Goal: Information Seeking & Learning: Understand process/instructions

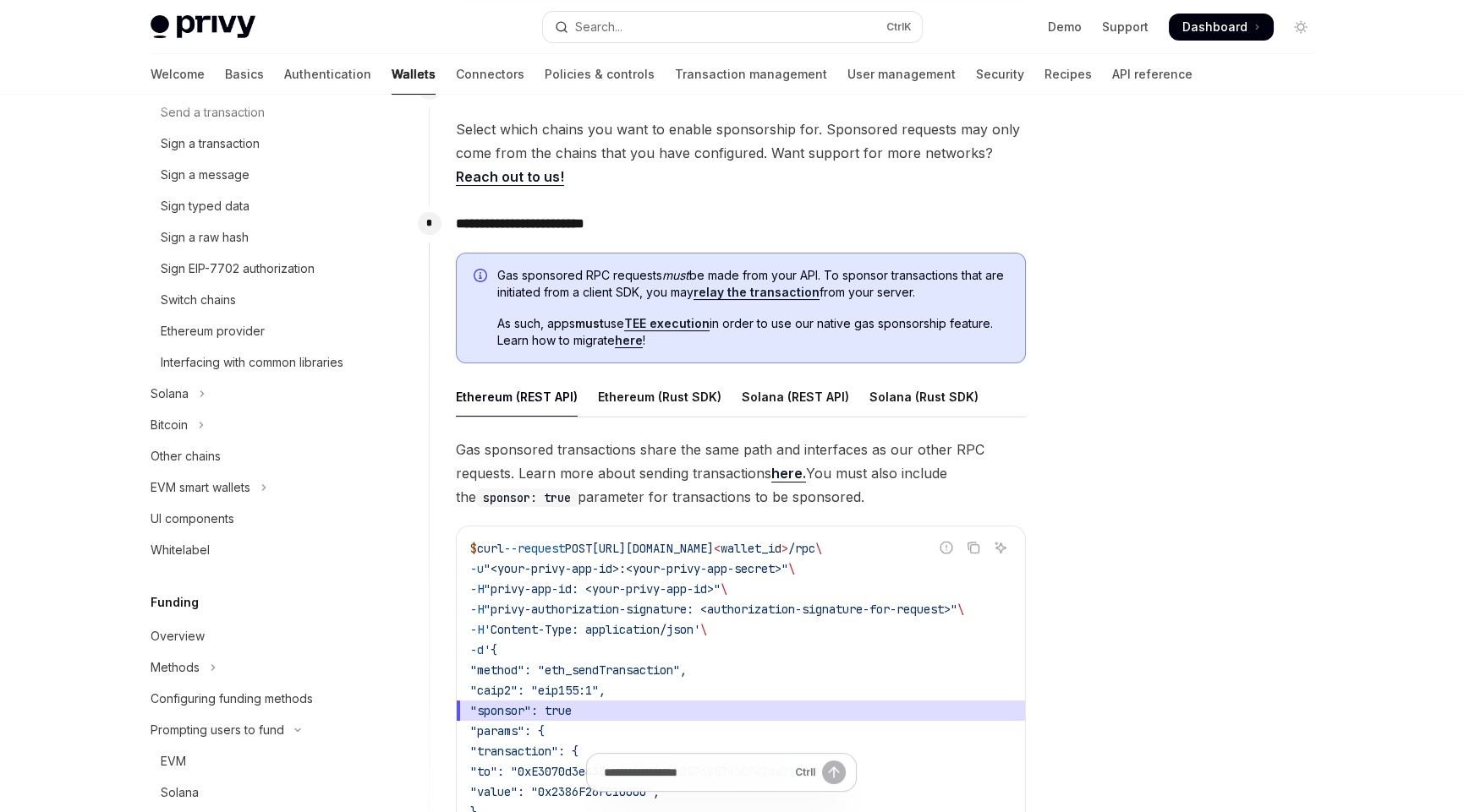
scroll to position [534, 0]
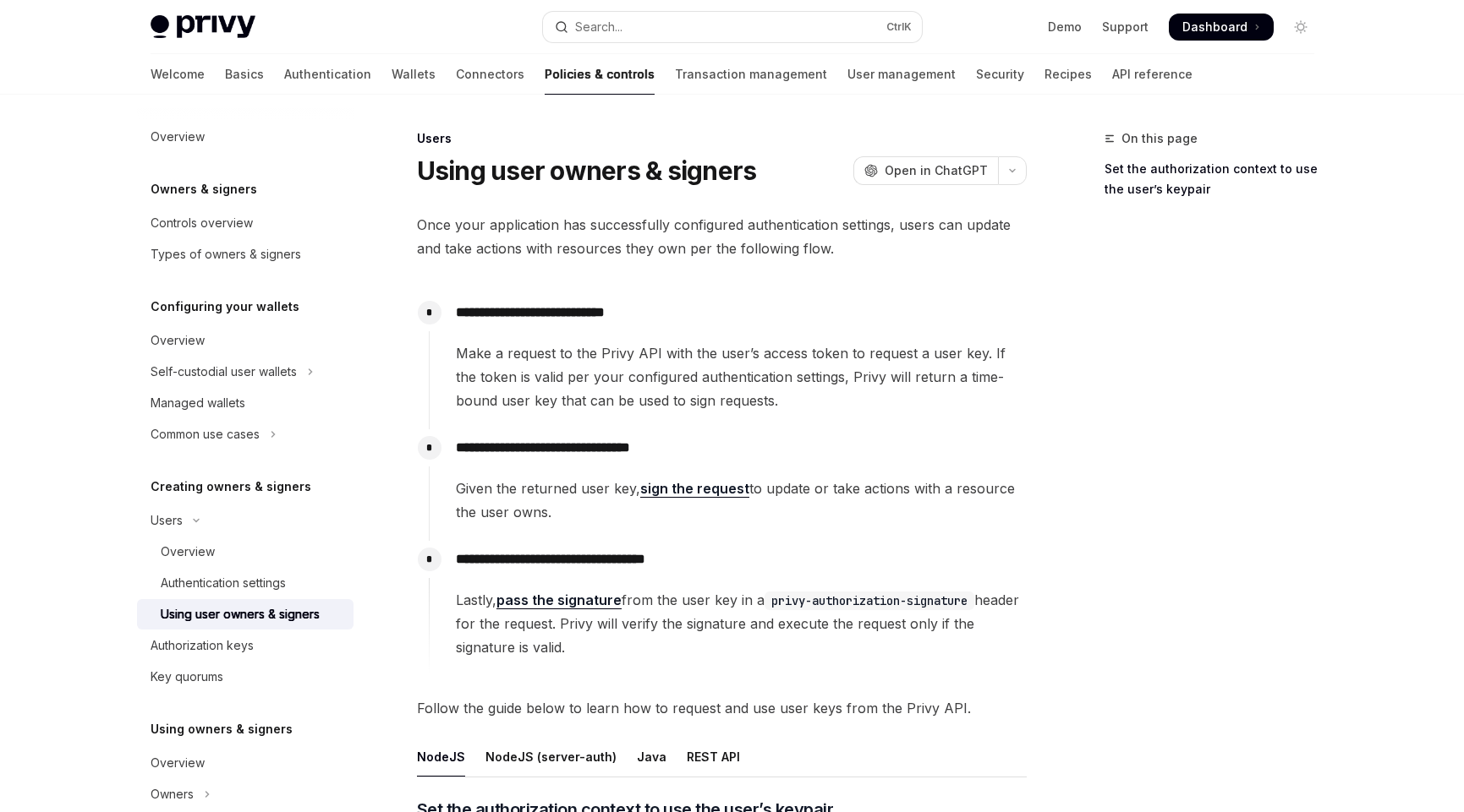
scroll to position [1153, 0]
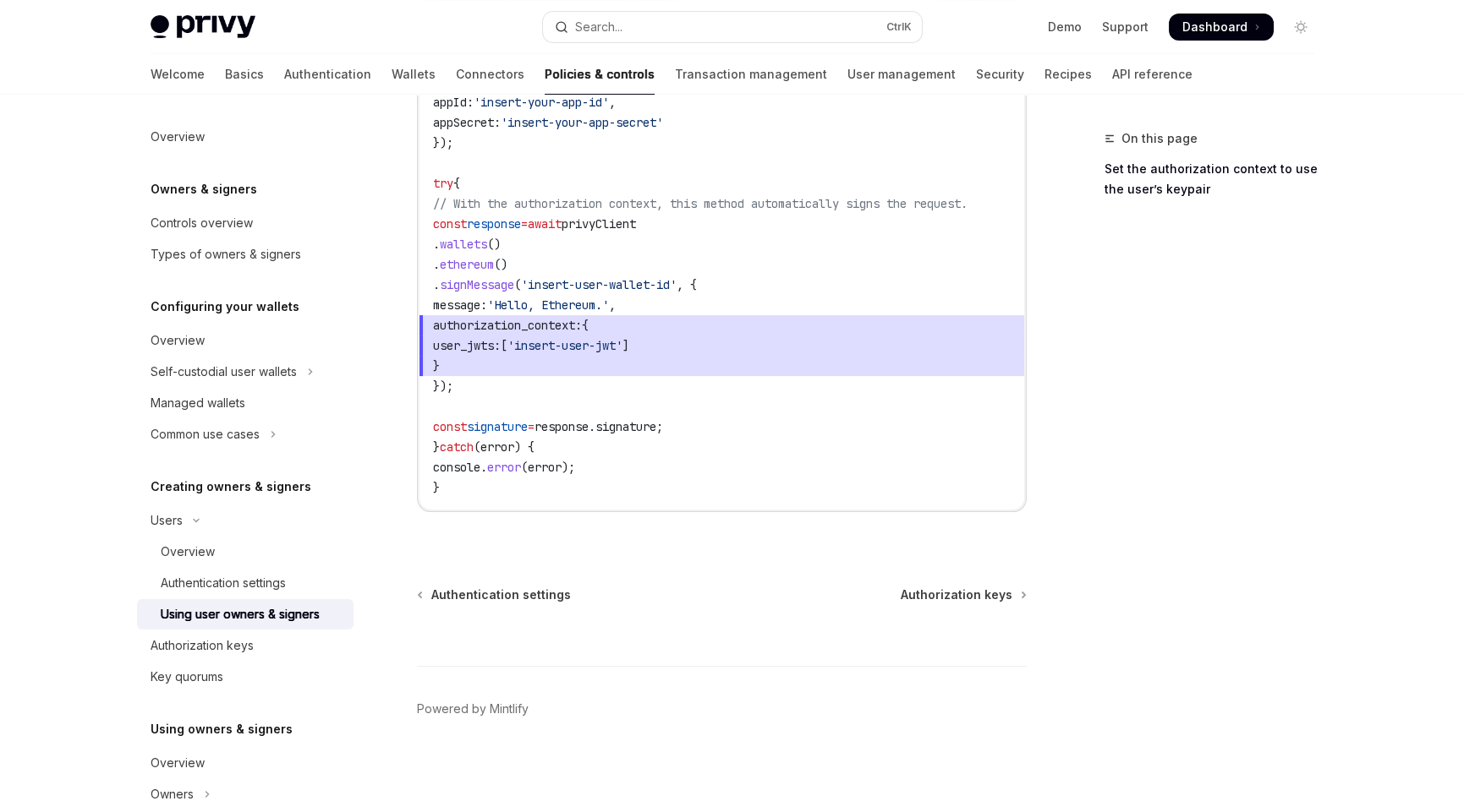
click at [575, 338] on span "'insert-user-jwt'" at bounding box center [565, 346] width 115 height 15
click at [501, 344] on span "user_jwts:" at bounding box center [467, 346] width 68 height 15
click at [609, 298] on span "'Hello, Ethereum.'" at bounding box center [548, 306] width 122 height 15
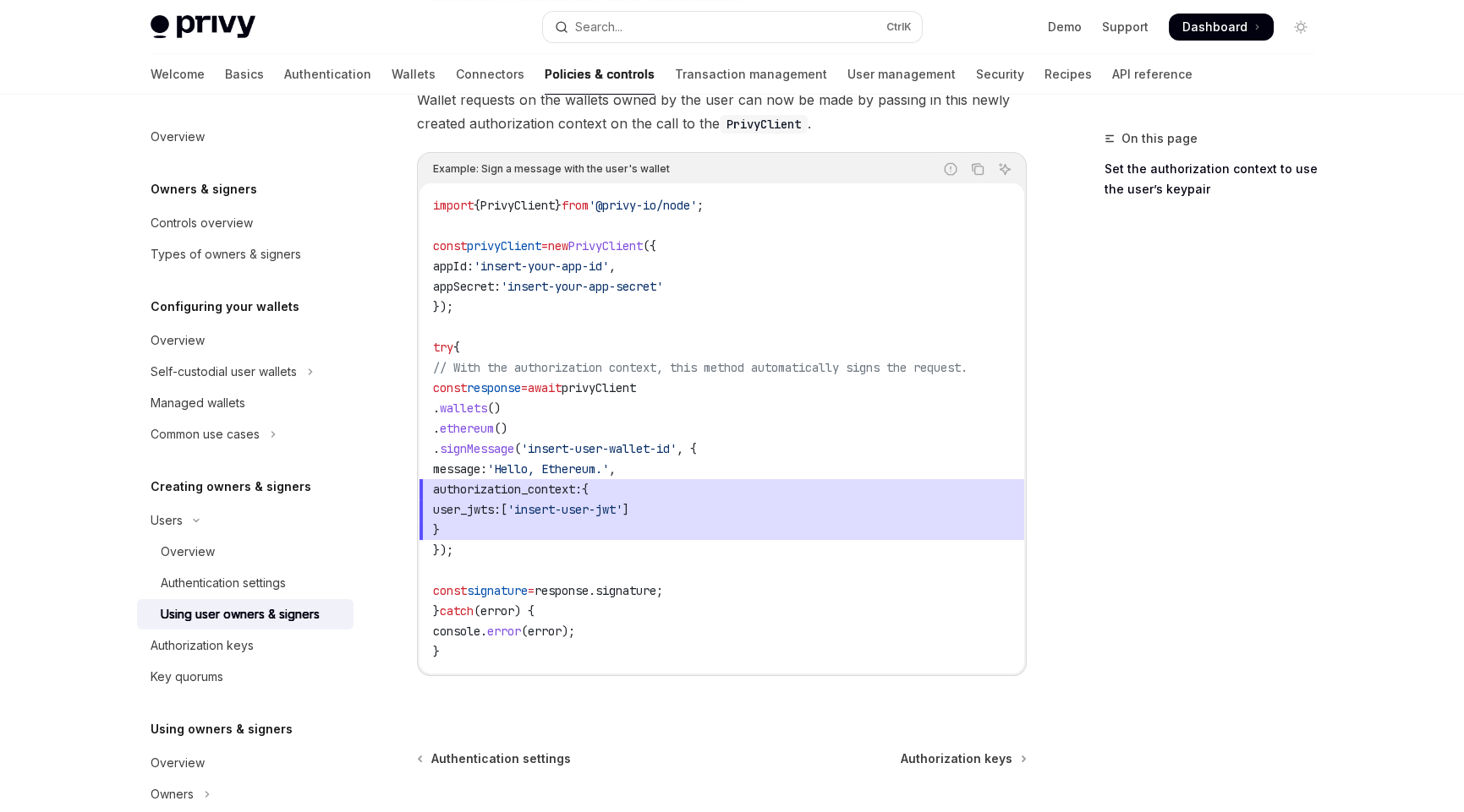
scroll to position [984, 0]
click at [762, 522] on span "}" at bounding box center [722, 531] width 577 height 20
click at [703, 489] on span "authorization_context: {" at bounding box center [722, 490] width 577 height 20
click at [652, 522] on span "}" at bounding box center [722, 531] width 577 height 20
click at [623, 509] on span "'insert-user-jwt'" at bounding box center [565, 511] width 115 height 15
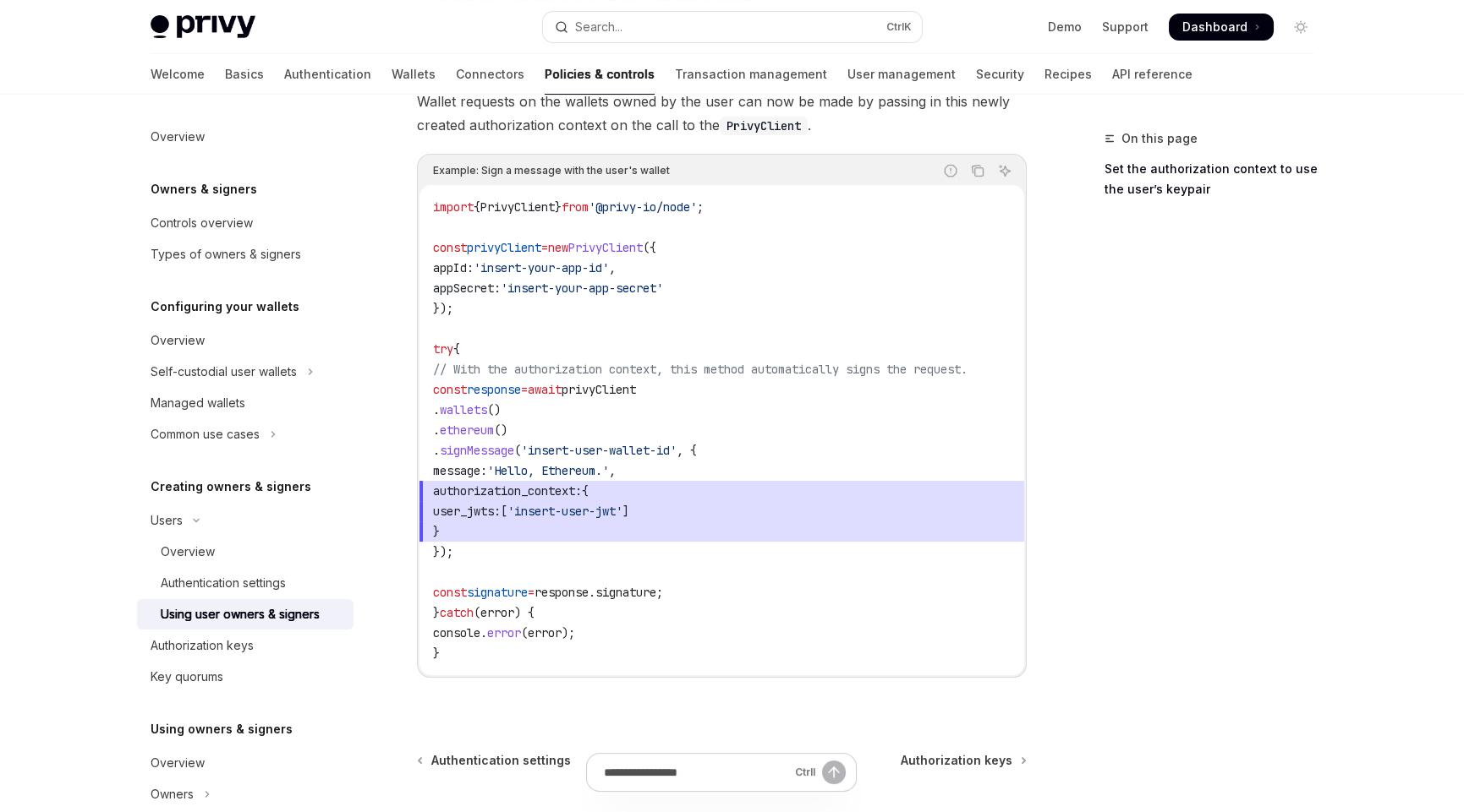
click at [514, 448] on span "signMessage" at bounding box center [477, 450] width 74 height 15
click at [572, 412] on code "import { PrivyClient } from '@privy-io/node' ; const privyClient = new PrivyCli…" at bounding box center [722, 430] width 577 height 466
drag, startPoint x: 583, startPoint y: 416, endPoint x: 585, endPoint y: 426, distance: 10.2
click at [583, 416] on code "import { PrivyClient } from '@privy-io/node' ; const privyClient = new PrivyCli…" at bounding box center [722, 430] width 577 height 466
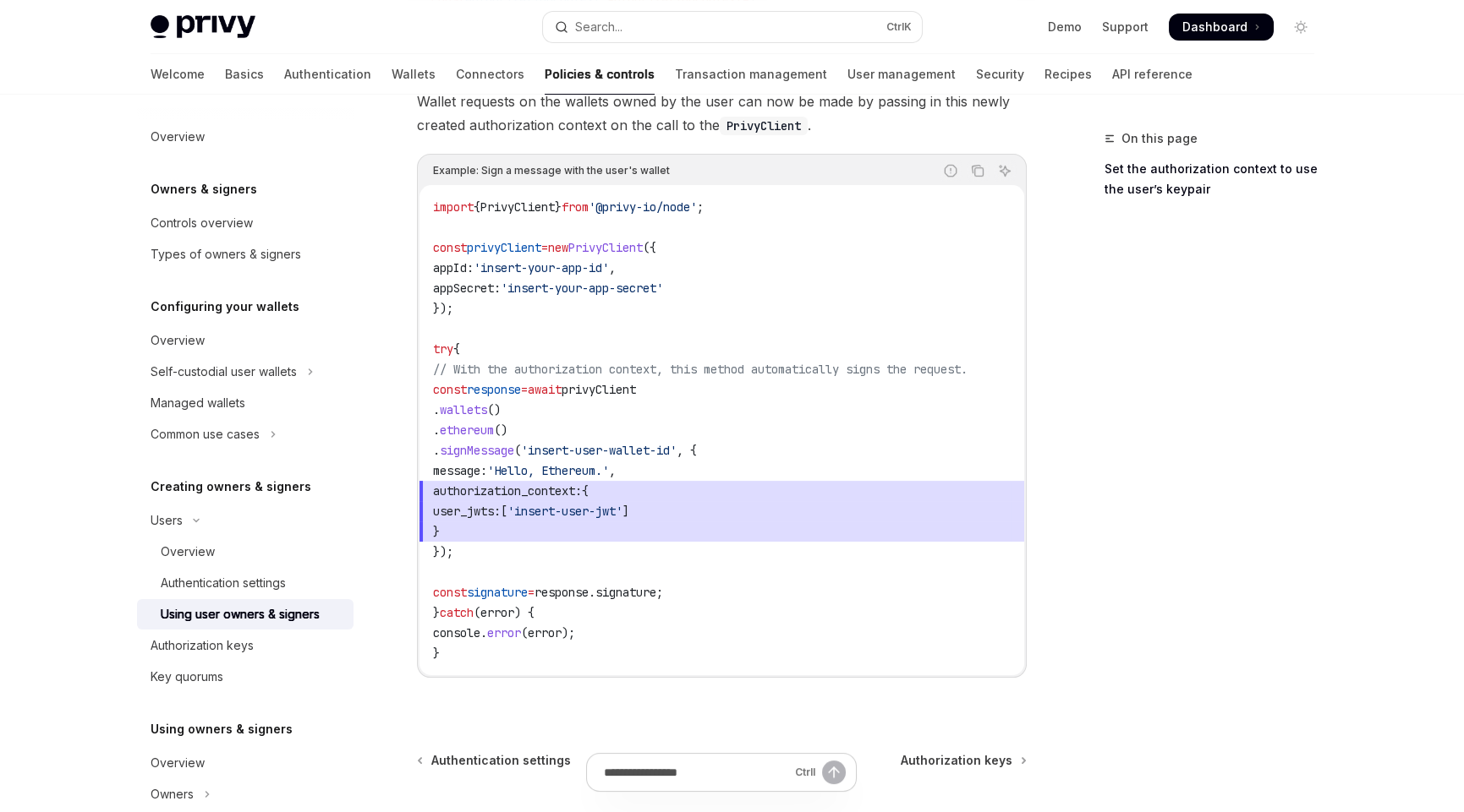
drag, startPoint x: 592, startPoint y: 449, endPoint x: 566, endPoint y: 492, distance: 50.2
click at [592, 450] on span "'insert-user-wallet-id'" at bounding box center [598, 450] width 155 height 15
click at [564, 493] on span "authorization_context:" at bounding box center [508, 491] width 149 height 15
click at [508, 515] on span "[" at bounding box center [504, 511] width 7 height 15
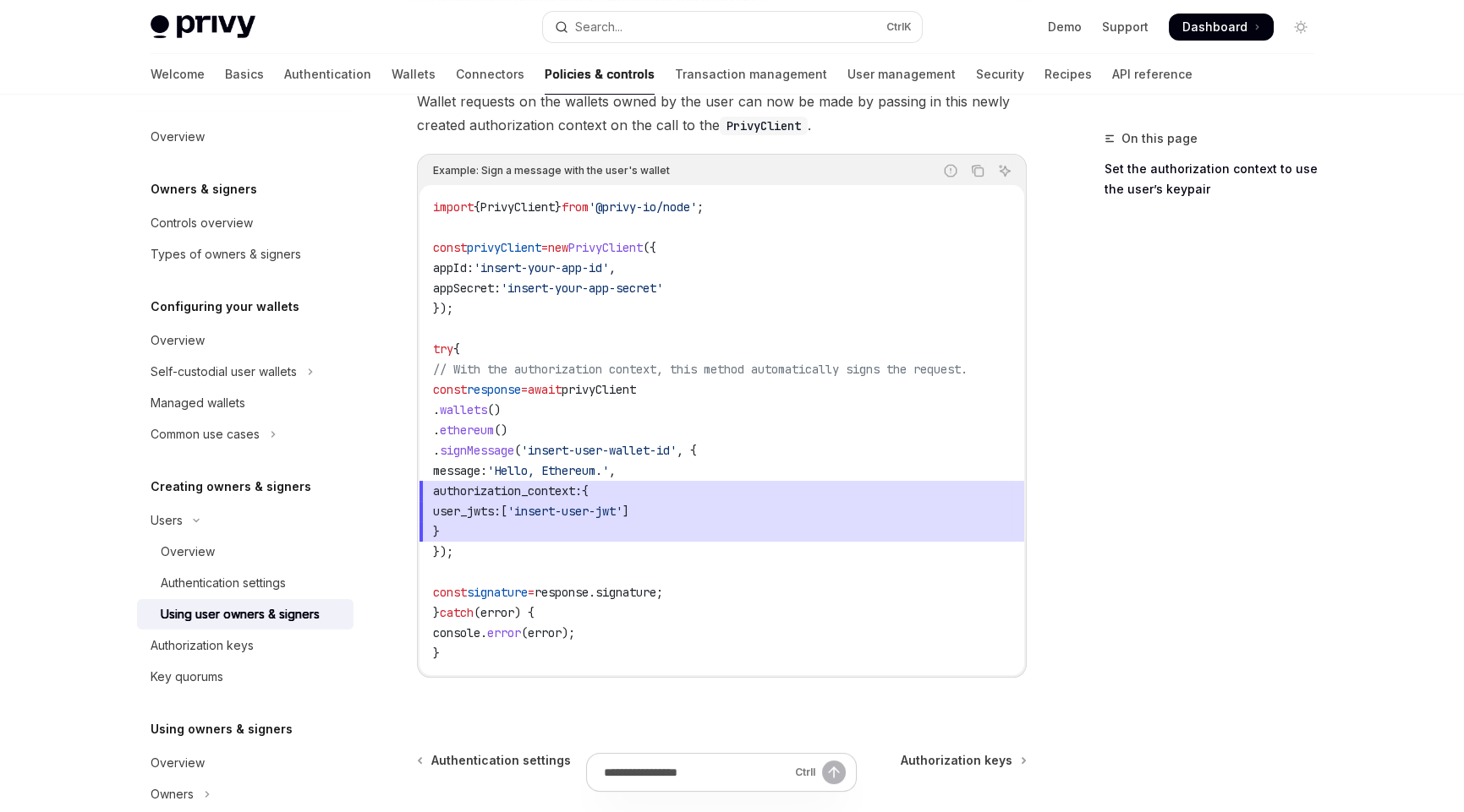
click at [713, 505] on span "user_jwts: [ 'insert-user-jwt' ]" at bounding box center [722, 511] width 577 height 20
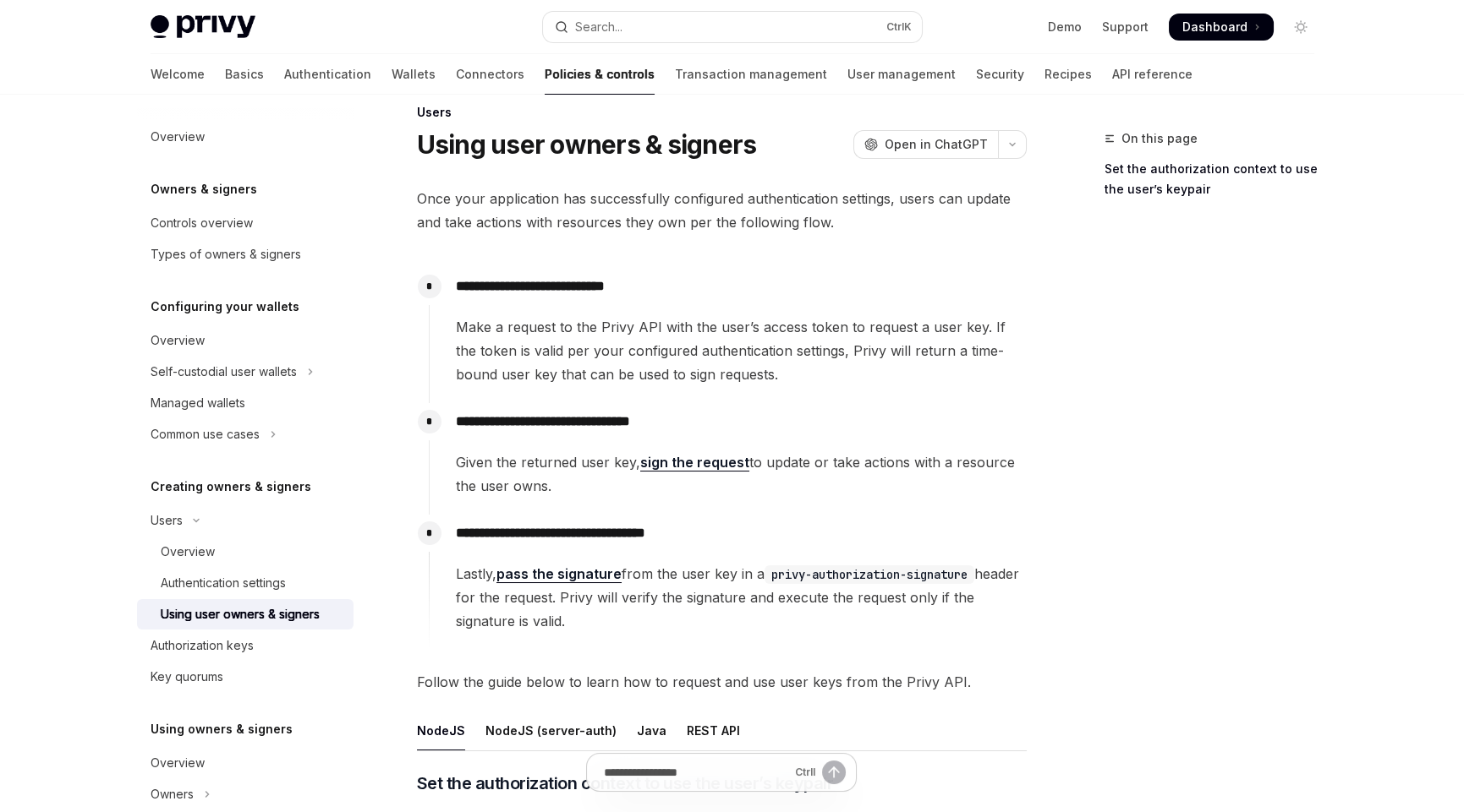
scroll to position [0, 0]
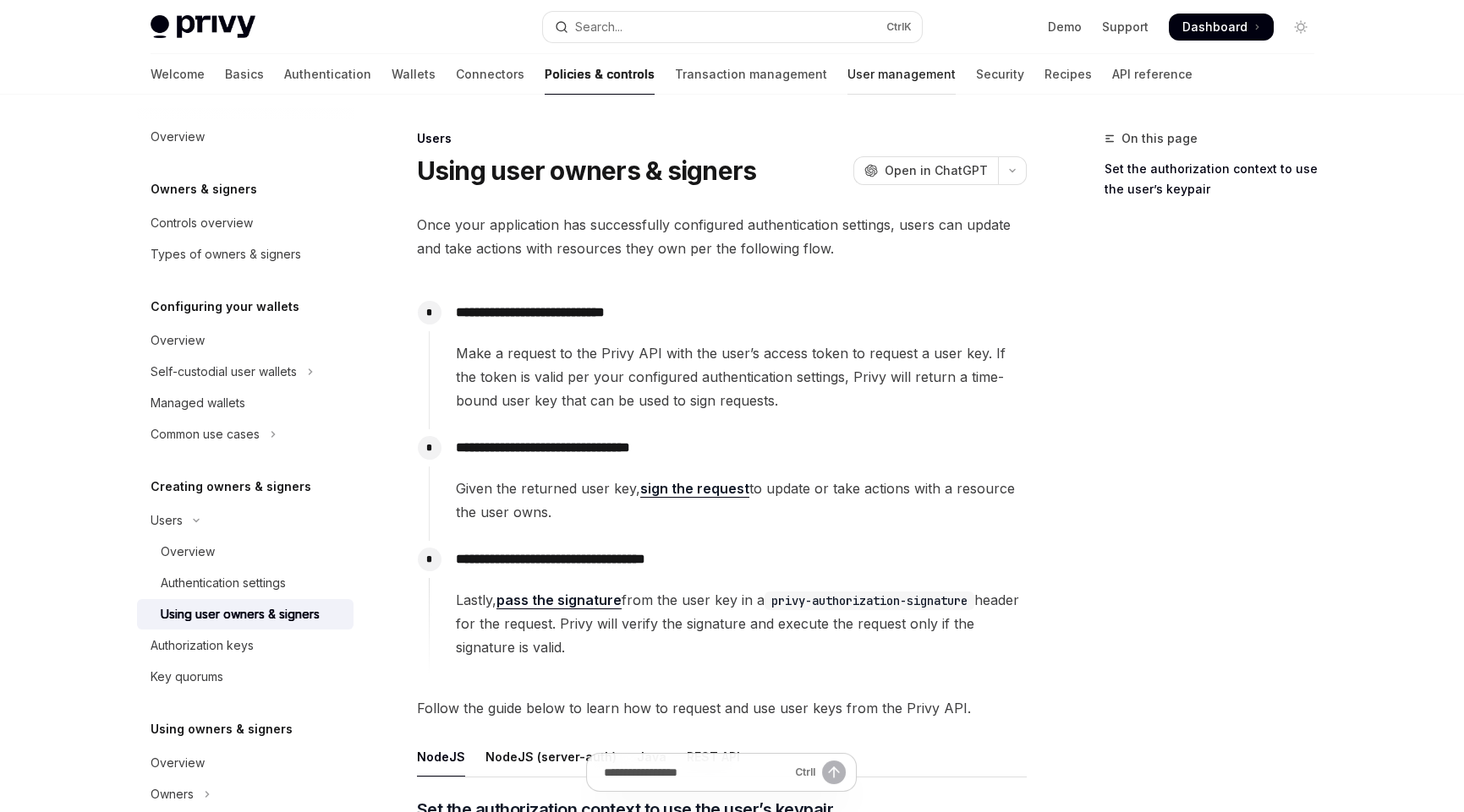
click at [848, 63] on link "User management" at bounding box center [902, 74] width 109 height 41
type textarea "*"
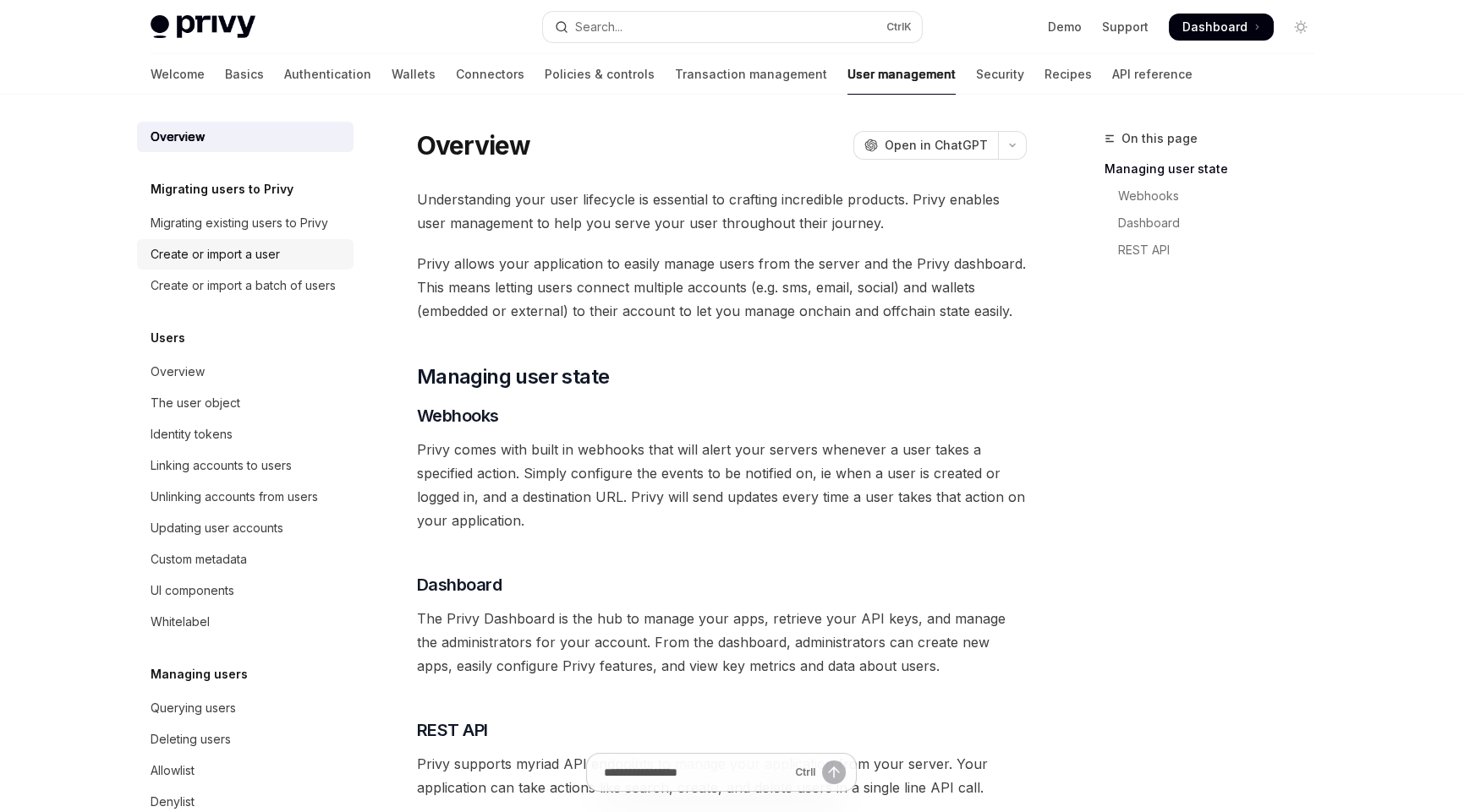
click at [216, 255] on div "Create or import a user" at bounding box center [215, 254] width 130 height 20
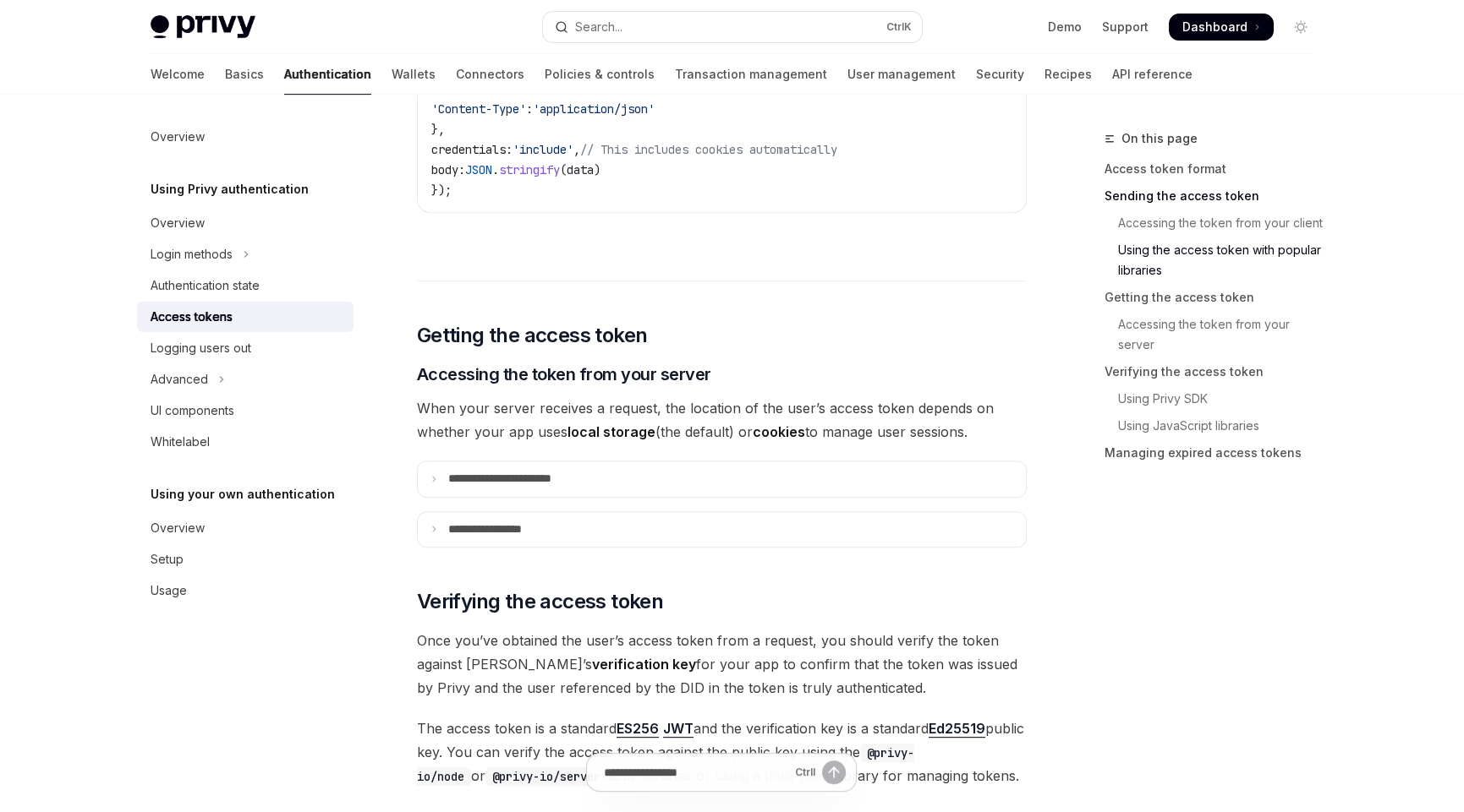
scroll to position [1812, 0]
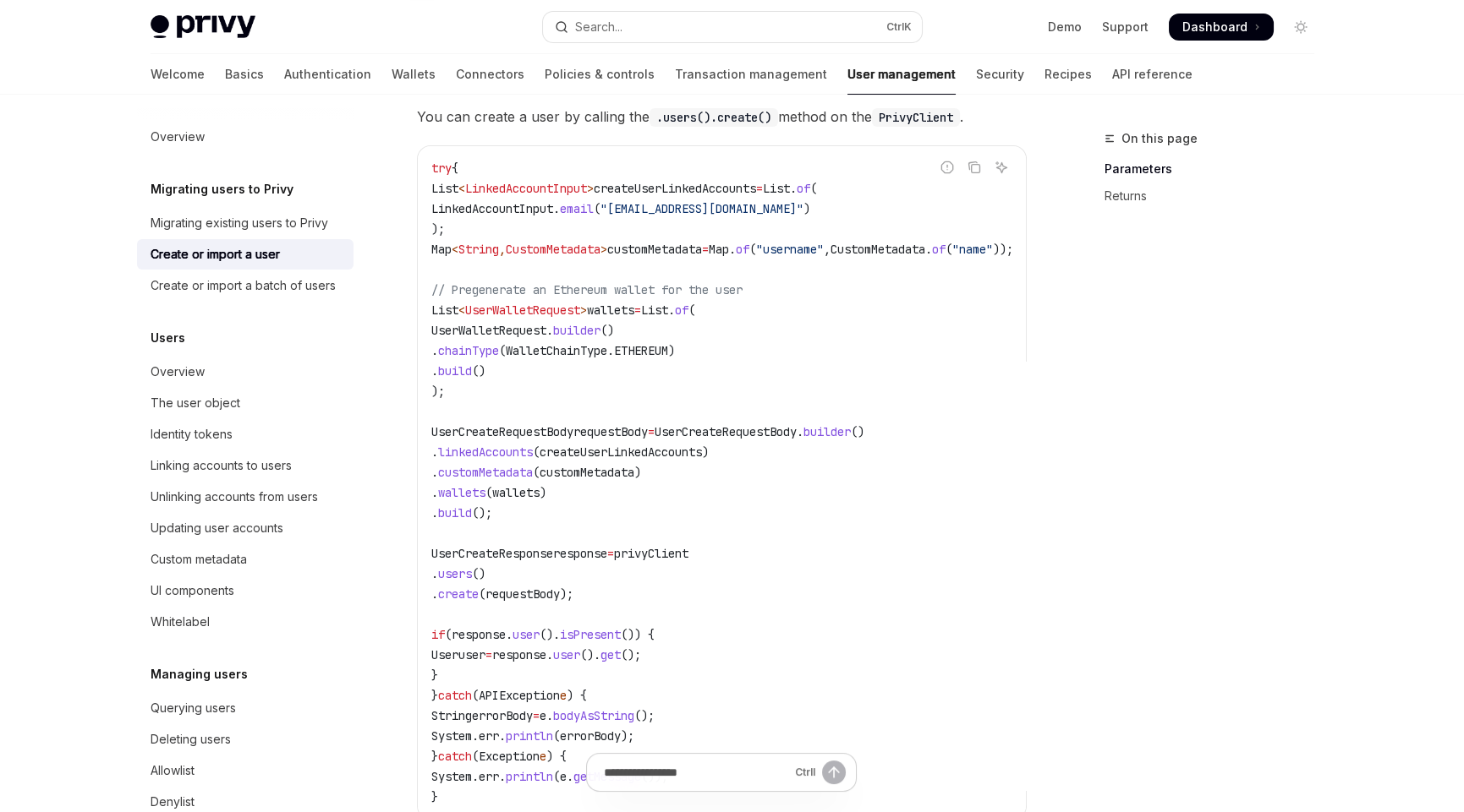
scroll to position [218, 0]
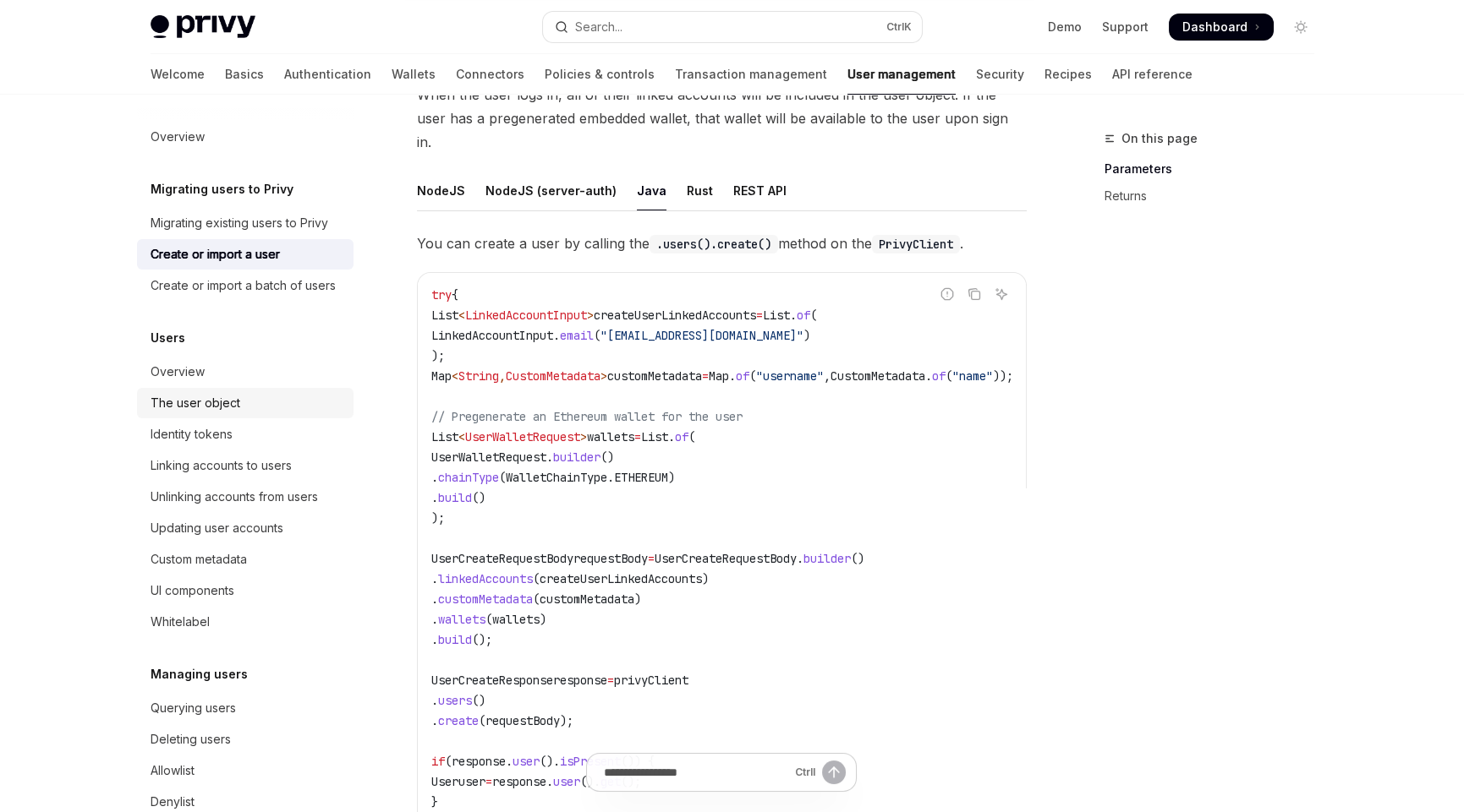
click at [193, 413] on div "The user object" at bounding box center [195, 403] width 90 height 20
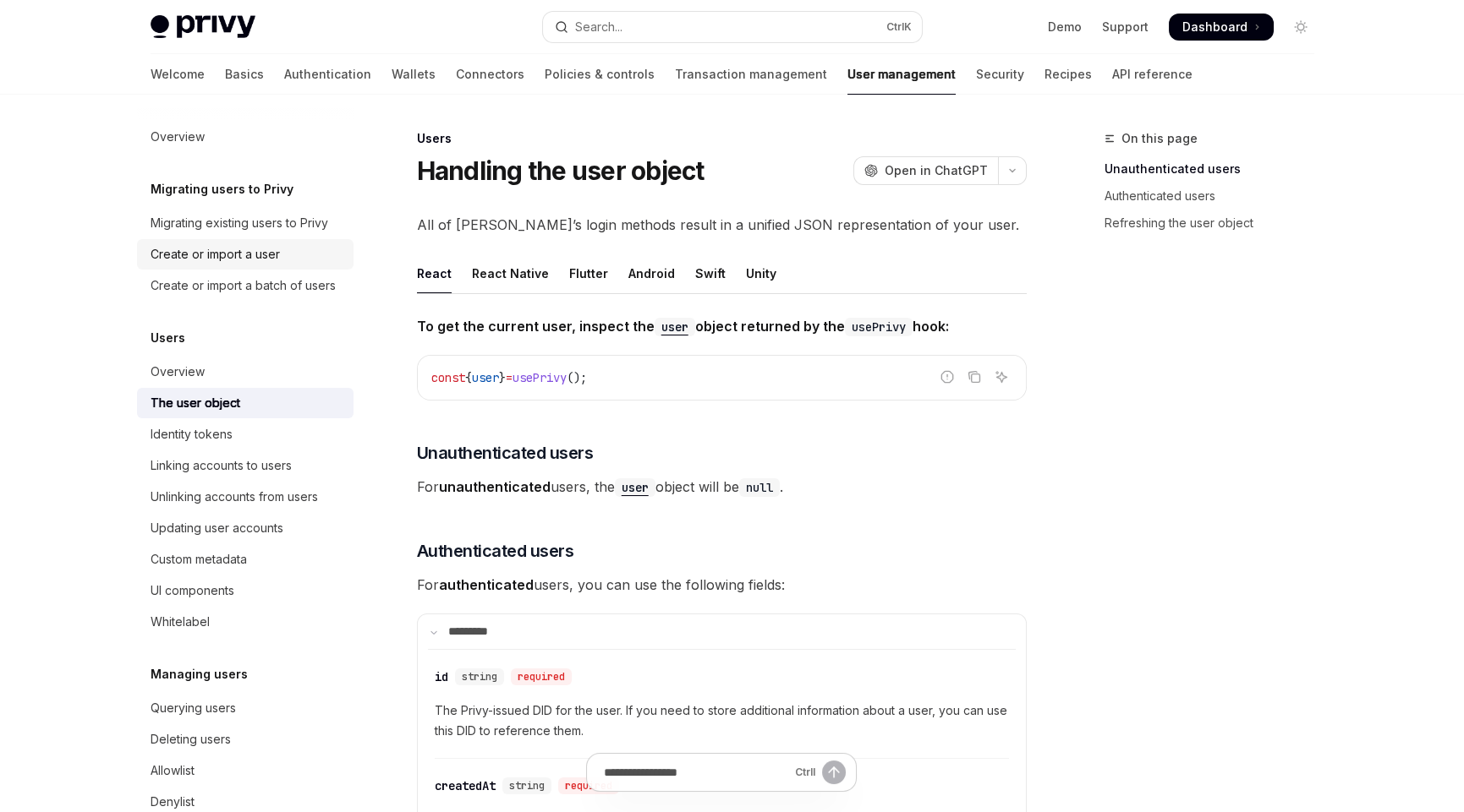
click at [211, 254] on div "Create or import a user" at bounding box center [215, 254] width 130 height 20
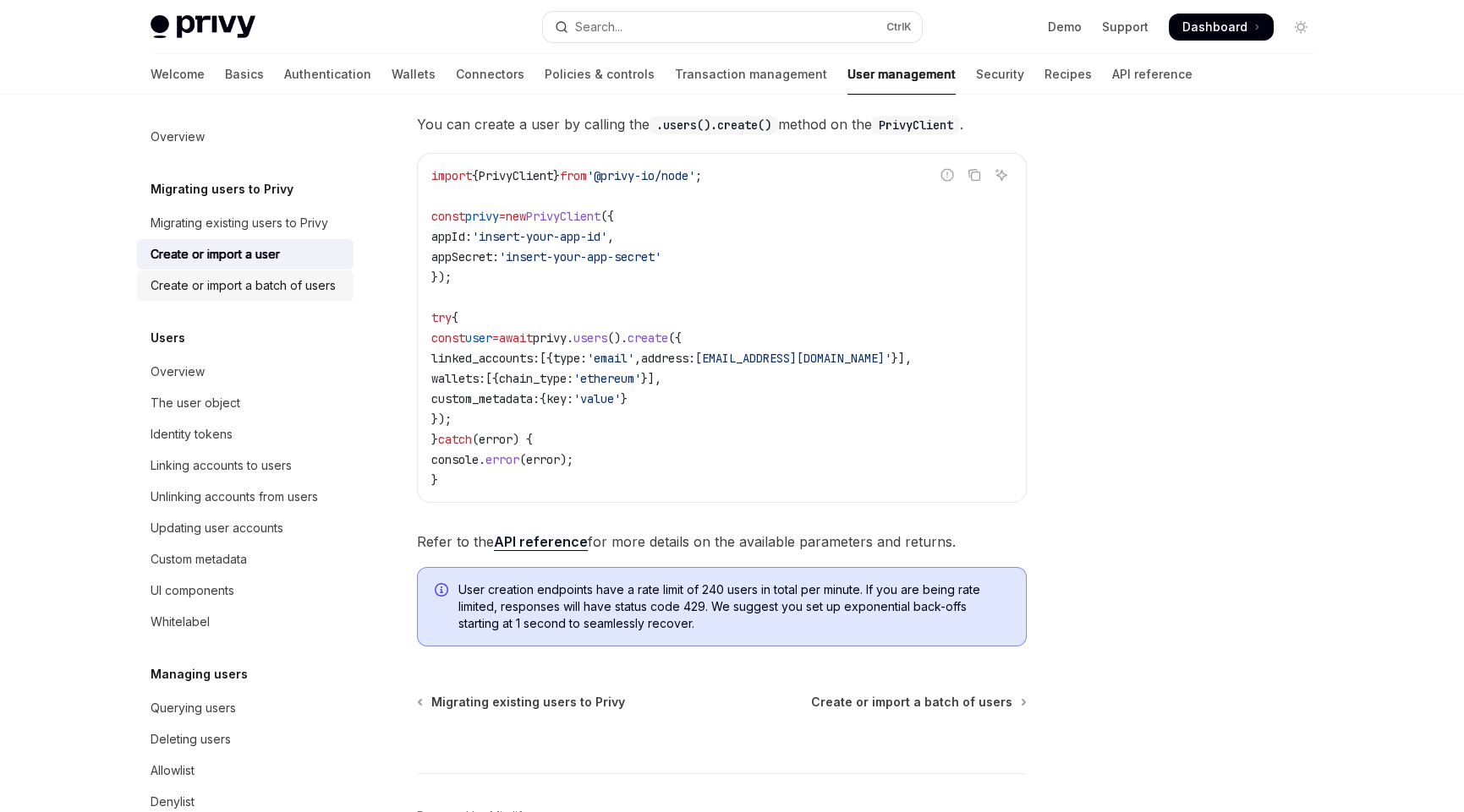
click at [200, 291] on div "Create or import a batch of users" at bounding box center [243, 285] width 185 height 20
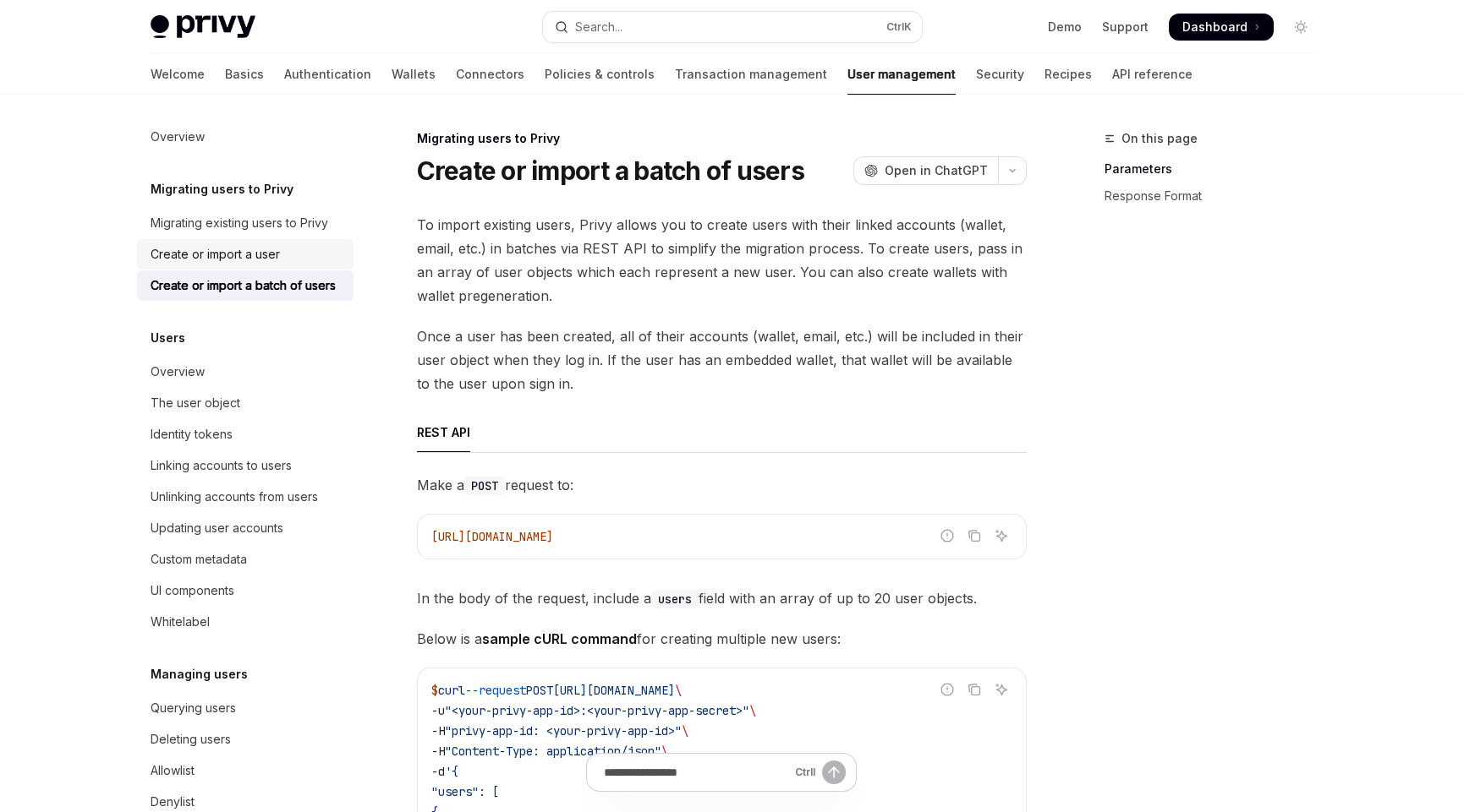
click at [201, 255] on div "Create or import a user" at bounding box center [215, 254] width 130 height 20
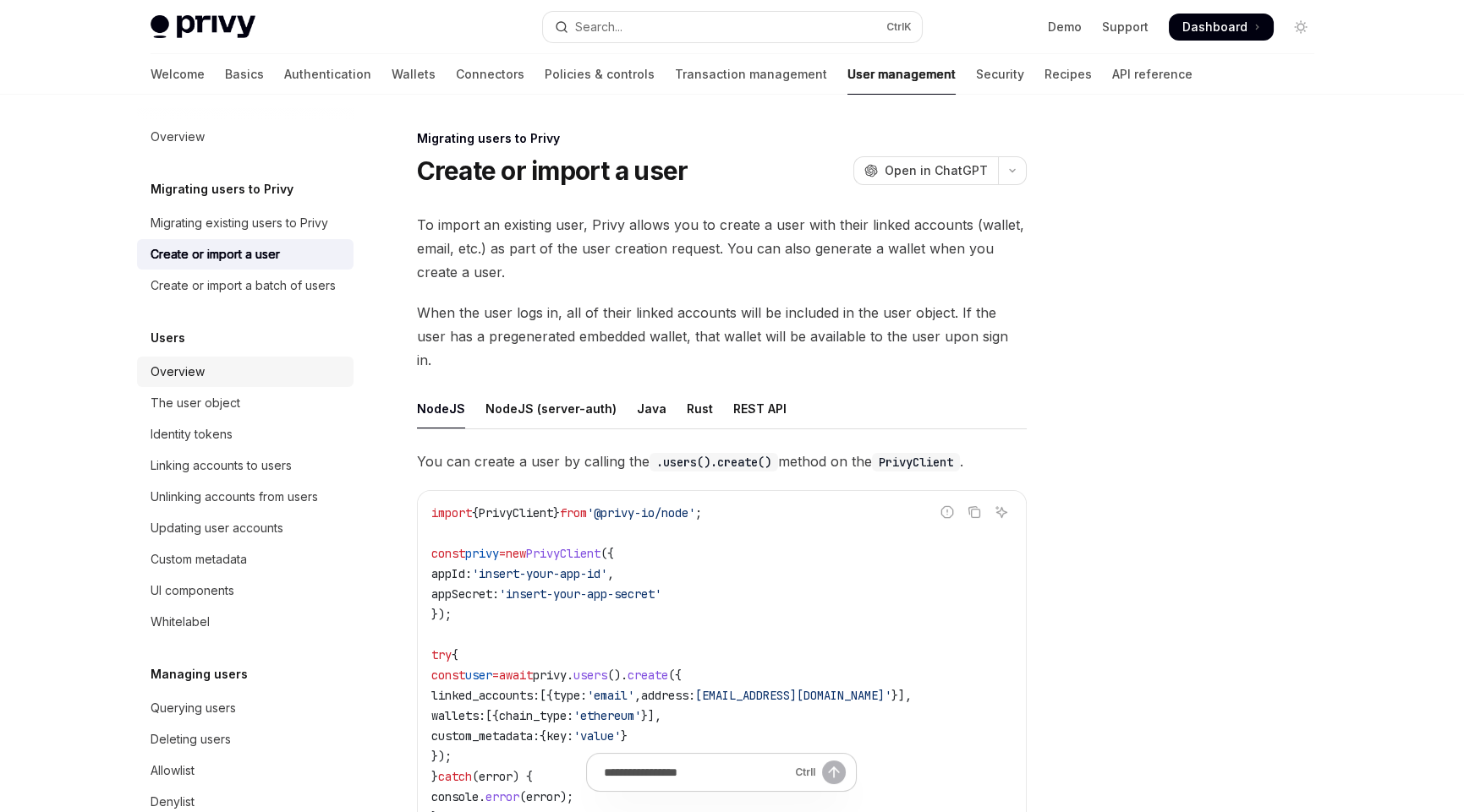
click at [193, 382] on div "Overview" at bounding box center [177, 371] width 54 height 20
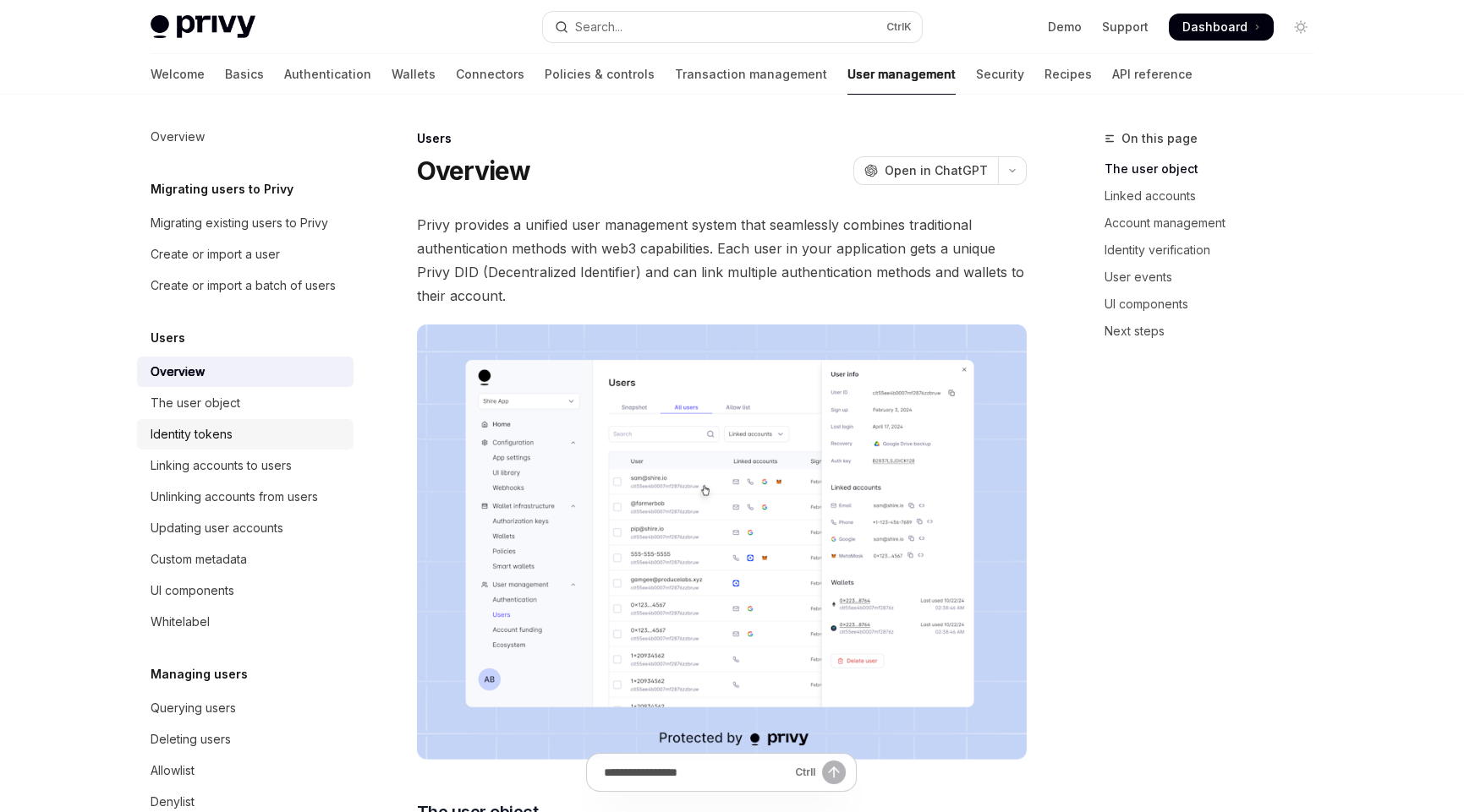
drag, startPoint x: 172, startPoint y: 428, endPoint x: 166, endPoint y: 452, distance: 24.7
click at [172, 413] on div "The user object" at bounding box center [195, 403] width 90 height 20
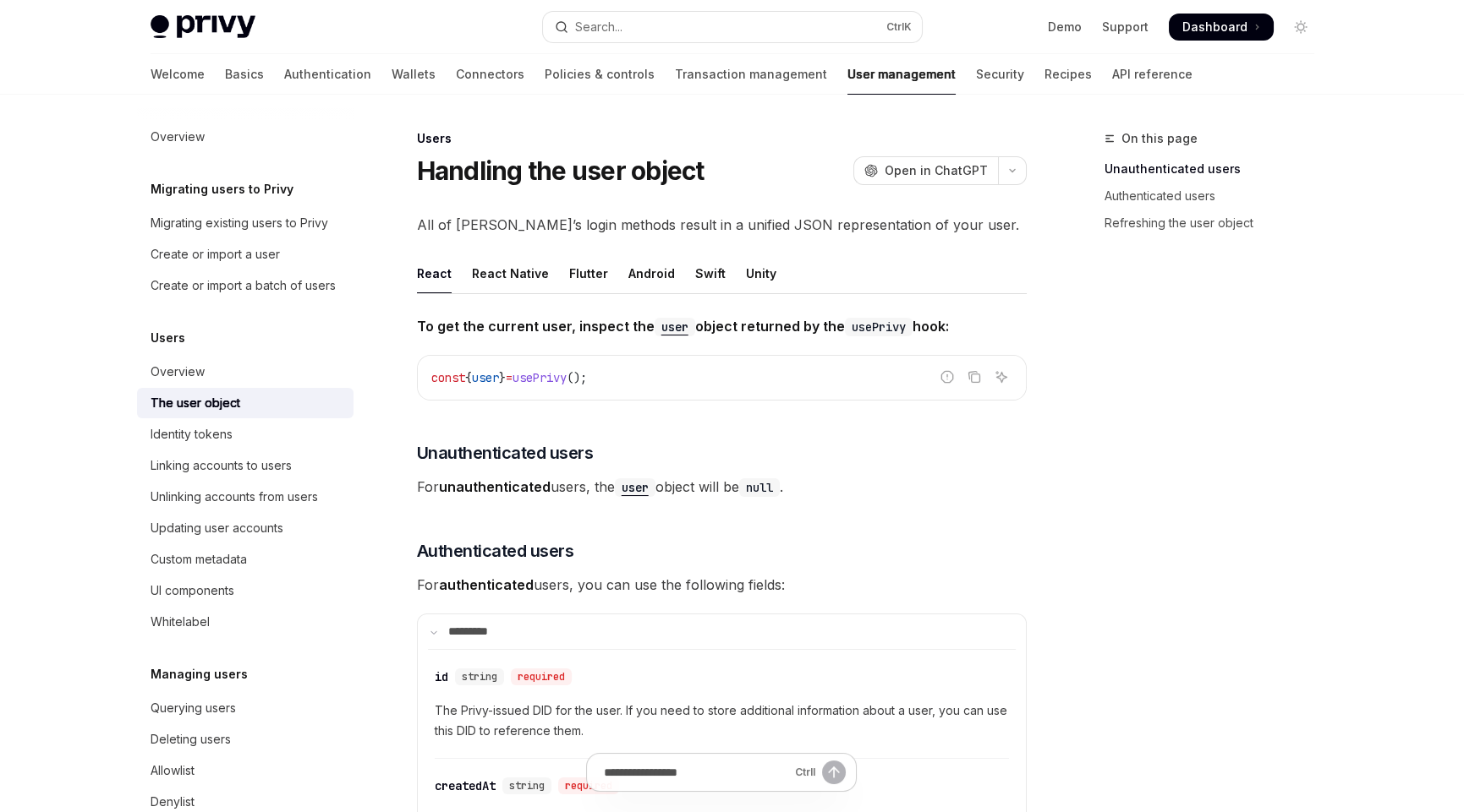
click at [567, 382] on span "usePrivy" at bounding box center [539, 378] width 54 height 15
click at [691, 380] on code "const { user } = usePrivy ();" at bounding box center [722, 377] width 581 height 20
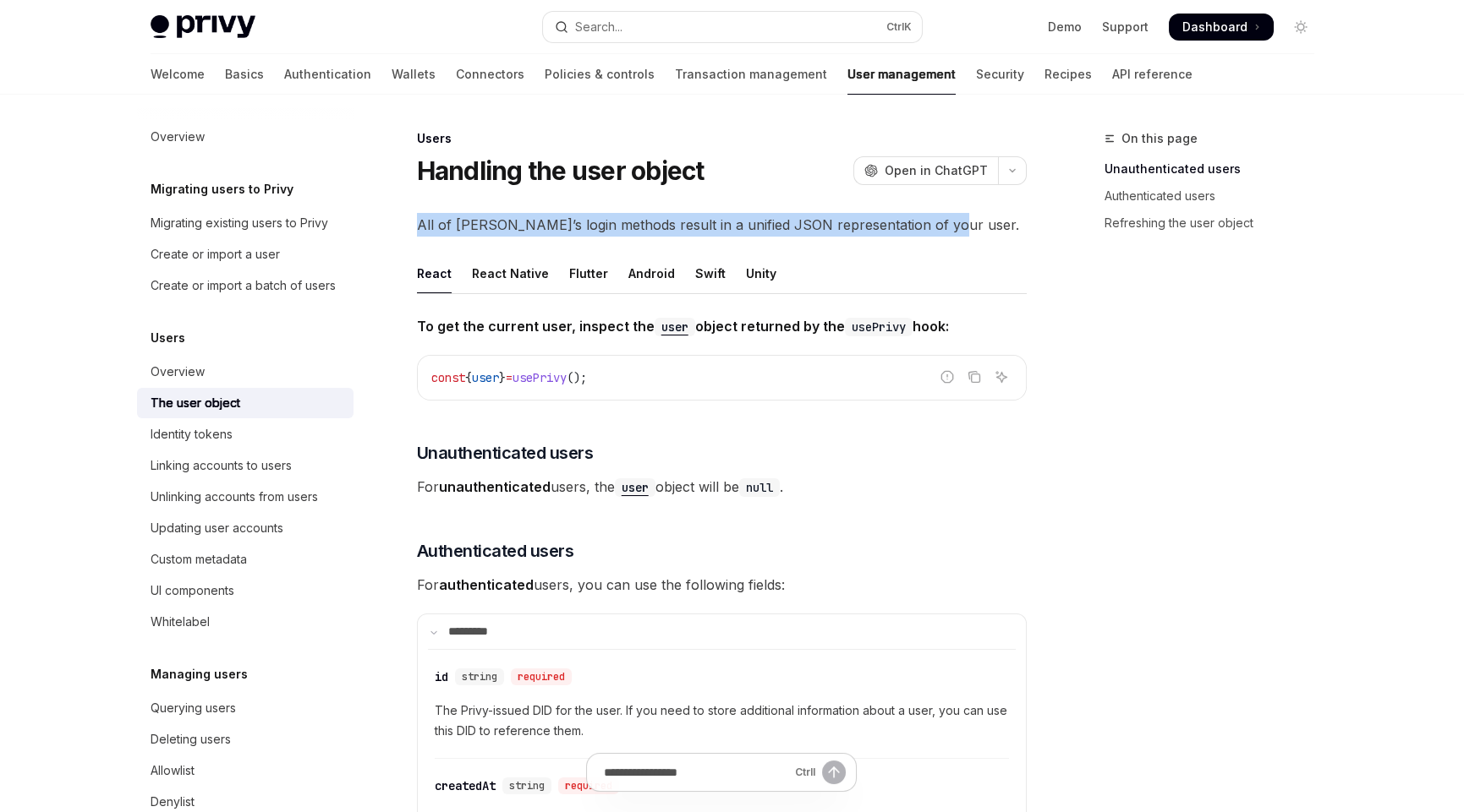
drag, startPoint x: 419, startPoint y: 228, endPoint x: 985, endPoint y: 217, distance: 566.1
click at [985, 217] on span "All of [PERSON_NAME] login methods result in a unified JSON representation of y…" at bounding box center [722, 225] width 610 height 24
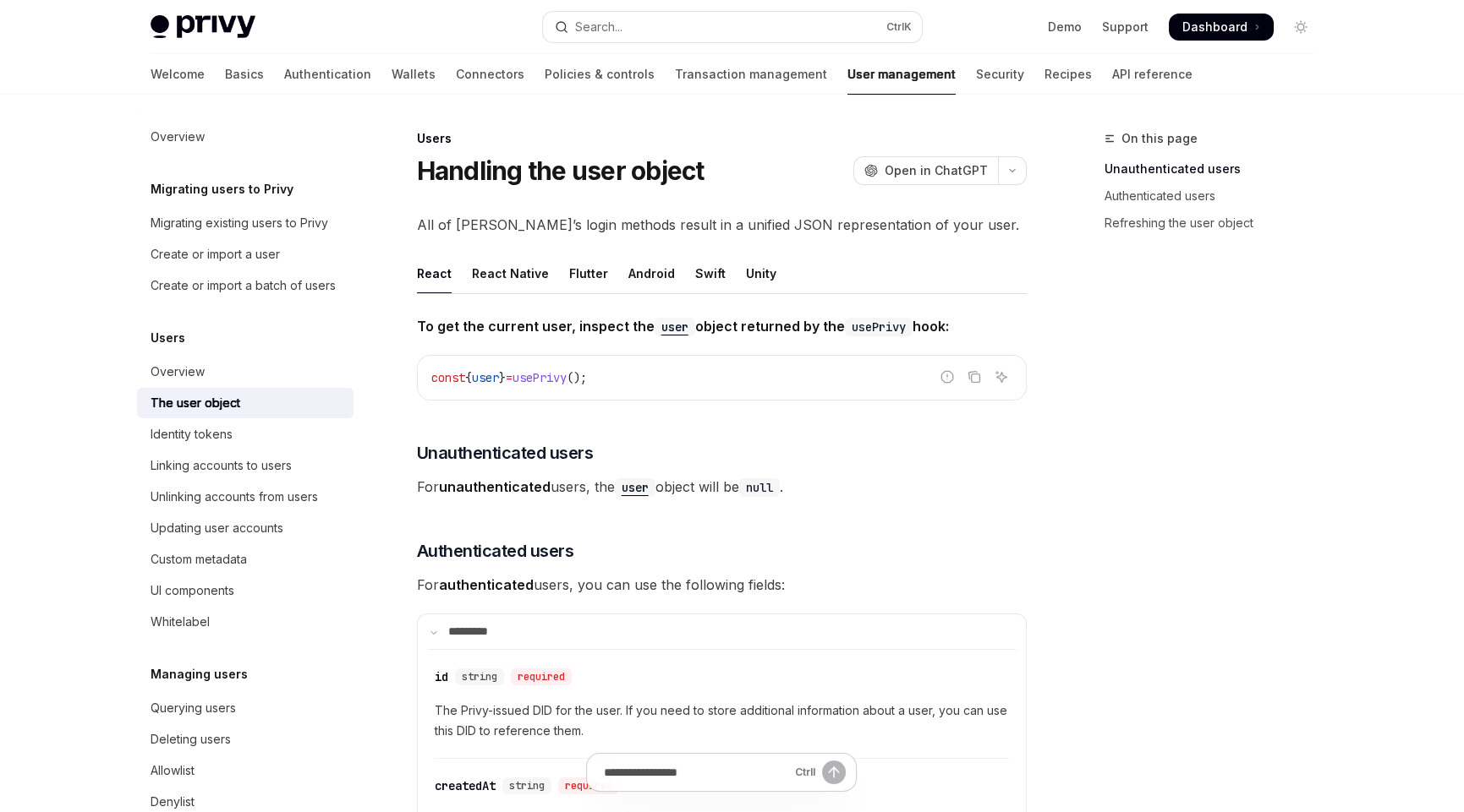
click at [947, 480] on span "For unauthenticated users, the user object will be null ." at bounding box center [722, 486] width 610 height 24
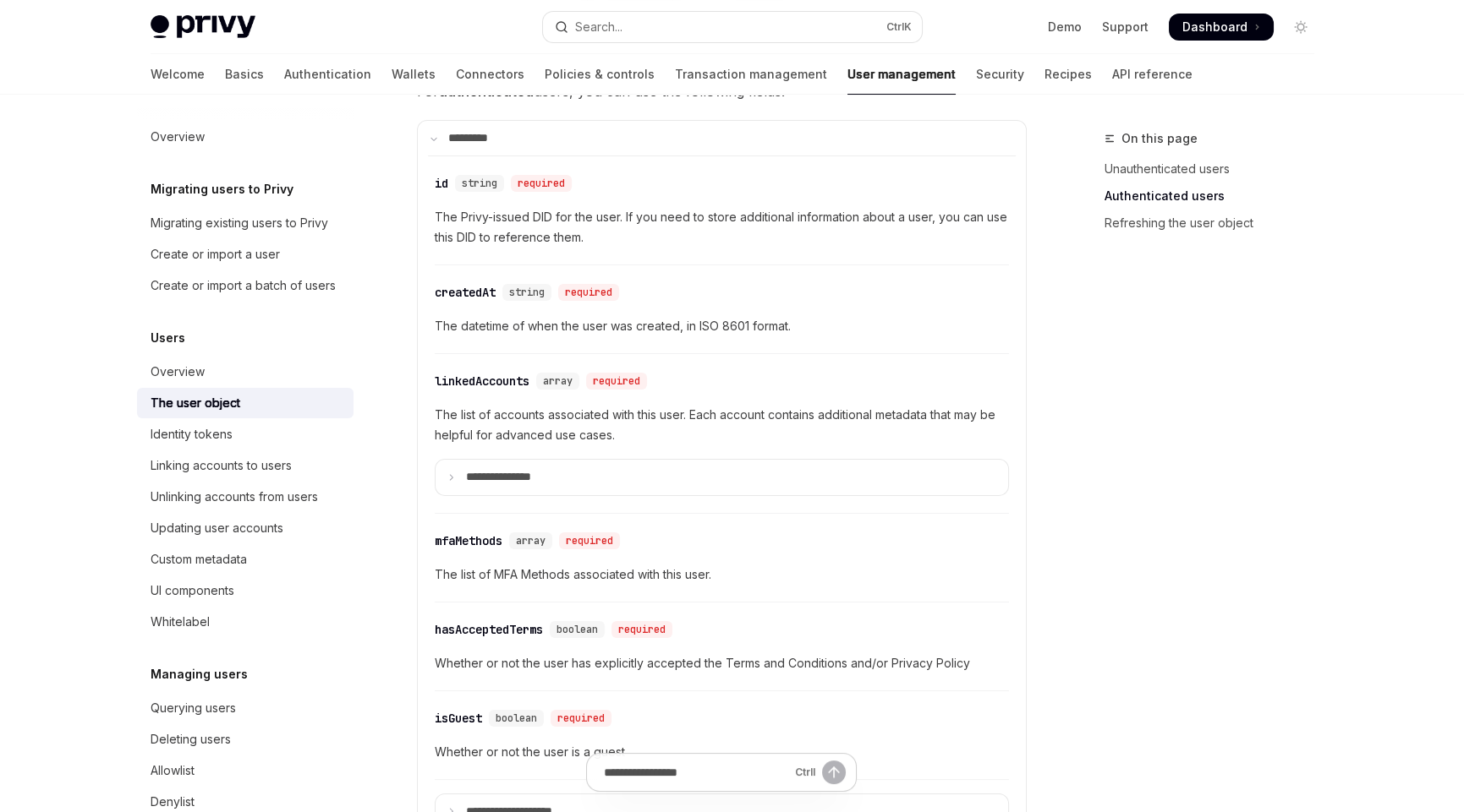
scroll to position [506, 0]
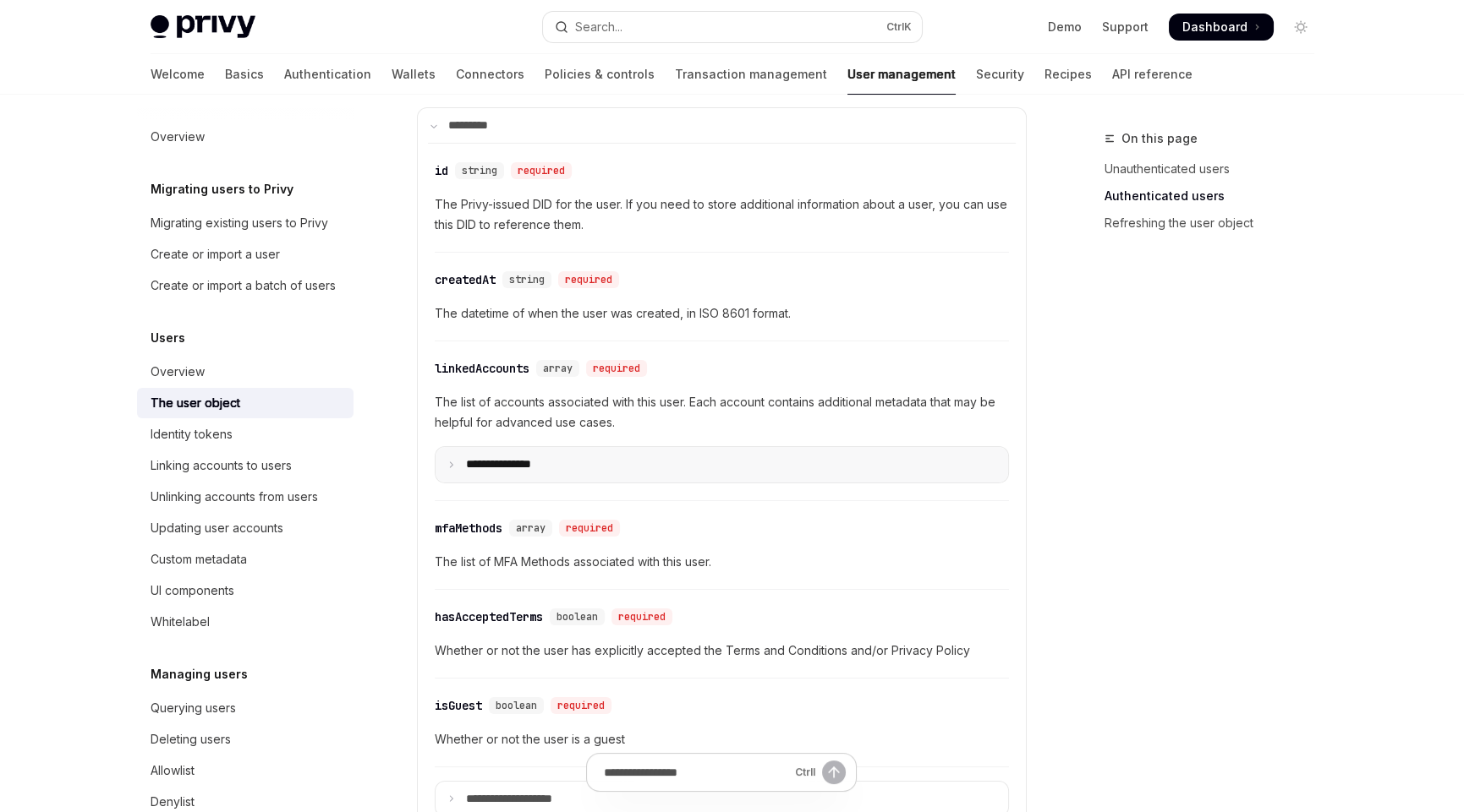
click at [450, 461] on icon at bounding box center [451, 465] width 9 height 9
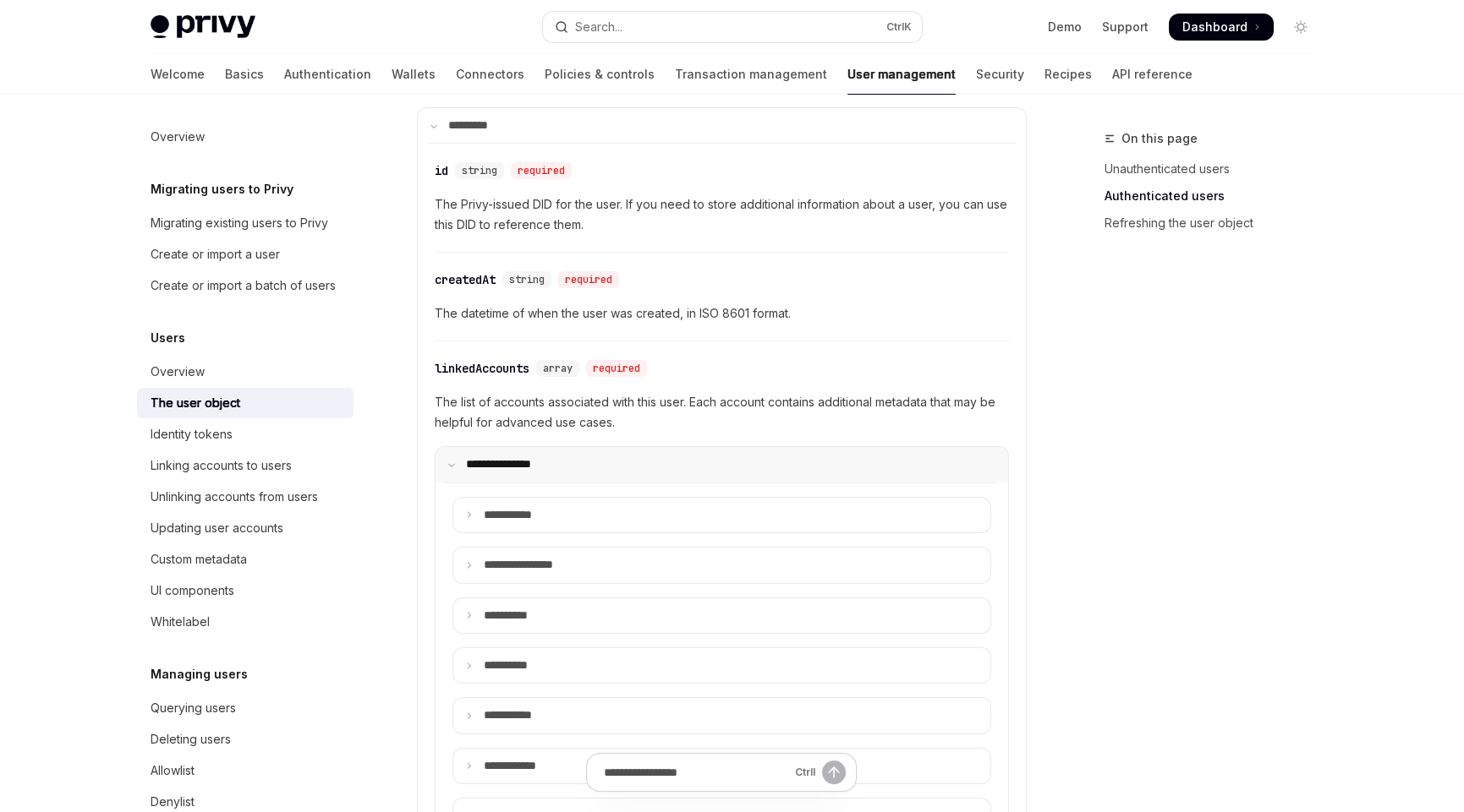
click at [450, 461] on icon at bounding box center [451, 465] width 9 height 9
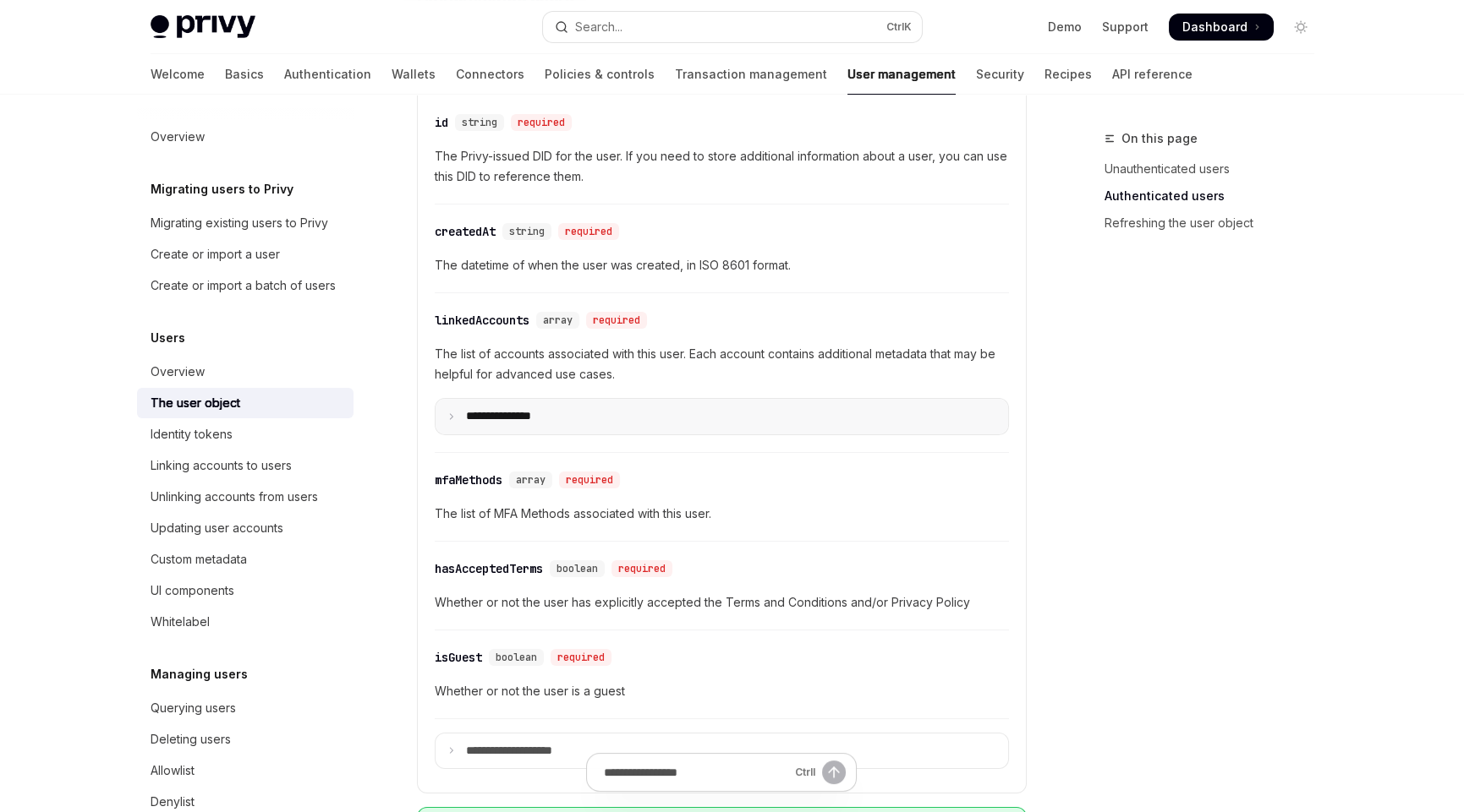
scroll to position [591, 0]
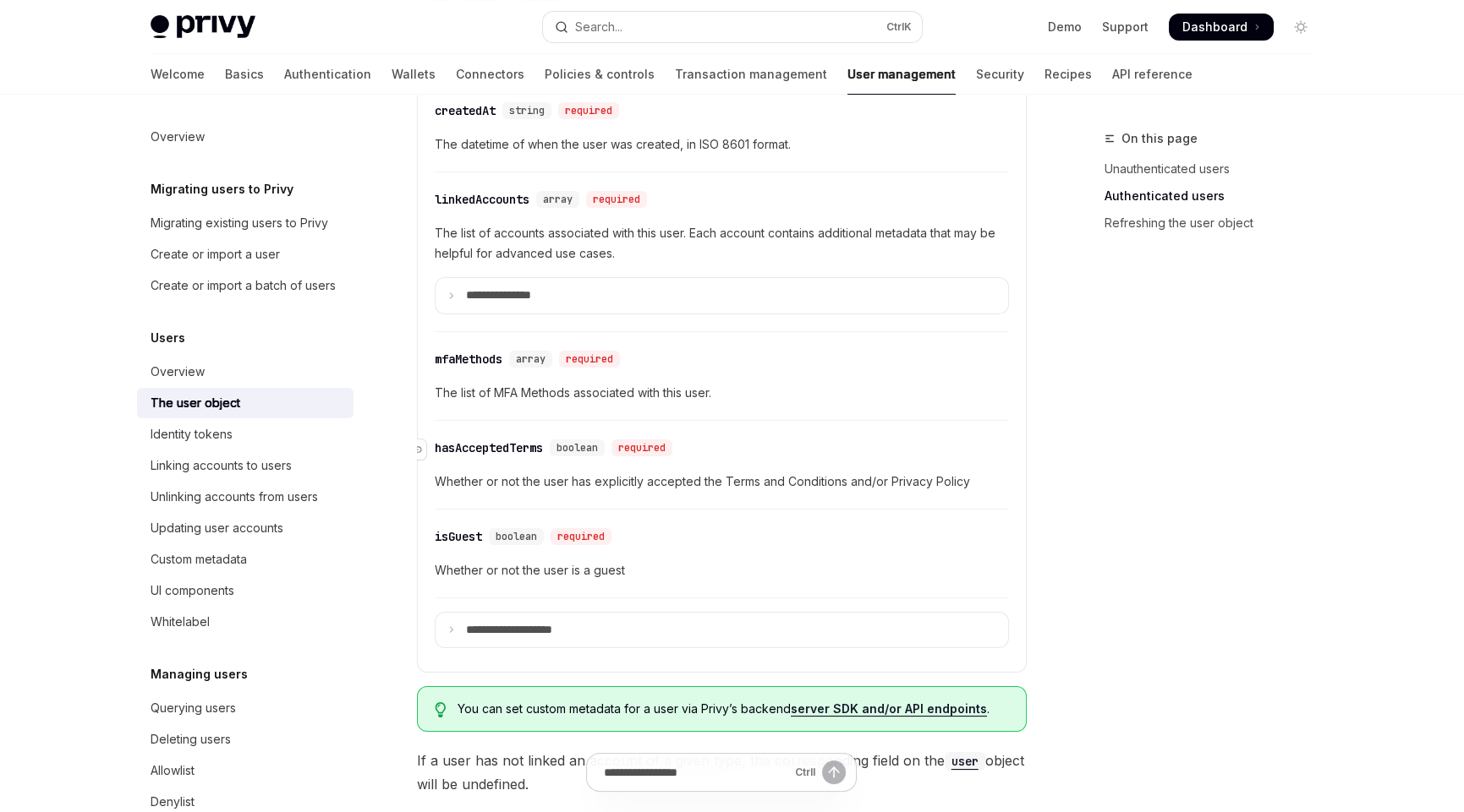
click at [499, 440] on div "hasAcceptedTerms" at bounding box center [489, 448] width 109 height 17
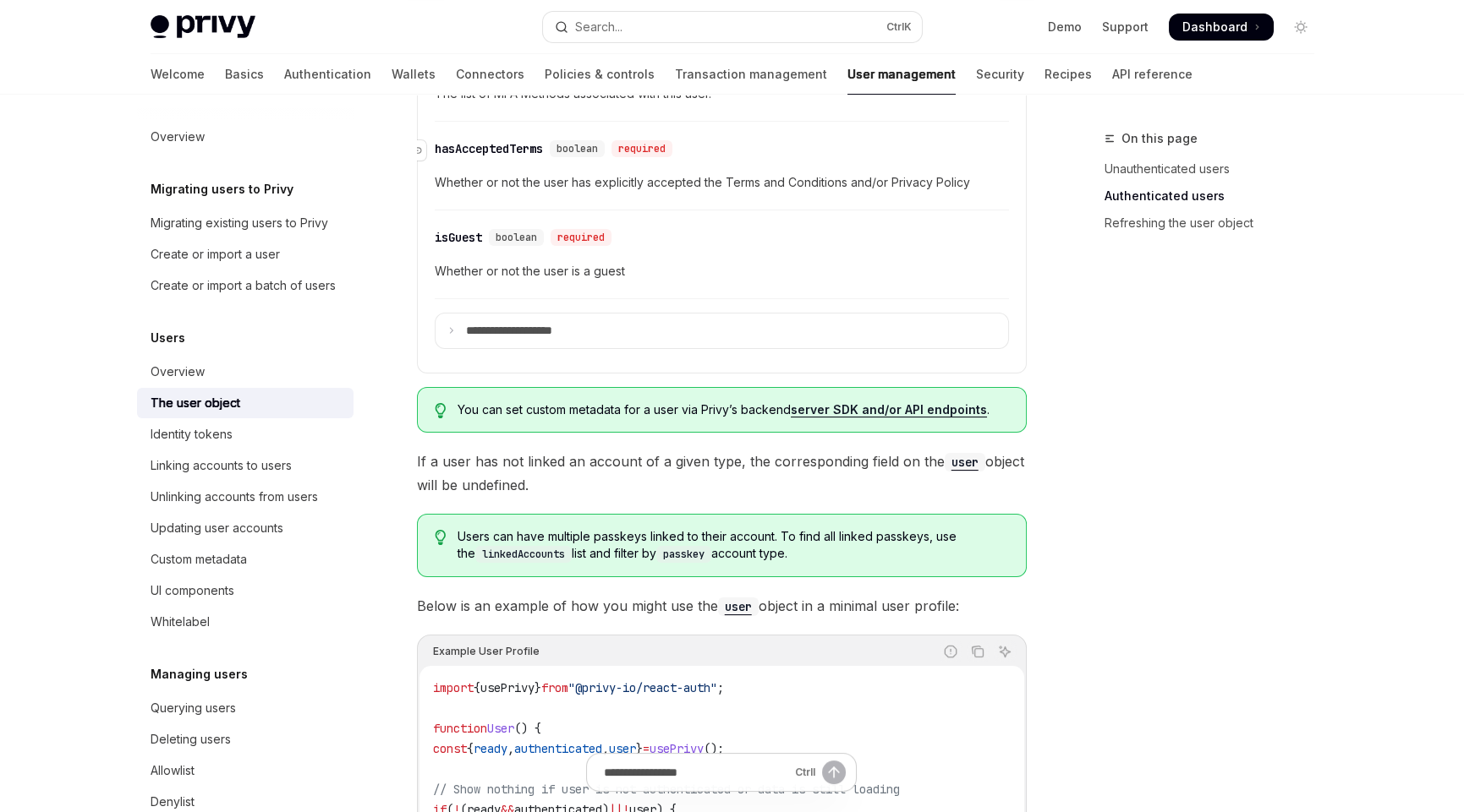
scroll to position [552, 0]
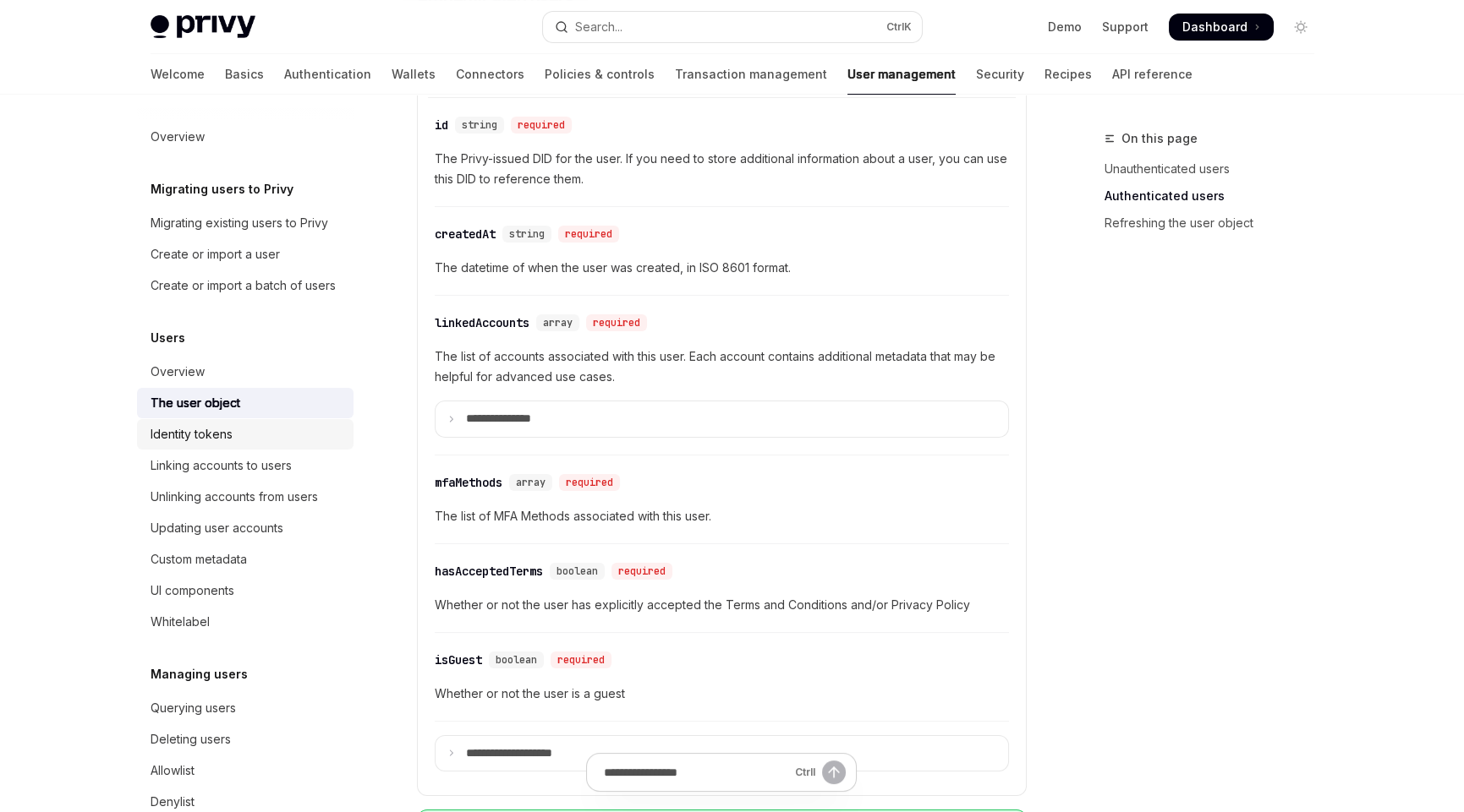
click at [209, 445] on div "Identity tokens" at bounding box center [191, 434] width 82 height 20
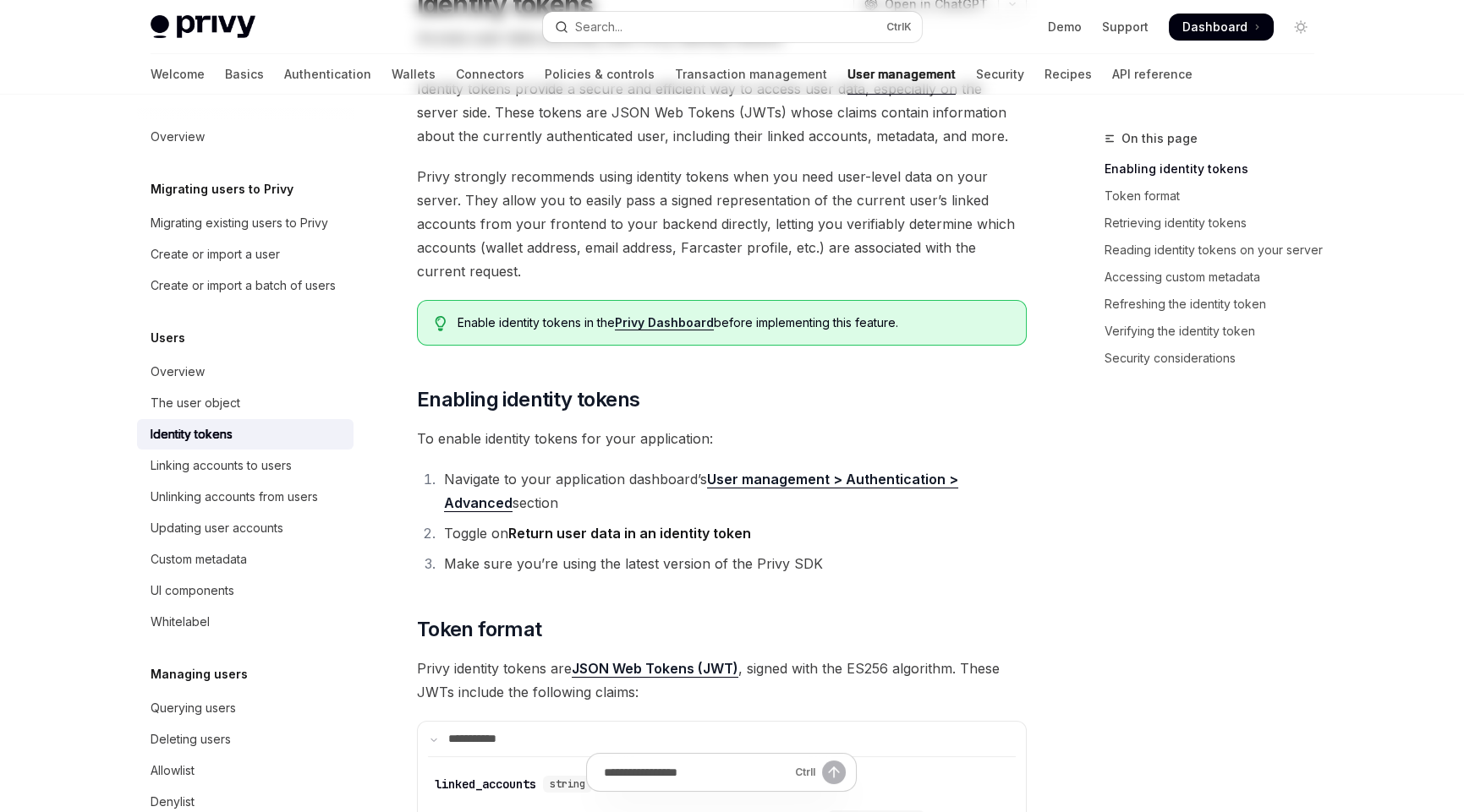
scroll to position [168, 0]
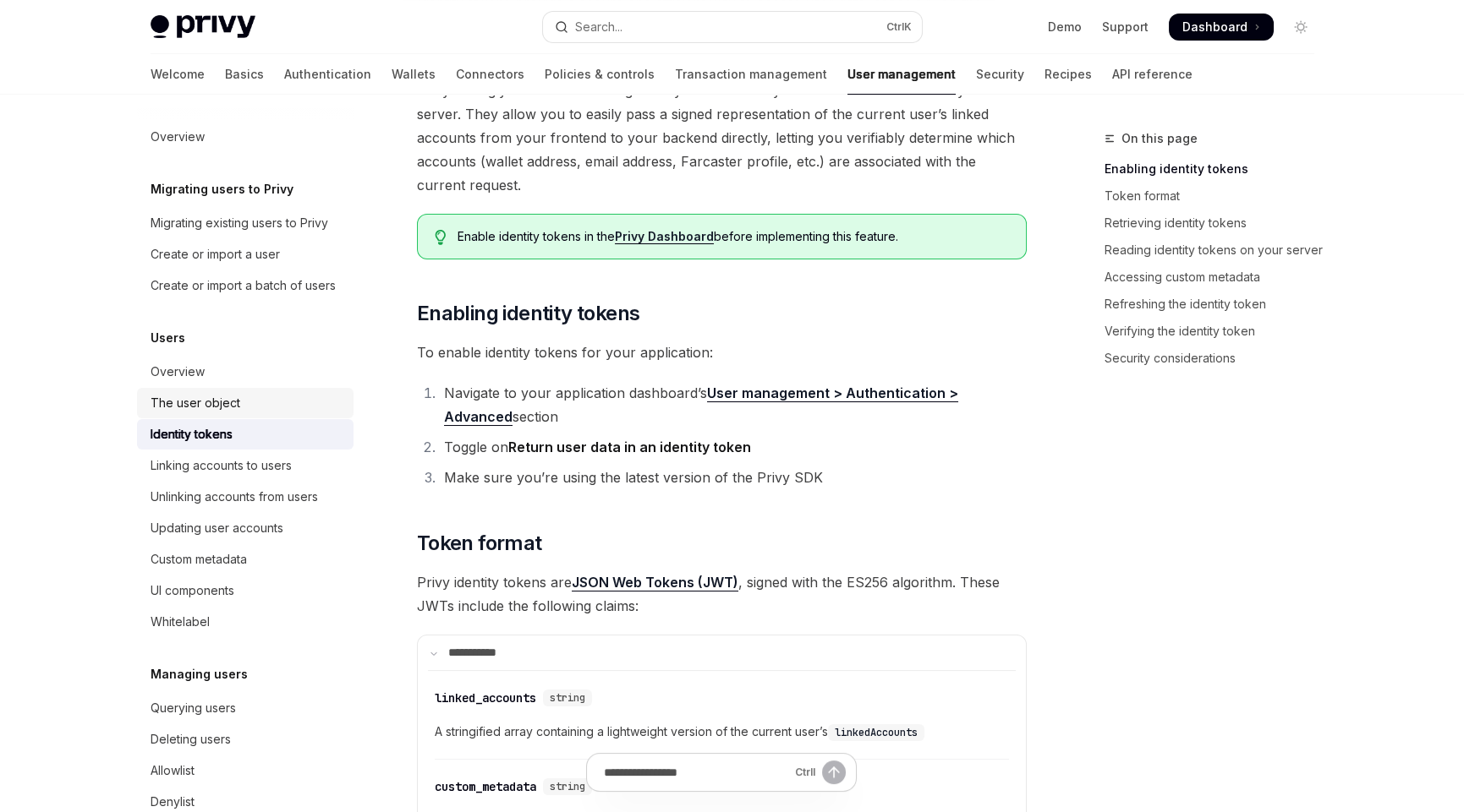
click at [239, 413] on div "The user object" at bounding box center [247, 403] width 192 height 20
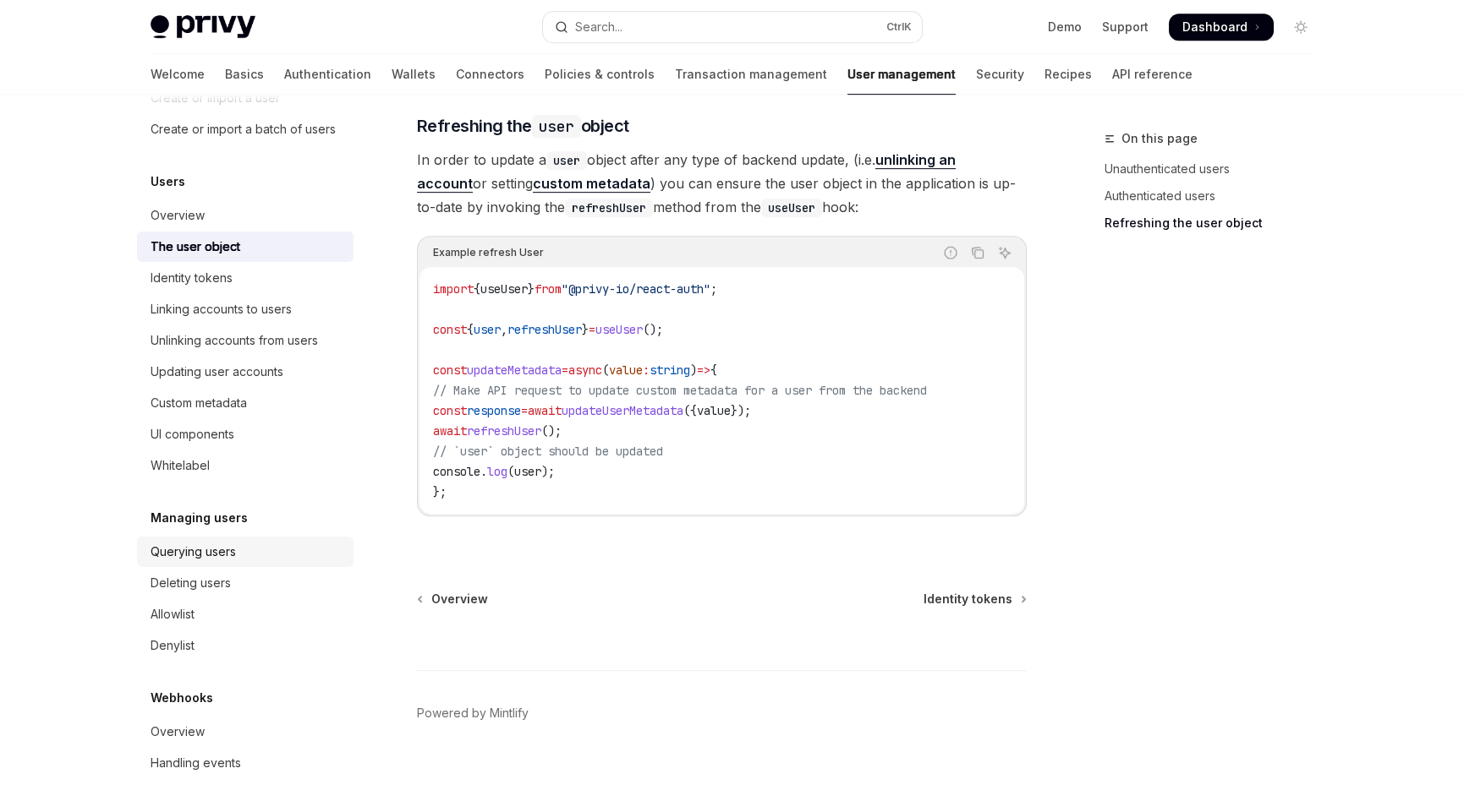
scroll to position [176, 0]
click at [192, 733] on div "Overview" at bounding box center [177, 731] width 54 height 20
type textarea "*"
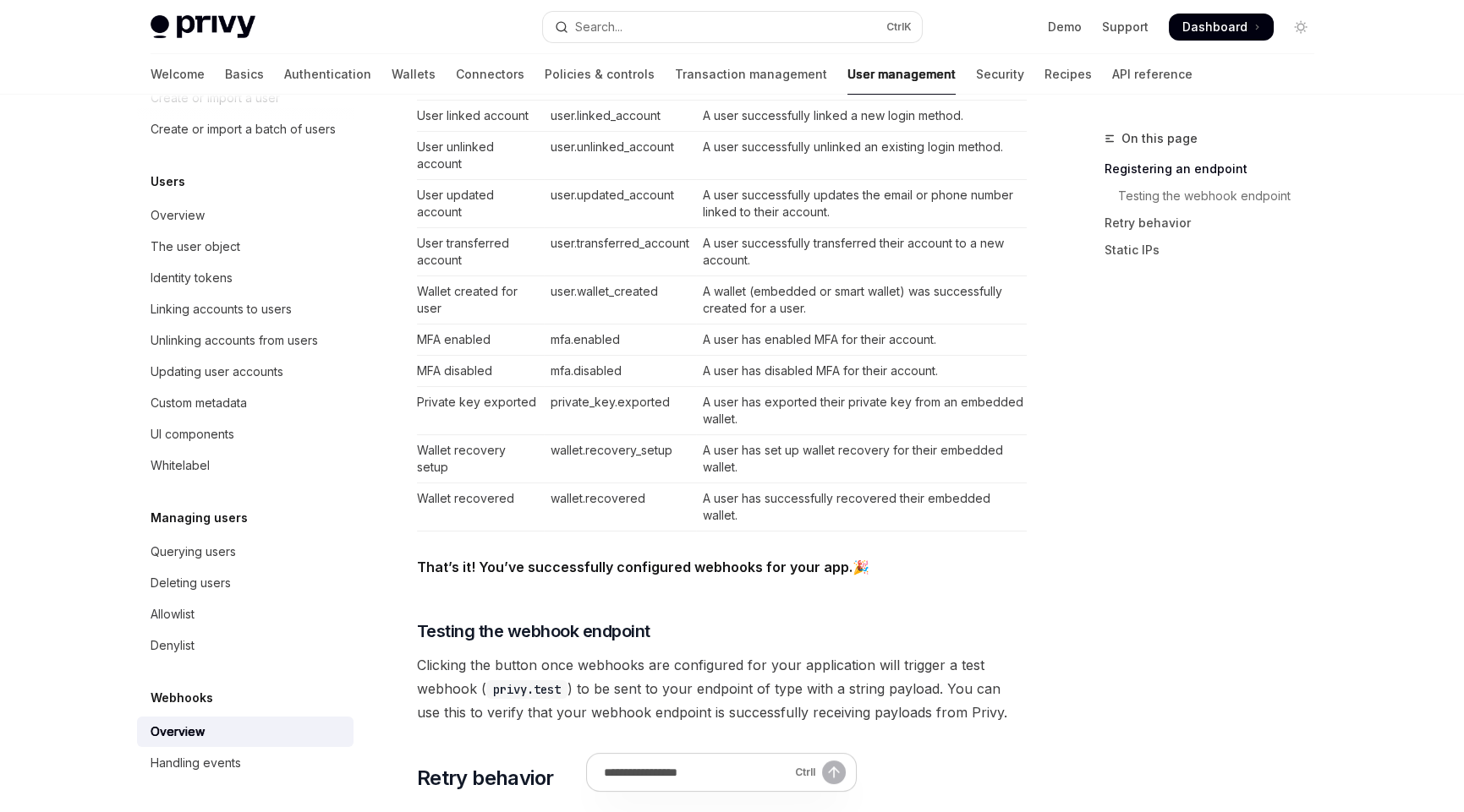
scroll to position [929, 0]
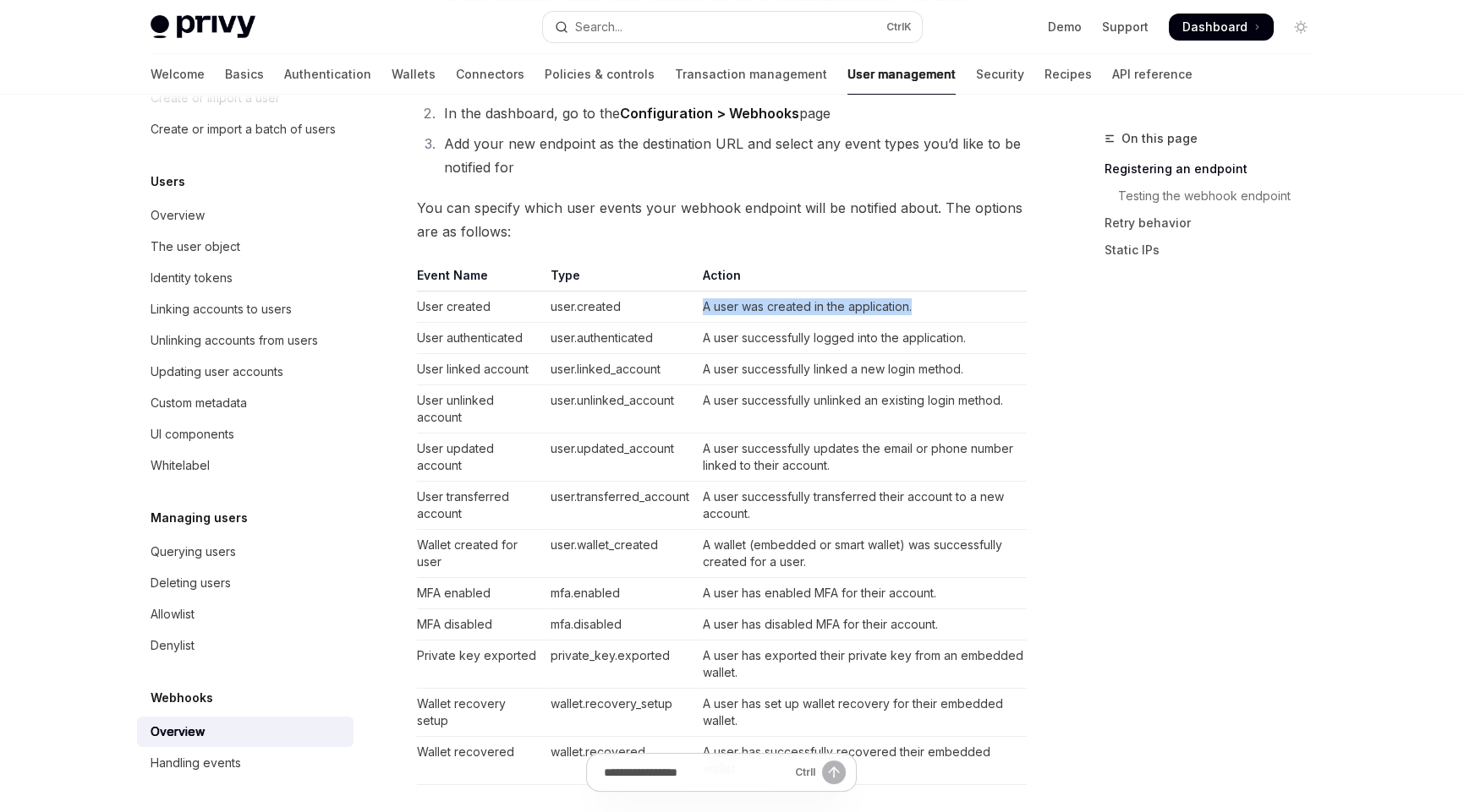
drag, startPoint x: 703, startPoint y: 307, endPoint x: 943, endPoint y: 309, distance: 240.0
click at [943, 309] on td "A user was created in the application." at bounding box center [861, 307] width 331 height 31
click at [952, 300] on td "A user was created in the application." at bounding box center [861, 307] width 331 height 31
click at [1152, 386] on div "On this page Registering an endpoint Testing the webhook endpoint Retry behavio…" at bounding box center [1199, 470] width 257 height 683
drag, startPoint x: 702, startPoint y: 305, endPoint x: 930, endPoint y: 307, distance: 228.0
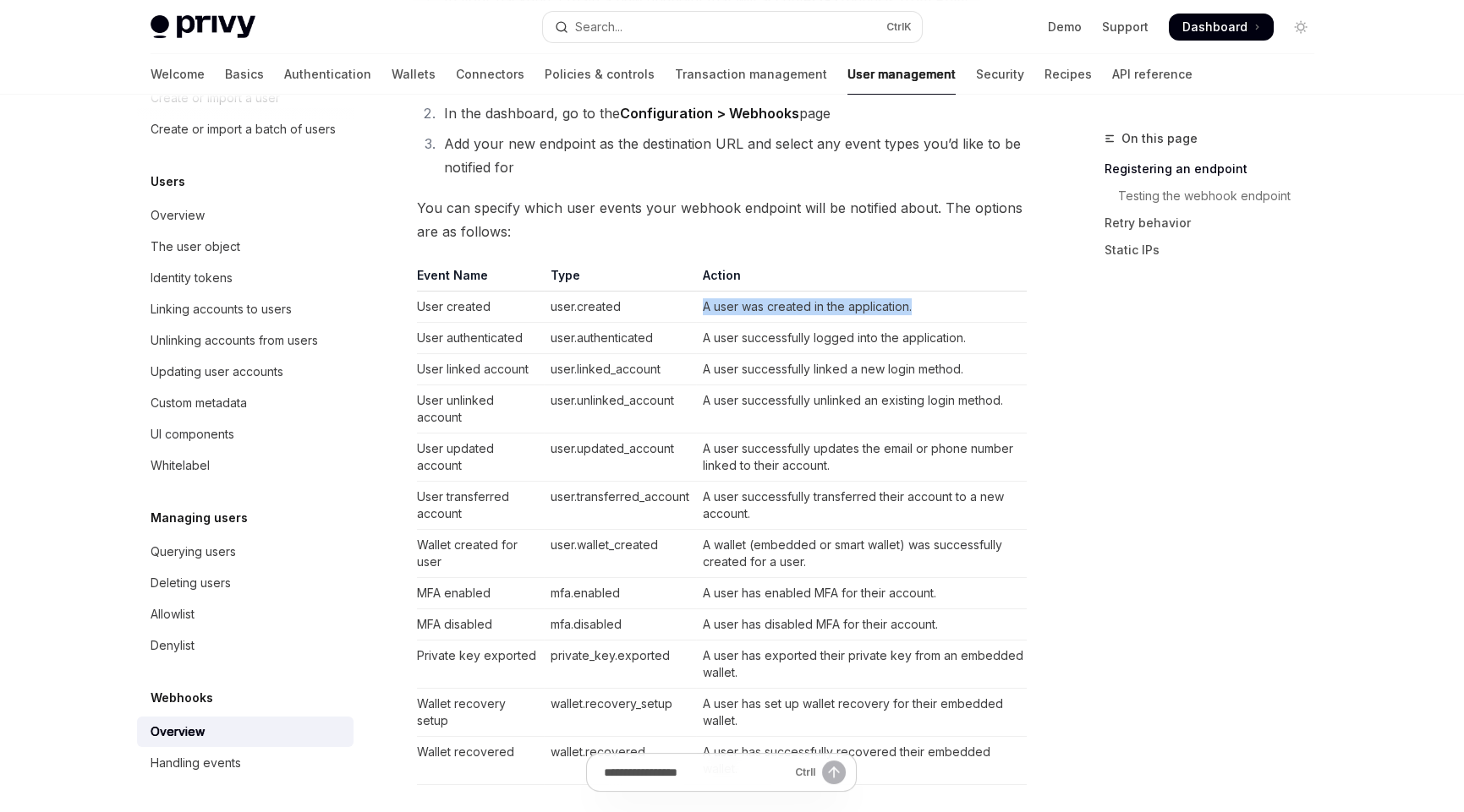
click at [930, 307] on td "A user was created in the application." at bounding box center [861, 307] width 331 height 31
click at [932, 307] on td "A user was created in the application." at bounding box center [861, 307] width 331 height 31
click at [957, 304] on td "A user was created in the application." at bounding box center [861, 307] width 331 height 31
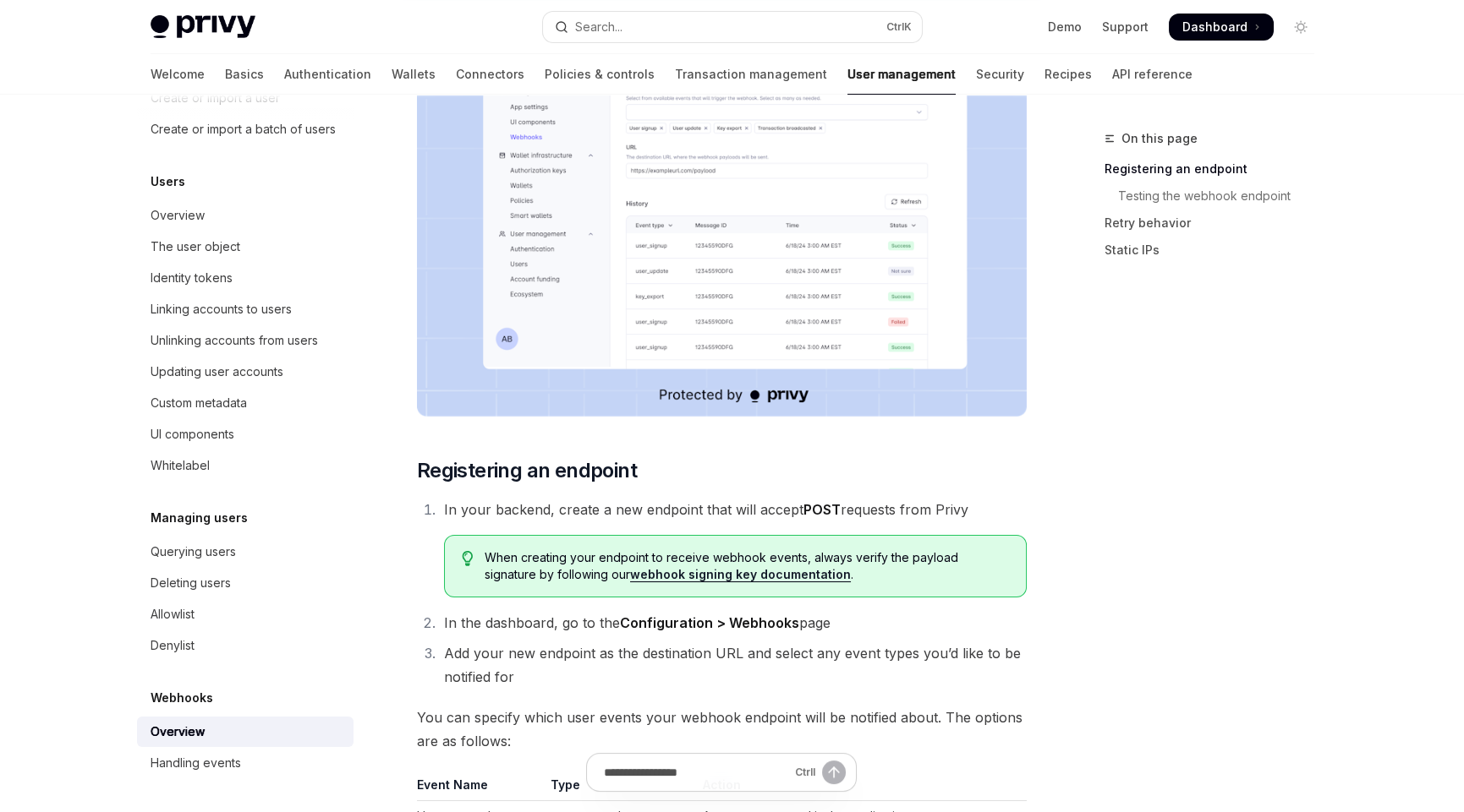
scroll to position [84, 0]
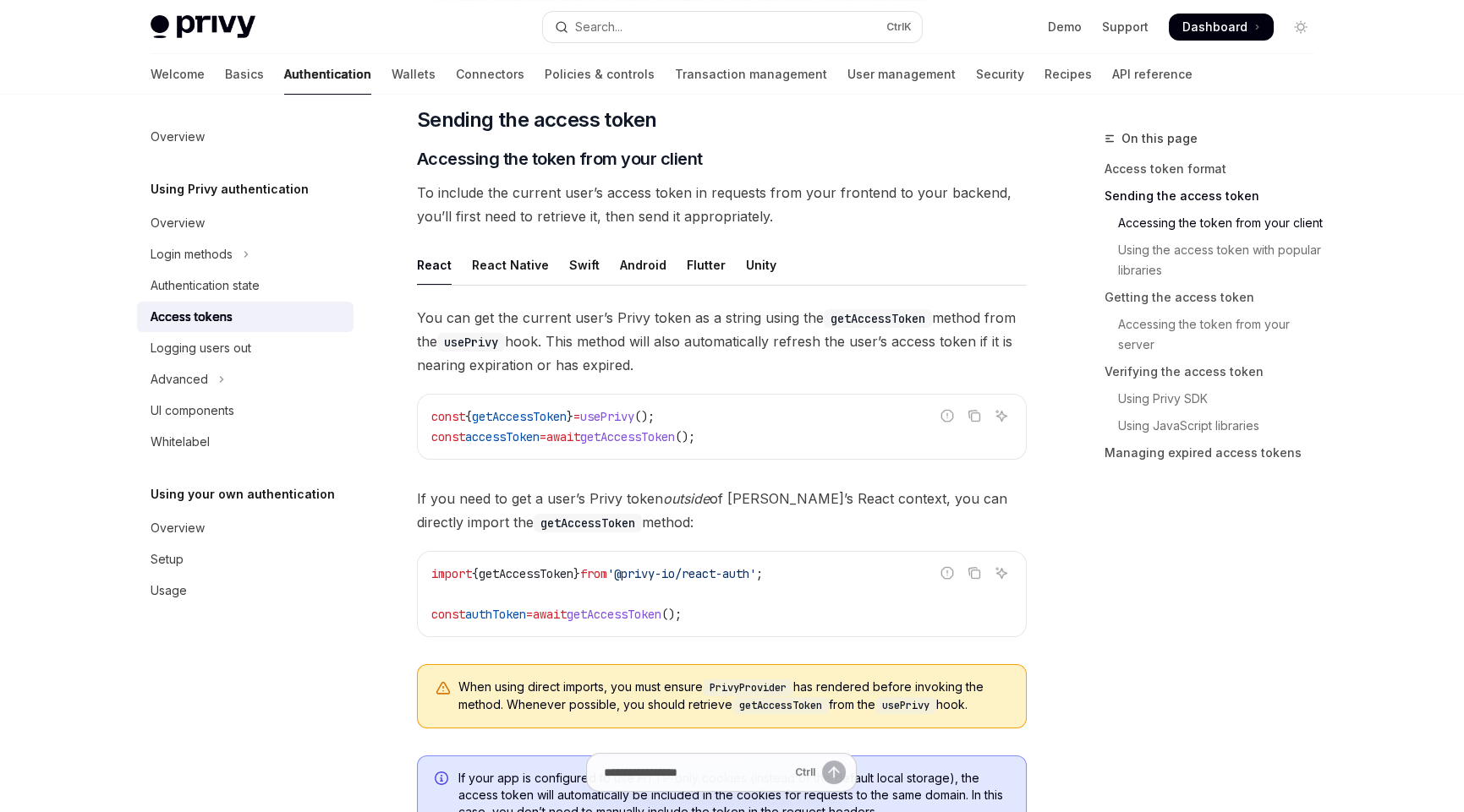
scroll to position [460, 0]
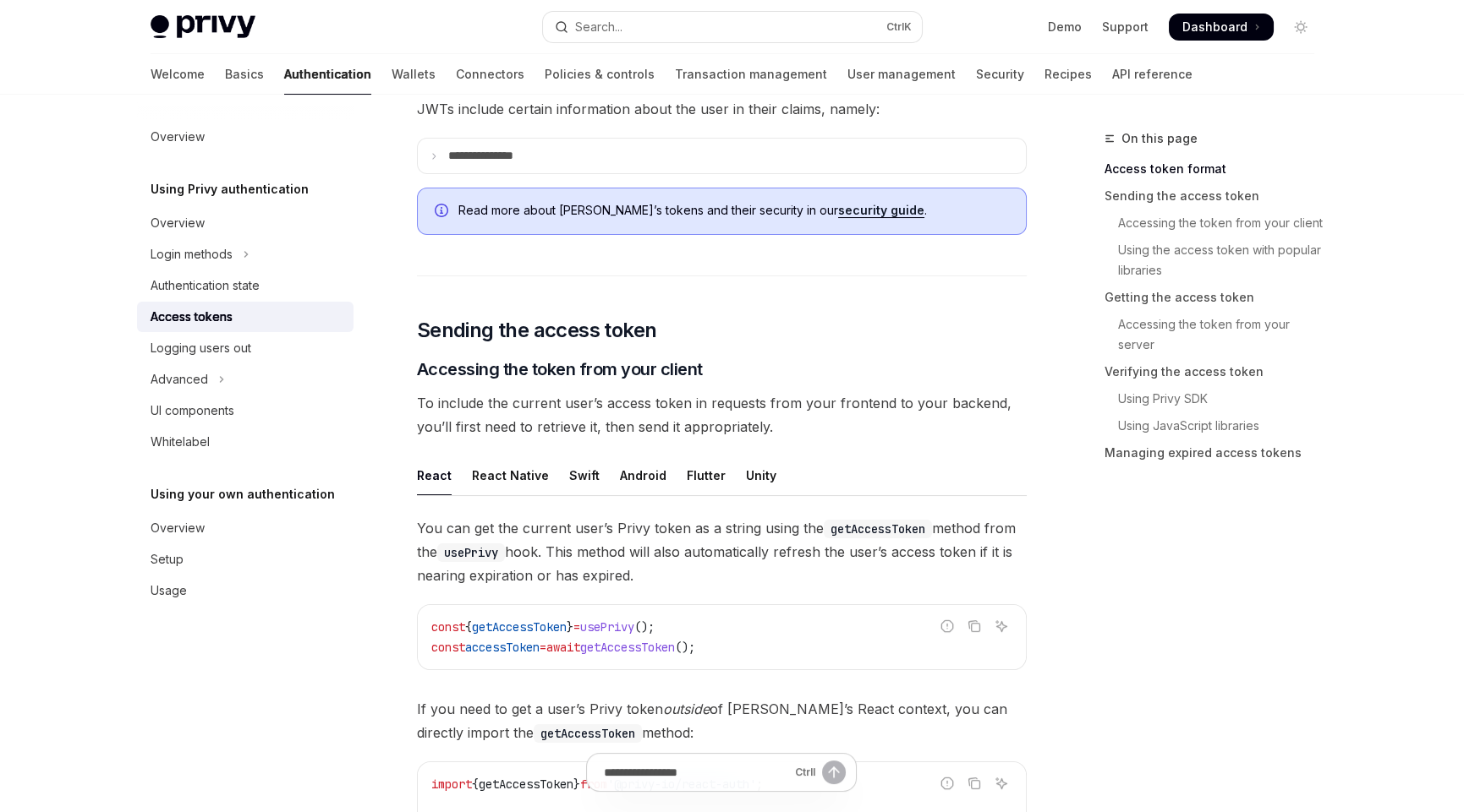
click at [634, 623] on span "usePrivy" at bounding box center [607, 627] width 54 height 15
click at [634, 627] on span "usePrivy" at bounding box center [607, 627] width 54 height 15
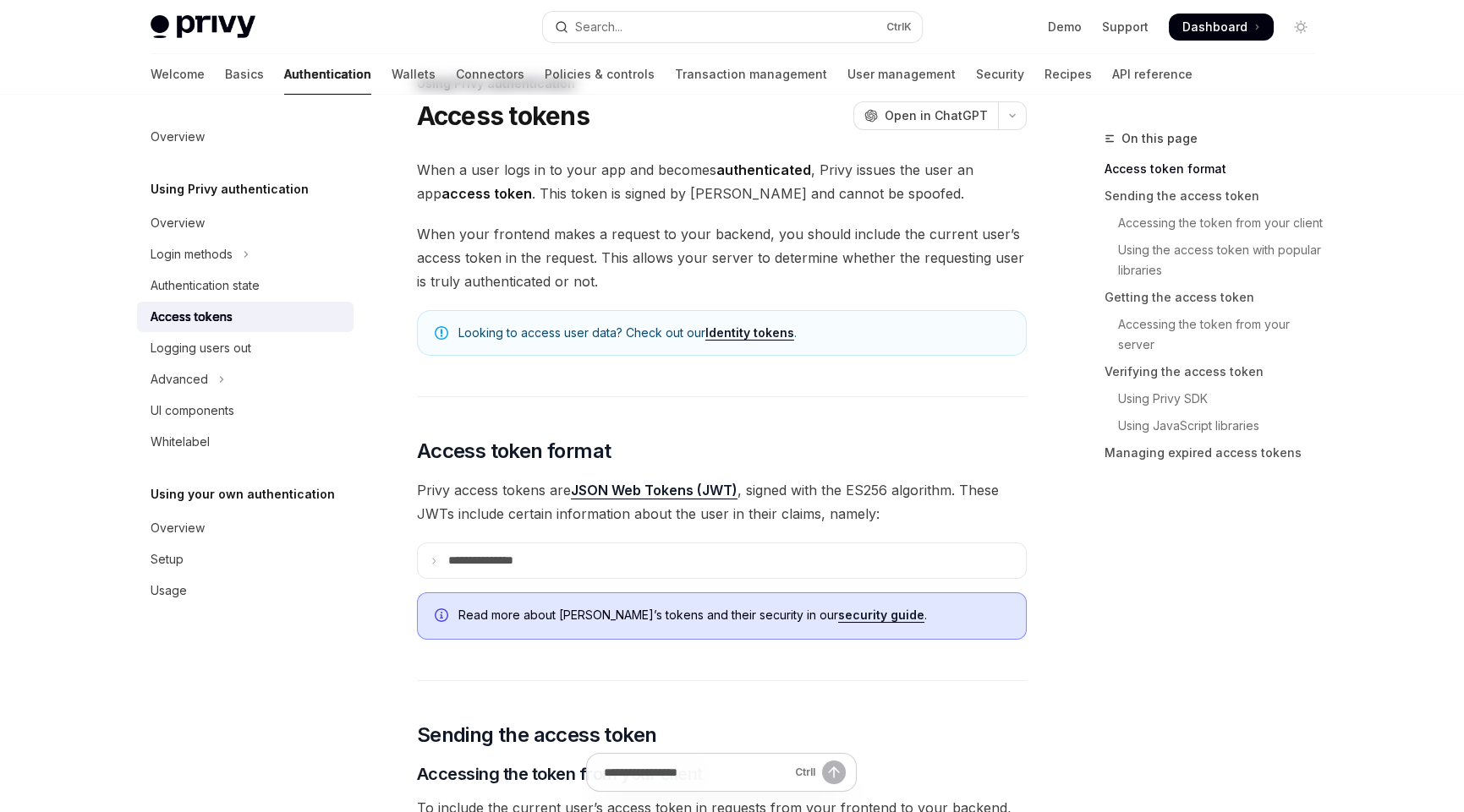
scroll to position [0, 0]
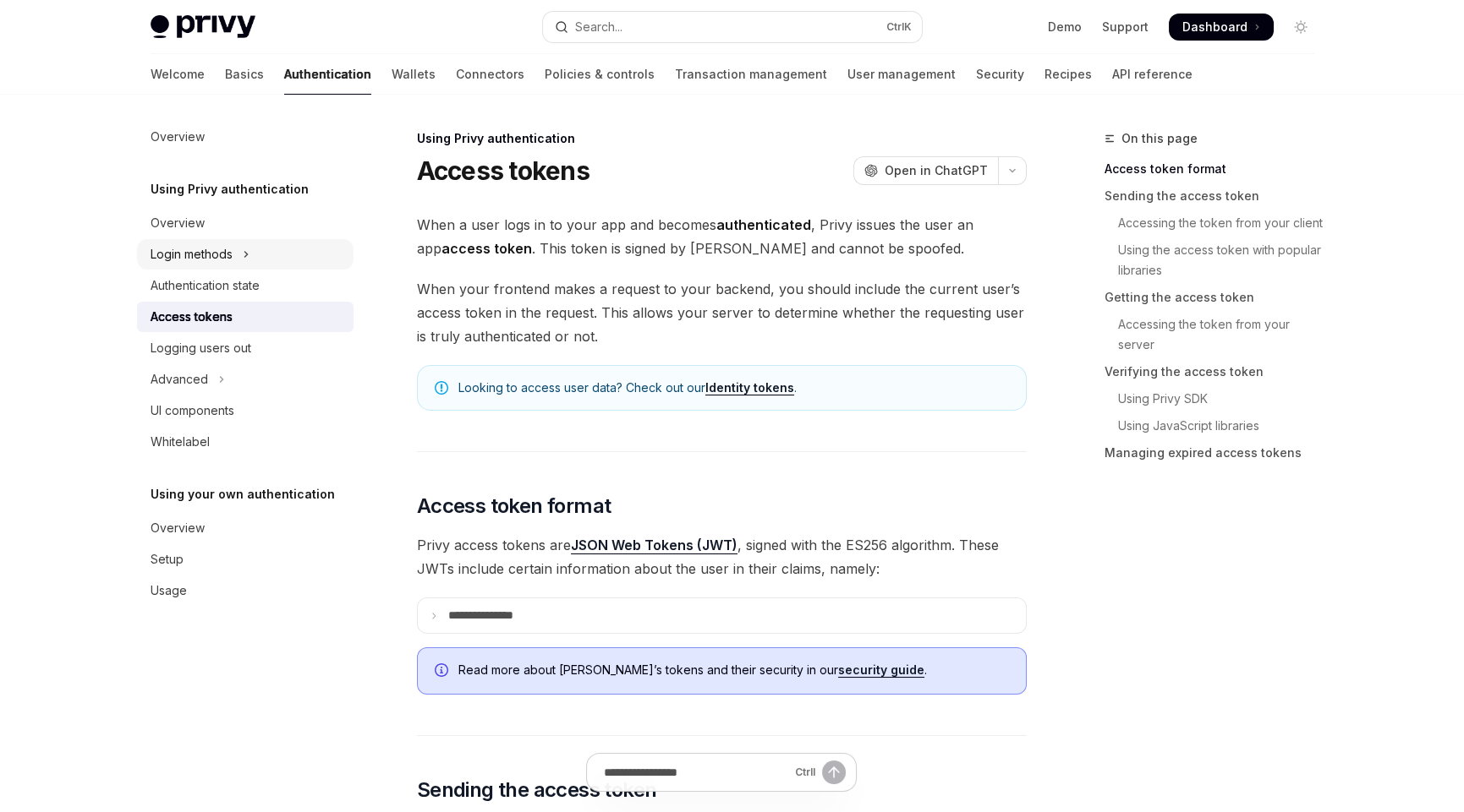
click at [190, 259] on div "Login methods" at bounding box center [191, 254] width 82 height 20
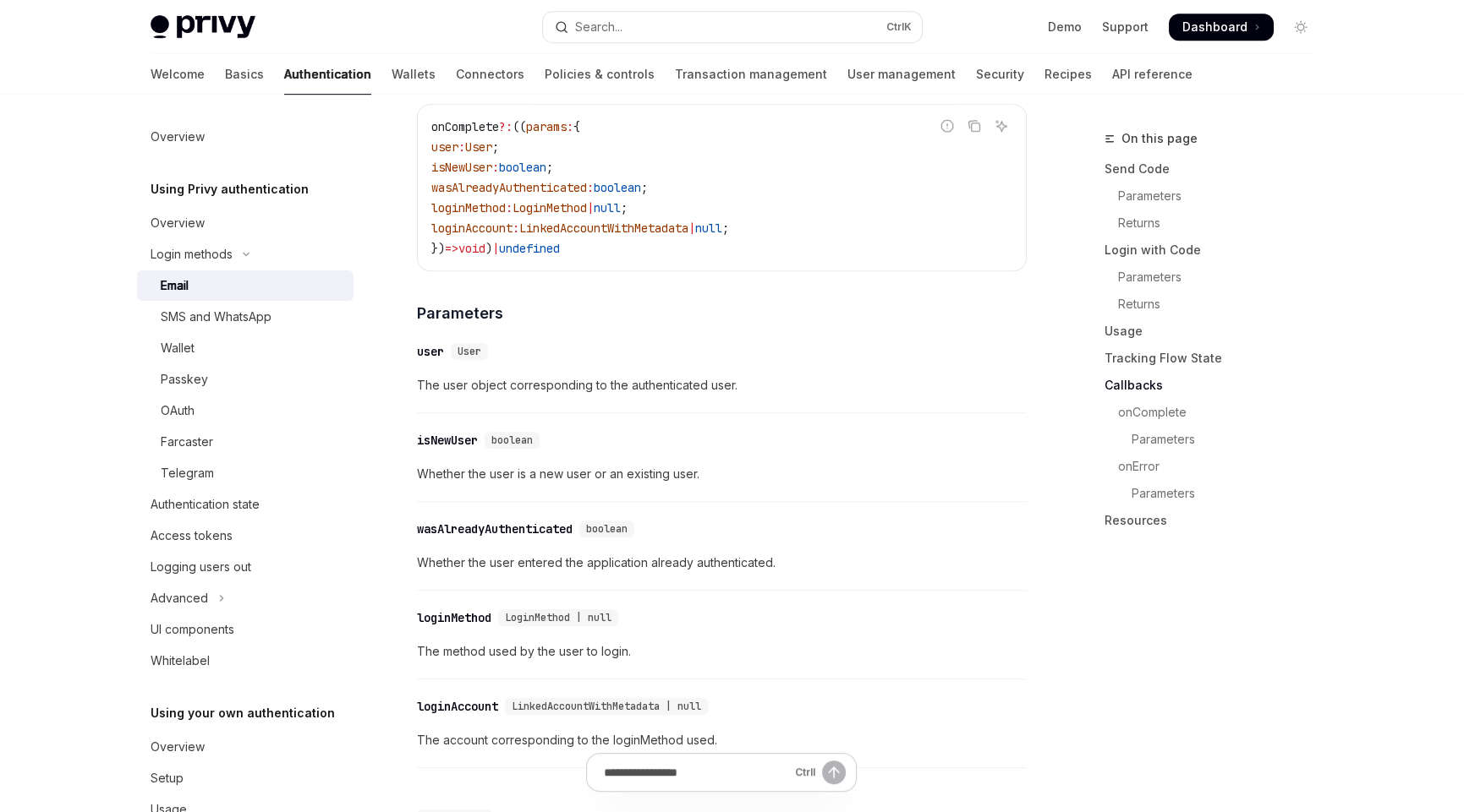
scroll to position [2703, 0]
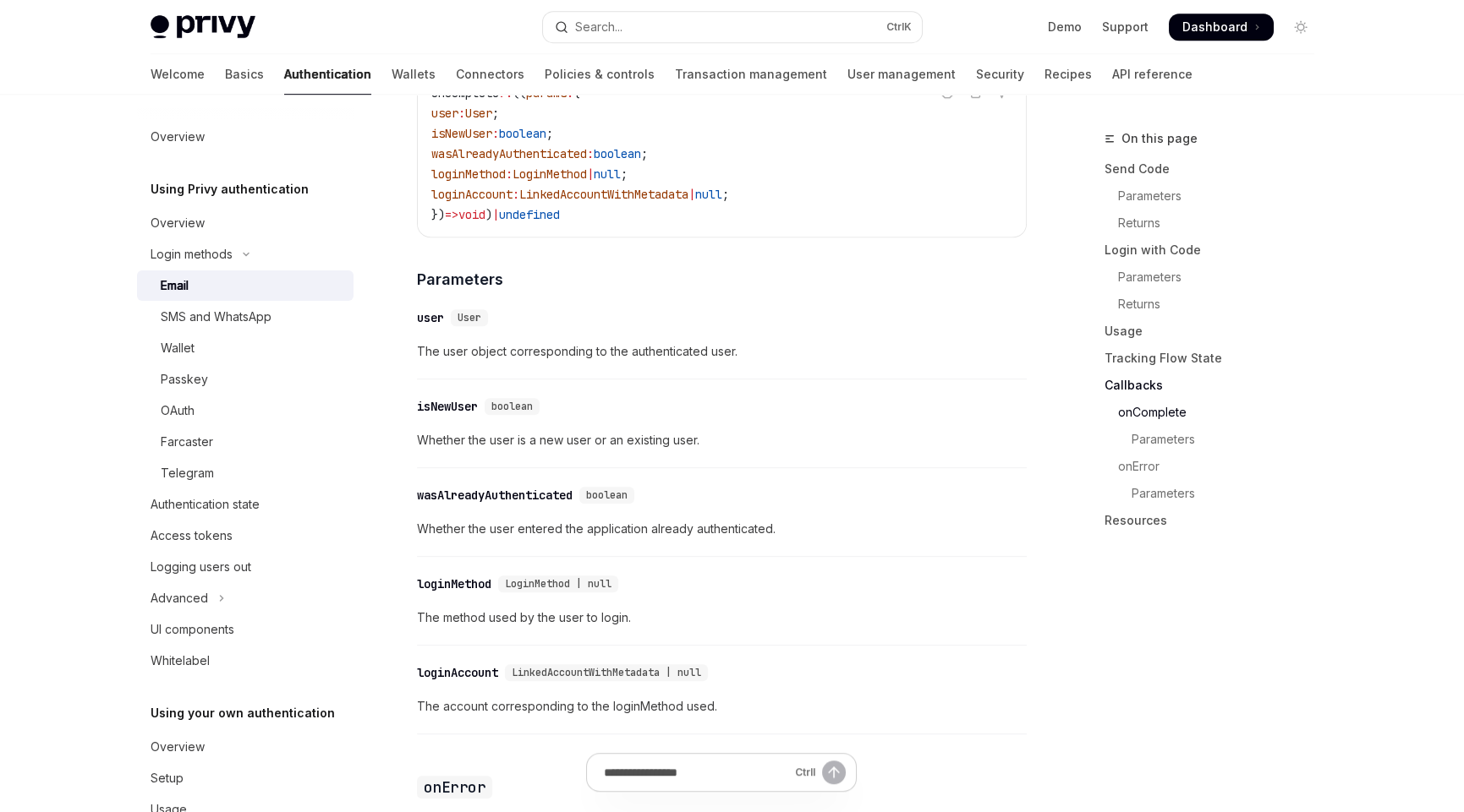
click at [640, 342] on span "The user object corresponding to the authenticated user." at bounding box center [722, 351] width 610 height 20
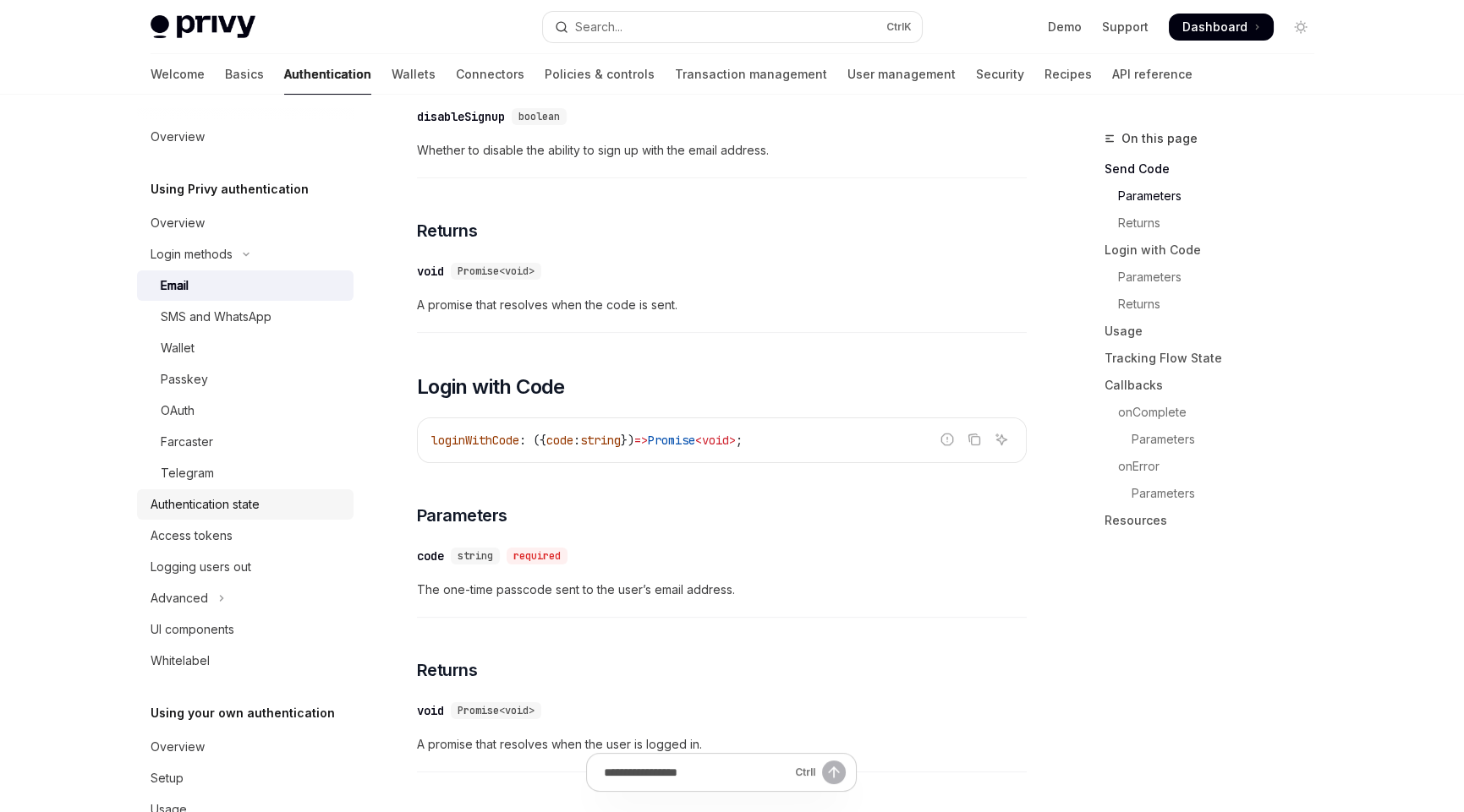
scroll to position [760, 0]
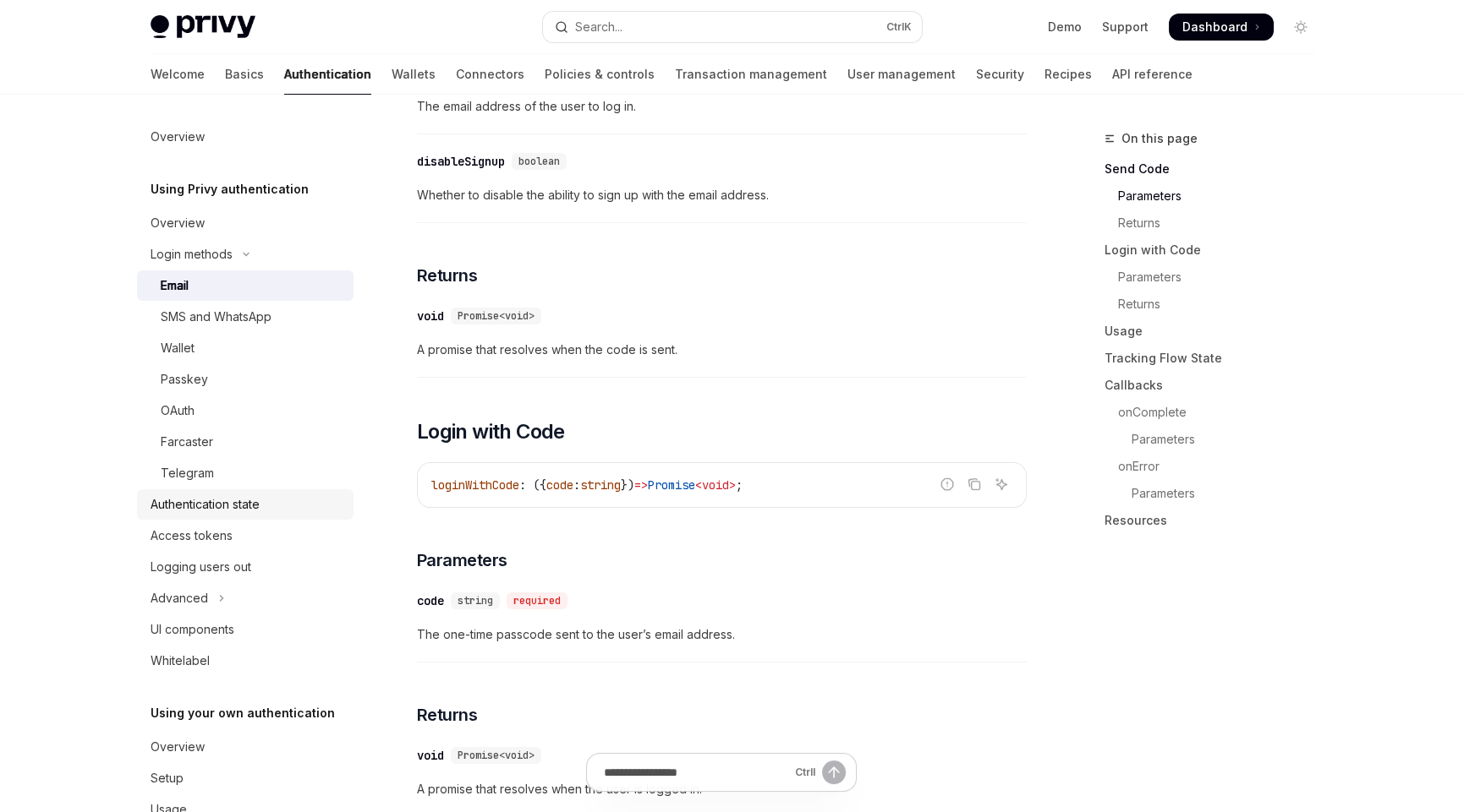
click at [186, 507] on div "Authentication state" at bounding box center [205, 504] width 110 height 20
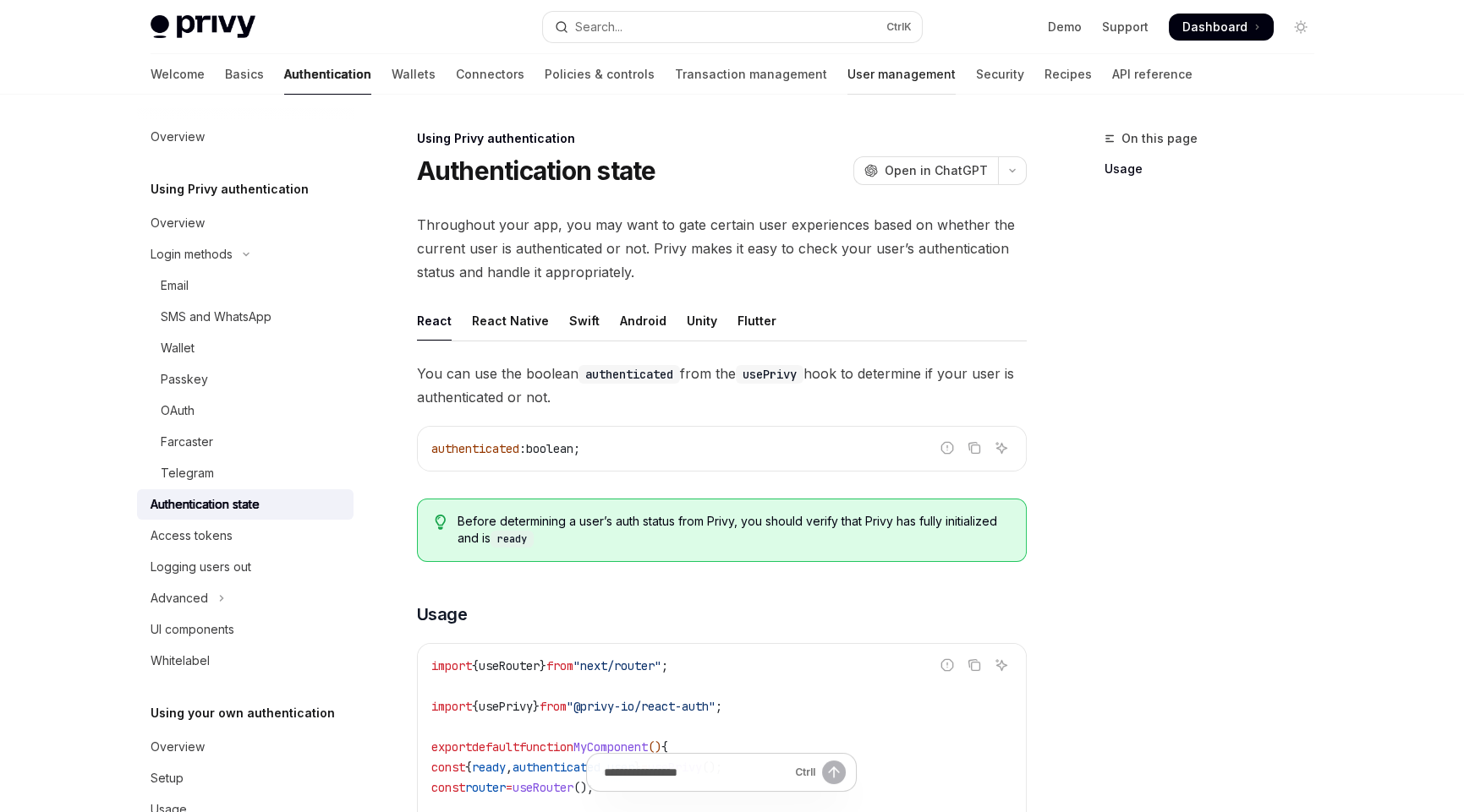
click at [848, 77] on link "User management" at bounding box center [902, 74] width 109 height 41
type textarea "*"
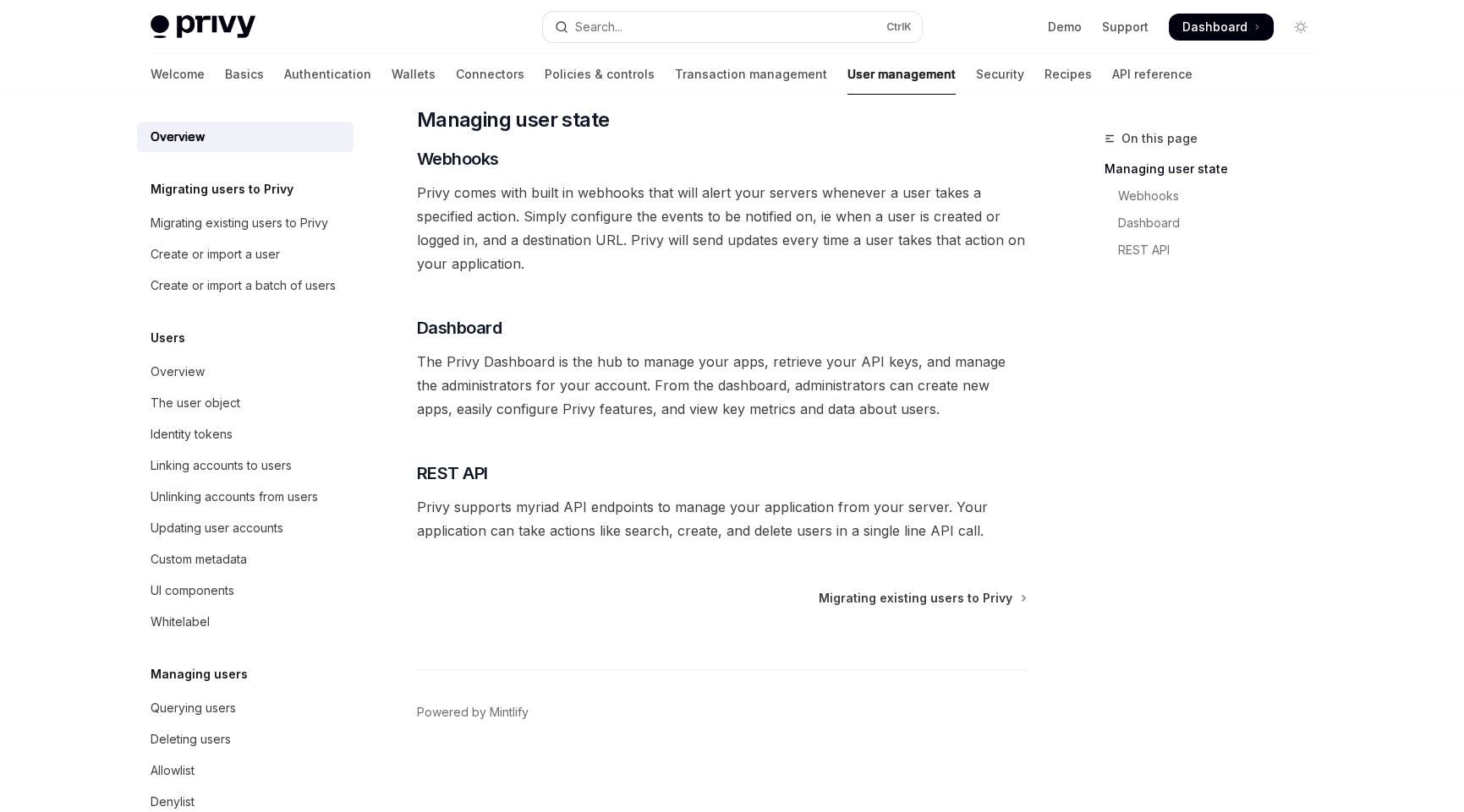
scroll to position [259, 0]
click at [250, 264] on div "Create or import a user" at bounding box center [215, 254] width 130 height 20
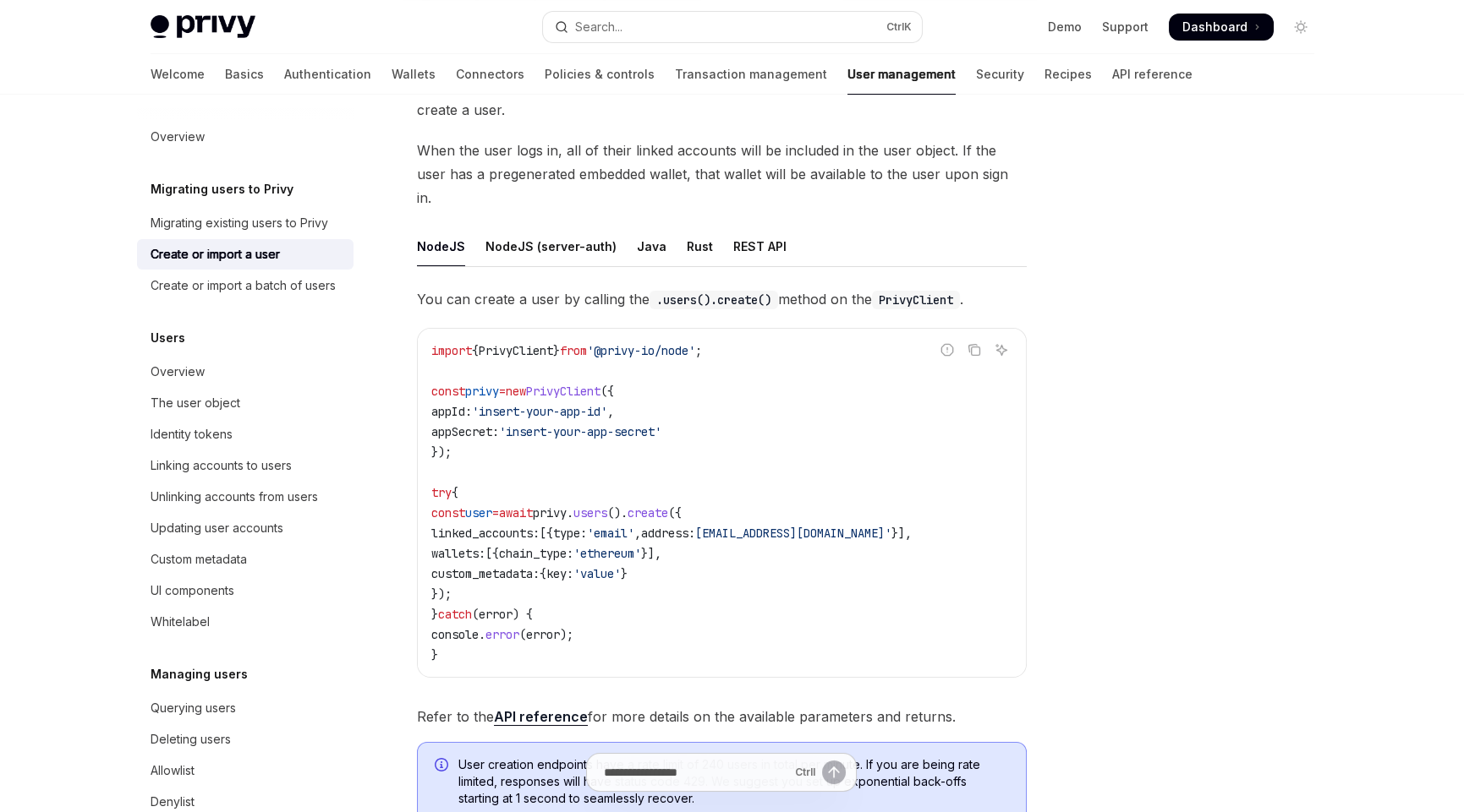
scroll to position [252, 0]
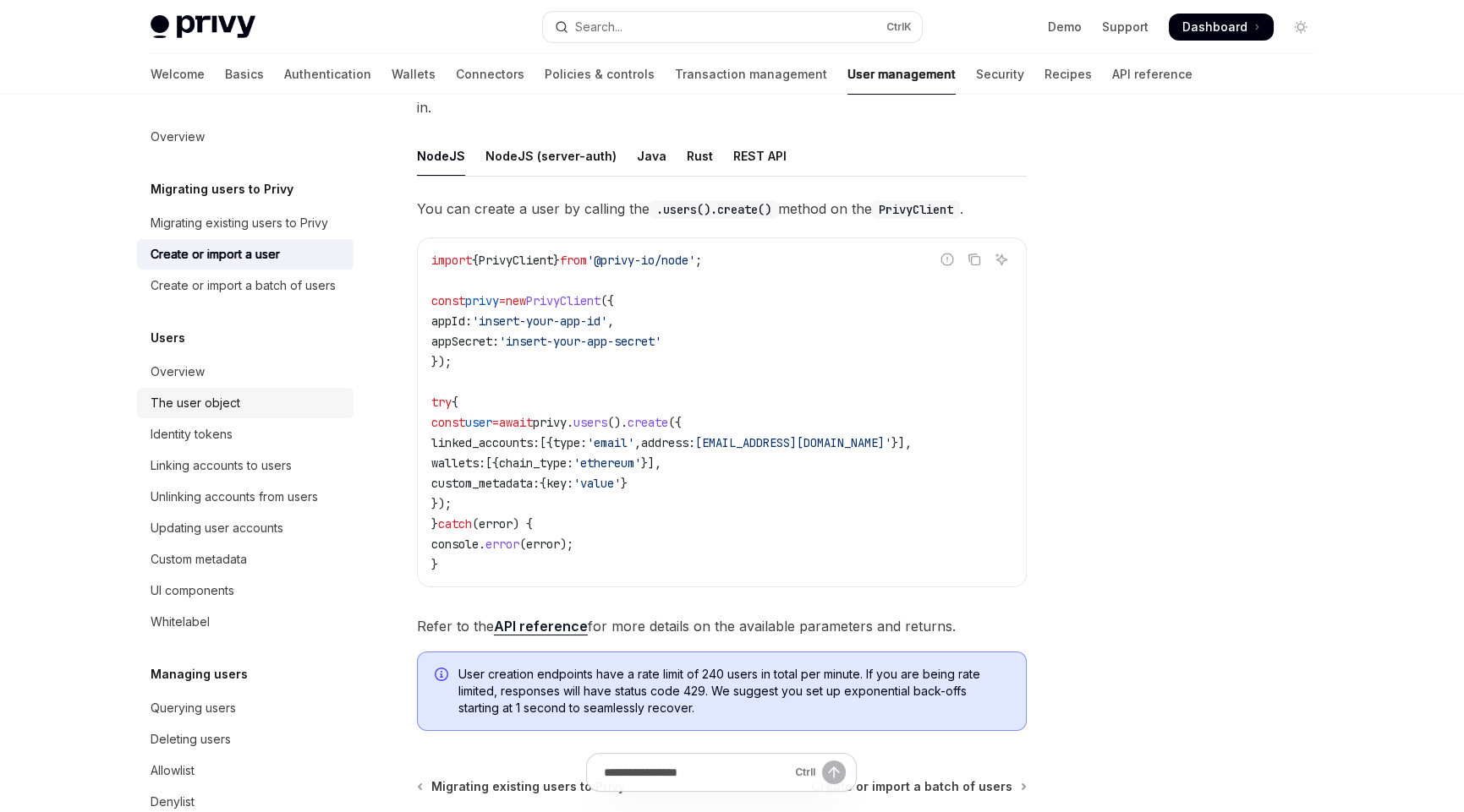
click at [175, 413] on div "The user object" at bounding box center [195, 403] width 90 height 20
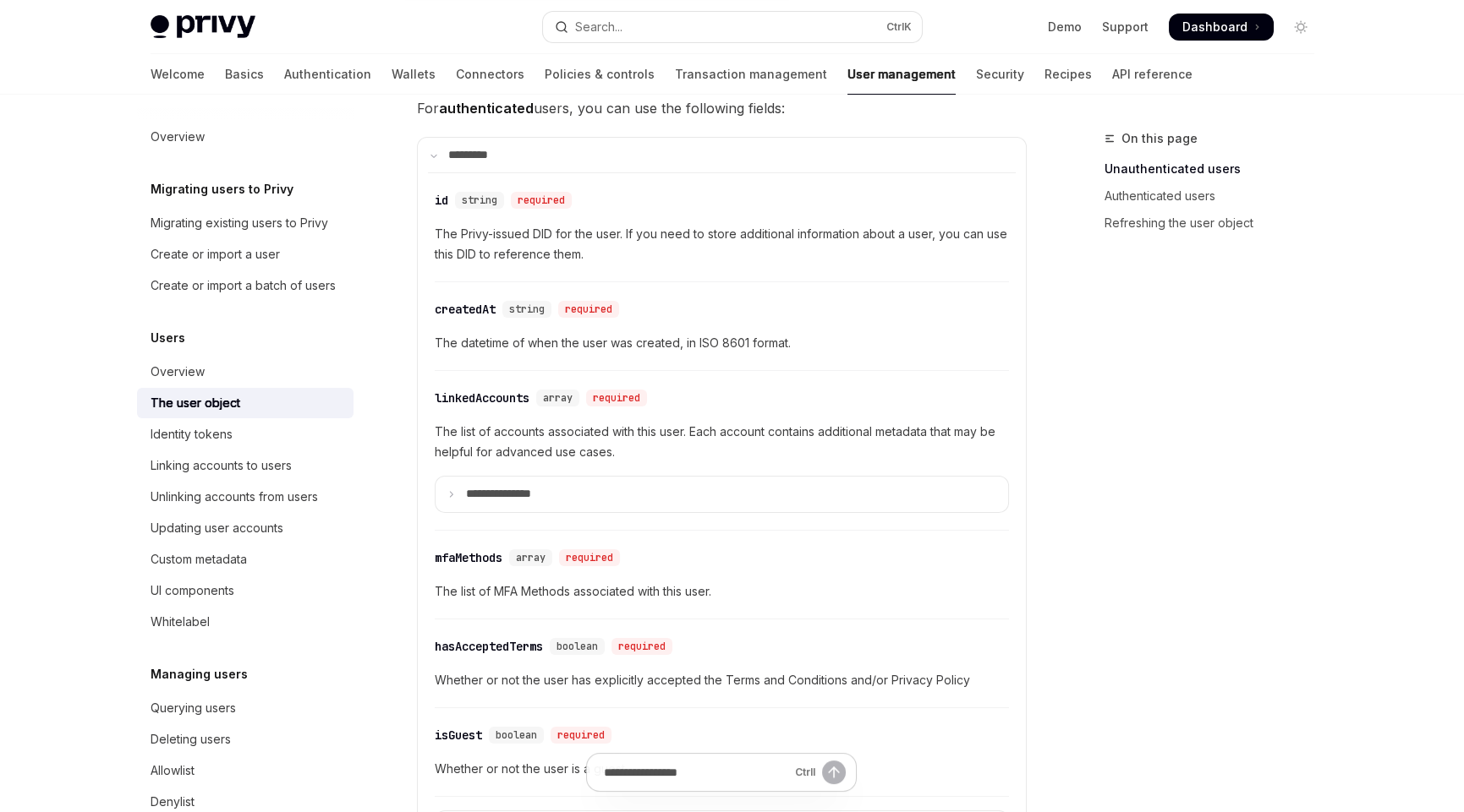
scroll to position [506, 0]
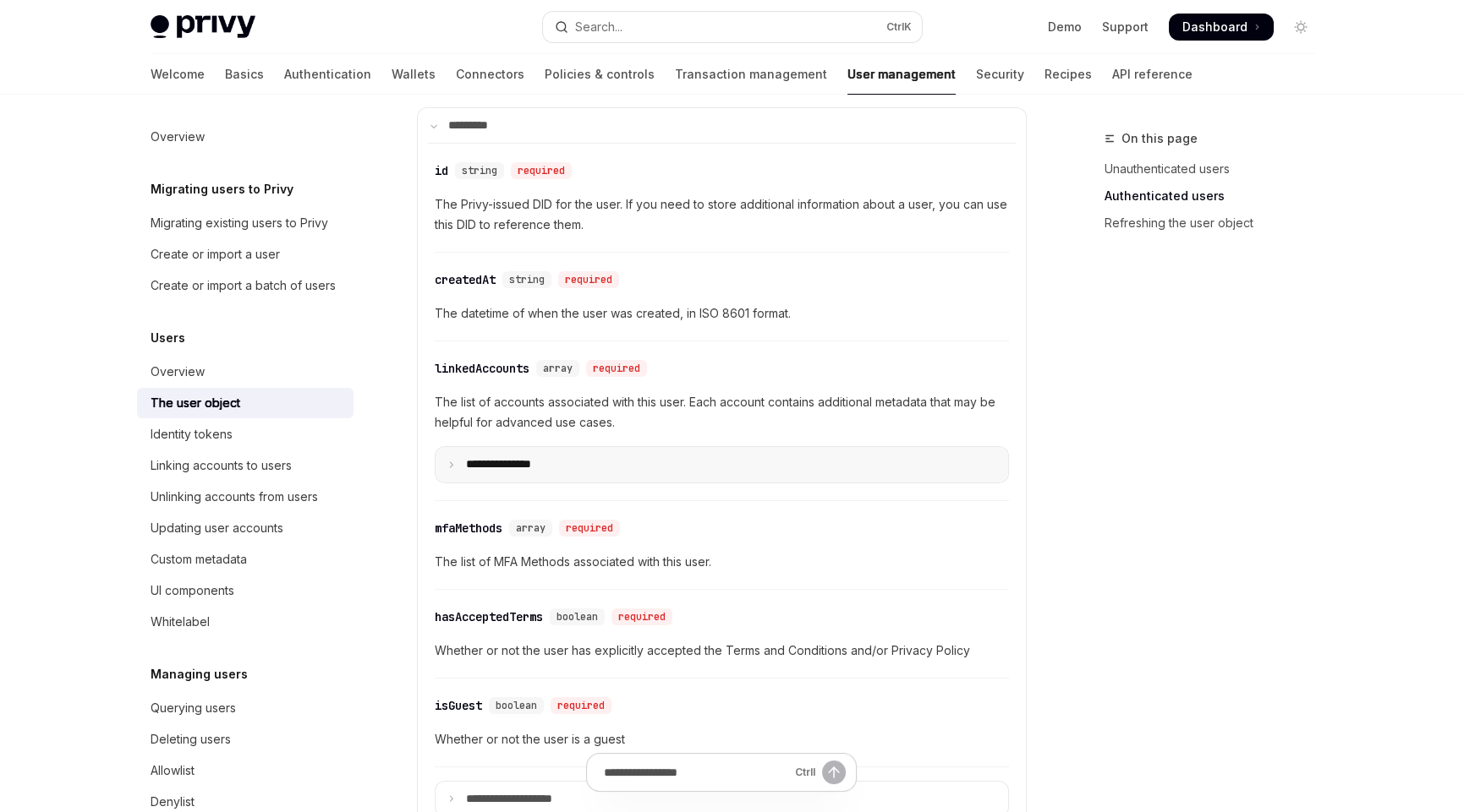
click at [448, 461] on icon at bounding box center [451, 465] width 9 height 9
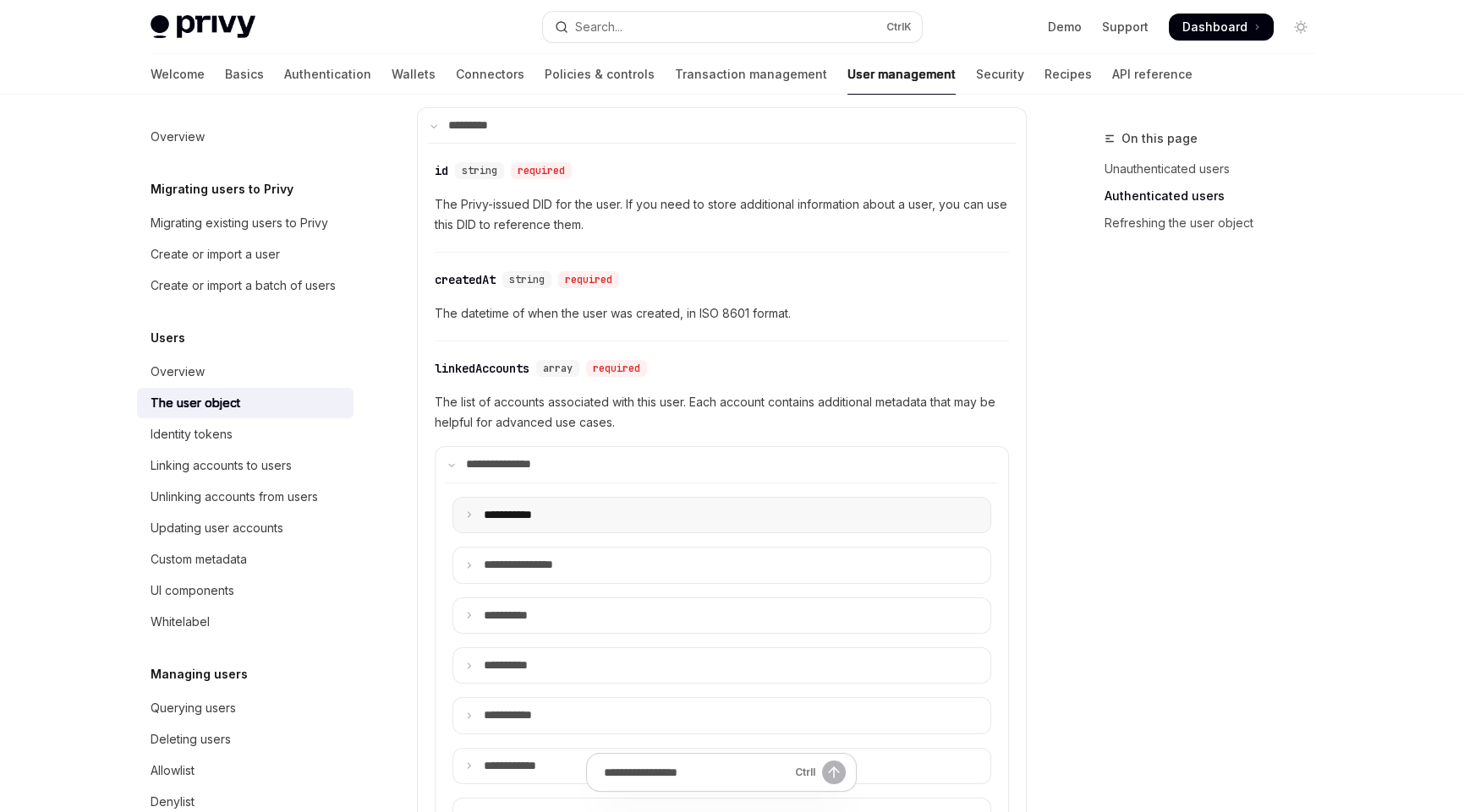
click at [469, 510] on icon at bounding box center [469, 514] width 9 height 9
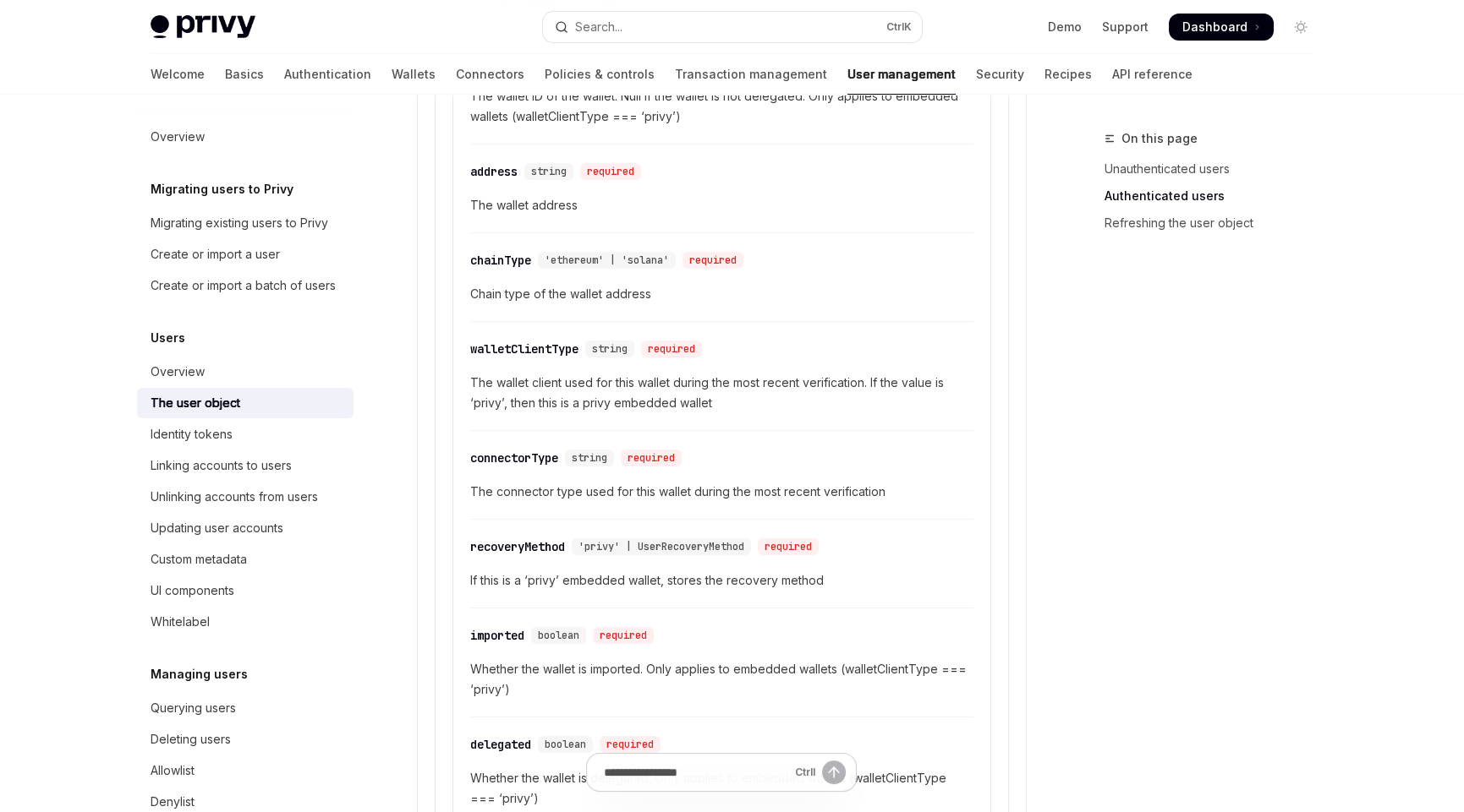
scroll to position [1098, 0]
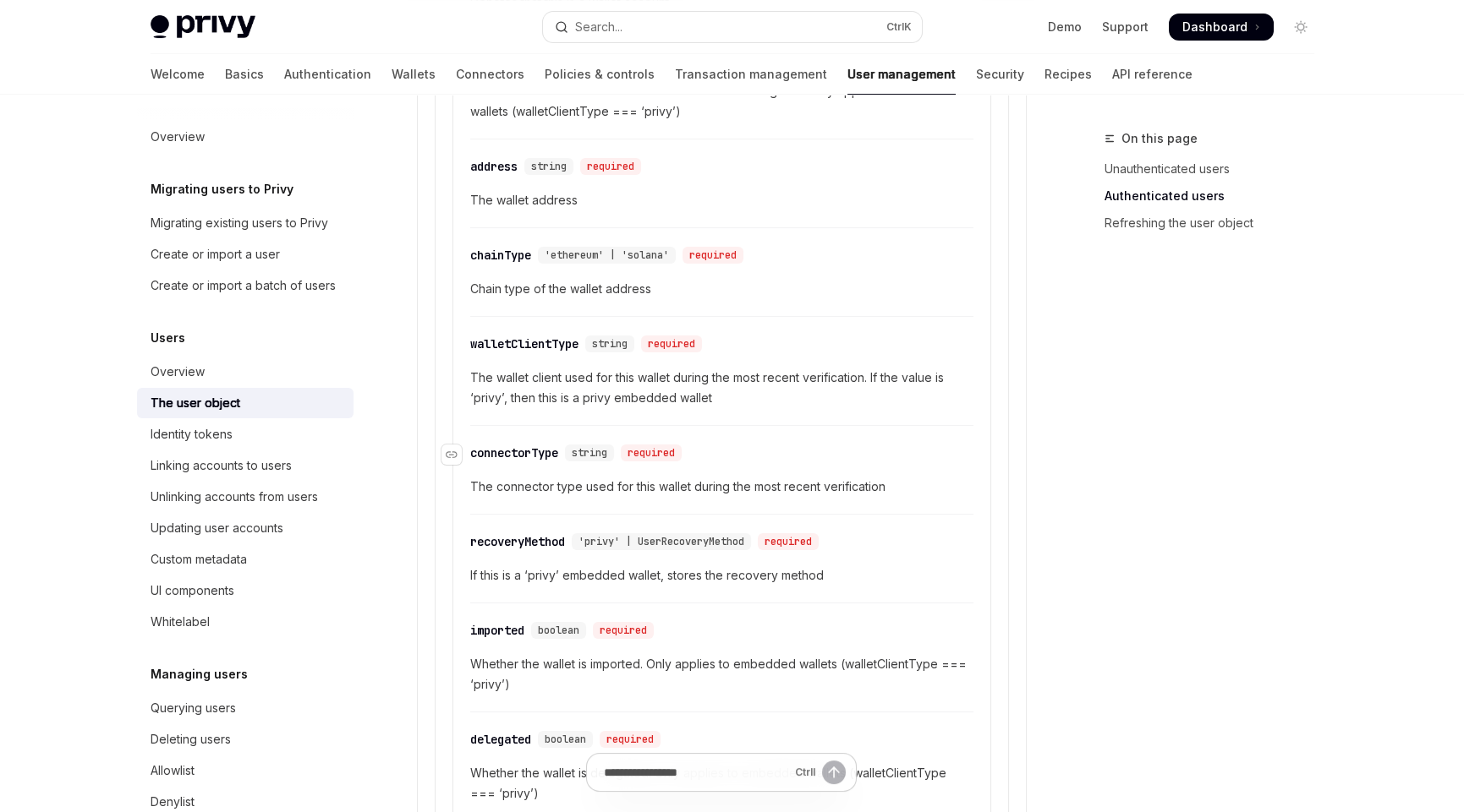
click at [511, 447] on div "connectorType" at bounding box center [514, 453] width 88 height 17
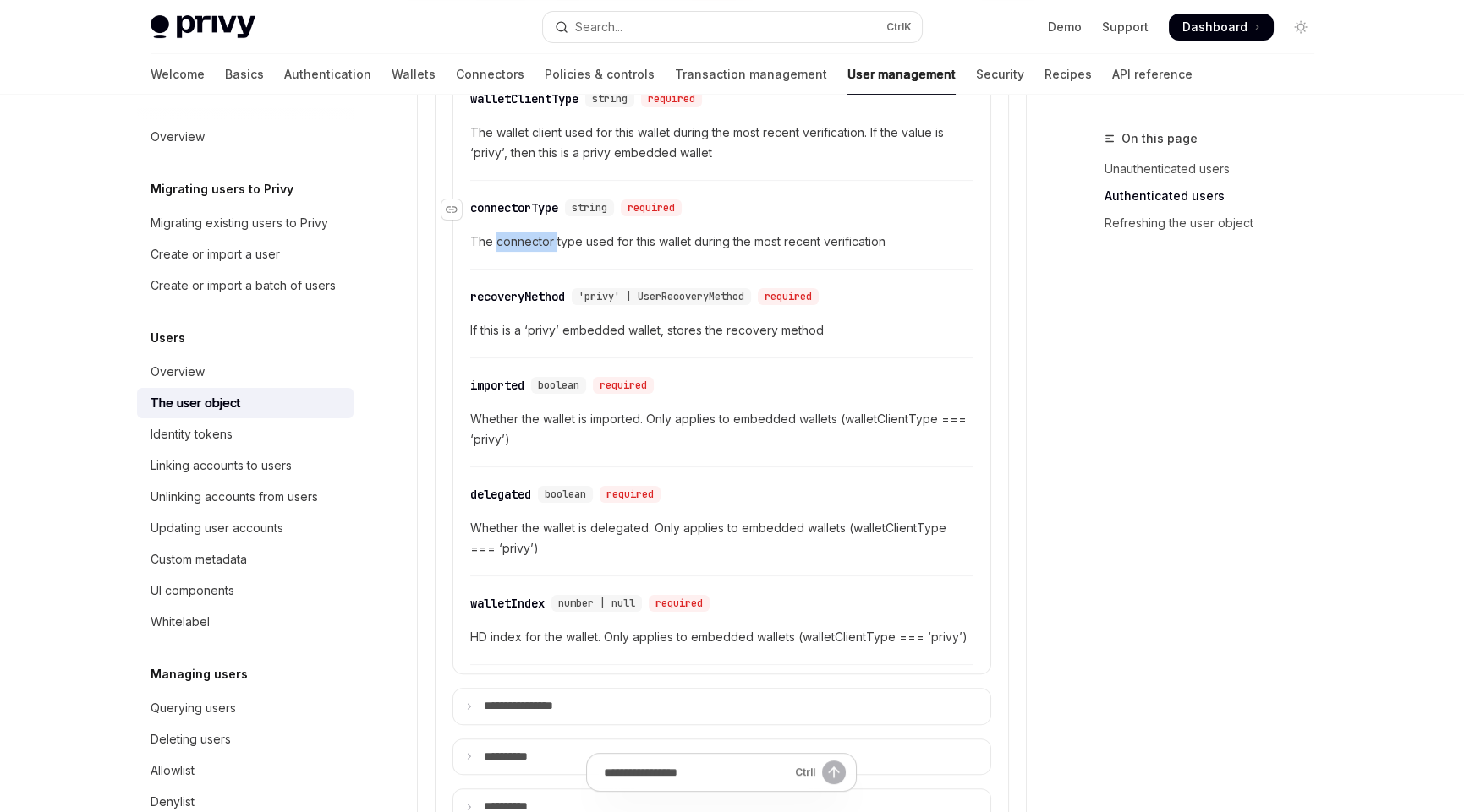
click at [511, 447] on div "​ type 'wallet' required Denotes that this is a wallet account ​ id string | nu…" at bounding box center [722, 180] width 517 height 969
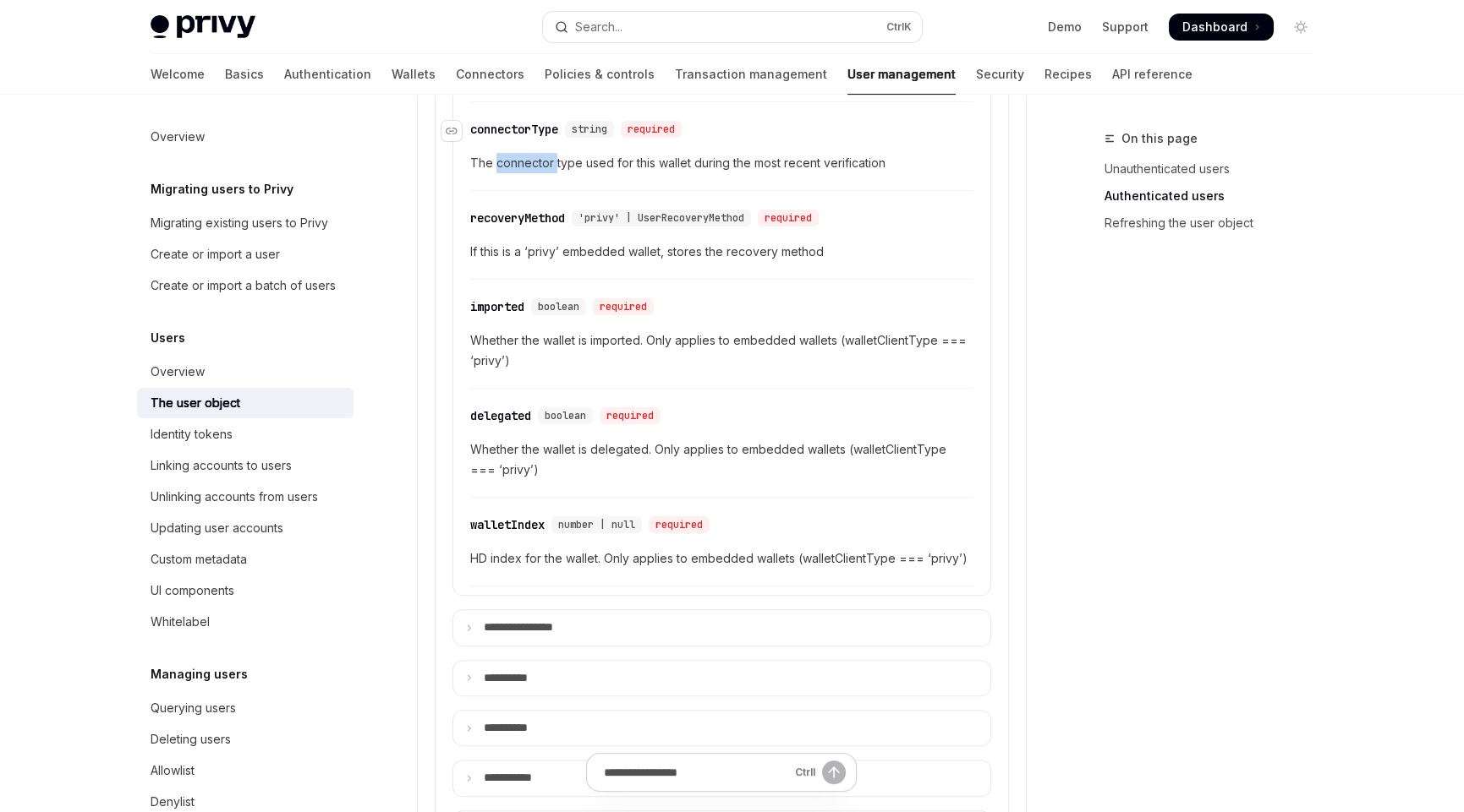
scroll to position [1423, 0]
click at [1187, 501] on div "On this page Unauthenticated users Authenticated users Refreshing the user obje…" at bounding box center [1199, 470] width 257 height 683
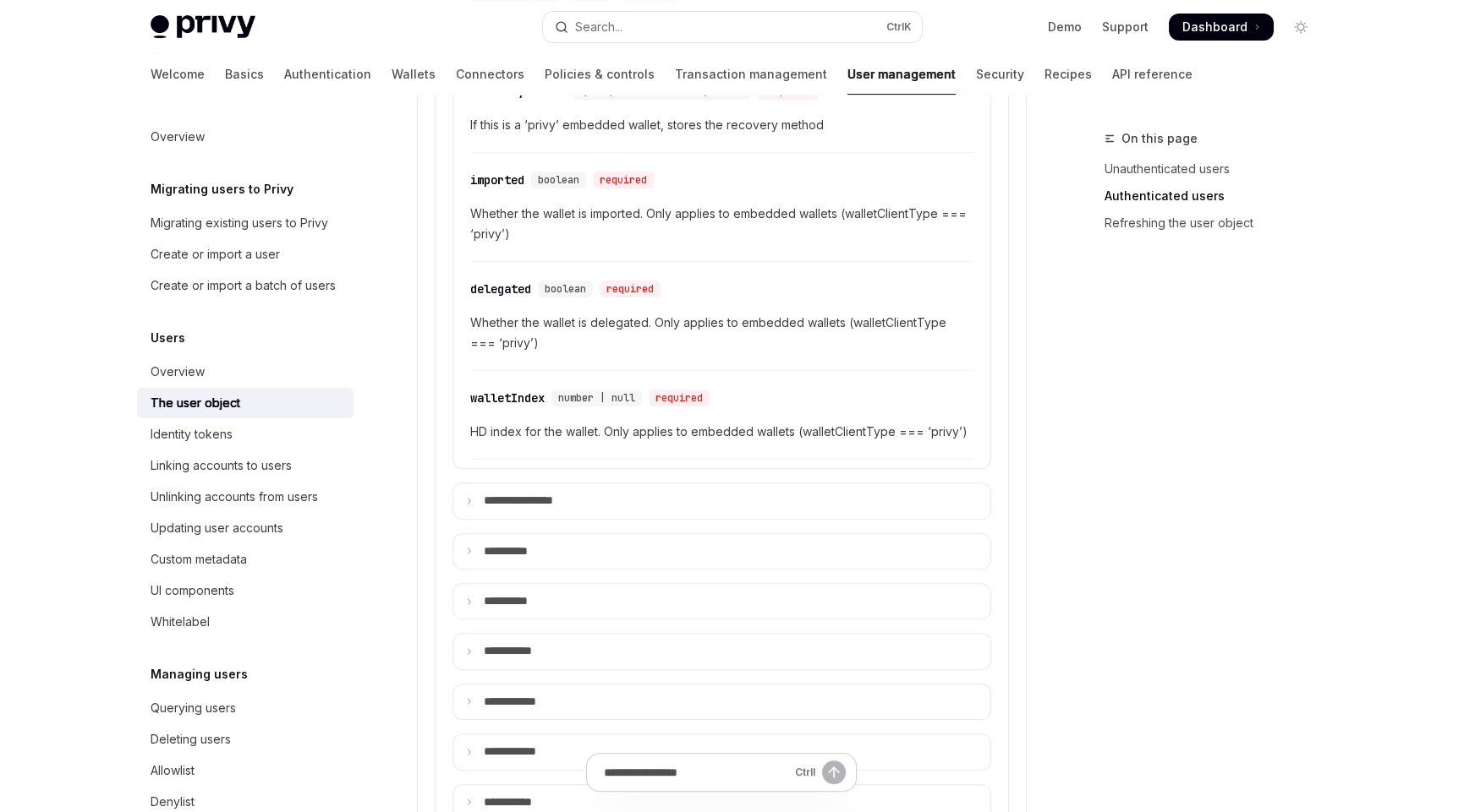
scroll to position [1593, 0]
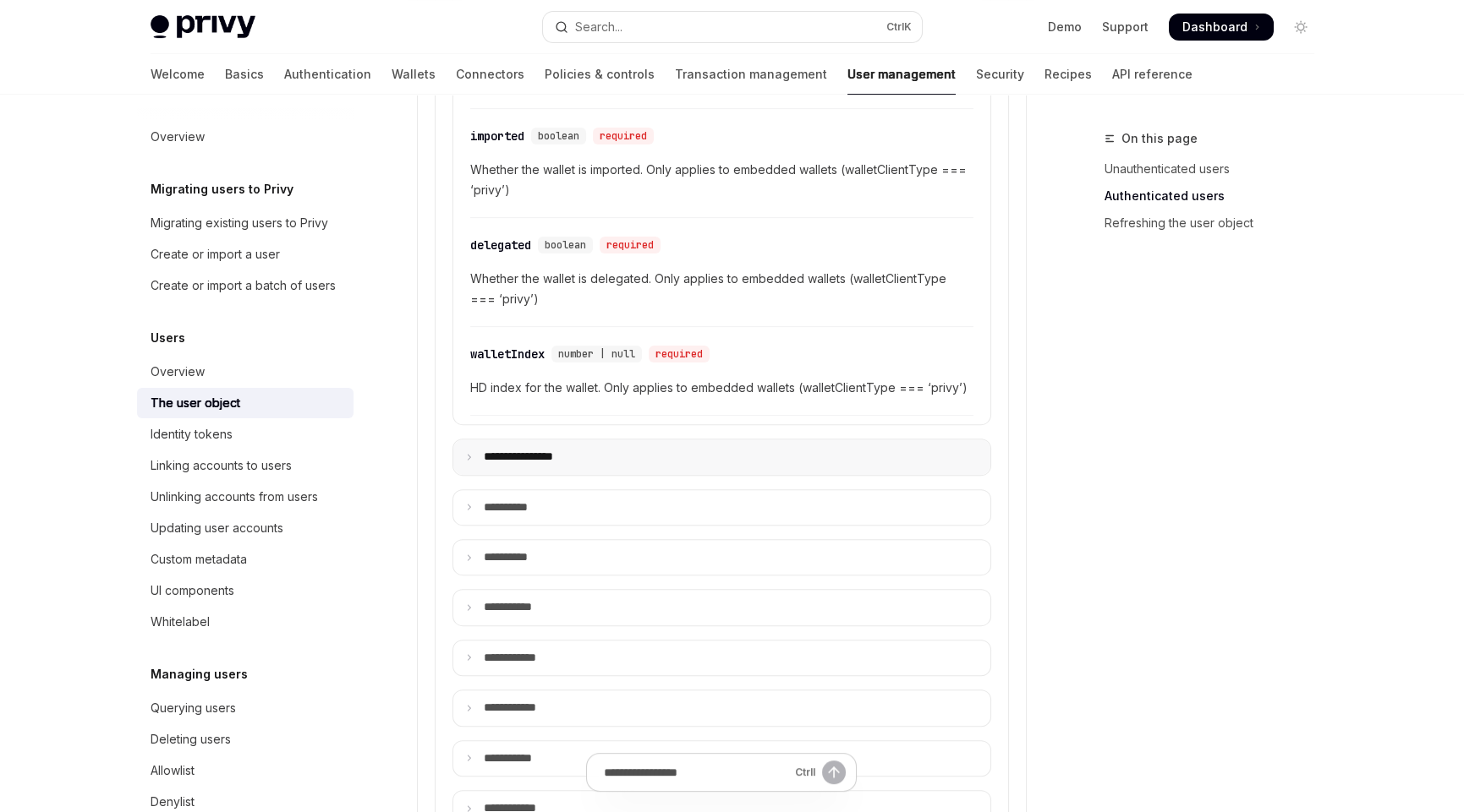
click at [469, 453] on icon at bounding box center [469, 457] width 9 height 9
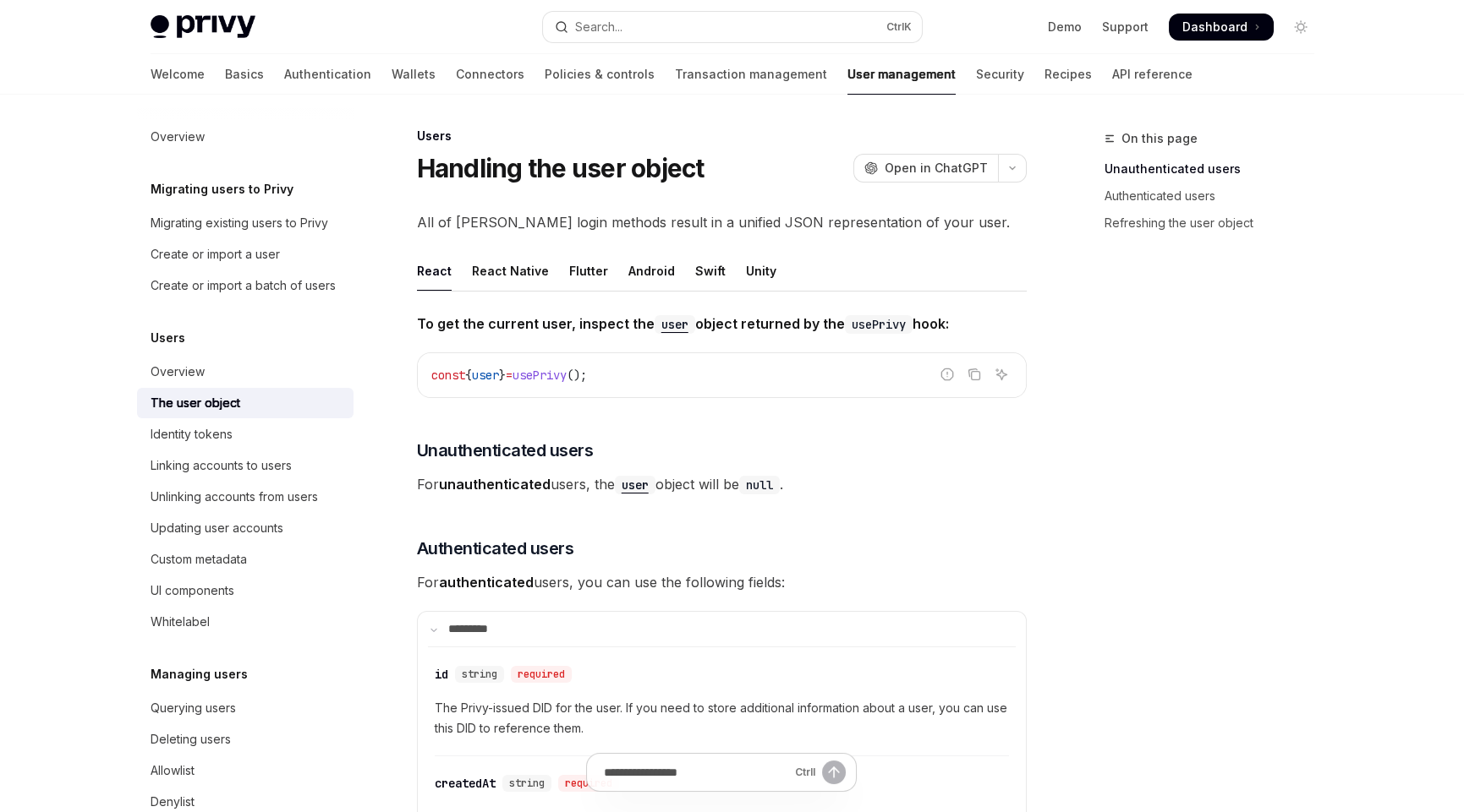
scroll to position [0, 0]
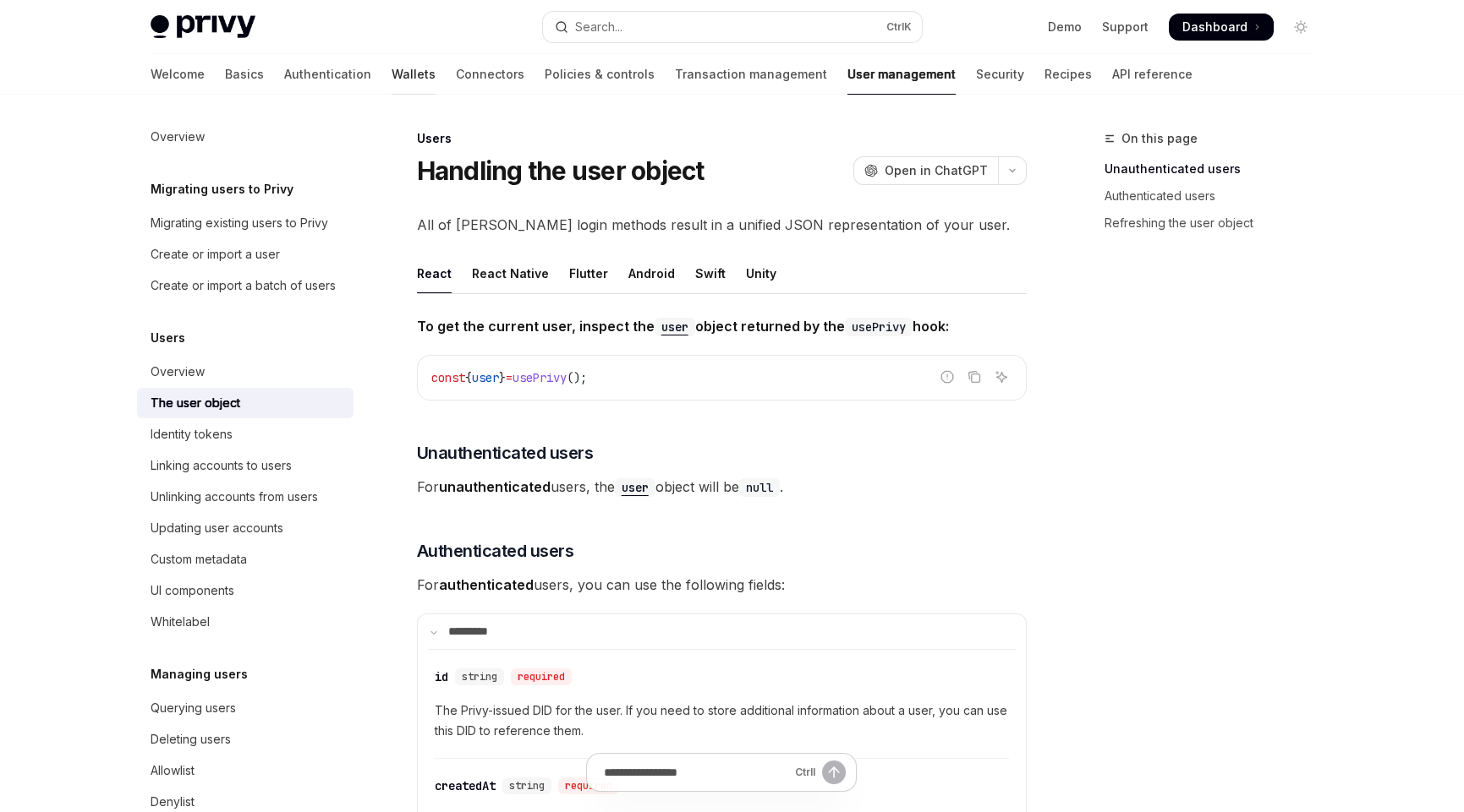
click at [391, 79] on link "Wallets" at bounding box center [413, 74] width 44 height 41
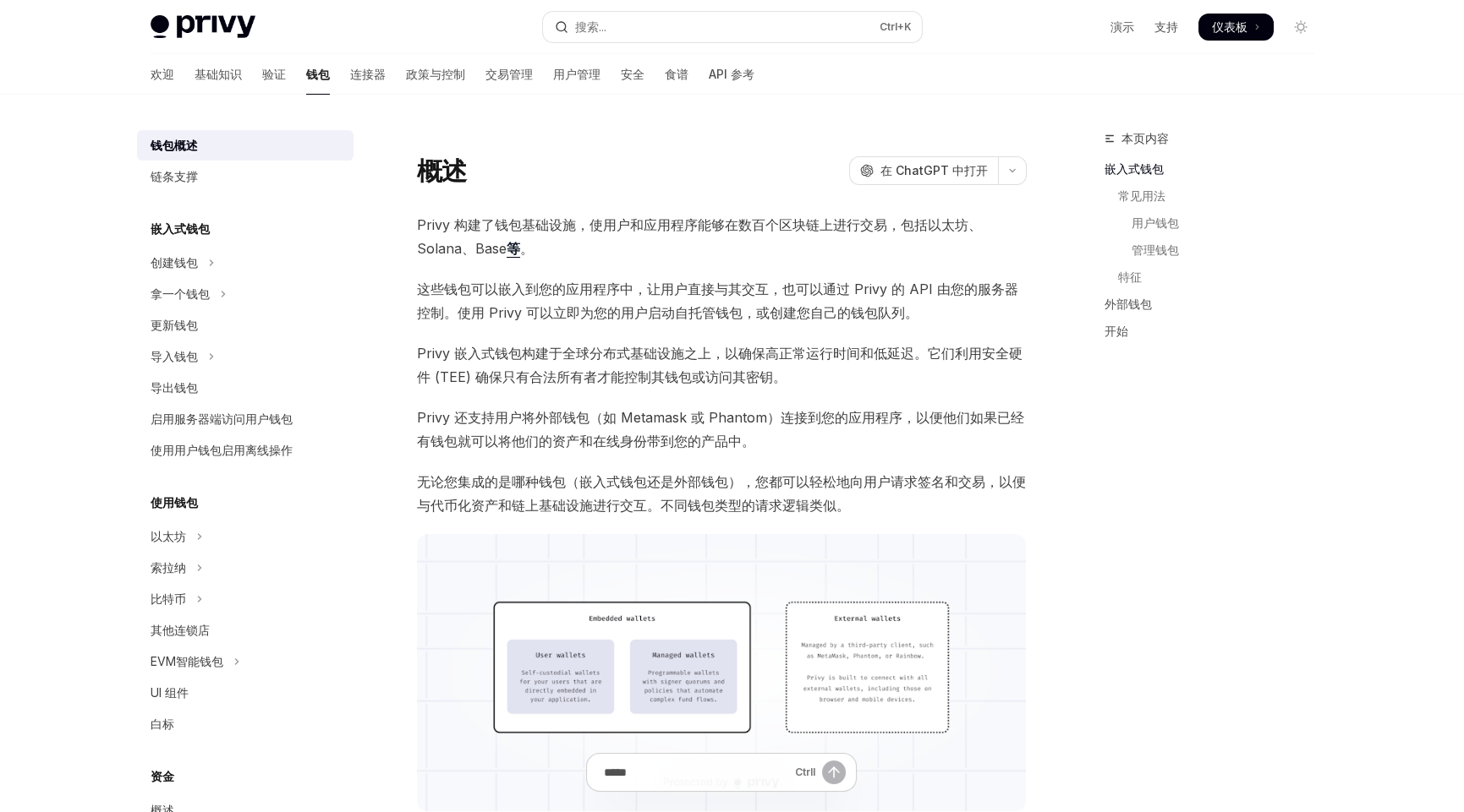
click at [568, 256] on span "Privy 构建了钱包基础设施，使用户和应用程序能够在数百个区块链上进行交易，包括以太坊、Solana、Base 等 。" at bounding box center [722, 237] width 610 height 48
click at [1256, 510] on div "本页内容 嵌入式钱包 常见用法 用户钱包 管理钱包 特征 外部钱包 开始" at bounding box center [1199, 470] width 257 height 683
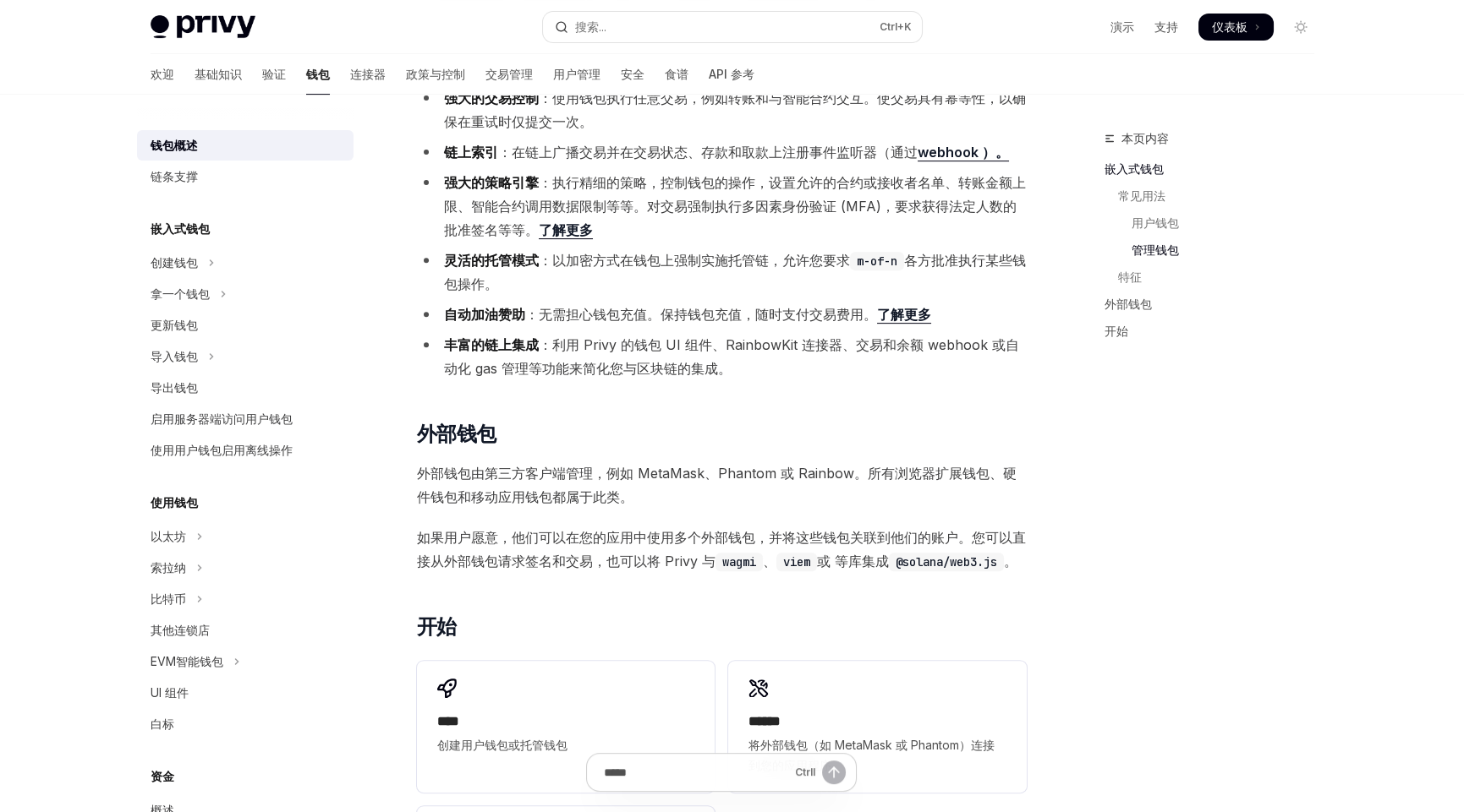
scroll to position [1775, 0]
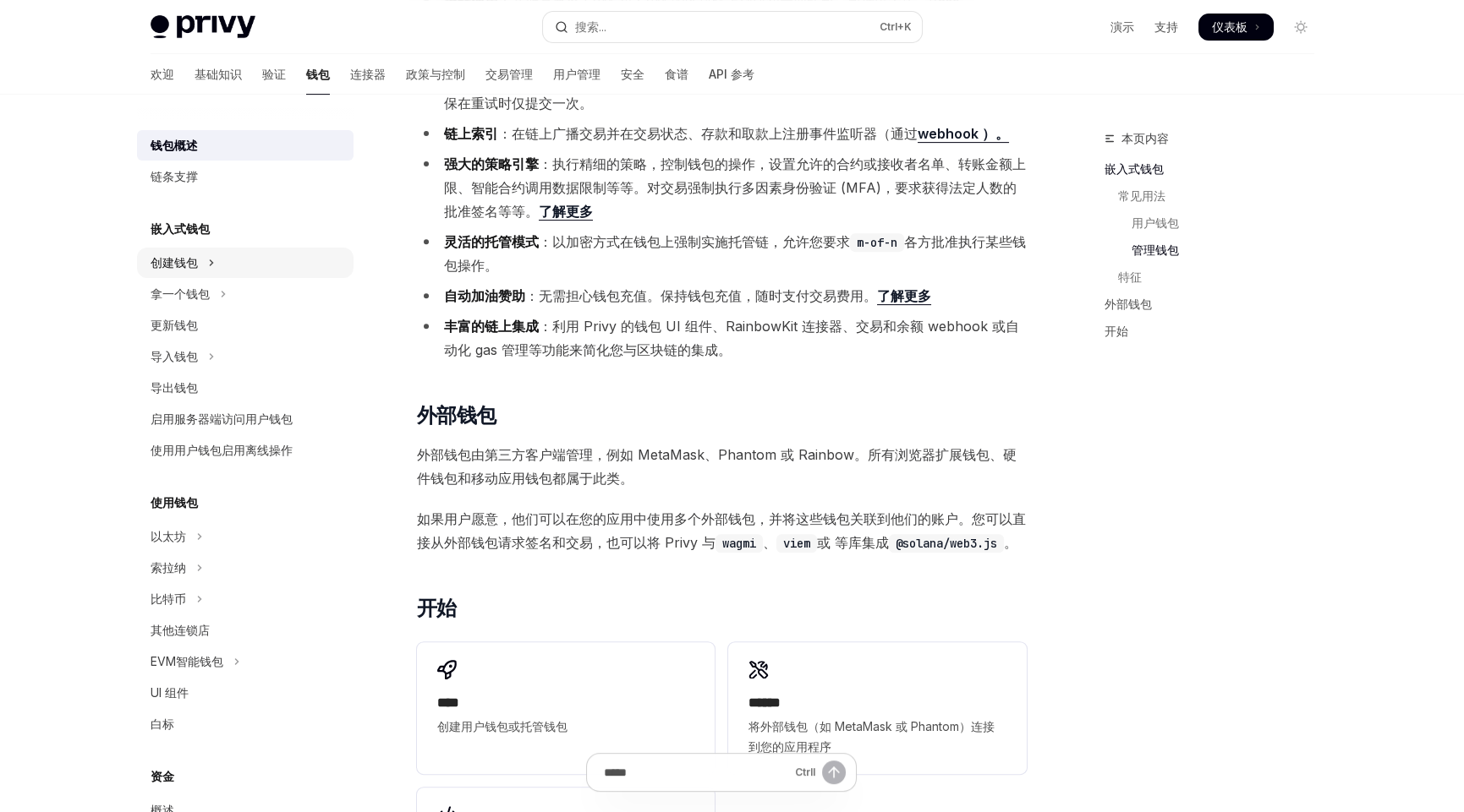
click at [199, 254] on button "创建钱包" at bounding box center [245, 263] width 216 height 30
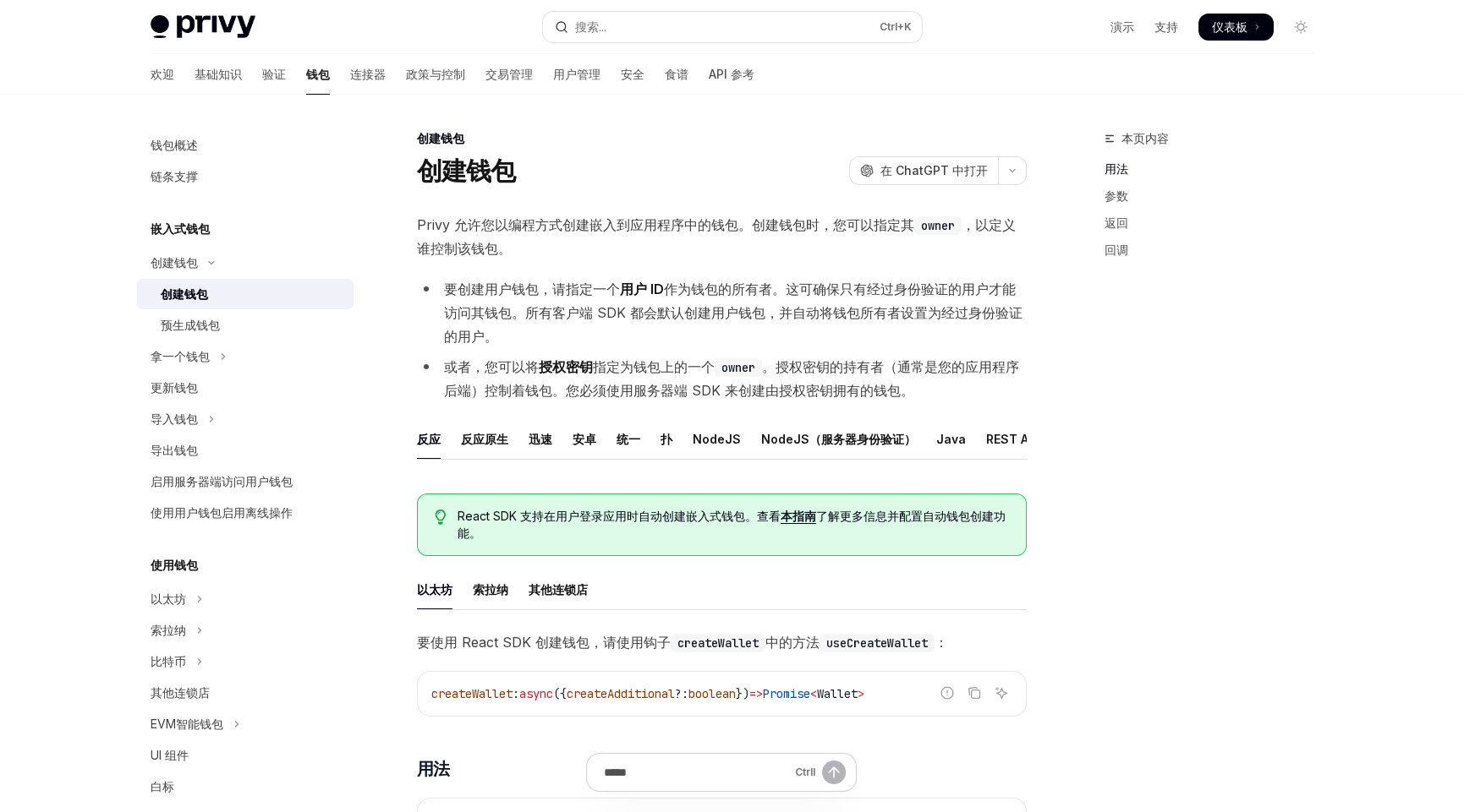
click at [203, 297] on font "创建钱包" at bounding box center [185, 293] width 48 height 14
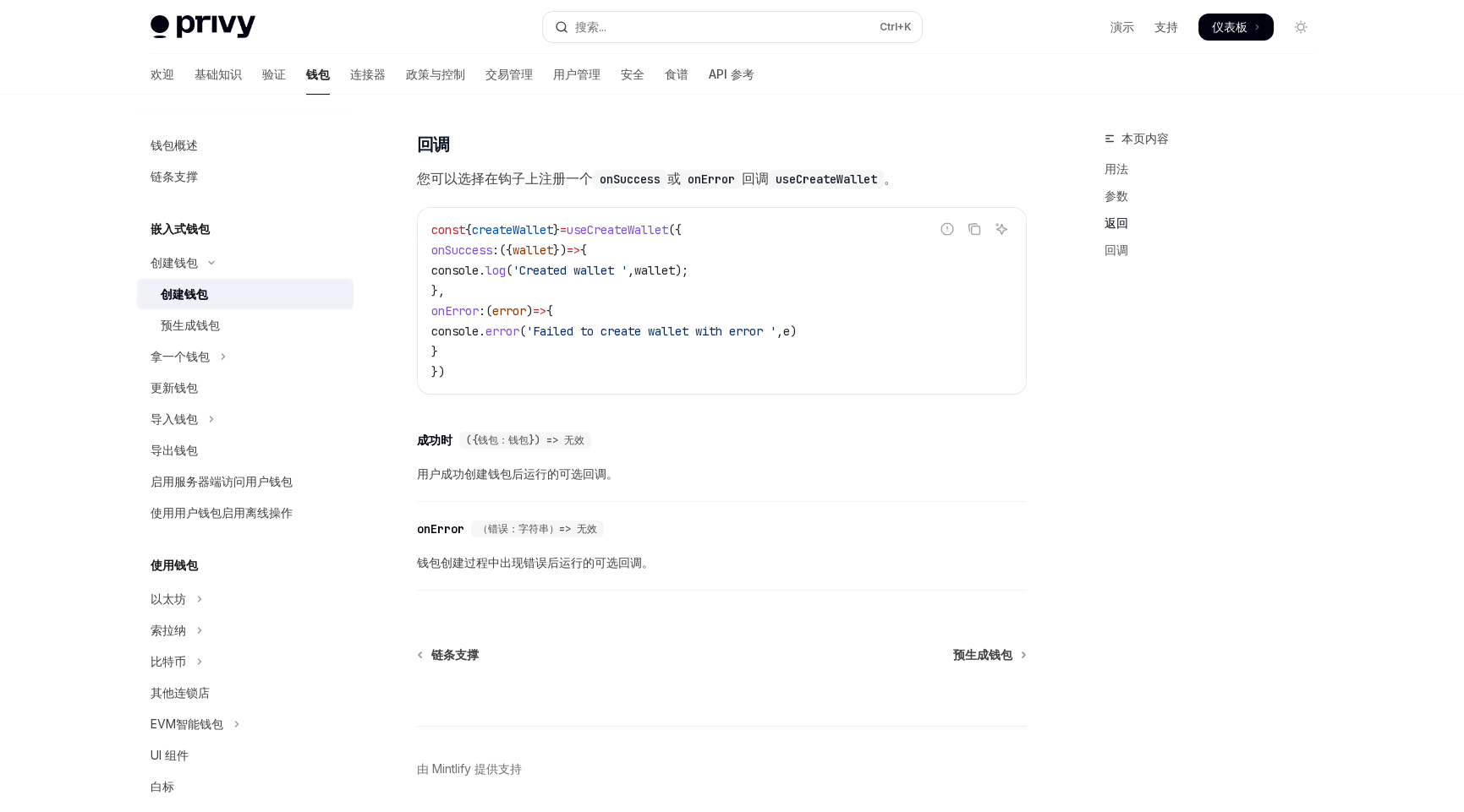
scroll to position [1180, 0]
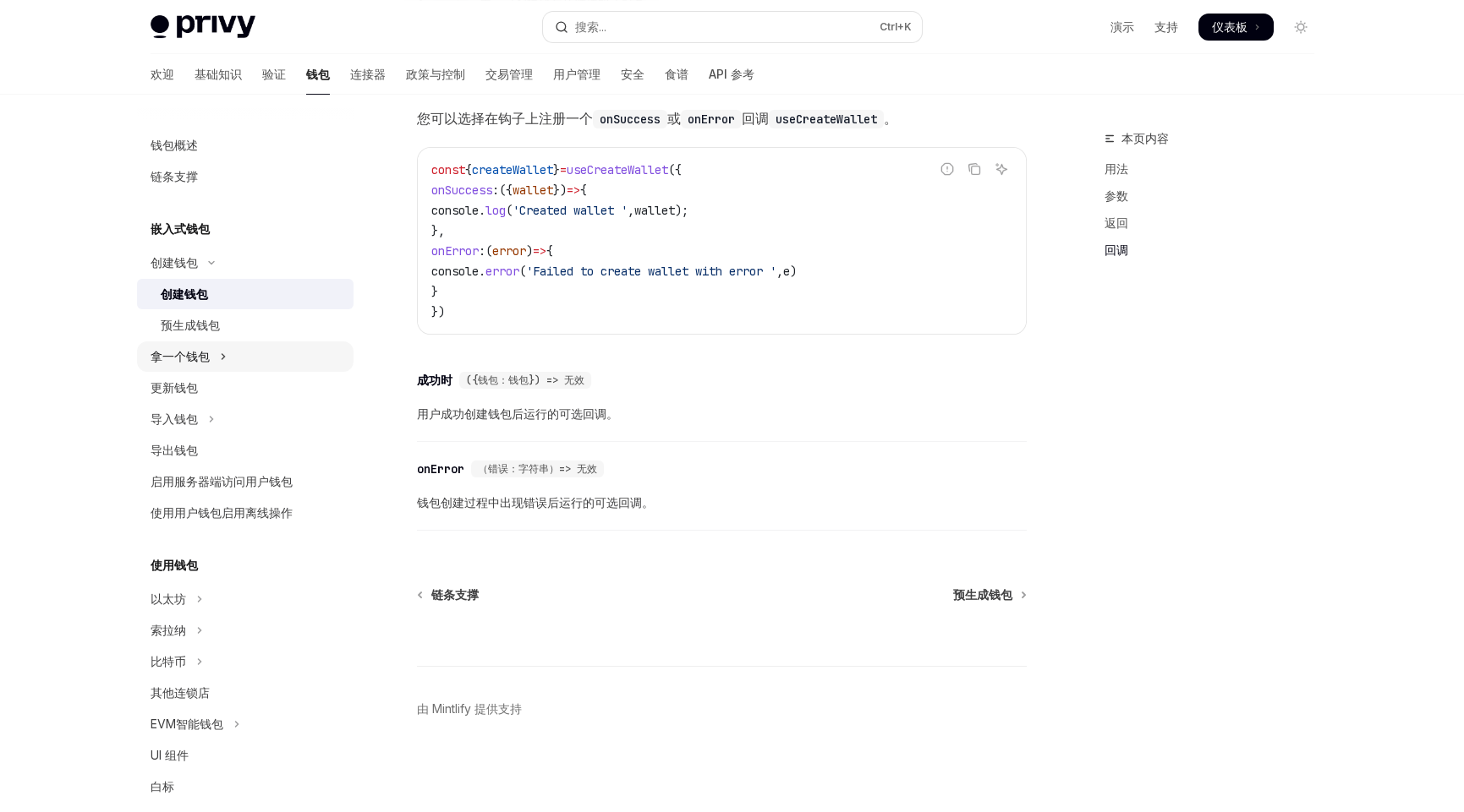
drag, startPoint x: 218, startPoint y: 359, endPoint x: 228, endPoint y: 365, distance: 11.7
click at [218, 359] on button "拿一个钱包" at bounding box center [245, 357] width 216 height 30
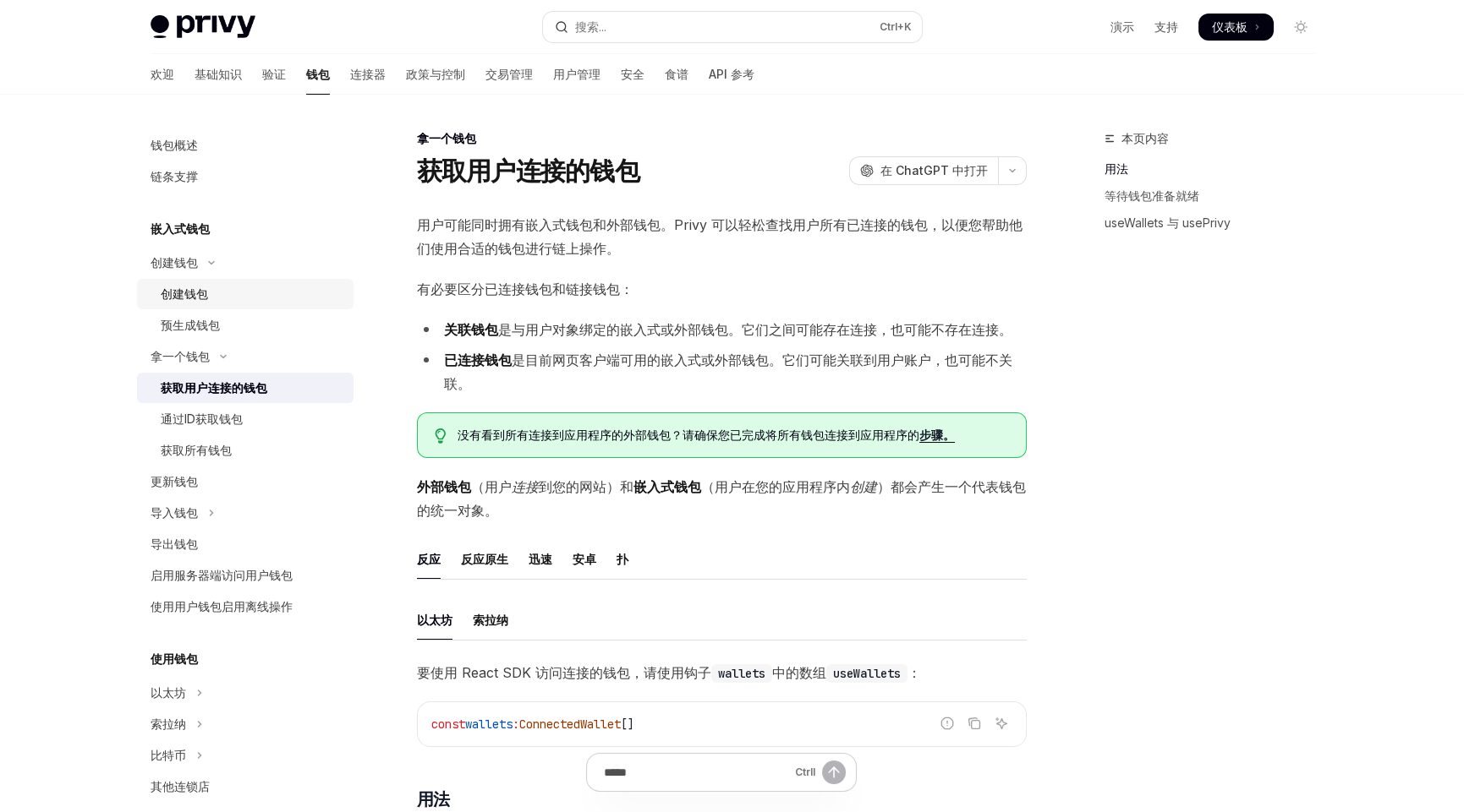
click at [236, 389] on font "获取用户连接的钱包" at bounding box center [214, 387] width 107 height 14
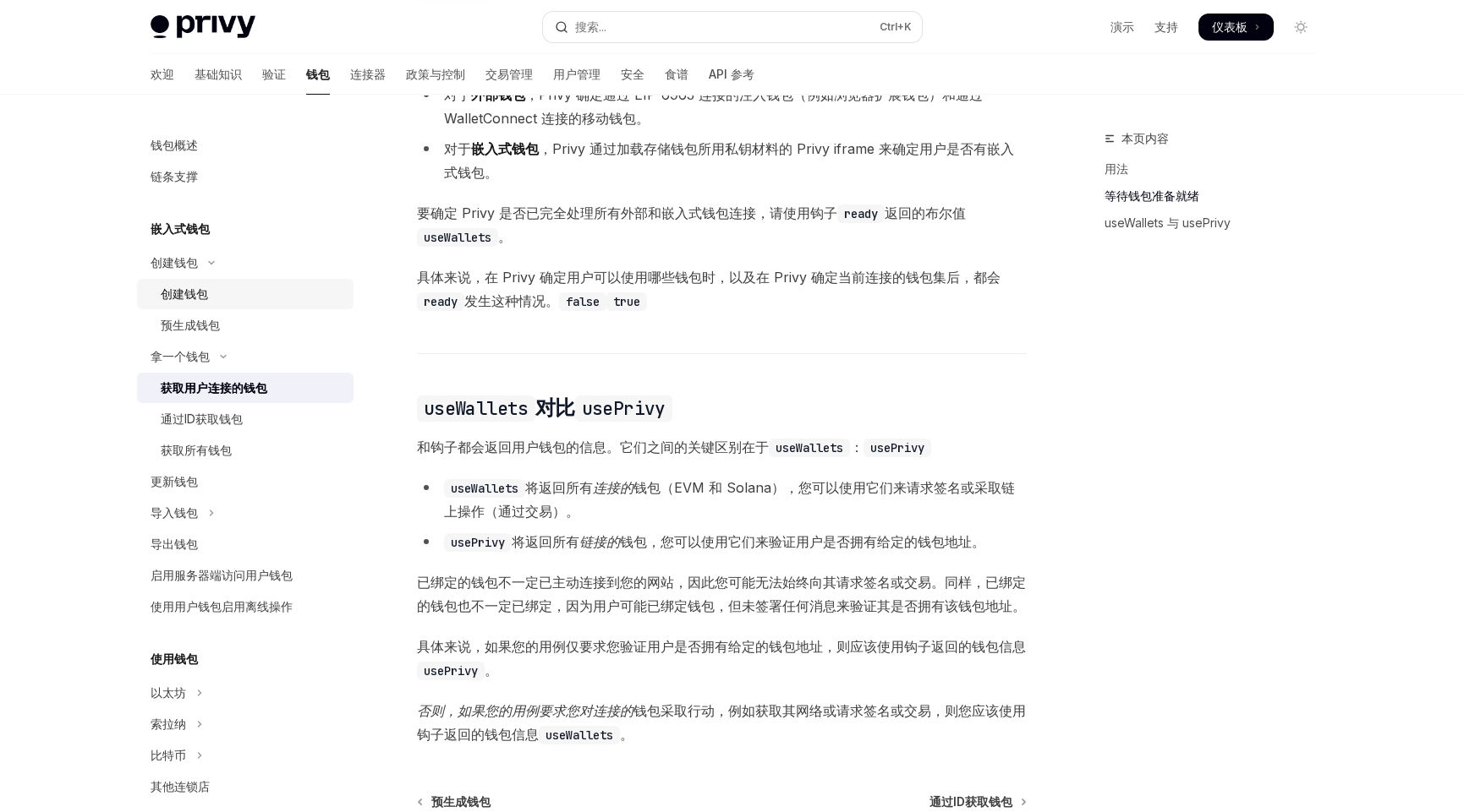
scroll to position [1182, 0]
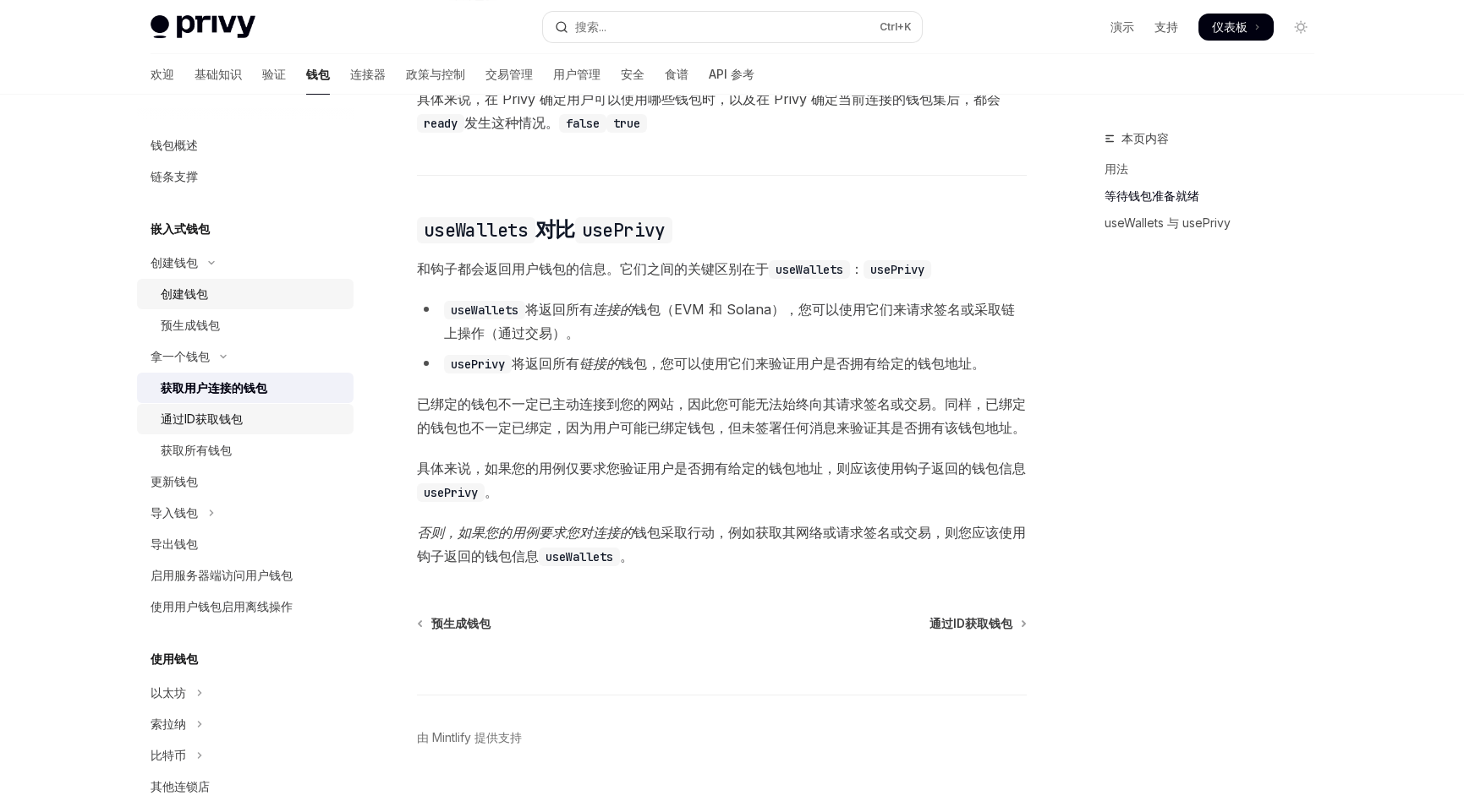
click at [209, 417] on font "通过ID获取钱包" at bounding box center [202, 418] width 82 height 14
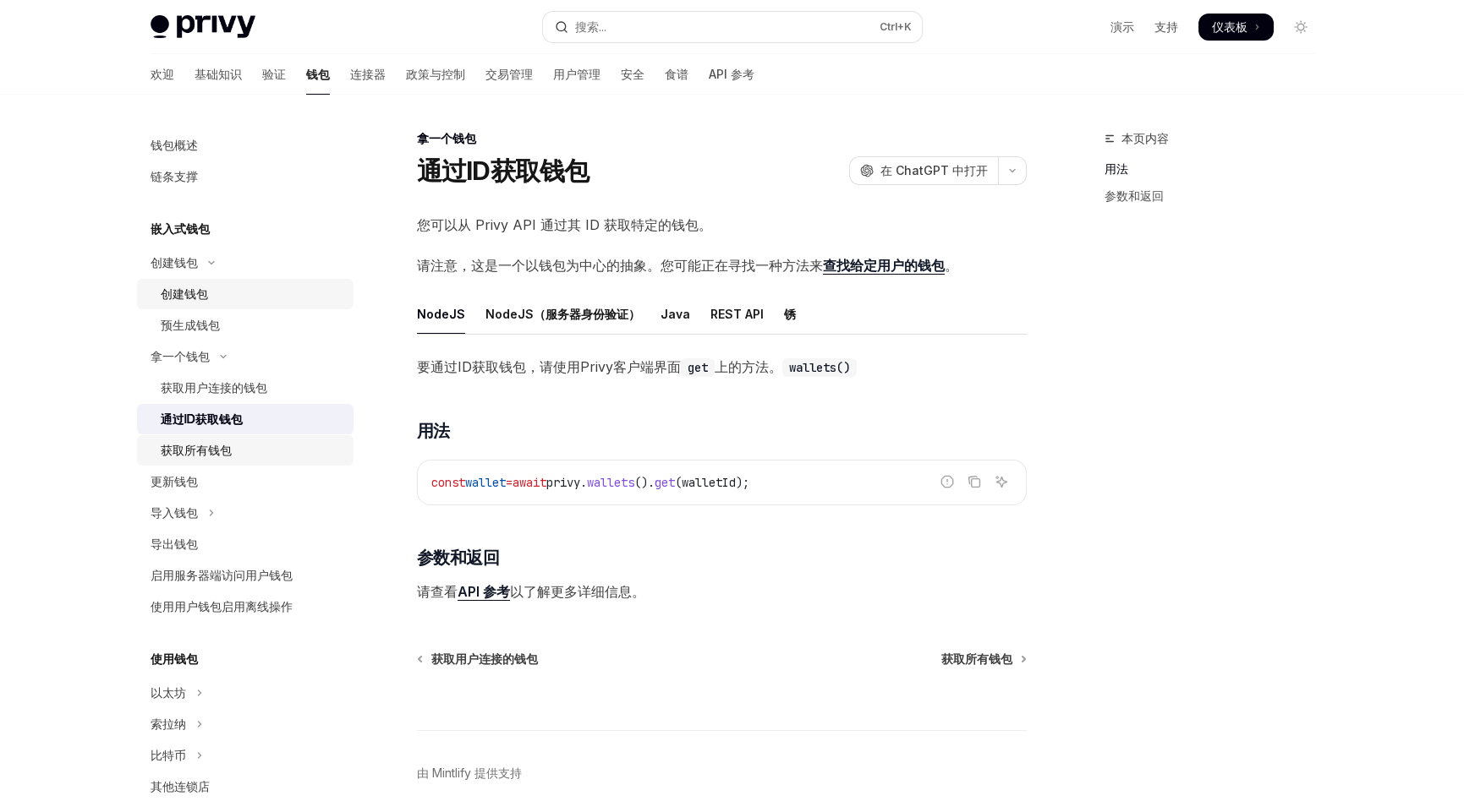
click at [216, 458] on div "获取所有钱包" at bounding box center [196, 450] width 71 height 20
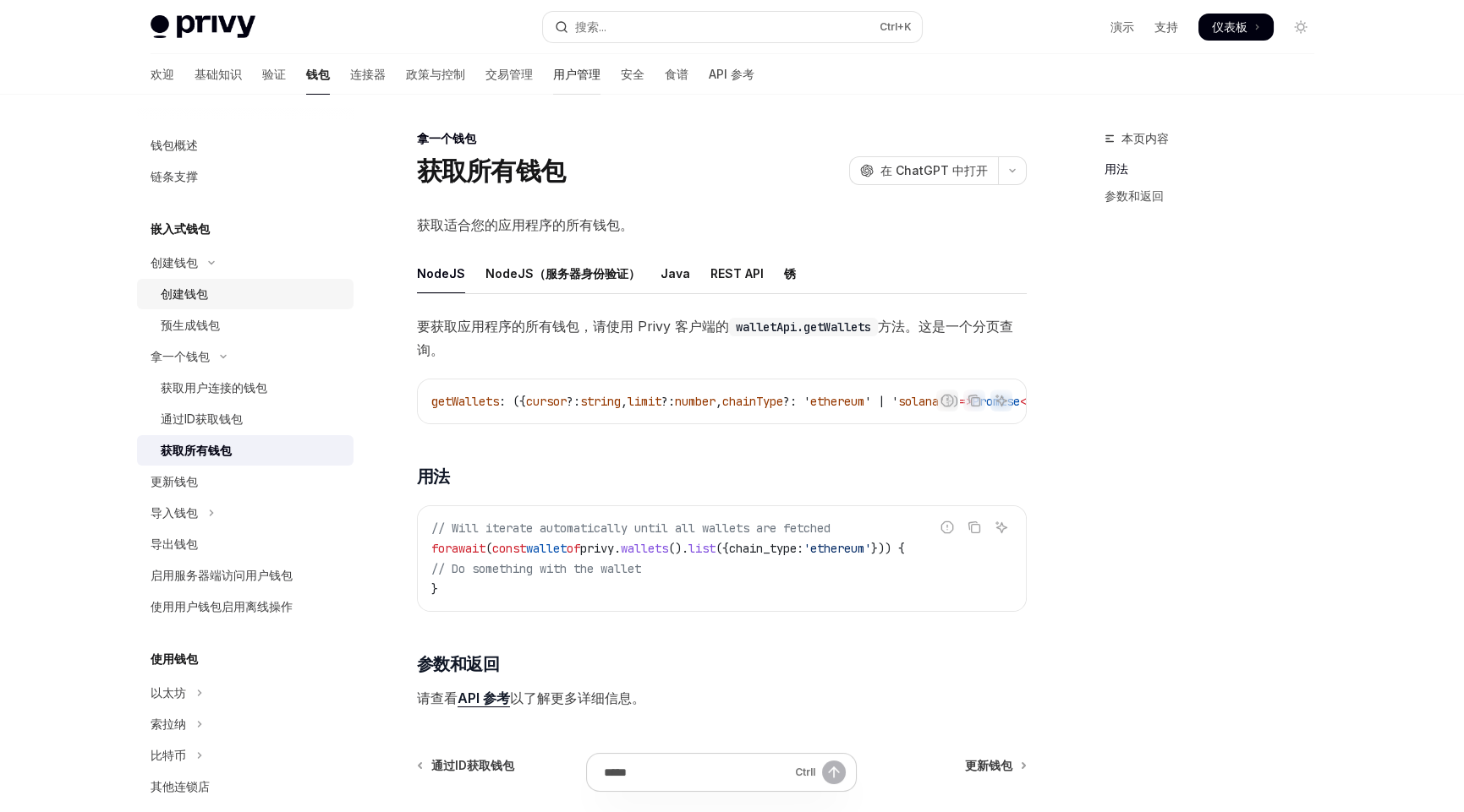
click at [553, 64] on link "用户管理" at bounding box center [577, 74] width 48 height 41
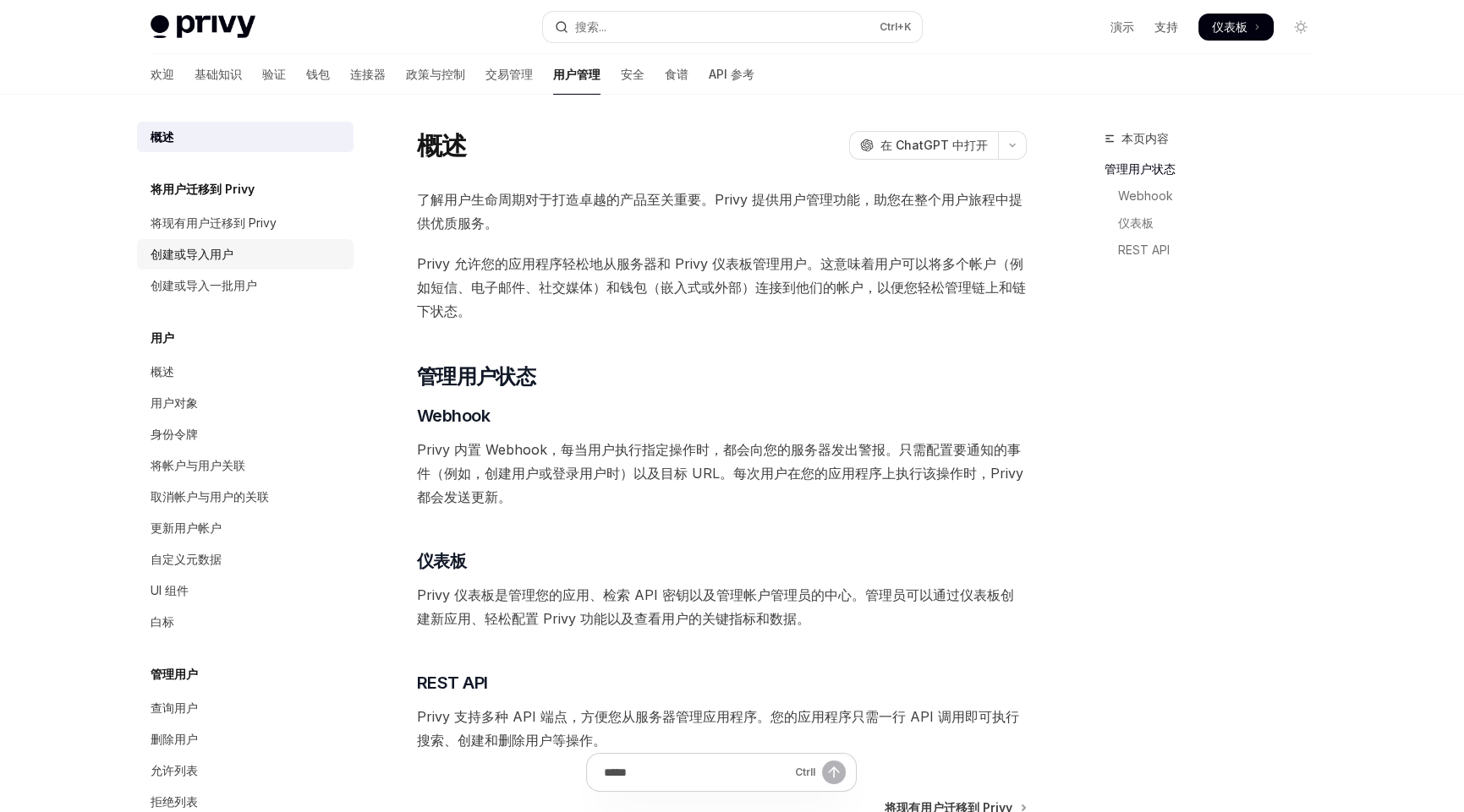
click at [208, 245] on div "创建或导入用户" at bounding box center [191, 254] width 83 height 20
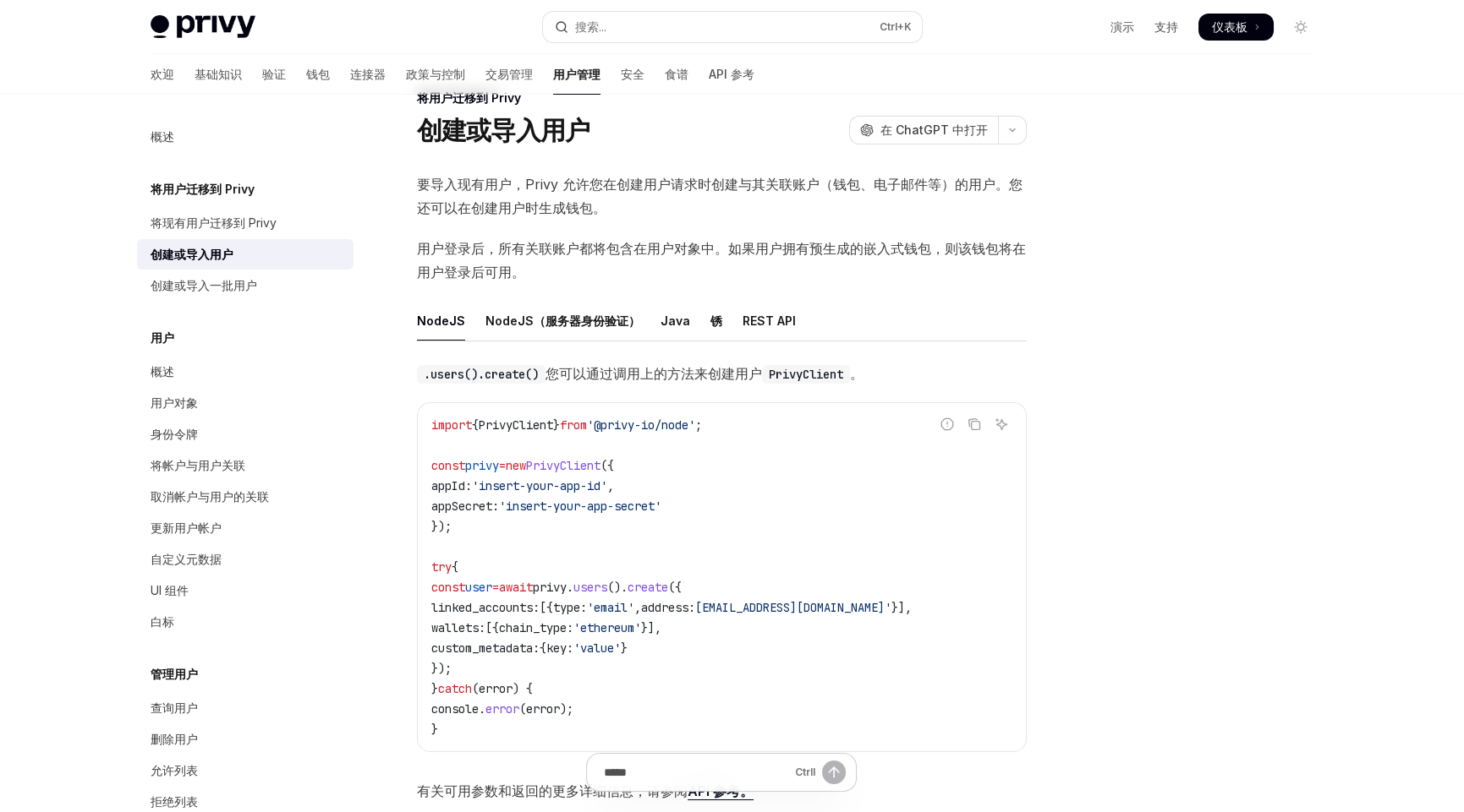
scroll to position [84, 0]
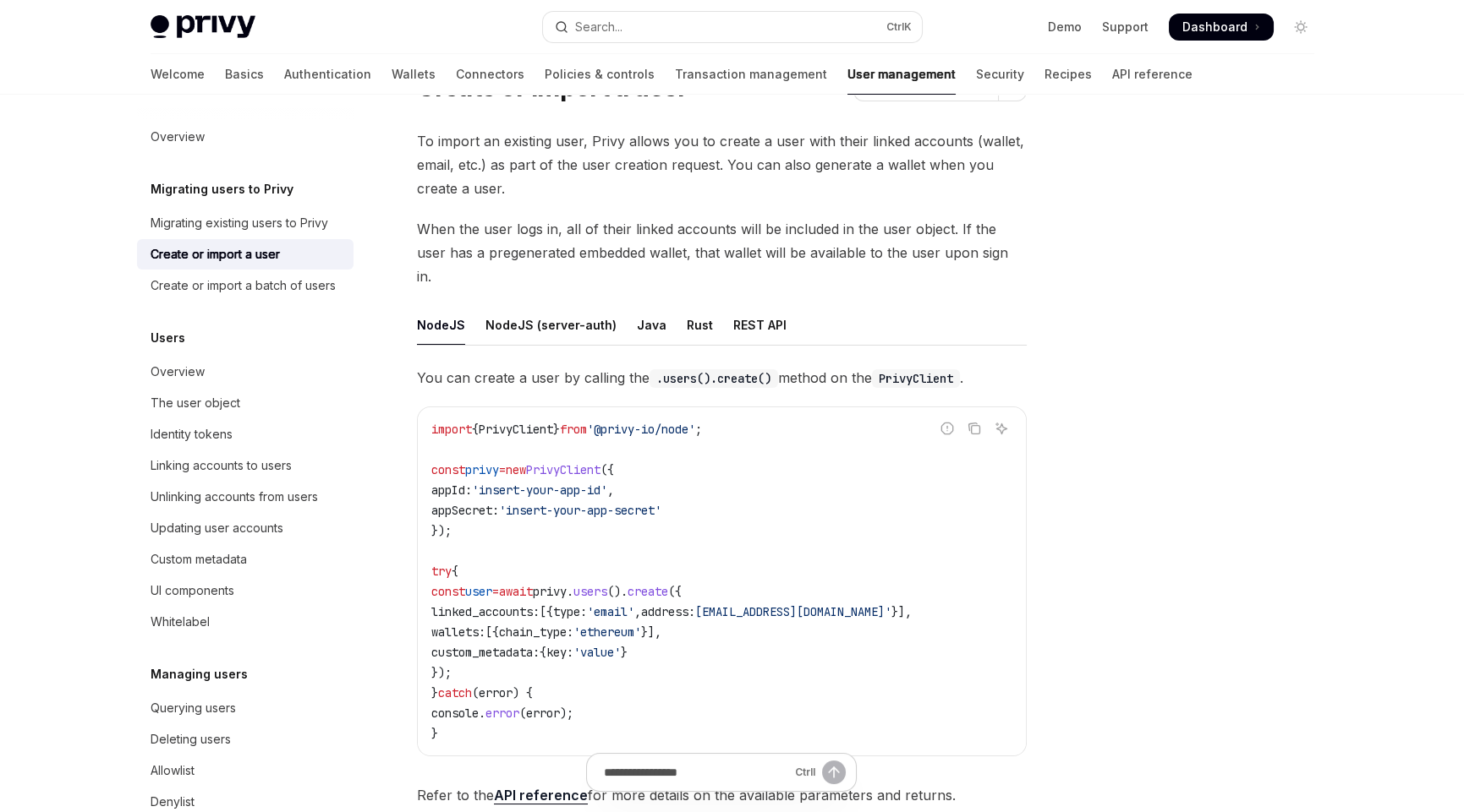
click at [1240, 404] on div at bounding box center [1199, 470] width 257 height 683
click at [573, 624] on span "chain_type:" at bounding box center [536, 632] width 74 height 15
click at [641, 624] on span "'ethereum'" at bounding box center [607, 632] width 68 height 15
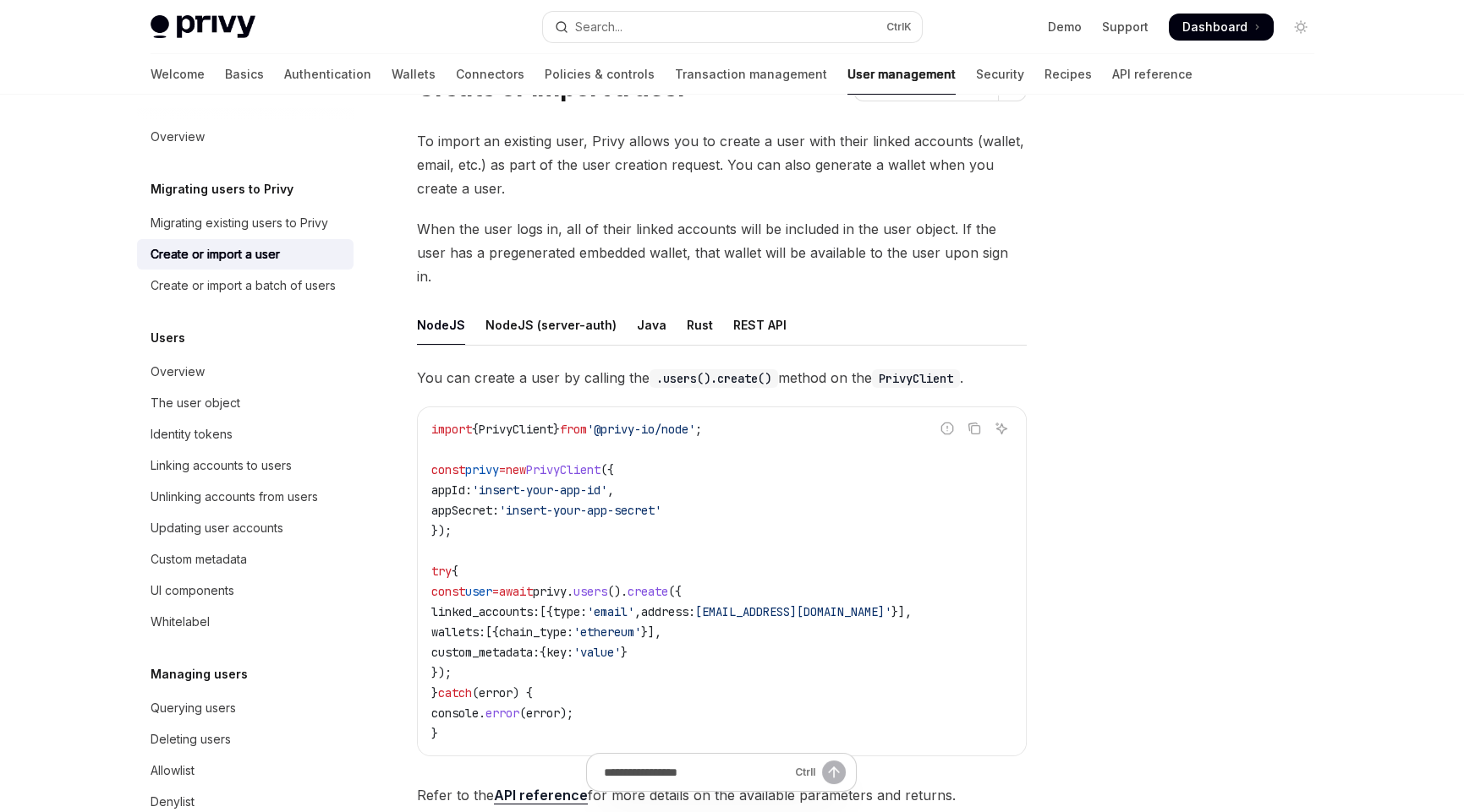
drag, startPoint x: 625, startPoint y: 637, endPoint x: 598, endPoint y: 637, distance: 27.0
click at [624, 637] on code "import { PrivyClient } from '@privy-io/node' ; const privy = new PrivyClient ({…" at bounding box center [722, 581] width 581 height 325
click at [644, 306] on div "Java" at bounding box center [652, 326] width 30 height 40
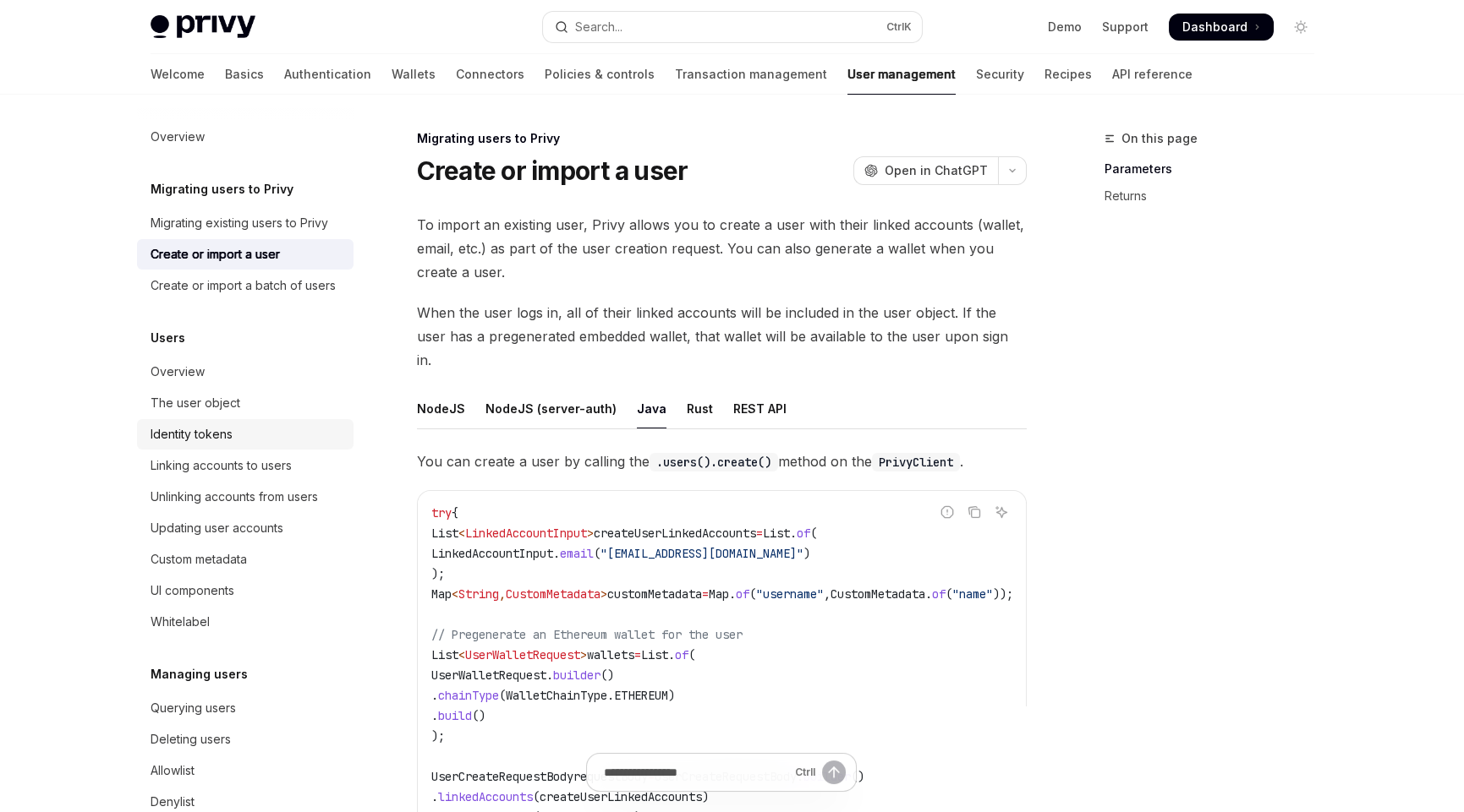
click at [205, 445] on div "Identity tokens" at bounding box center [191, 434] width 82 height 20
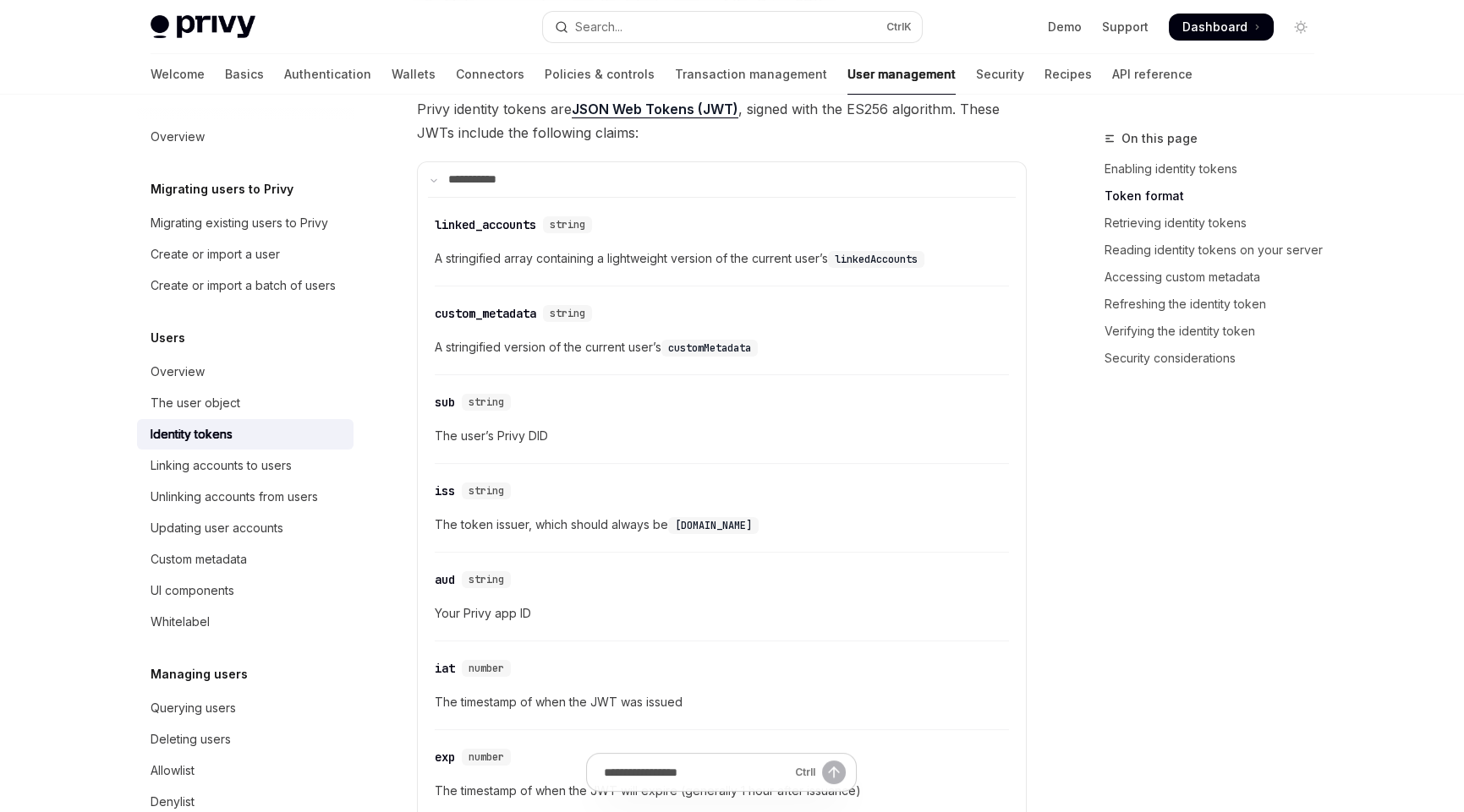
scroll to position [760, 0]
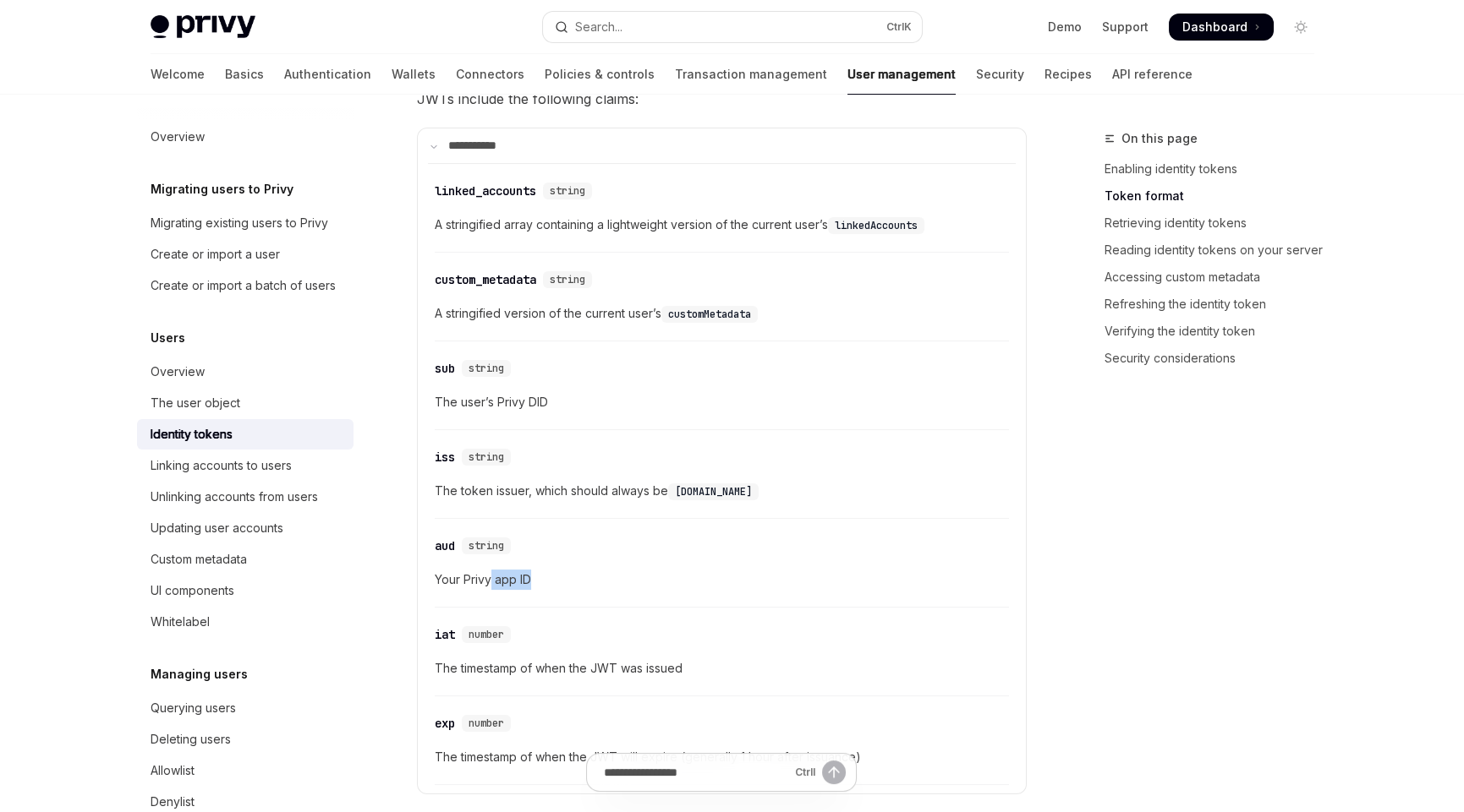
drag, startPoint x: 533, startPoint y: 577, endPoint x: 495, endPoint y: 580, distance: 38.1
click at [493, 580] on span "Your Privy app ID" at bounding box center [721, 579] width 574 height 20
click at [660, 586] on div "​ aud string Your Privy app ID" at bounding box center [721, 567] width 574 height 80
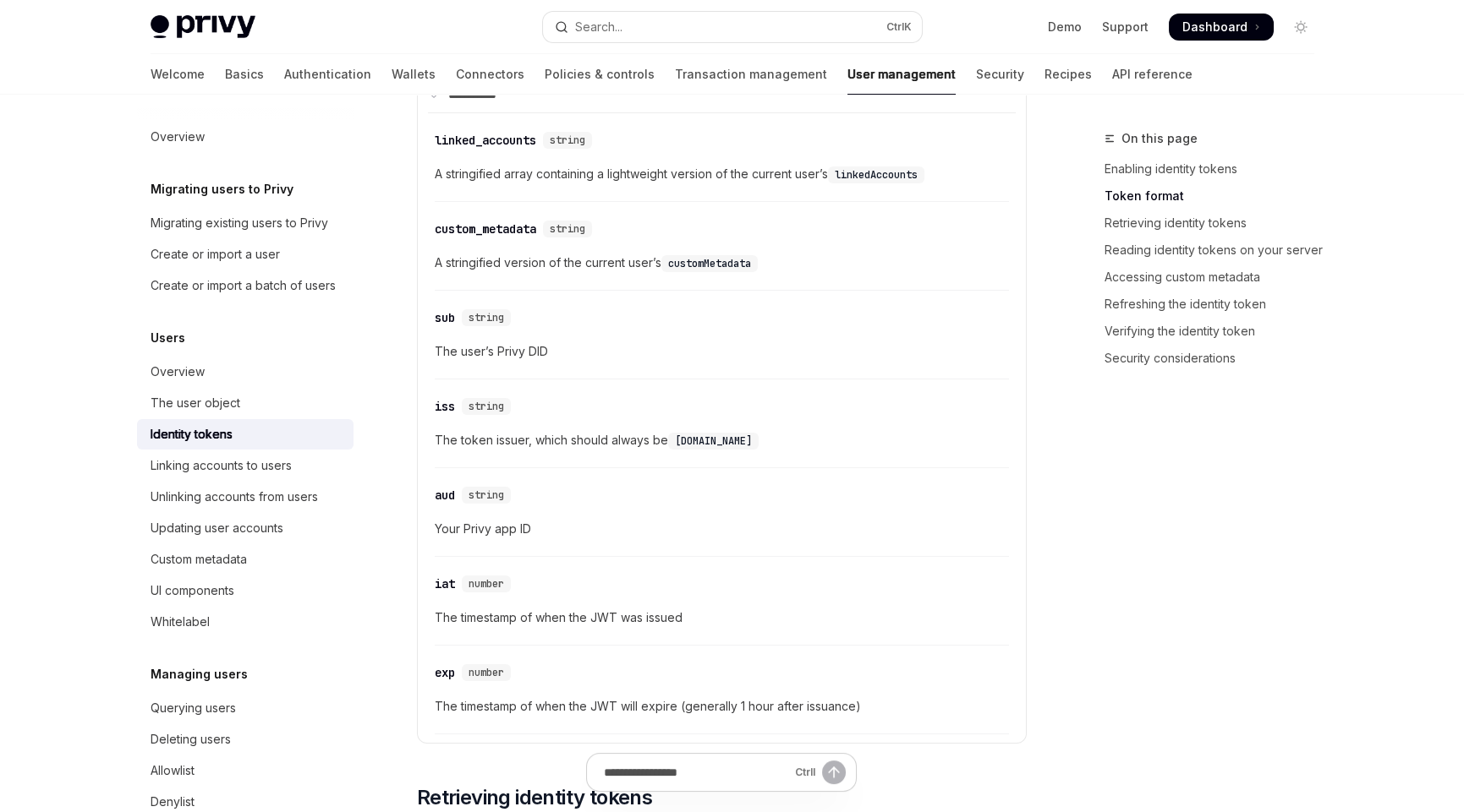
scroll to position [844, 0]
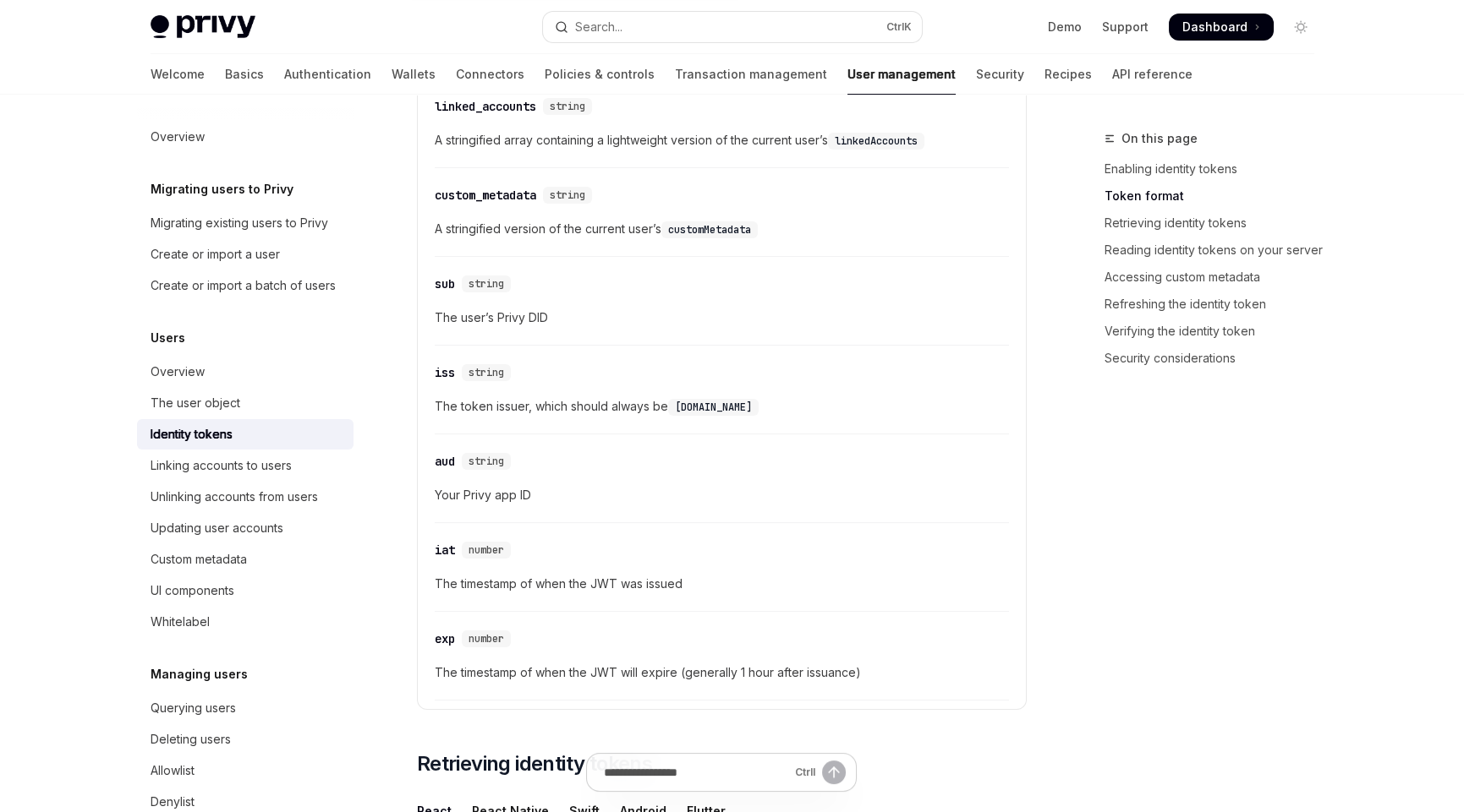
click at [705, 592] on div "​ iat number The timestamp of when the JWT was issued" at bounding box center [721, 571] width 574 height 80
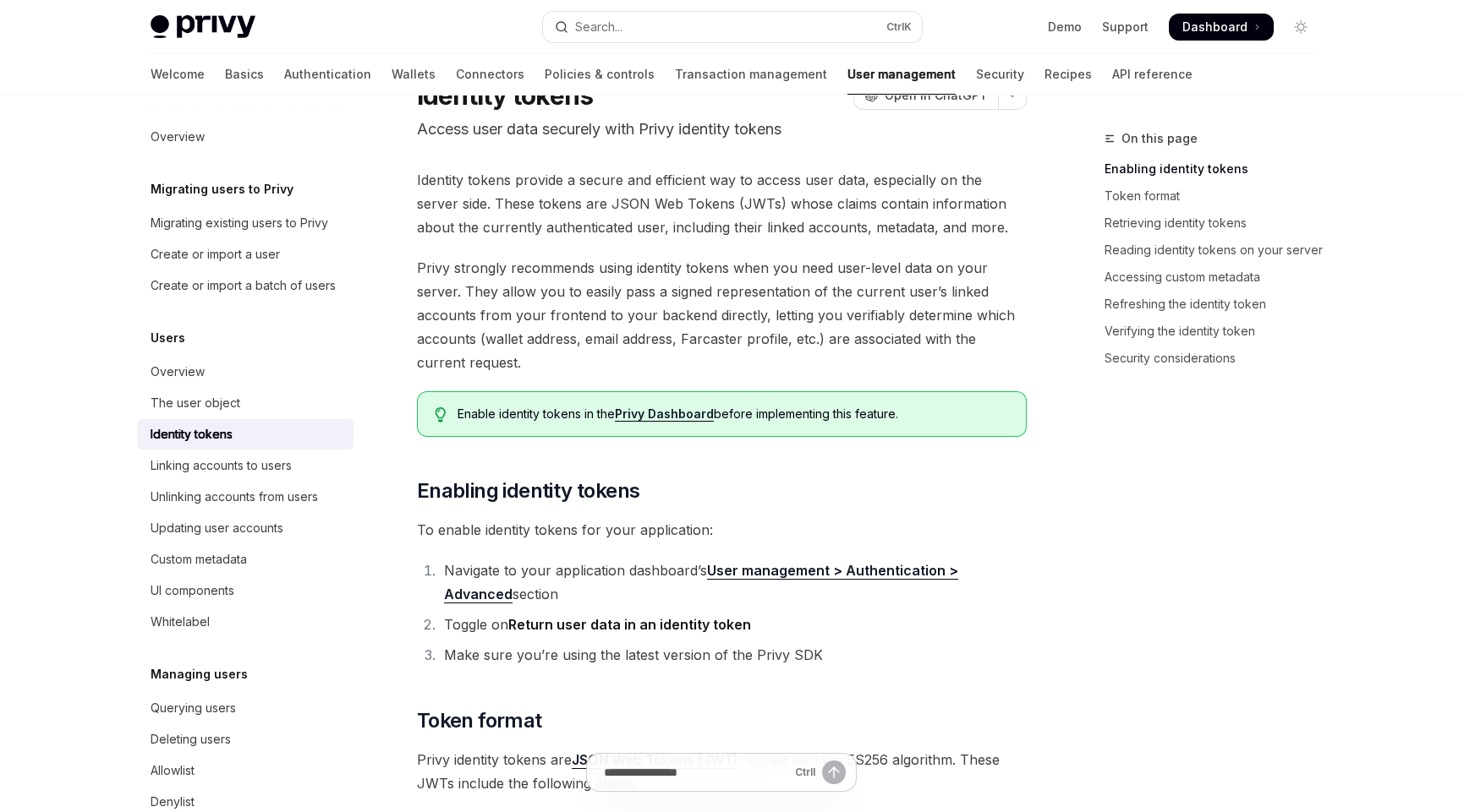
scroll to position [0, 0]
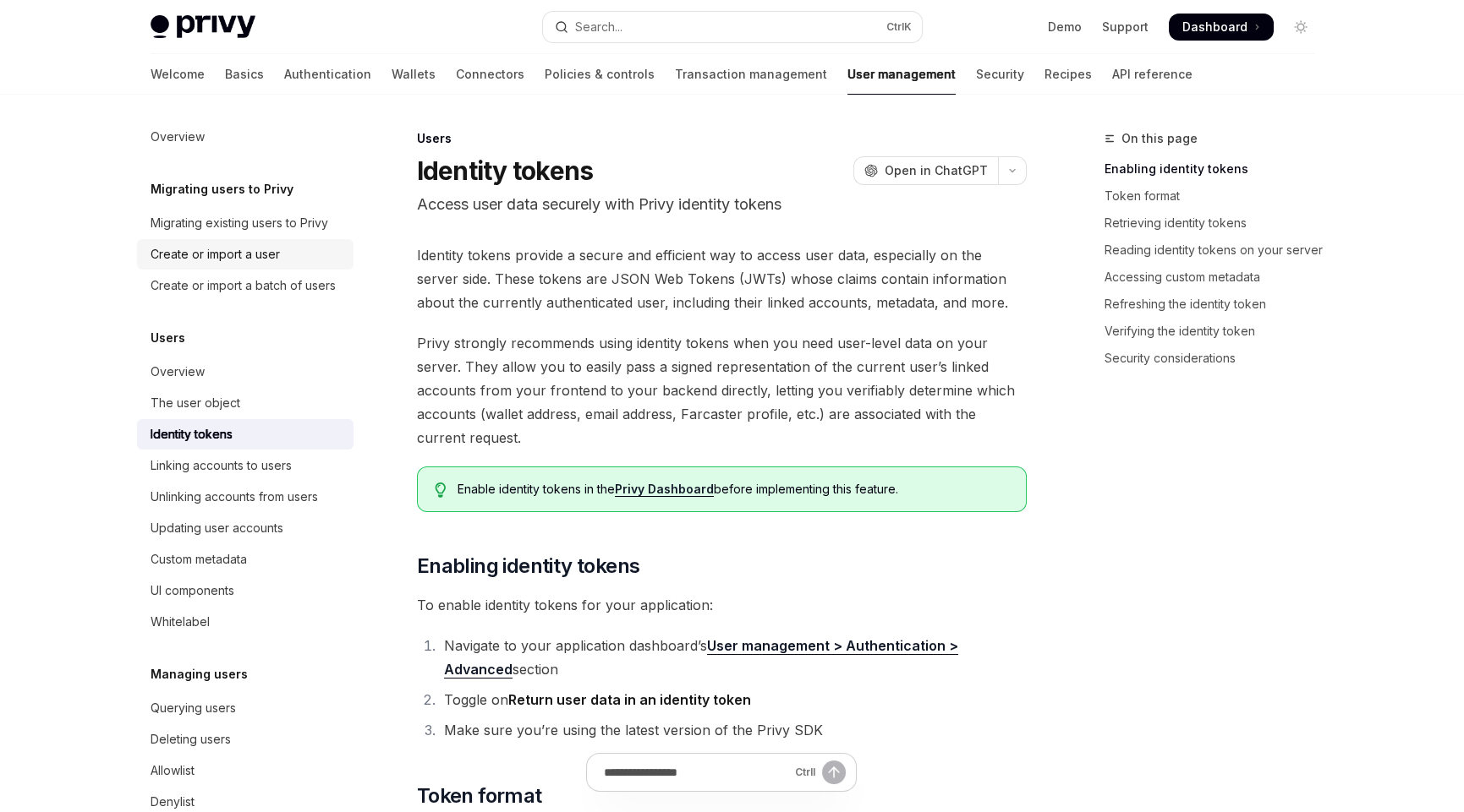
click at [206, 260] on div "Create or import a user" at bounding box center [215, 254] width 130 height 20
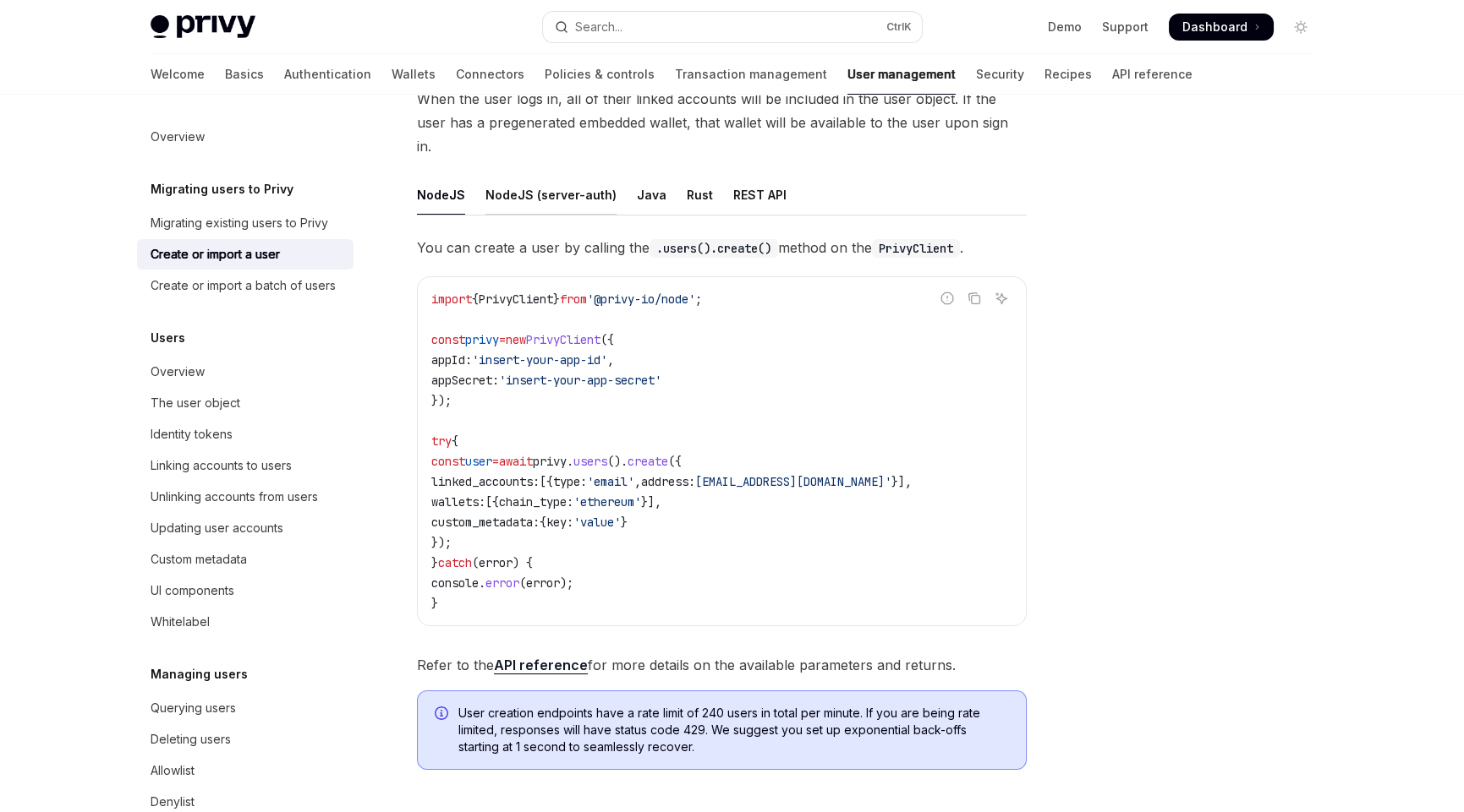
scroll to position [163, 0]
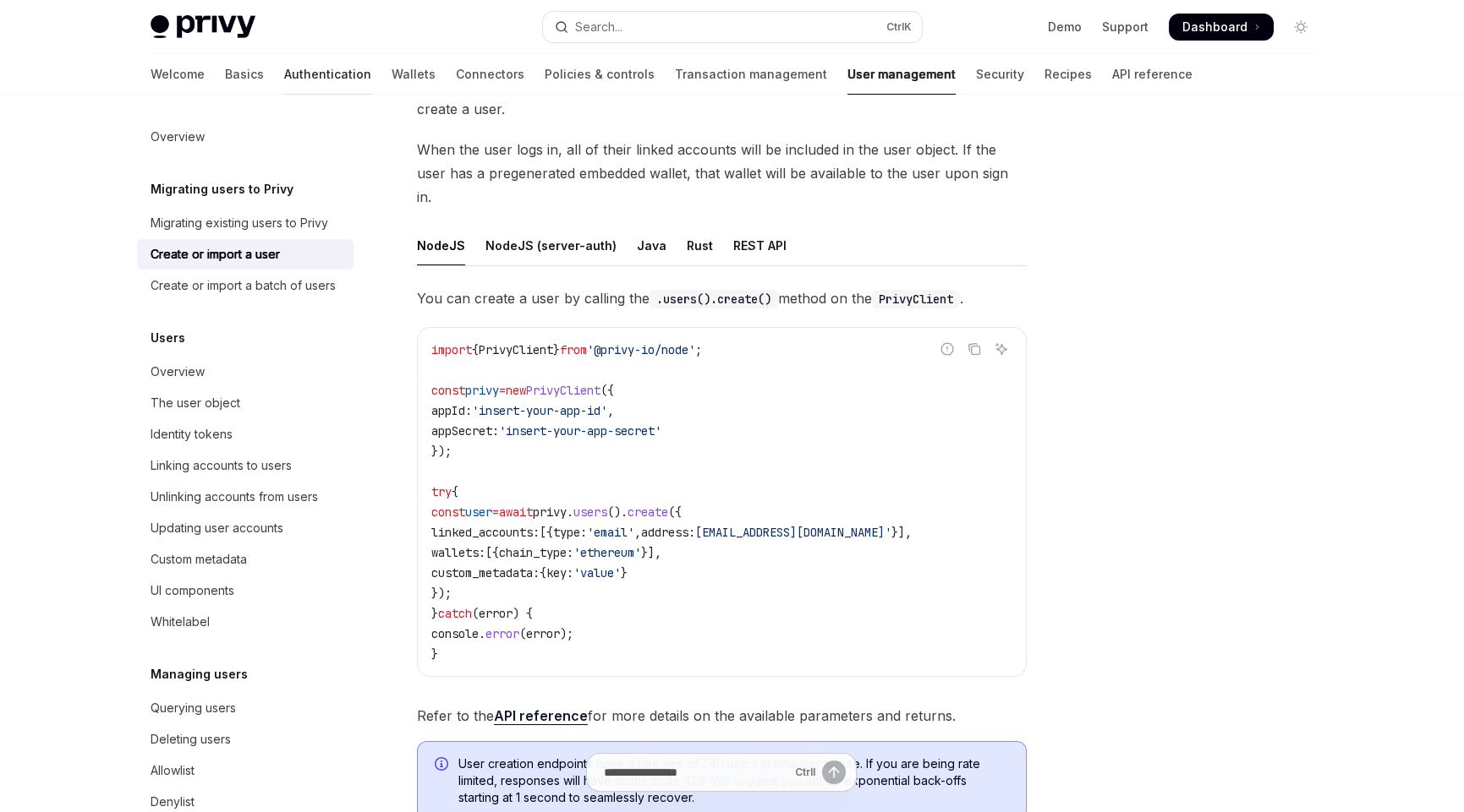
click at [284, 70] on link "Authentication" at bounding box center [327, 74] width 87 height 41
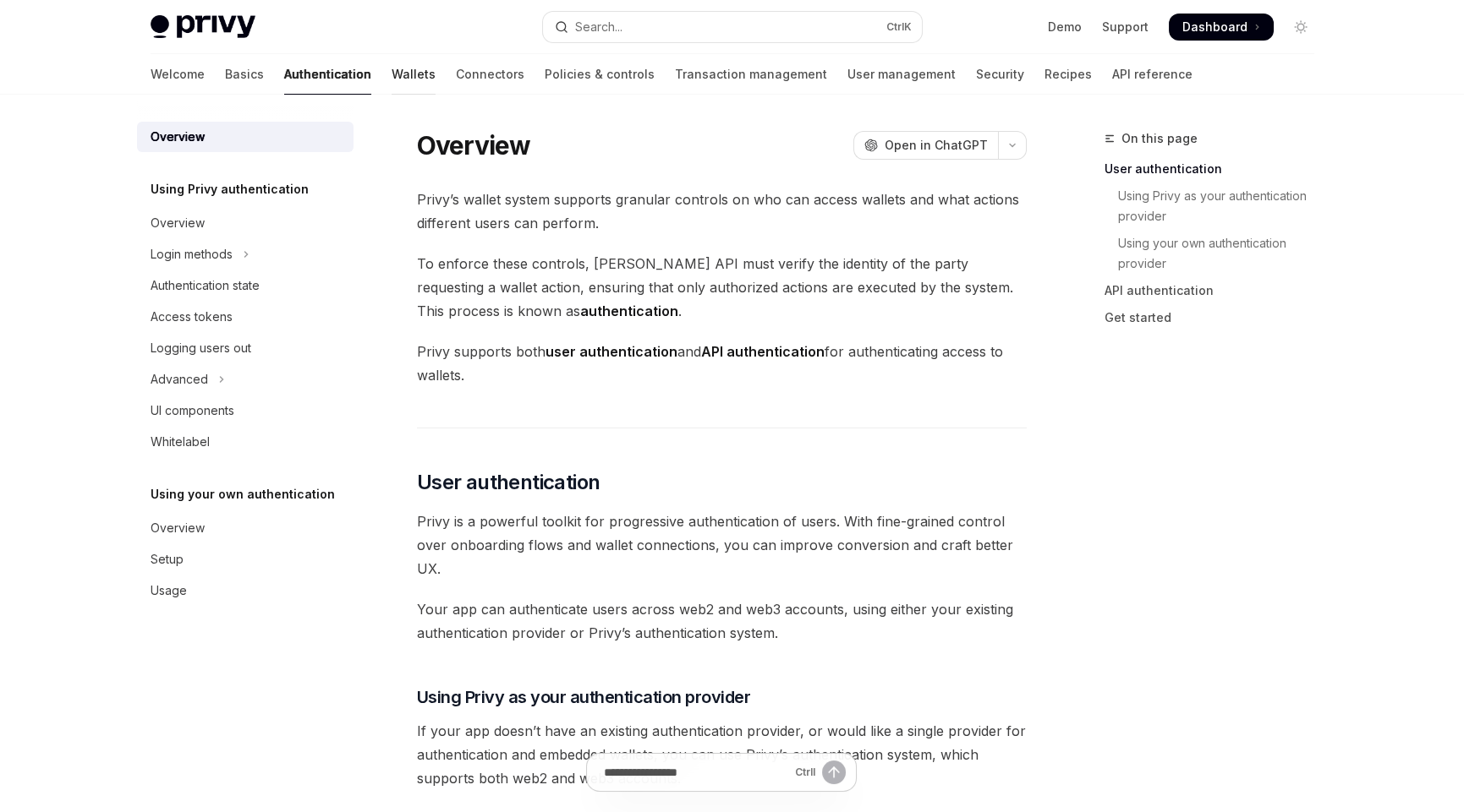
click at [391, 65] on link "Wallets" at bounding box center [413, 74] width 44 height 41
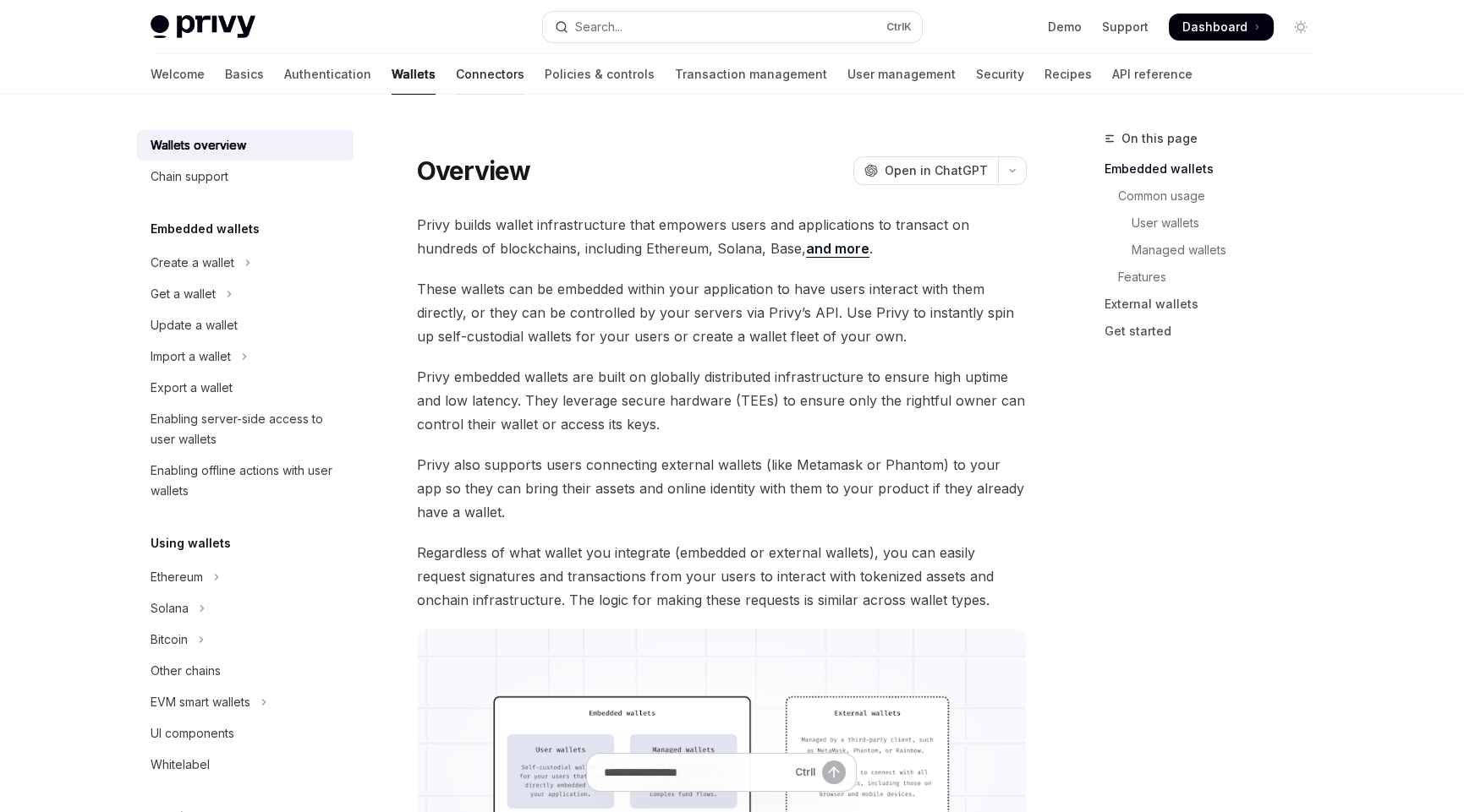
click at [456, 82] on link "Connectors" at bounding box center [491, 74] width 69 height 41
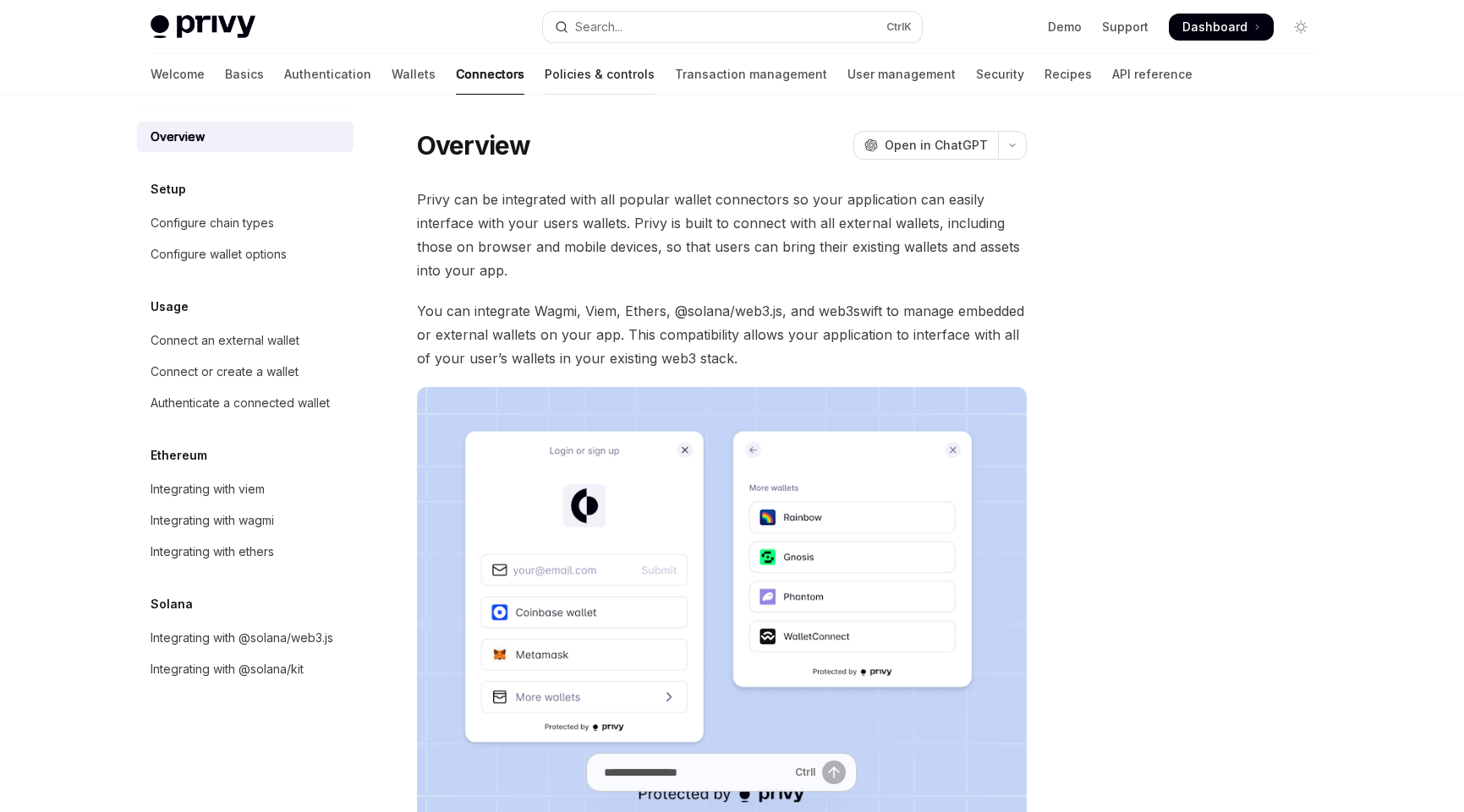
click at [545, 81] on link "Policies & controls" at bounding box center [599, 74] width 110 height 41
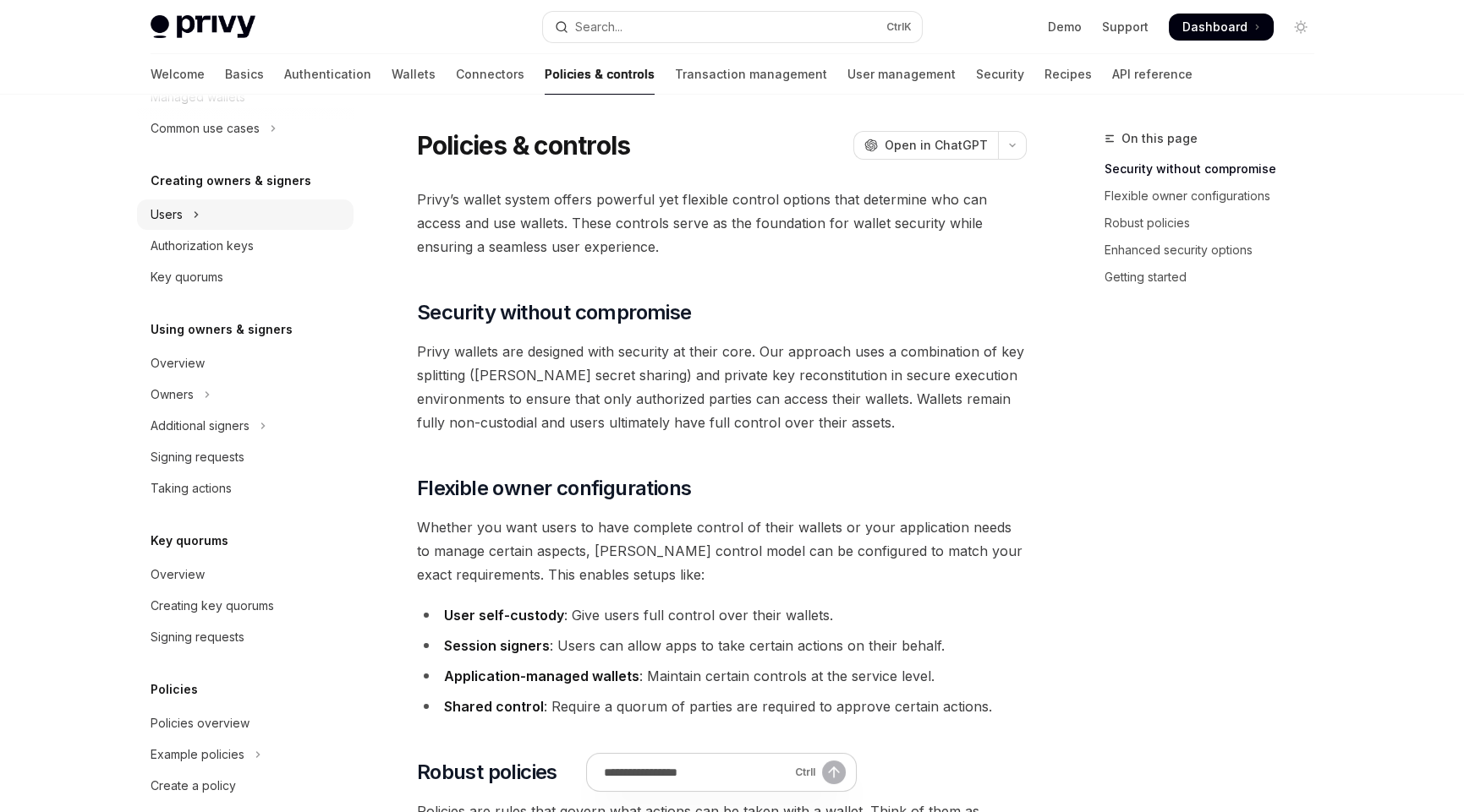
scroll to position [137, 0]
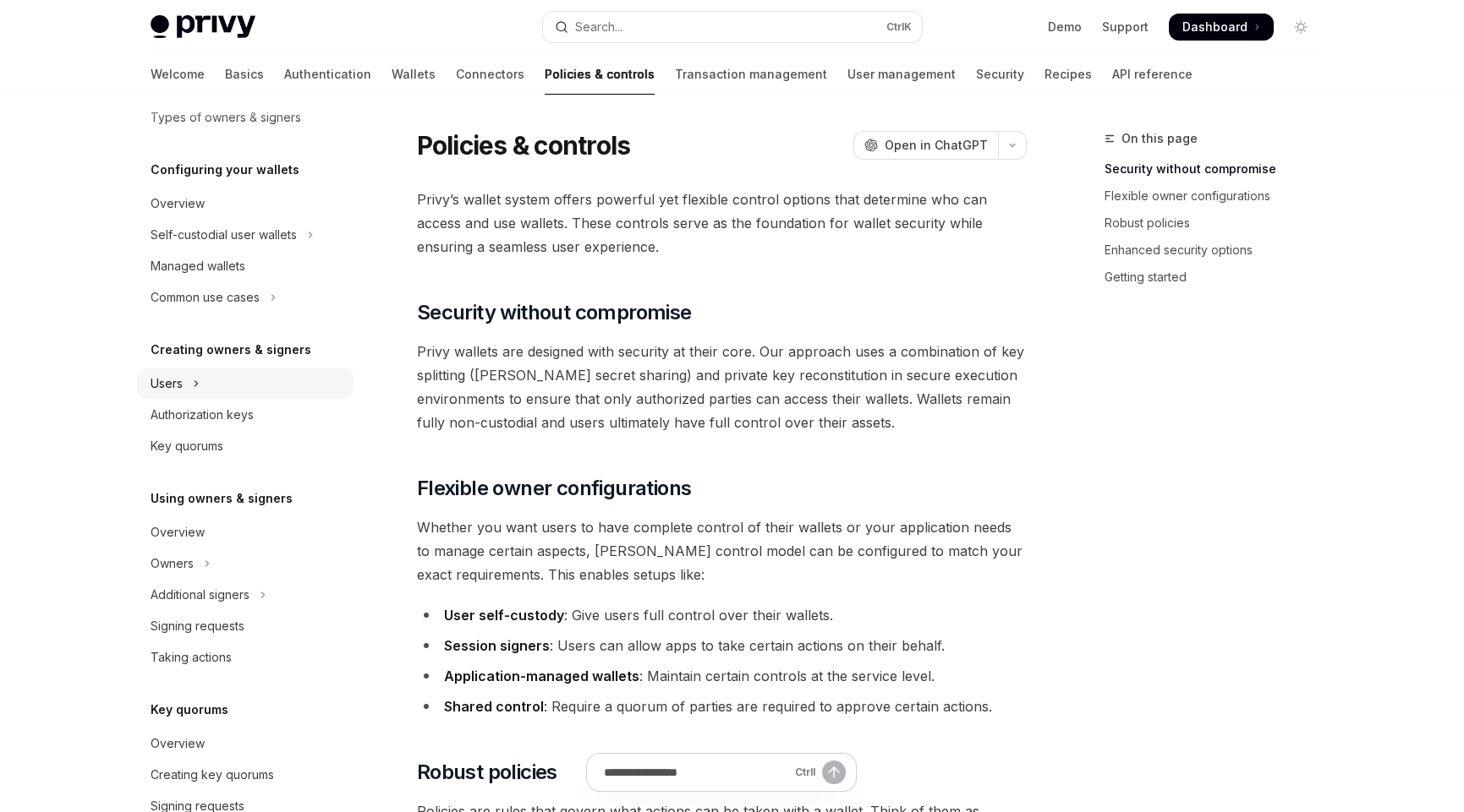
click at [185, 377] on button "Users" at bounding box center [245, 384] width 216 height 30
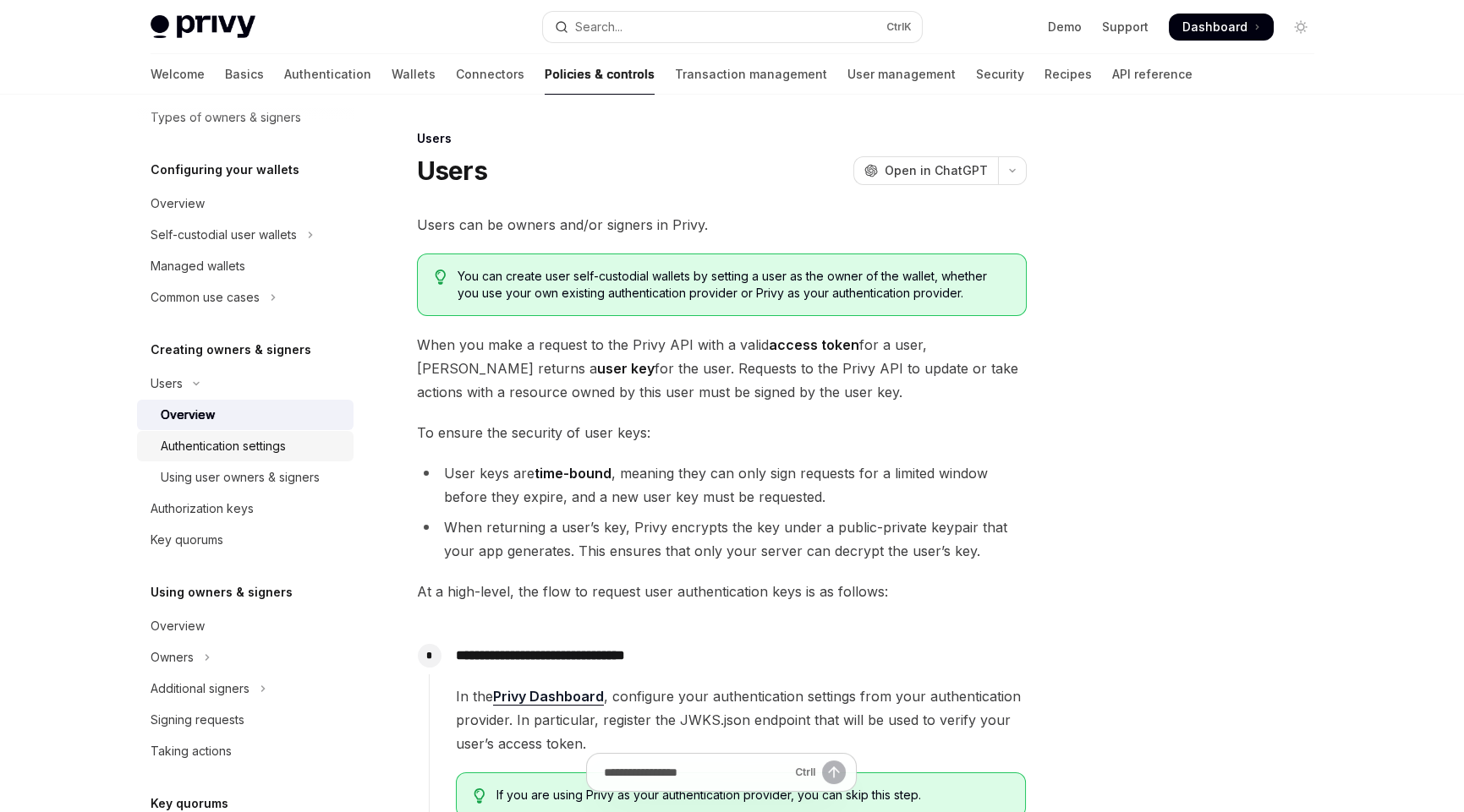
click at [252, 445] on div "Authentication settings" at bounding box center [223, 446] width 125 height 20
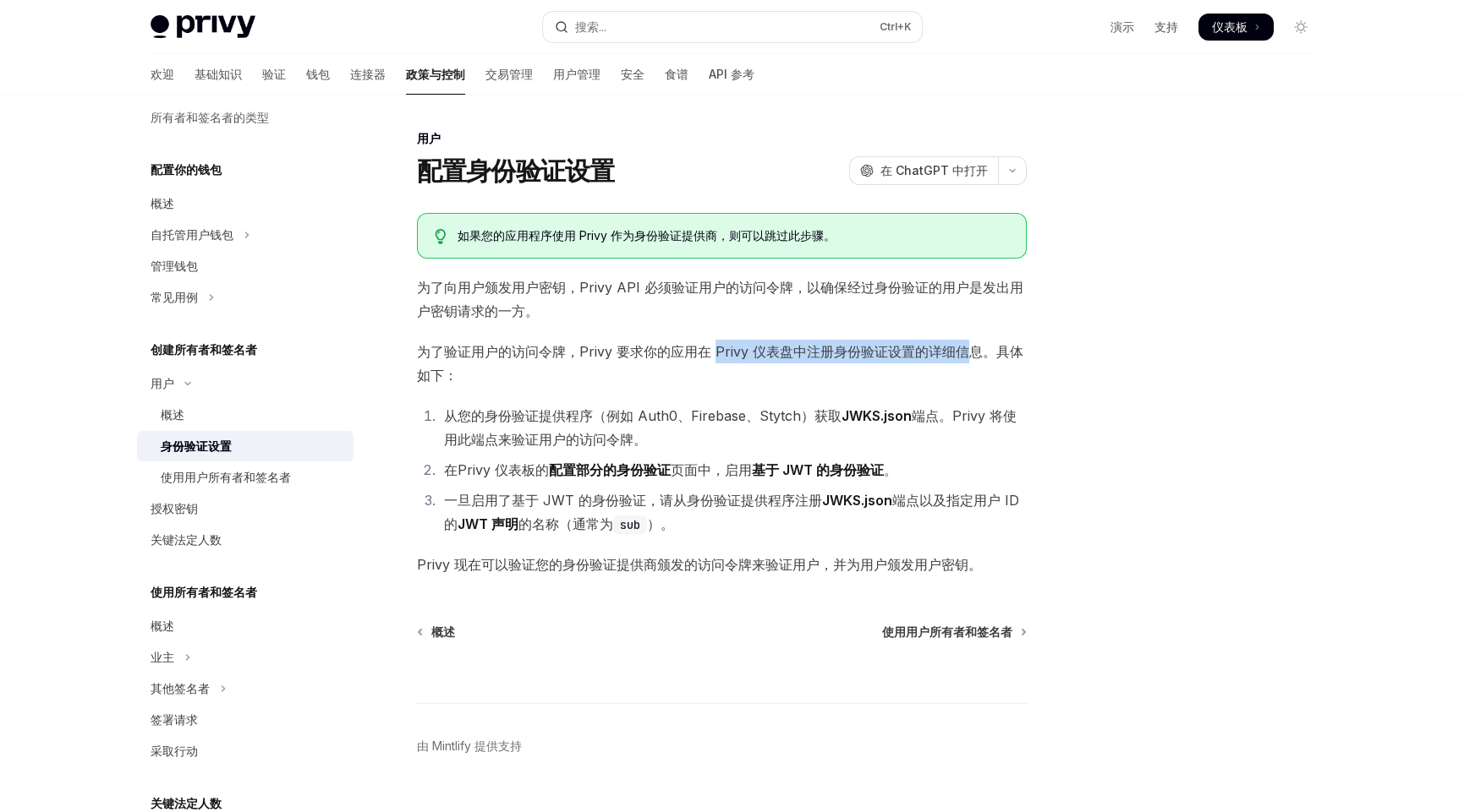
drag, startPoint x: 715, startPoint y: 350, endPoint x: 972, endPoint y: 352, distance: 257.0
click at [972, 352] on font "为了验证用户的访问令牌，Privy 要求你的应用在 Privy 仪表盘中注册身份验证设置的详细信息。具体如下：" at bounding box center [720, 363] width 607 height 41
click at [508, 382] on span "为了验证用户的访问令牌，Privy 要求你的应用在 Privy 仪表盘中注册身份验证设置的详细信息。具体如下：" at bounding box center [722, 364] width 610 height 48
drag, startPoint x: 446, startPoint y: 415, endPoint x: 582, endPoint y: 418, distance: 136.0
click at [582, 418] on font "从您的身份验证提供程序（例如 Auth0、Firebase、Stytch）获取" at bounding box center [642, 416] width 397 height 17
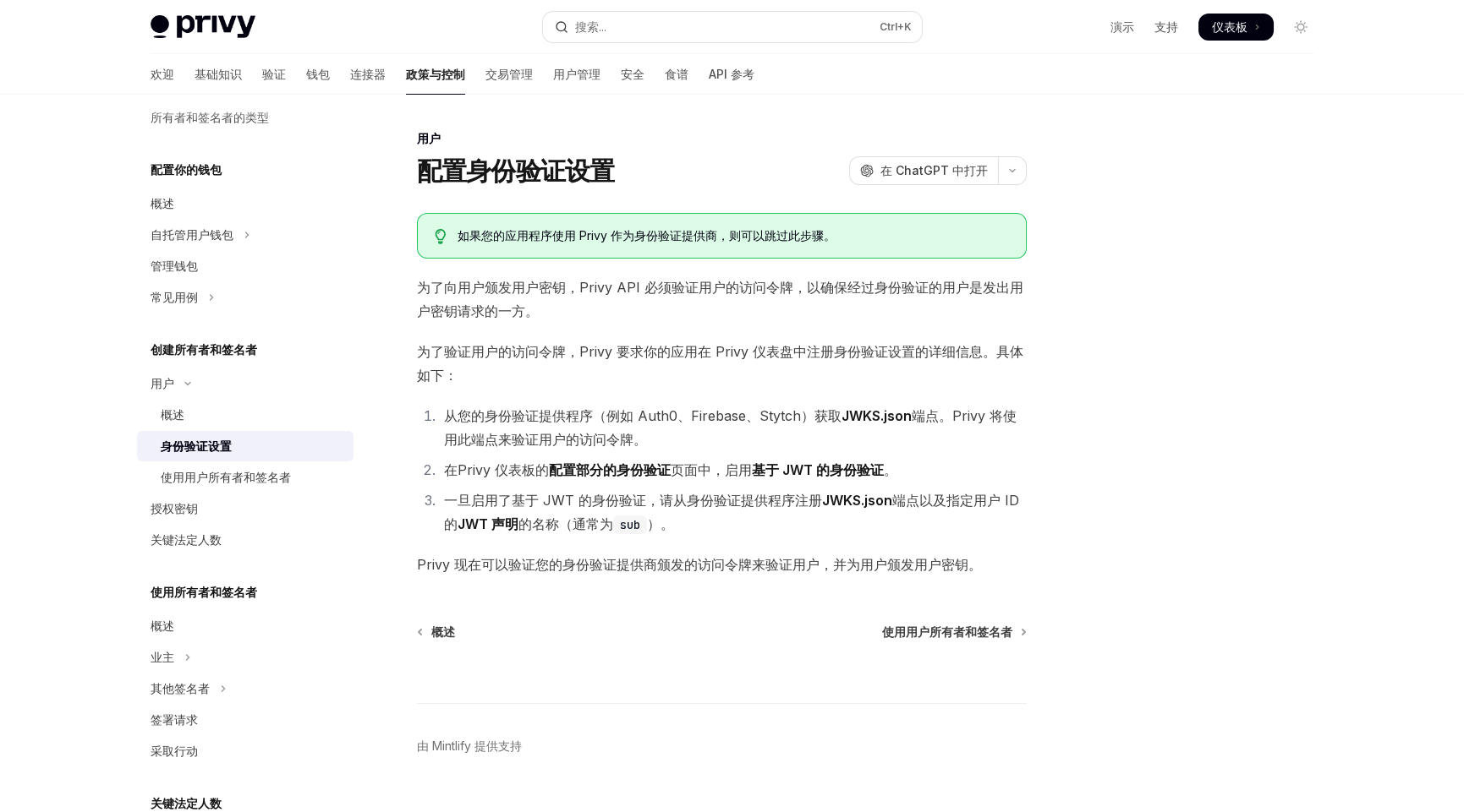
click at [749, 425] on li "从您的身份验证提供程序（例如 Auth0、Firebase、Stytch）获取 JWKS.json 端点。Privy 将使用此端点来验证用户的访问令牌。" at bounding box center [732, 427] width 588 height 48
drag, startPoint x: 780, startPoint y: 468, endPoint x: 874, endPoint y: 464, distance: 94.1
click at [812, 465] on font "基于 JWT 的身份验证" at bounding box center [817, 470] width 132 height 17
click at [933, 468] on li "在 Privy 仪表板的 配置部分的 身份验证 页面中，启用 基于 JWT 的身份验证 。" at bounding box center [732, 469] width 588 height 24
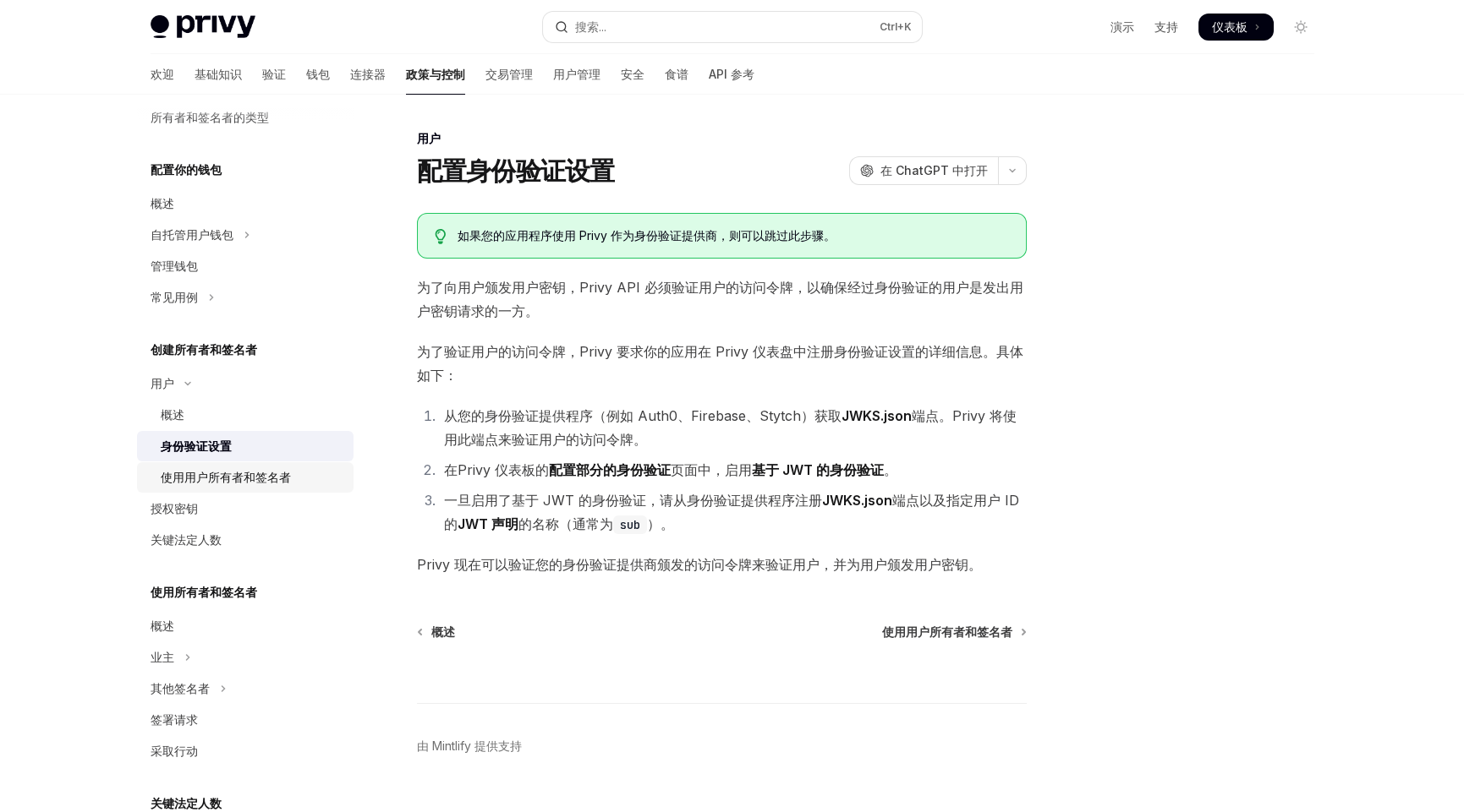
click at [256, 472] on font "使用用户所有者和签名者" at bounding box center [226, 477] width 130 height 14
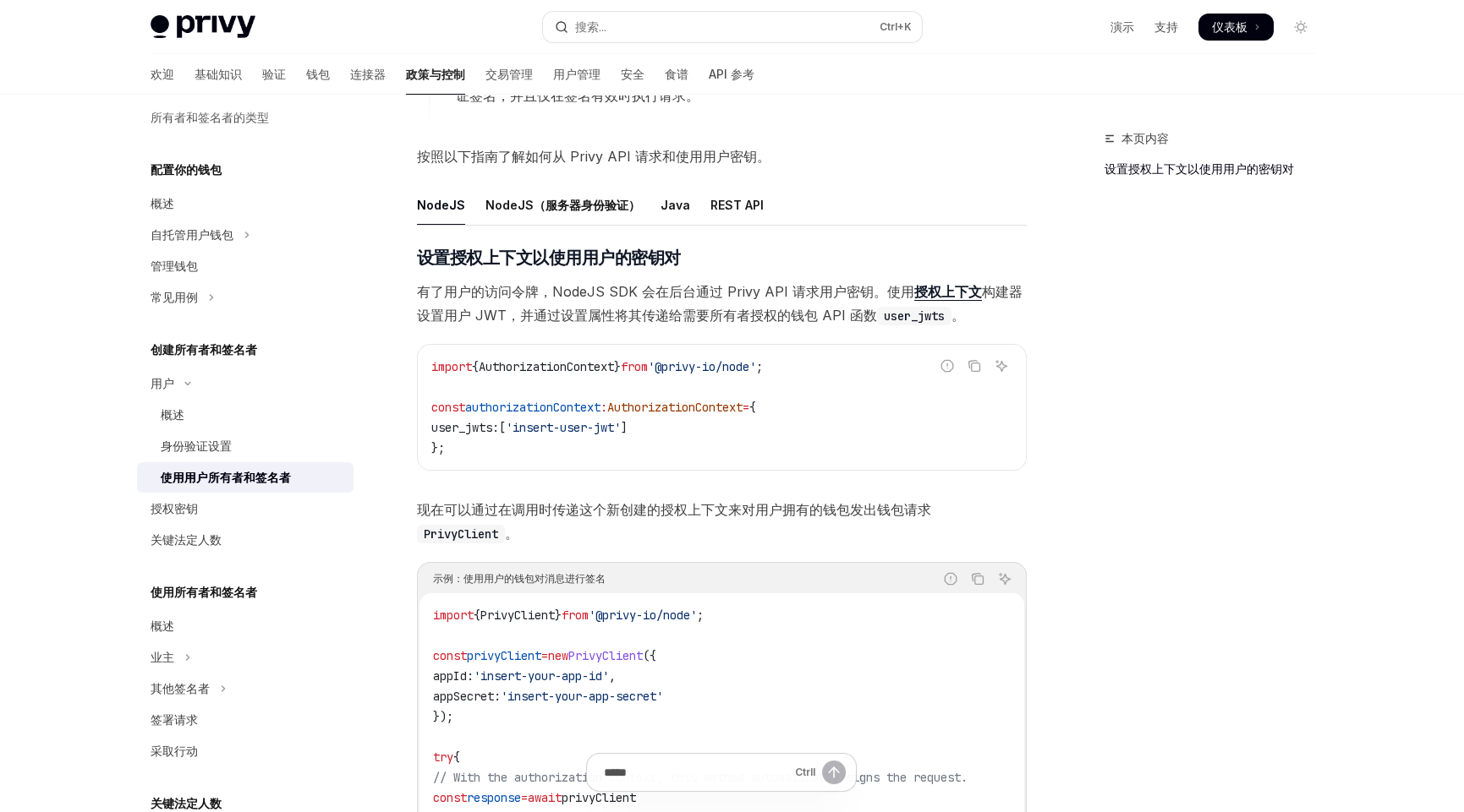
scroll to position [479, 0]
click at [663, 197] on font "Java" at bounding box center [674, 207] width 30 height 20
type textarea "*"
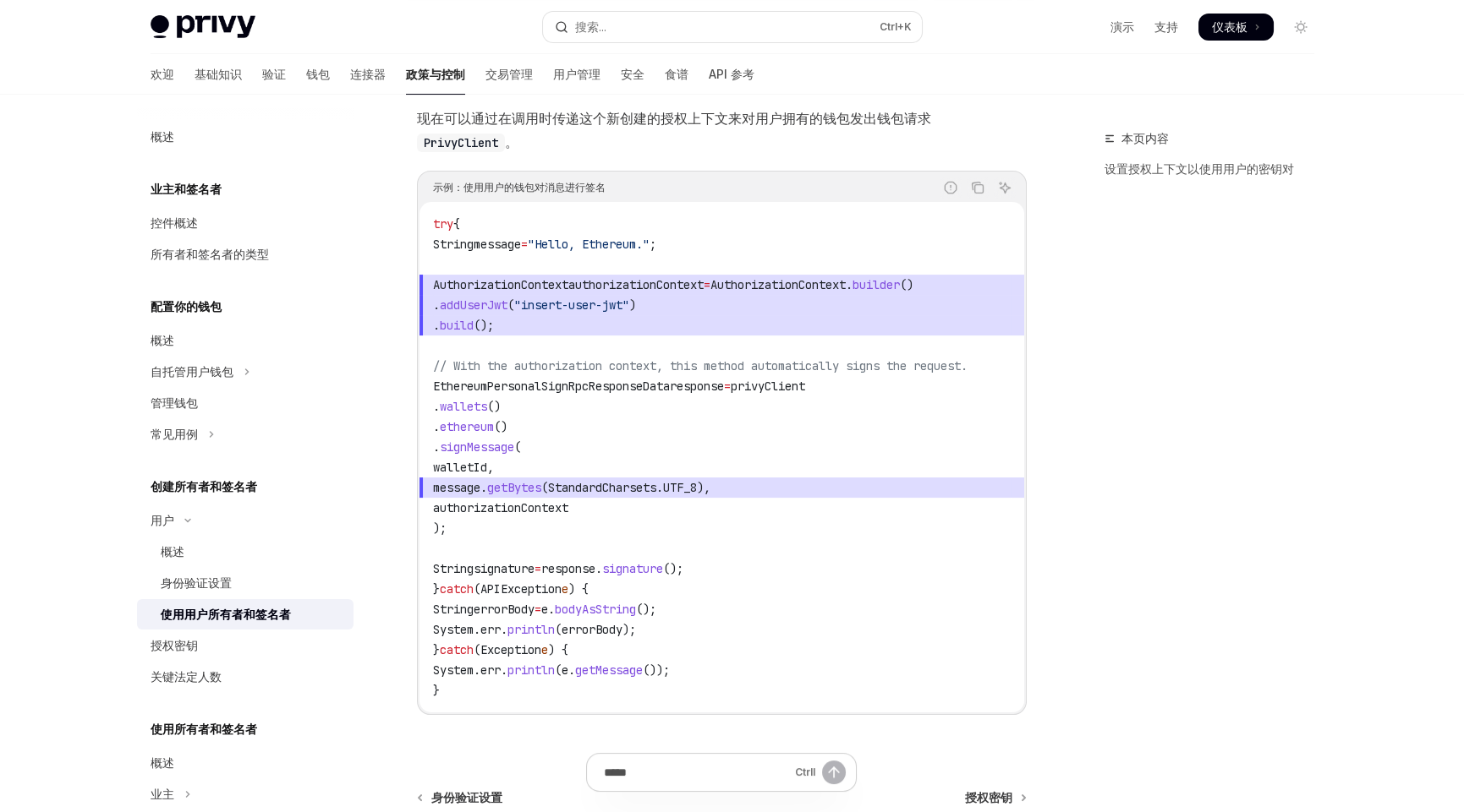
scroll to position [818, 0]
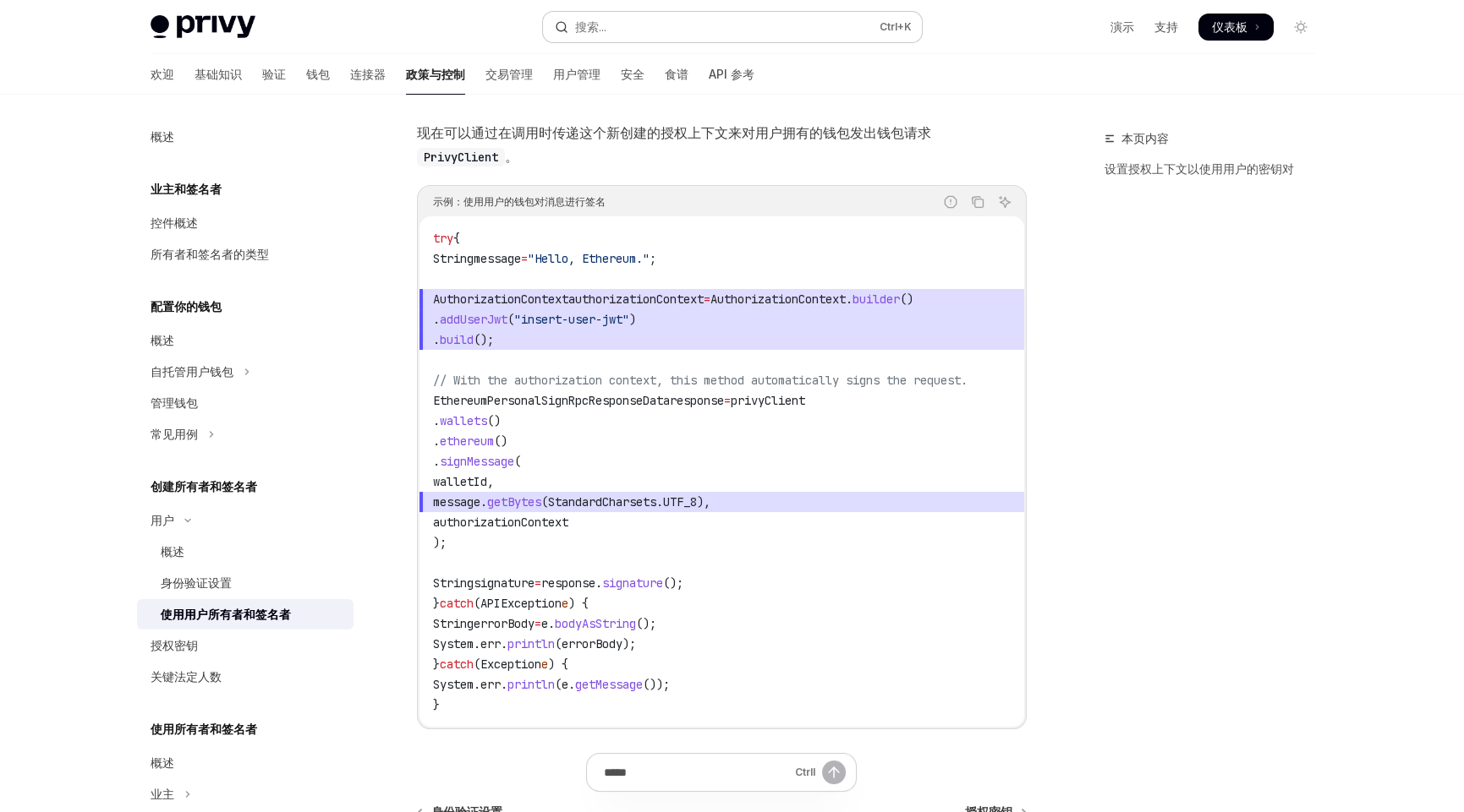
click at [750, 41] on div "Privy Docs 主页 搜索... Ctrl +K 演示 支持 仪表板 仪表板 搜索..." at bounding box center [732, 27] width 1164 height 54
click at [750, 23] on button "搜索... Ctrl +K" at bounding box center [732, 27] width 379 height 30
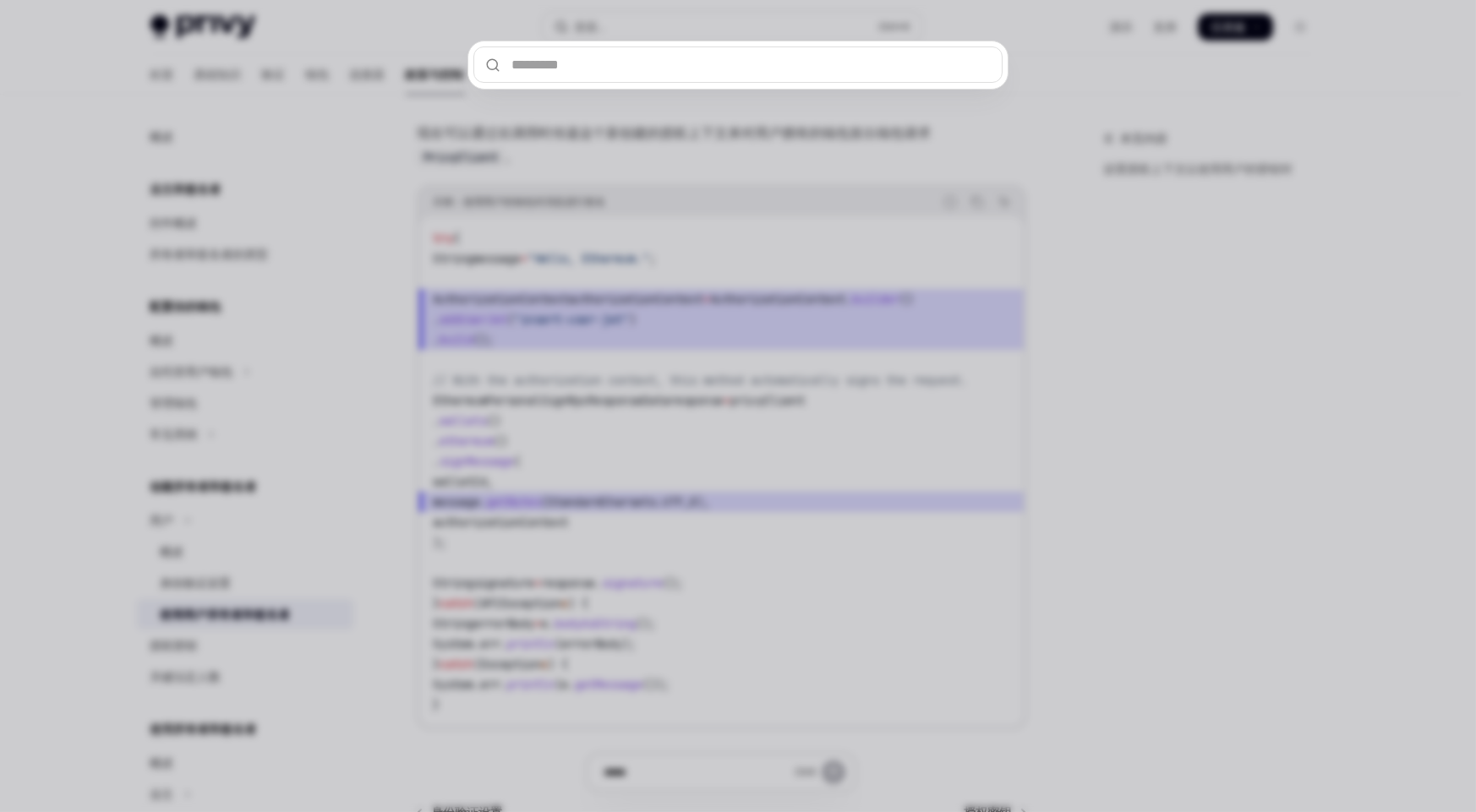
click at [655, 67] on input "text" at bounding box center [738, 65] width 529 height 36
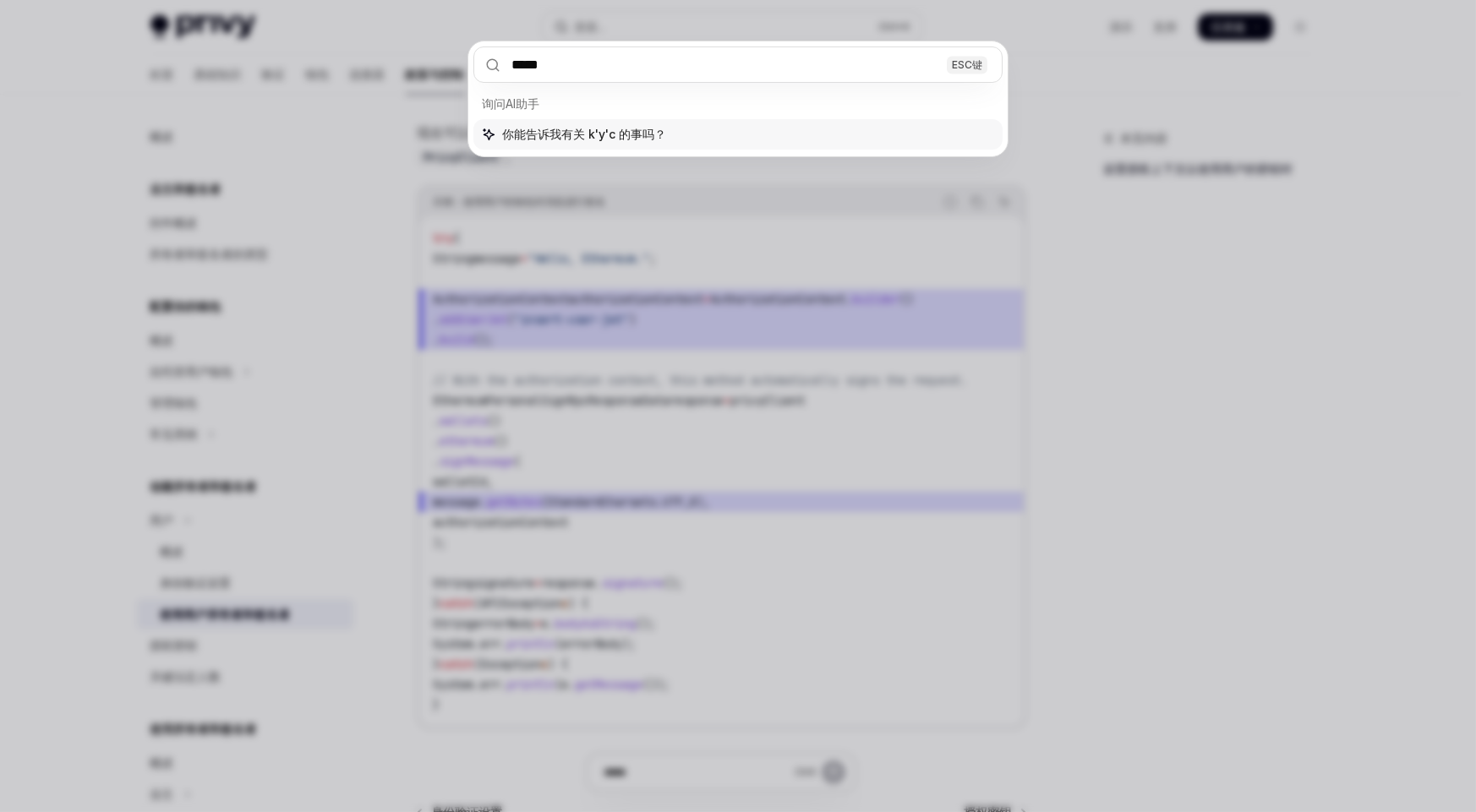
type input "***"
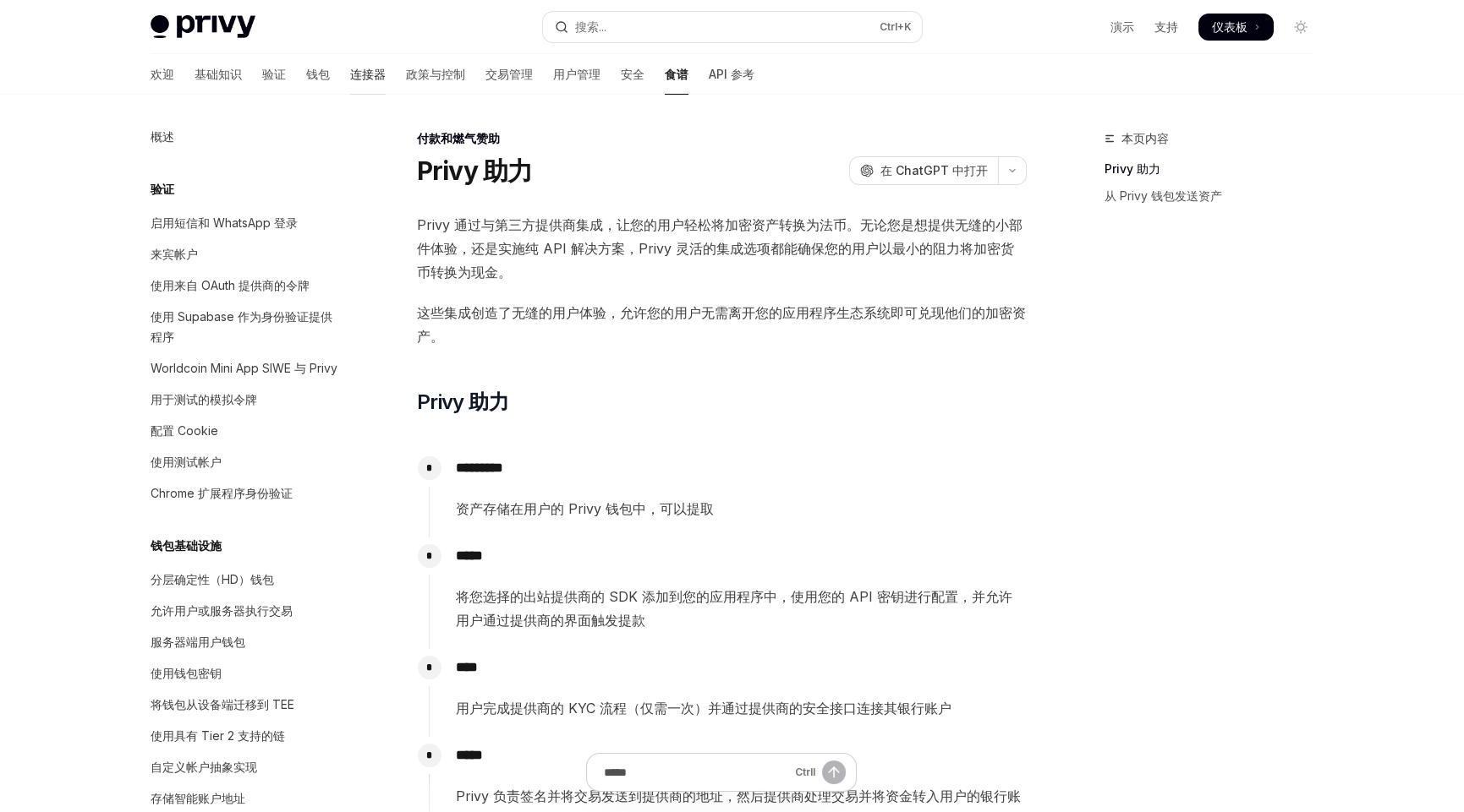
click at [351, 73] on font "连接器" at bounding box center [368, 73] width 35 height 14
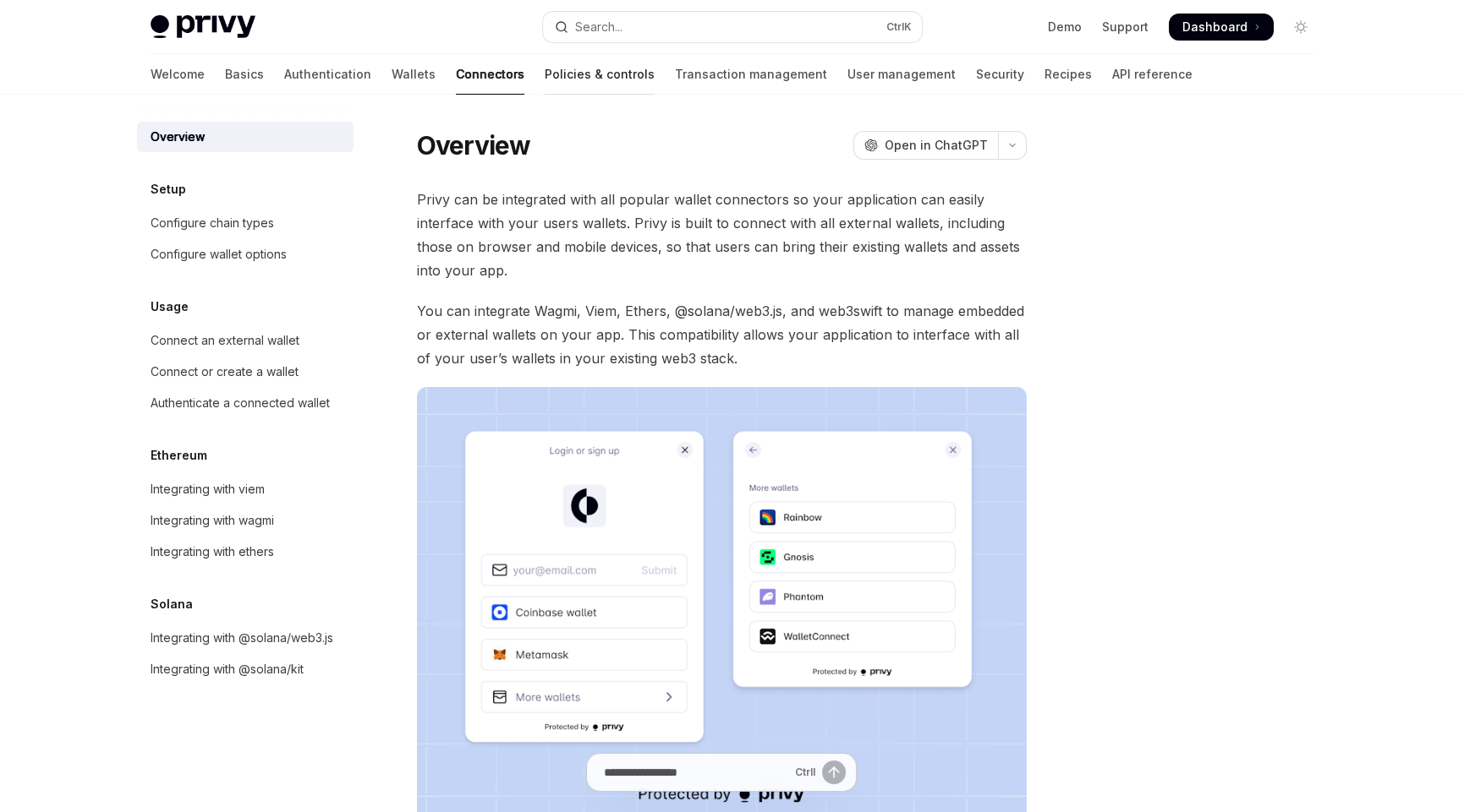
click at [545, 74] on link "Policies & controls" at bounding box center [599, 74] width 110 height 41
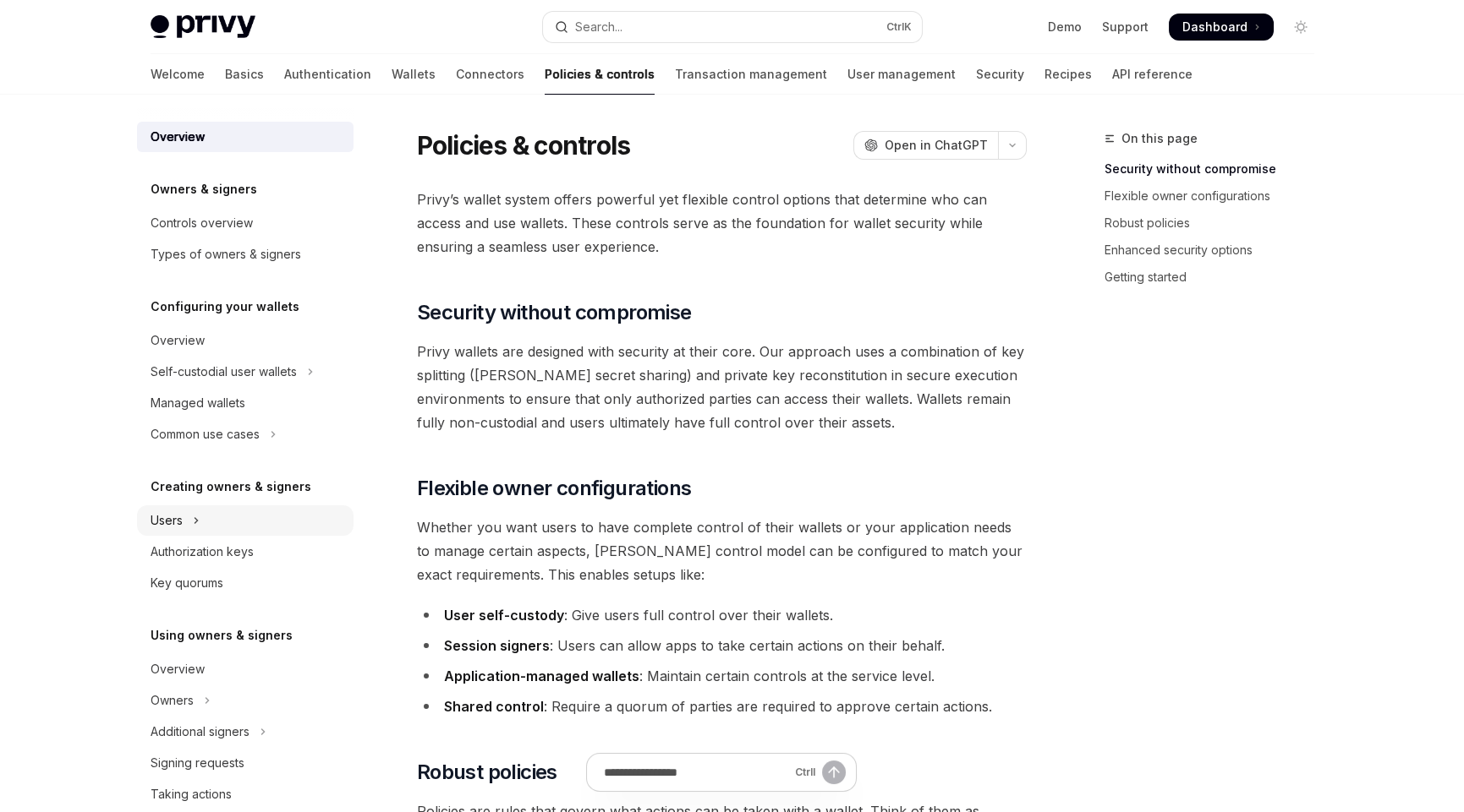
click at [191, 525] on button "Users" at bounding box center [245, 521] width 216 height 30
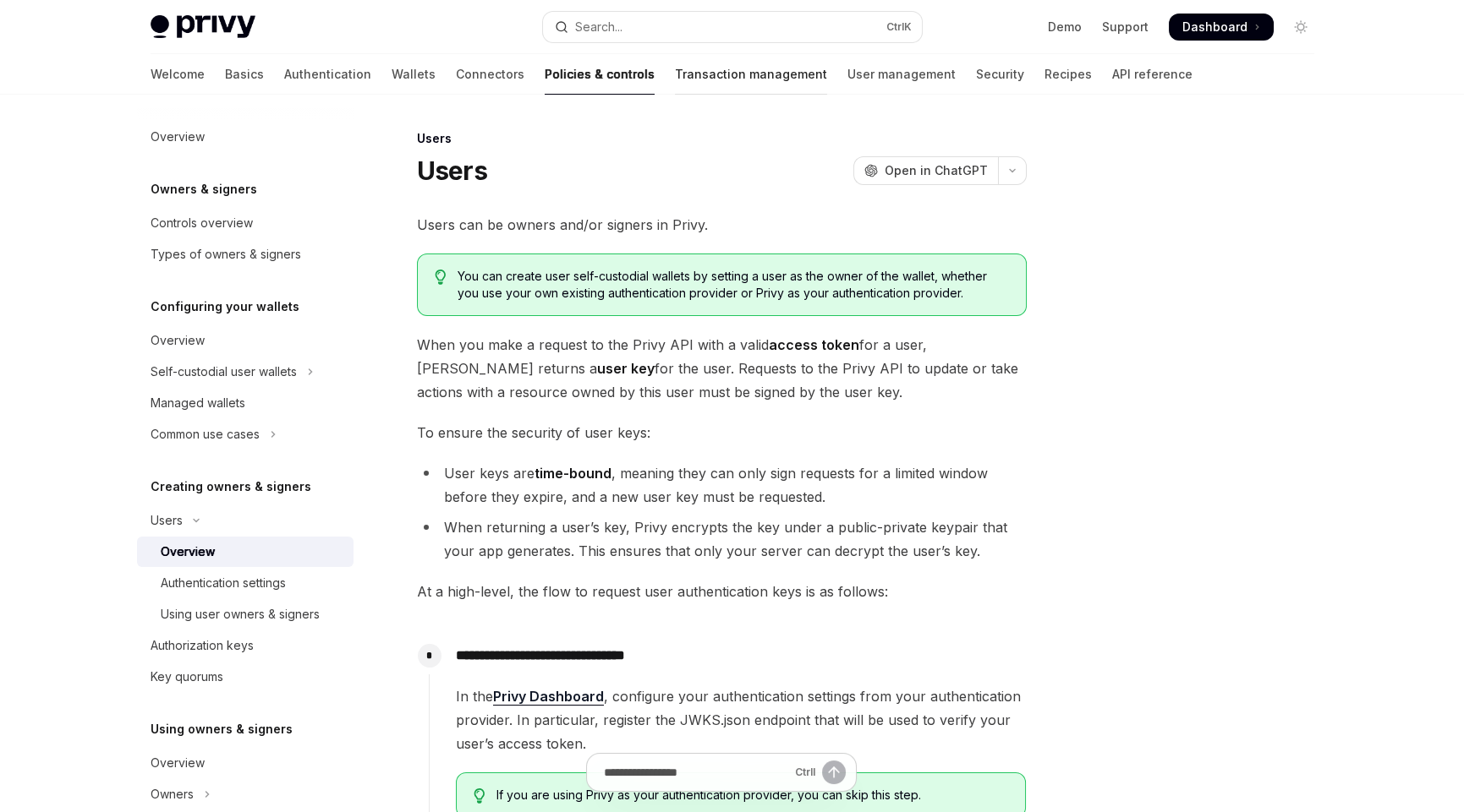
click at [675, 71] on link "Transaction management" at bounding box center [752, 74] width 152 height 41
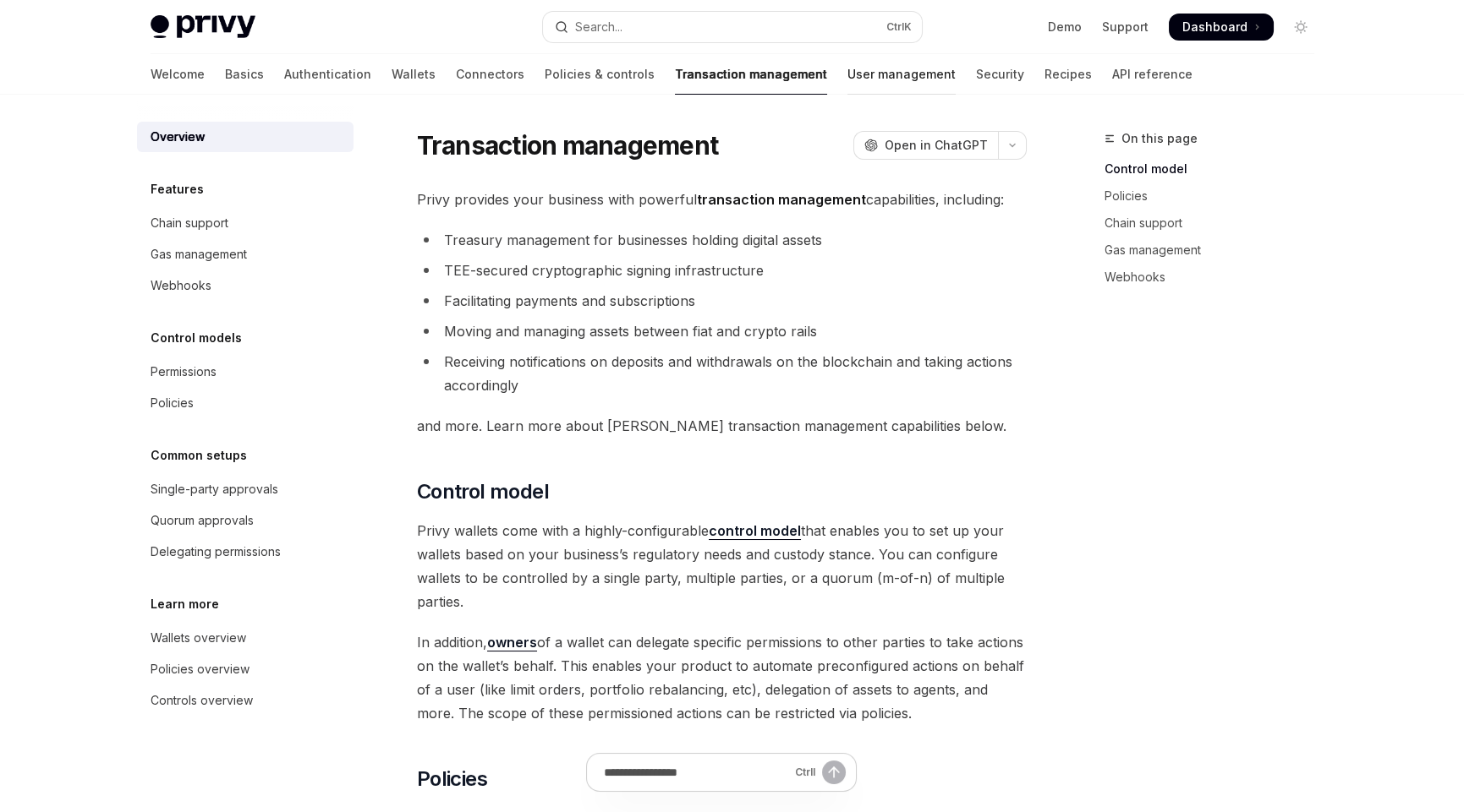
click at [848, 82] on link "User management" at bounding box center [902, 74] width 109 height 41
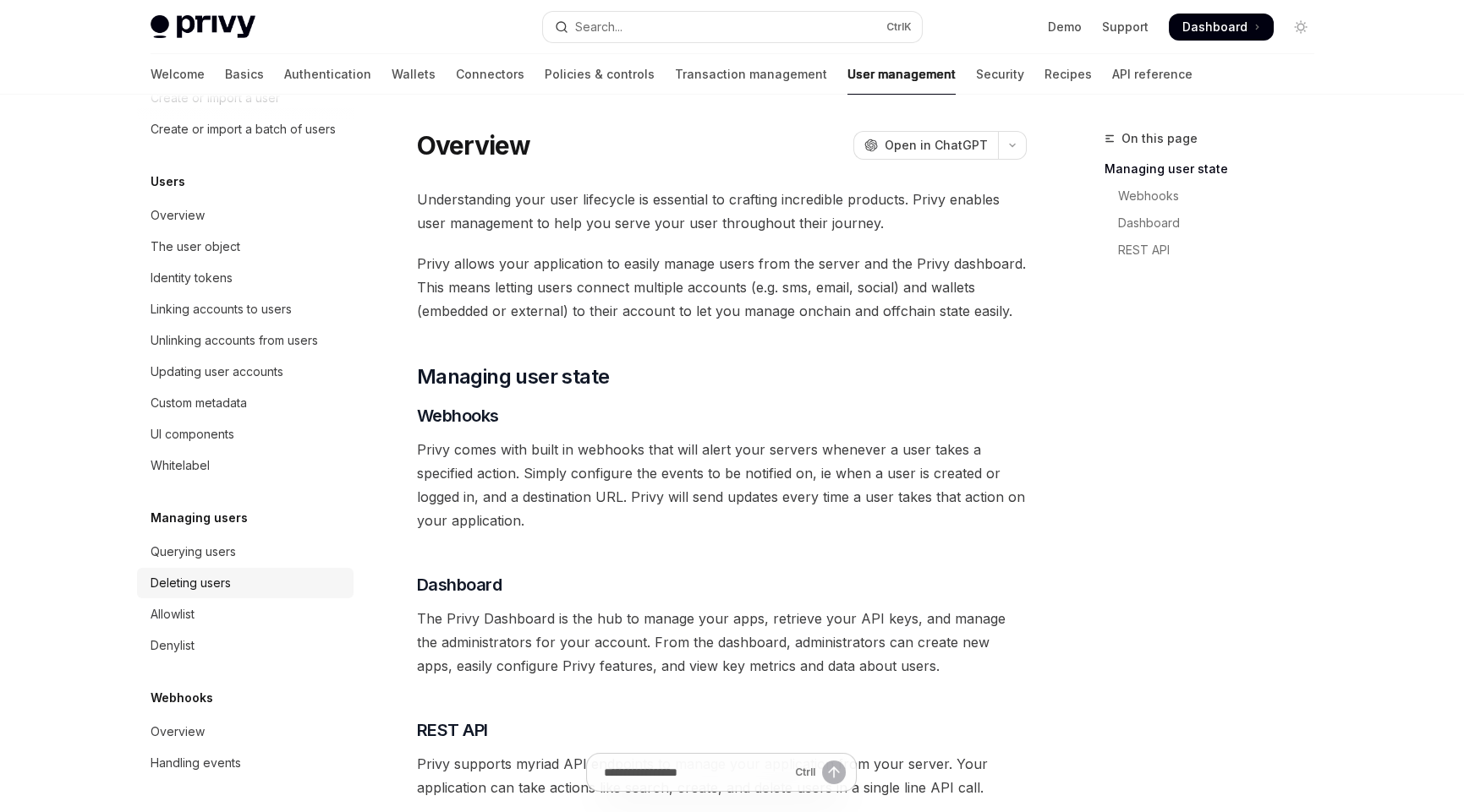
scroll to position [176, 0]
click at [976, 84] on link "Security" at bounding box center [1000, 74] width 49 height 41
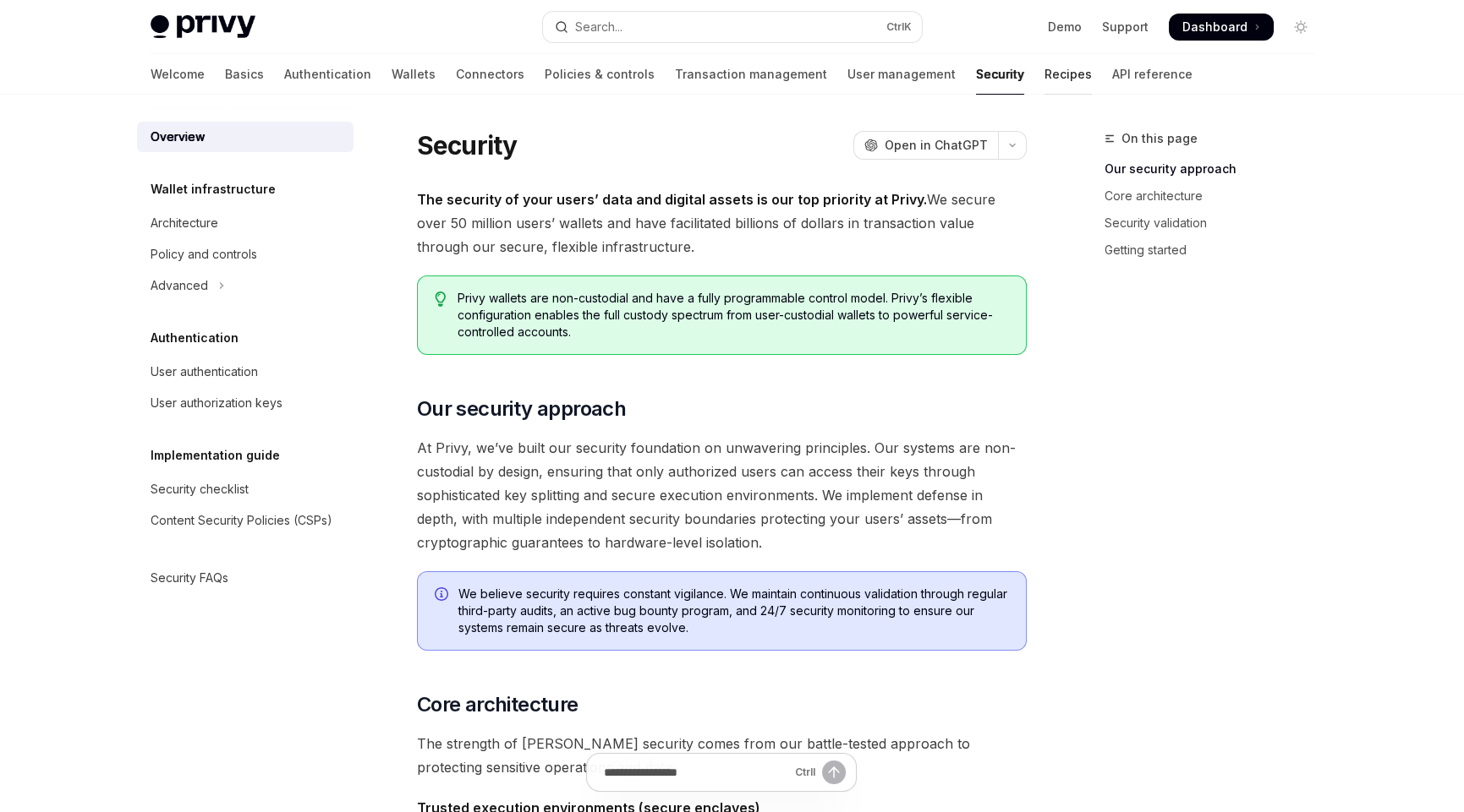
click at [1045, 79] on link "Recipes" at bounding box center [1069, 74] width 48 height 41
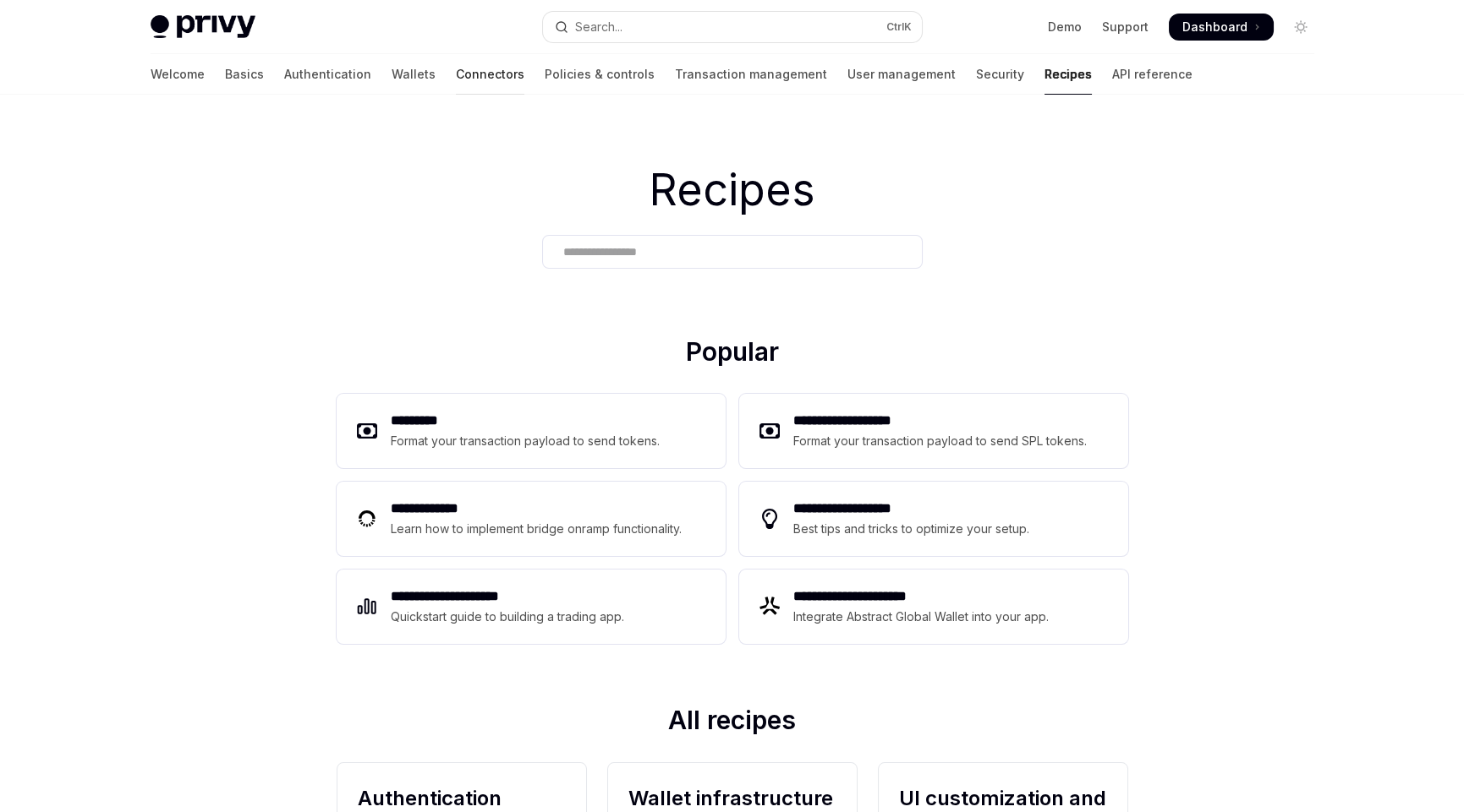
click at [456, 71] on link "Connectors" at bounding box center [491, 74] width 69 height 41
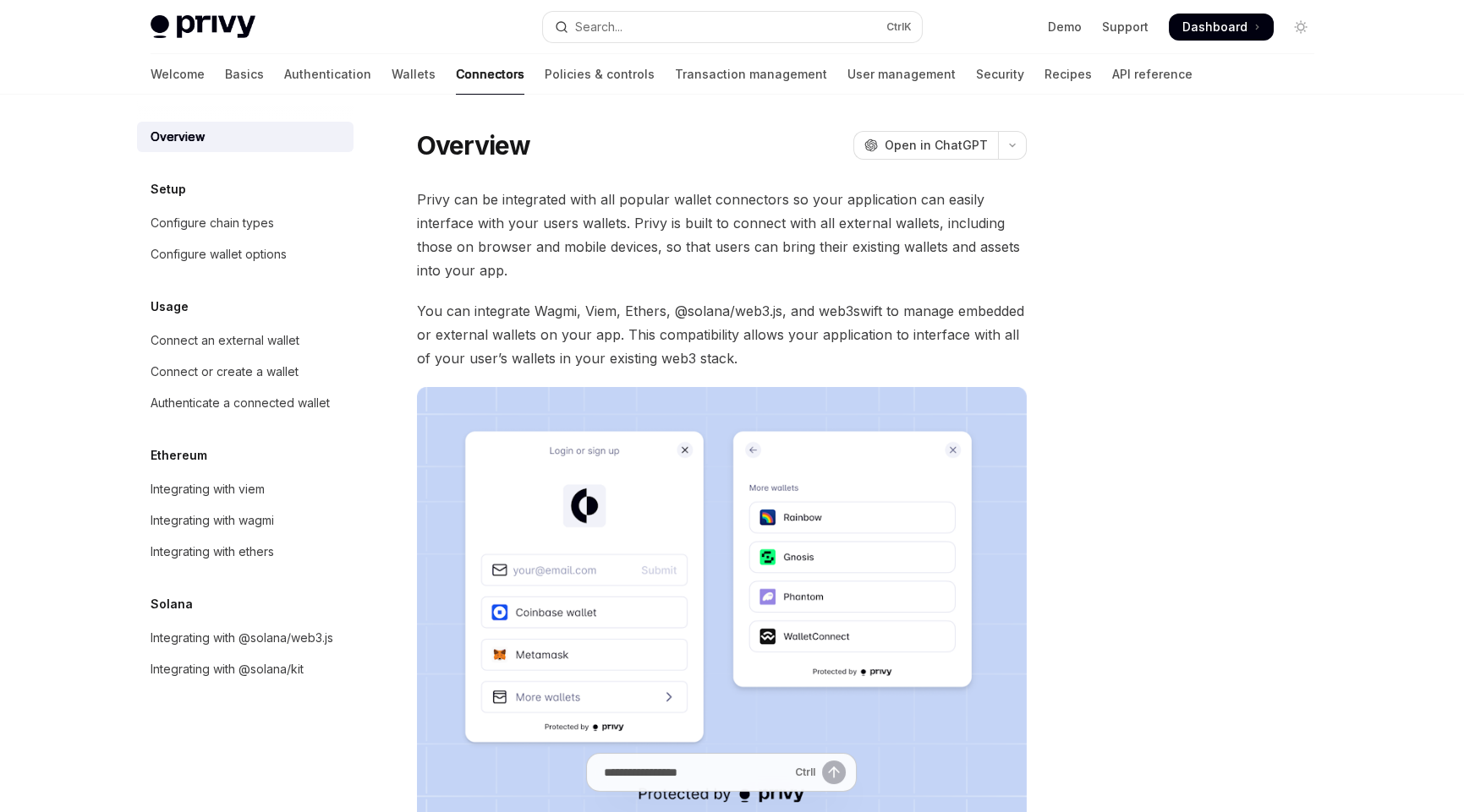
click at [545, 78] on link "Policies & controls" at bounding box center [599, 74] width 110 height 41
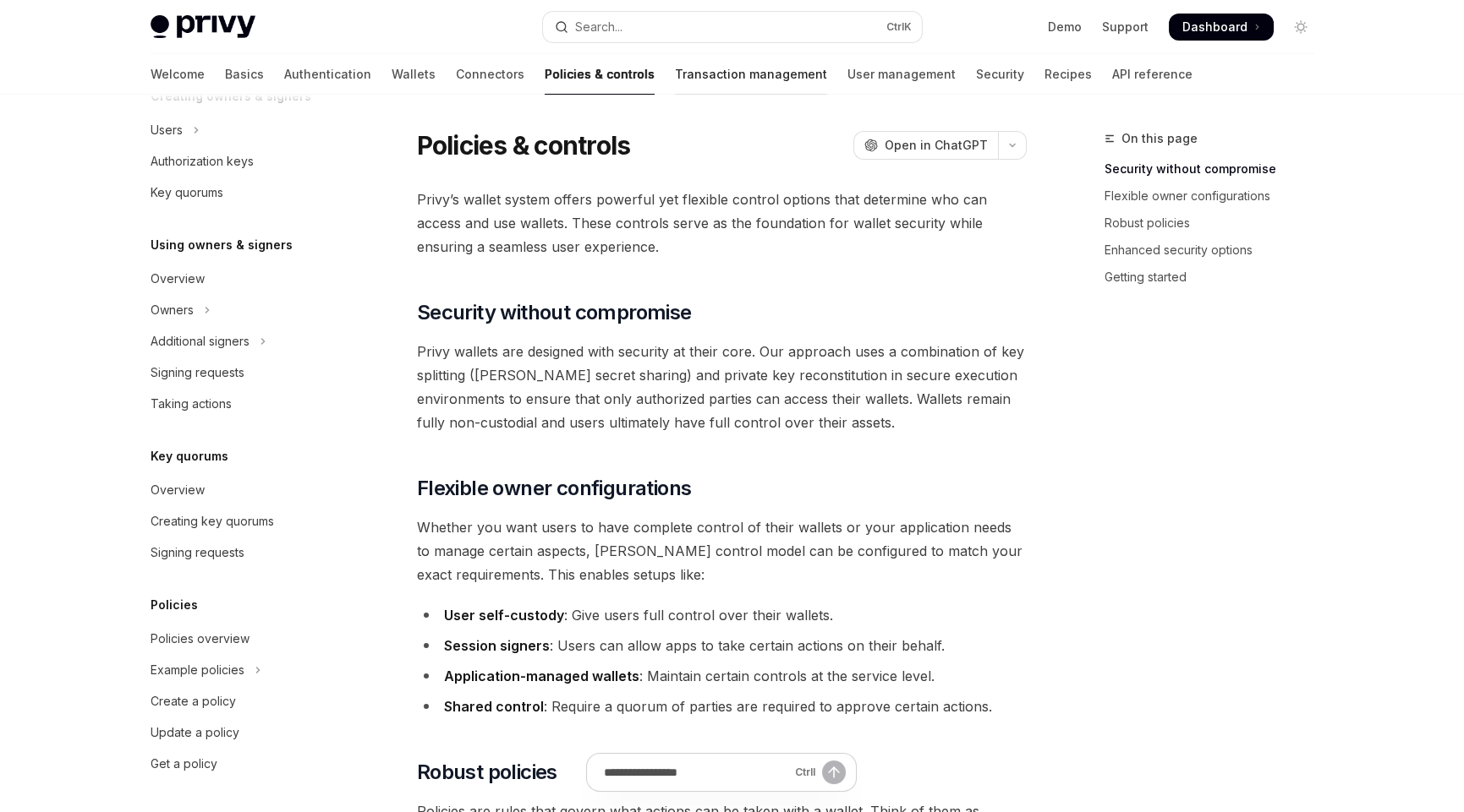
click at [675, 84] on link "Transaction management" at bounding box center [752, 74] width 152 height 41
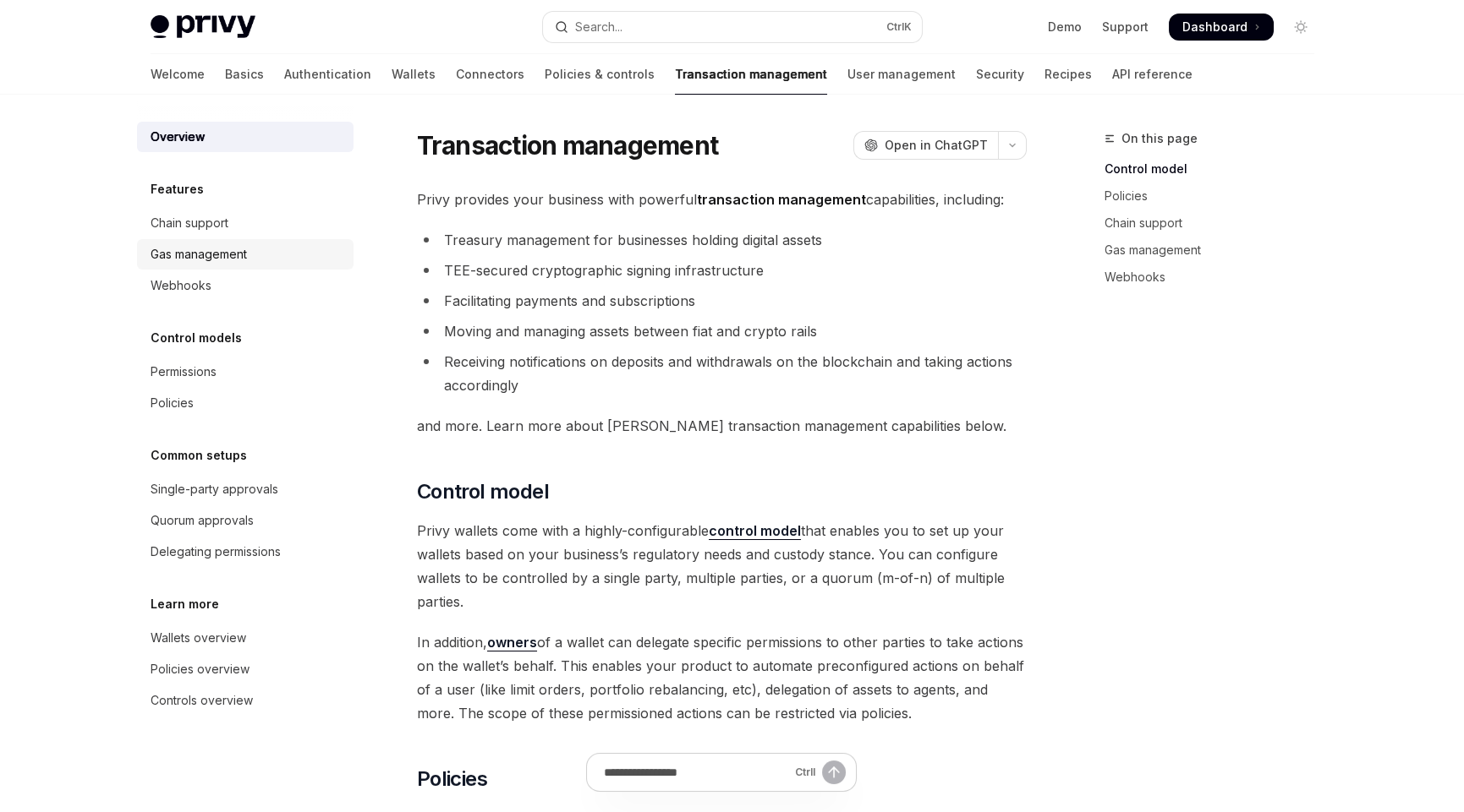
click at [232, 259] on div "Gas management" at bounding box center [198, 254] width 96 height 20
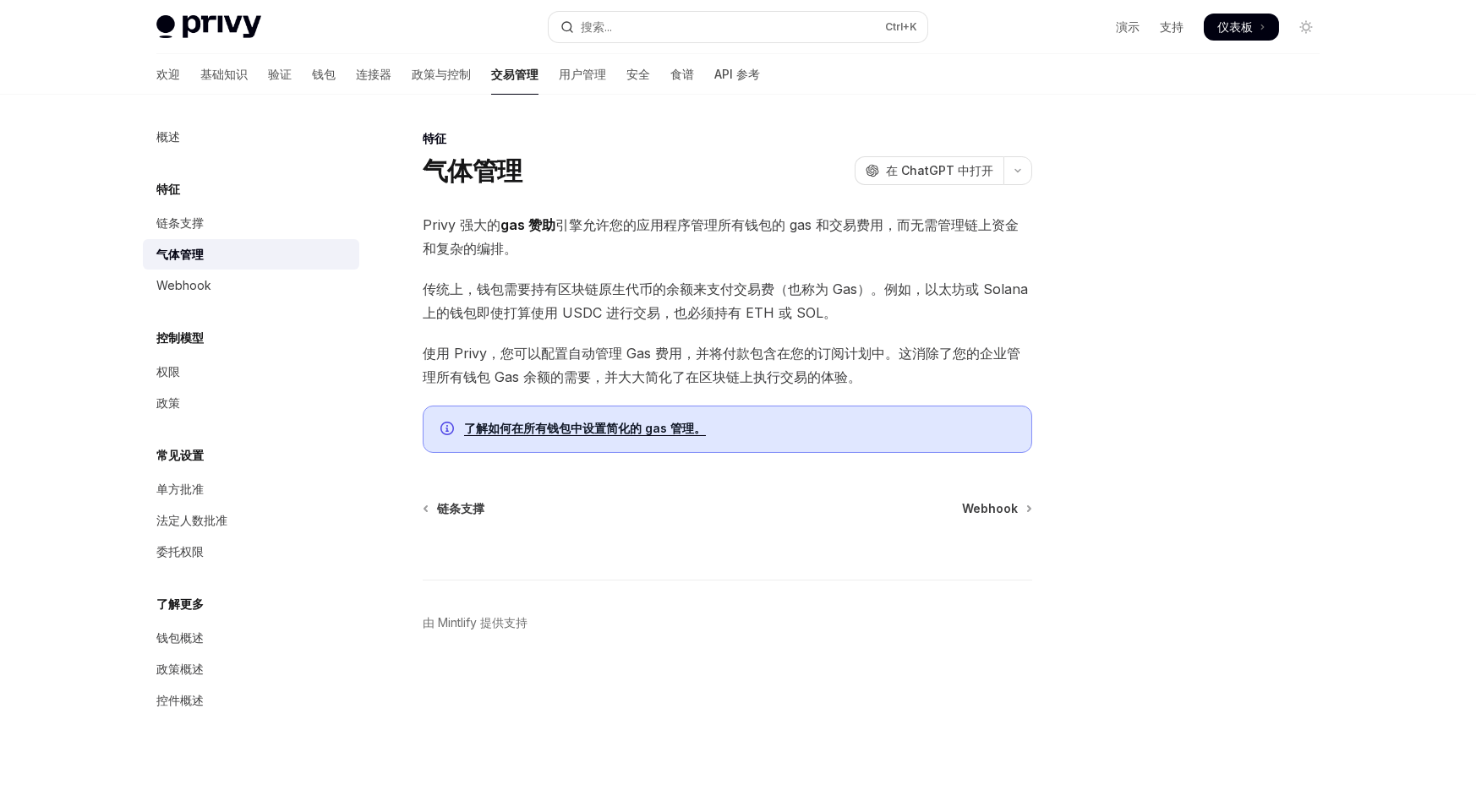
click at [1107, 272] on div at bounding box center [1205, 470] width 257 height 683
drag, startPoint x: 725, startPoint y: 351, endPoint x: 888, endPoint y: 350, distance: 163.0
click at [888, 350] on font "使用 Privy，您可以配置自动管理 Gas 费用，并将付款包含在您的订阅计划中。这消除了您的企业管理所有钱包 Gas 余额的需要，并大大简化了在区块链上执行…" at bounding box center [722, 365] width 598 height 41
click at [902, 348] on font "使用 Privy，您可以配置自动管理 Gas 费用，并将付款包含在您的订阅计划中。这消除了您的企业管理所有钱包 Gas 余额的需要，并大大简化了在区块链上执行…" at bounding box center [722, 365] width 598 height 41
click at [660, 425] on font "了解如何在所有钱包中设置简化的 gas 管理。" at bounding box center [585, 427] width 242 height 14
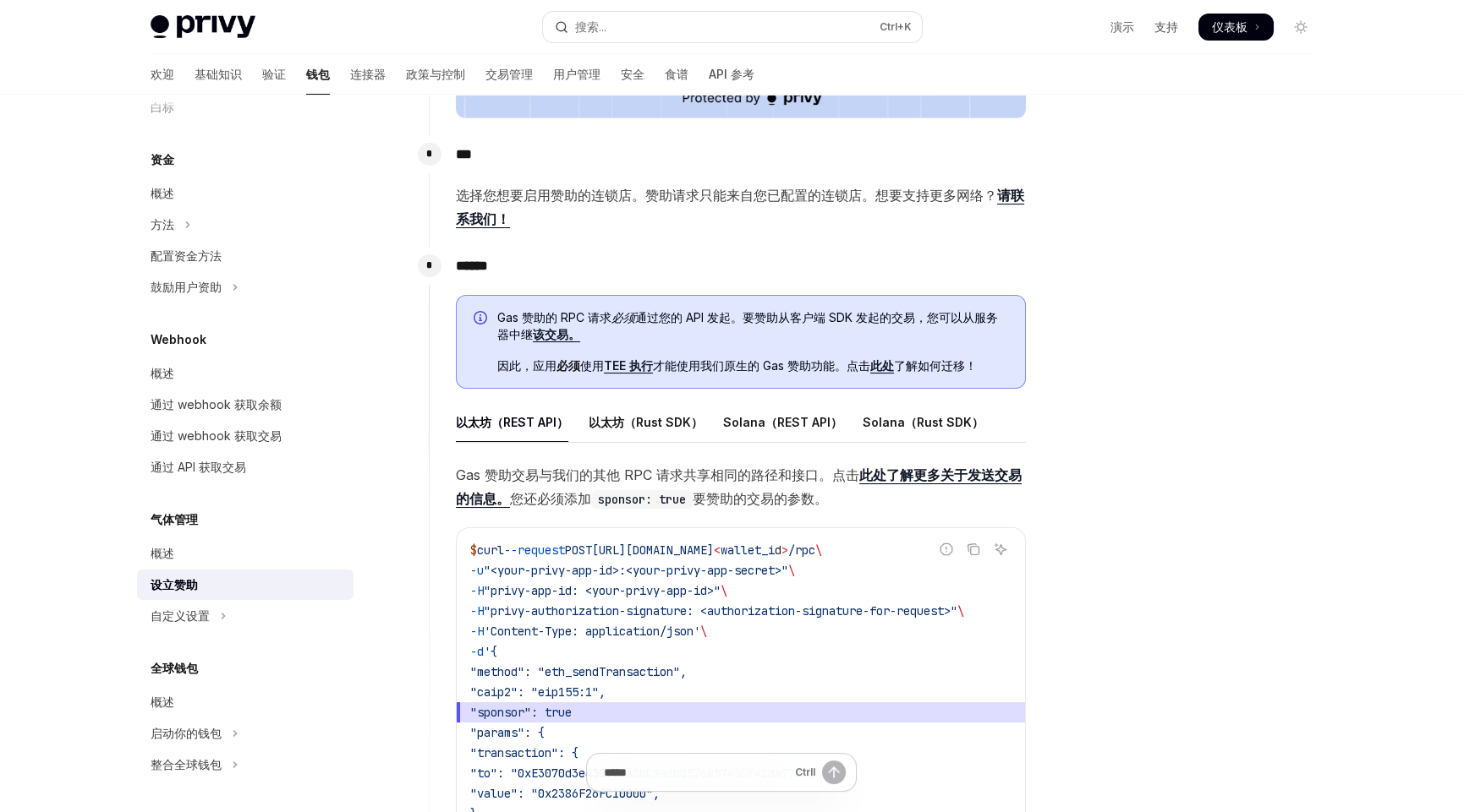
scroll to position [474, 0]
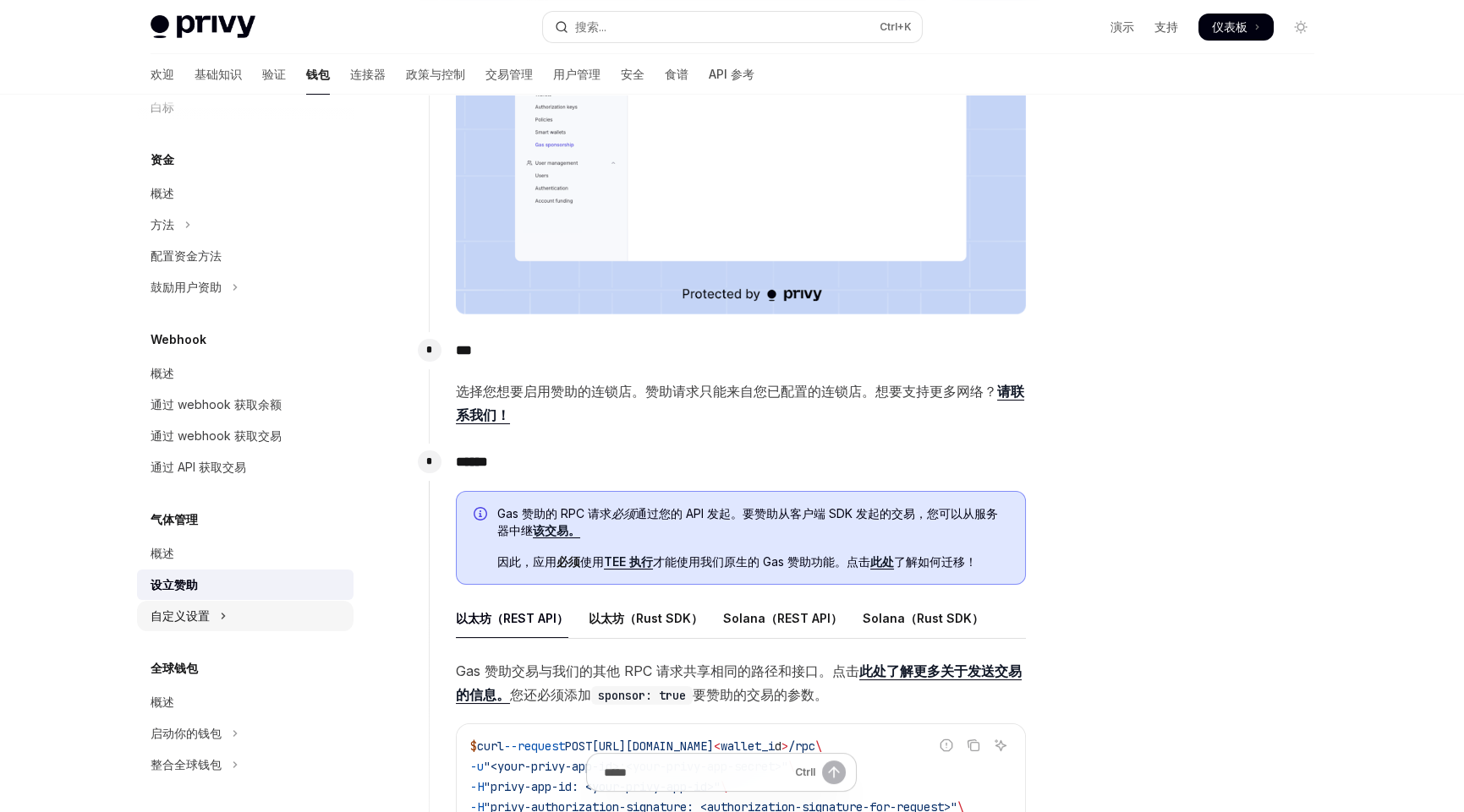
click at [201, 620] on font "自定义设置" at bounding box center [180, 615] width 59 height 14
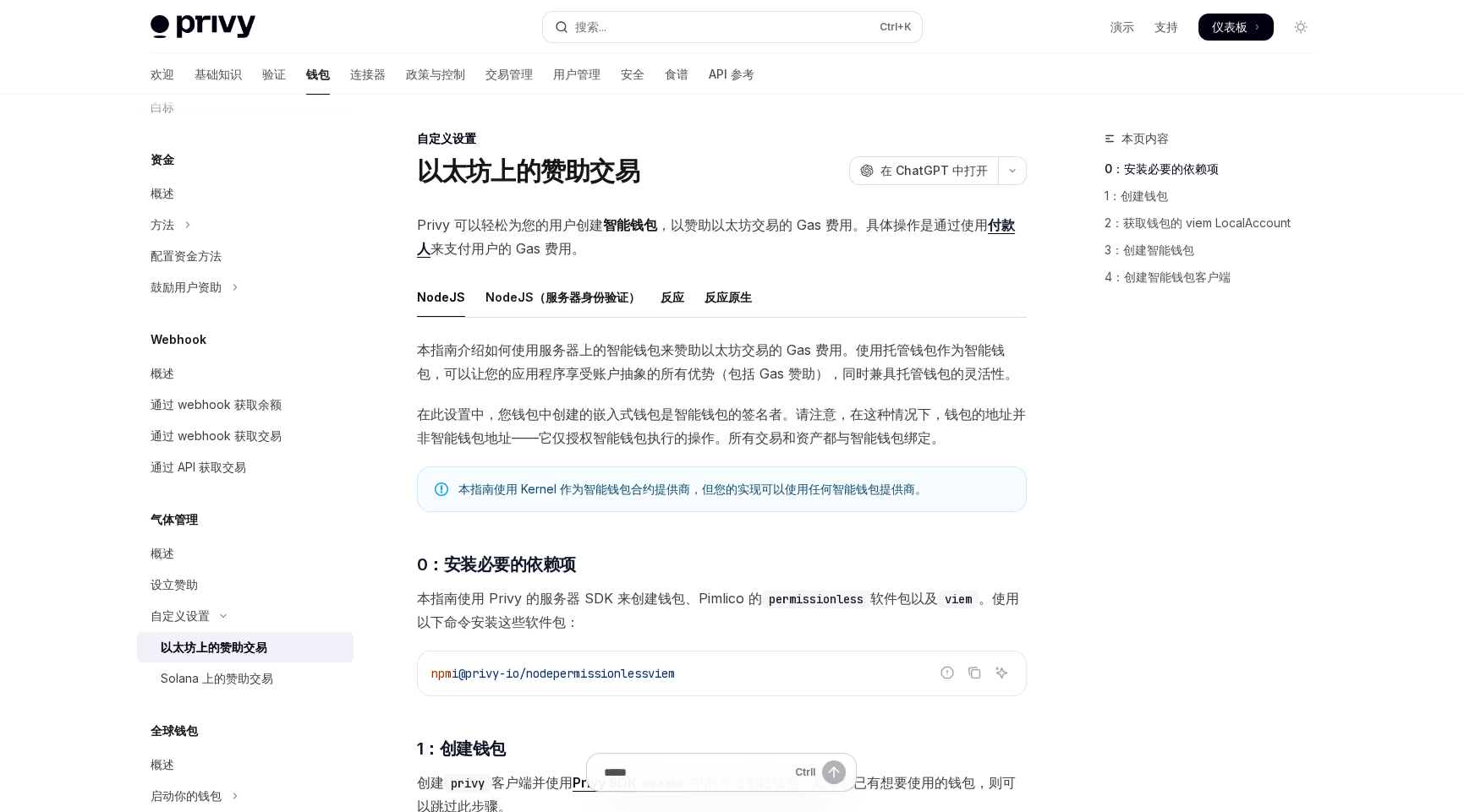
click at [259, 646] on font "以太坊上的赞助交易" at bounding box center [214, 646] width 107 height 14
click at [1093, 484] on div "本页内容 0：安装必要的依赖项 1：创建钱包 2：获取钱包的 viem LocalAccount 3：创建智能钱包 4：创建智能钱包客户端" at bounding box center [1199, 470] width 257 height 683
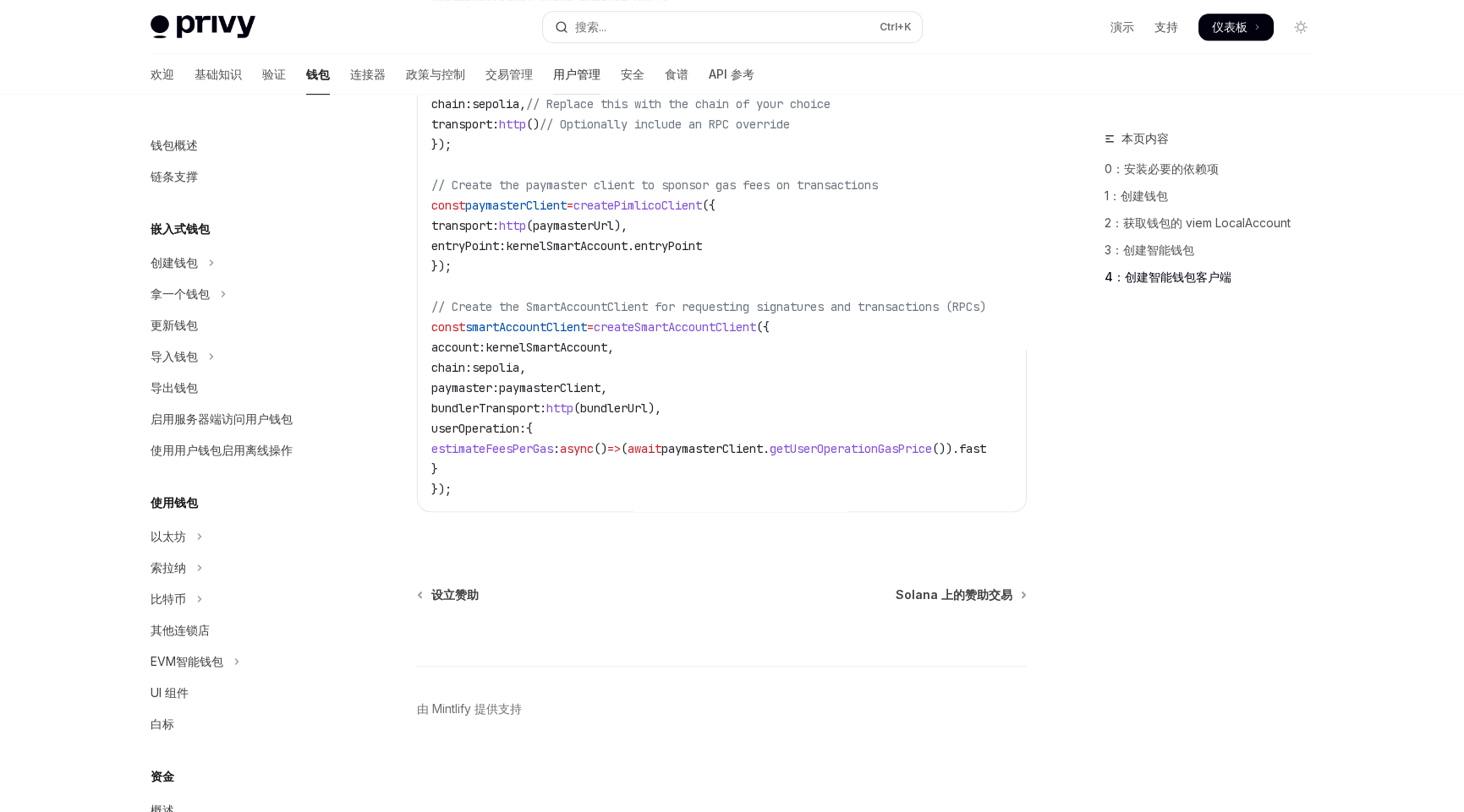
click at [553, 72] on font "用户管理" at bounding box center [577, 73] width 48 height 14
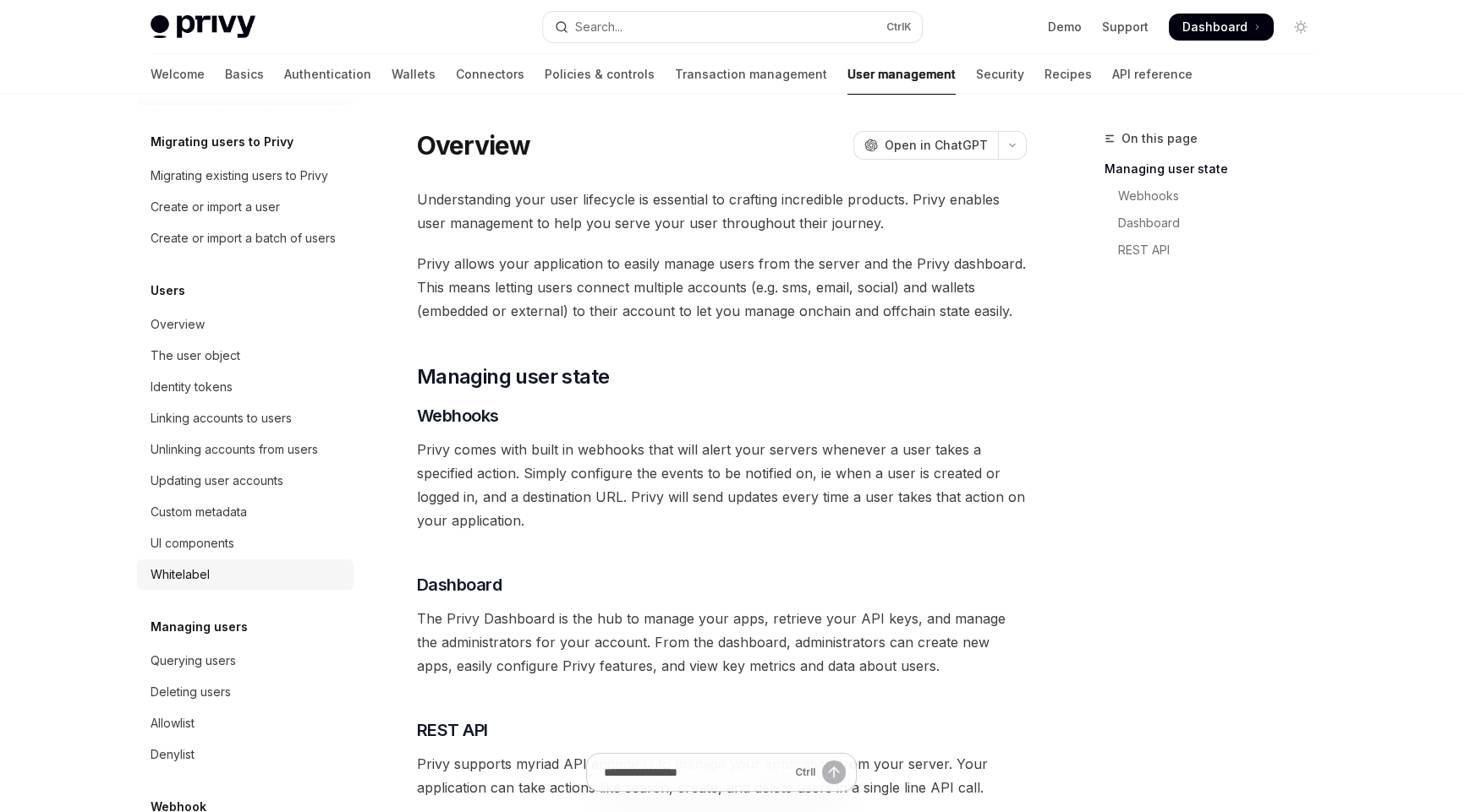
scroll to position [84, 0]
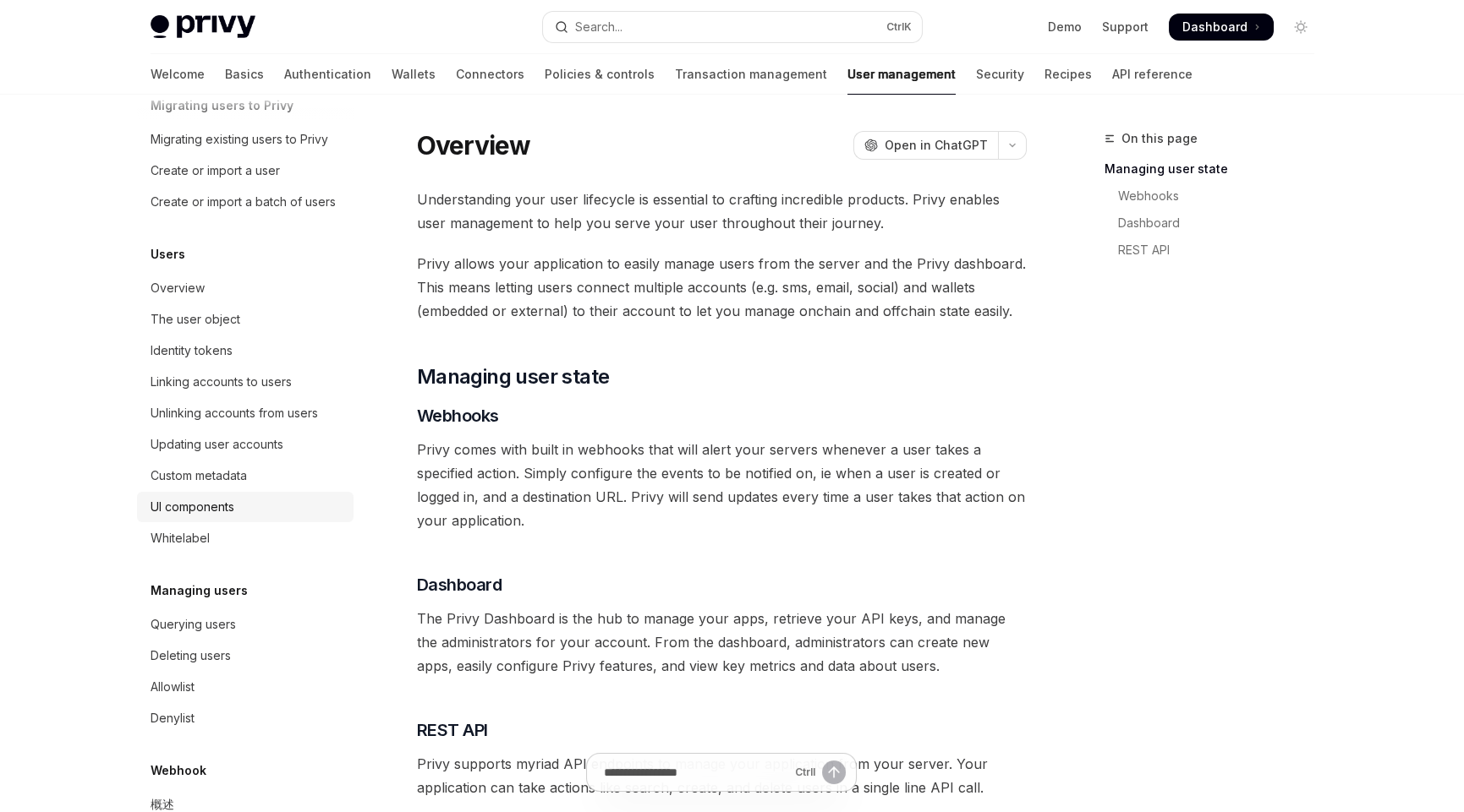
click at [201, 517] on div "UI components" at bounding box center [192, 506] width 84 height 20
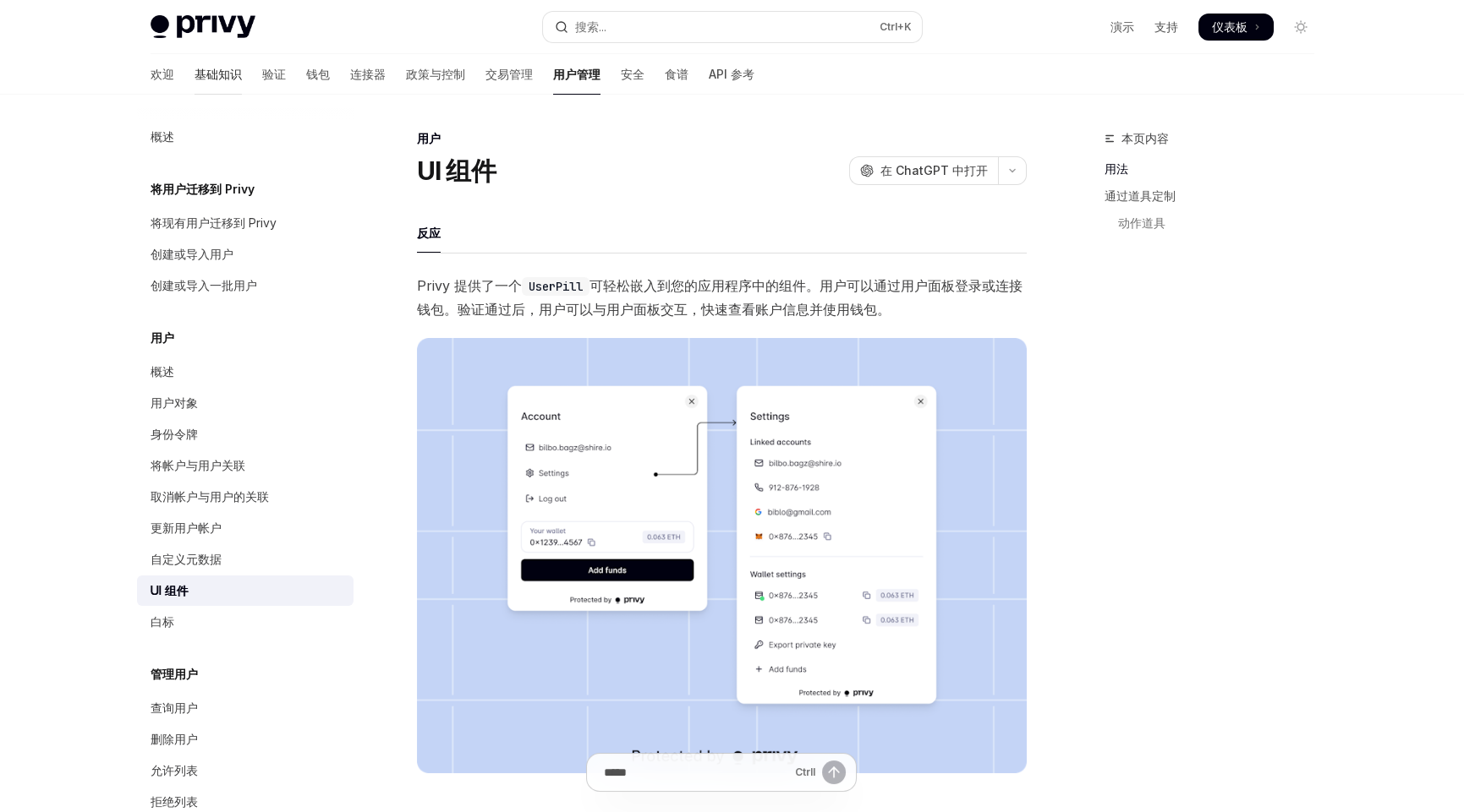
click at [194, 78] on font "基础知识" at bounding box center [218, 73] width 48 height 14
type textarea "*"
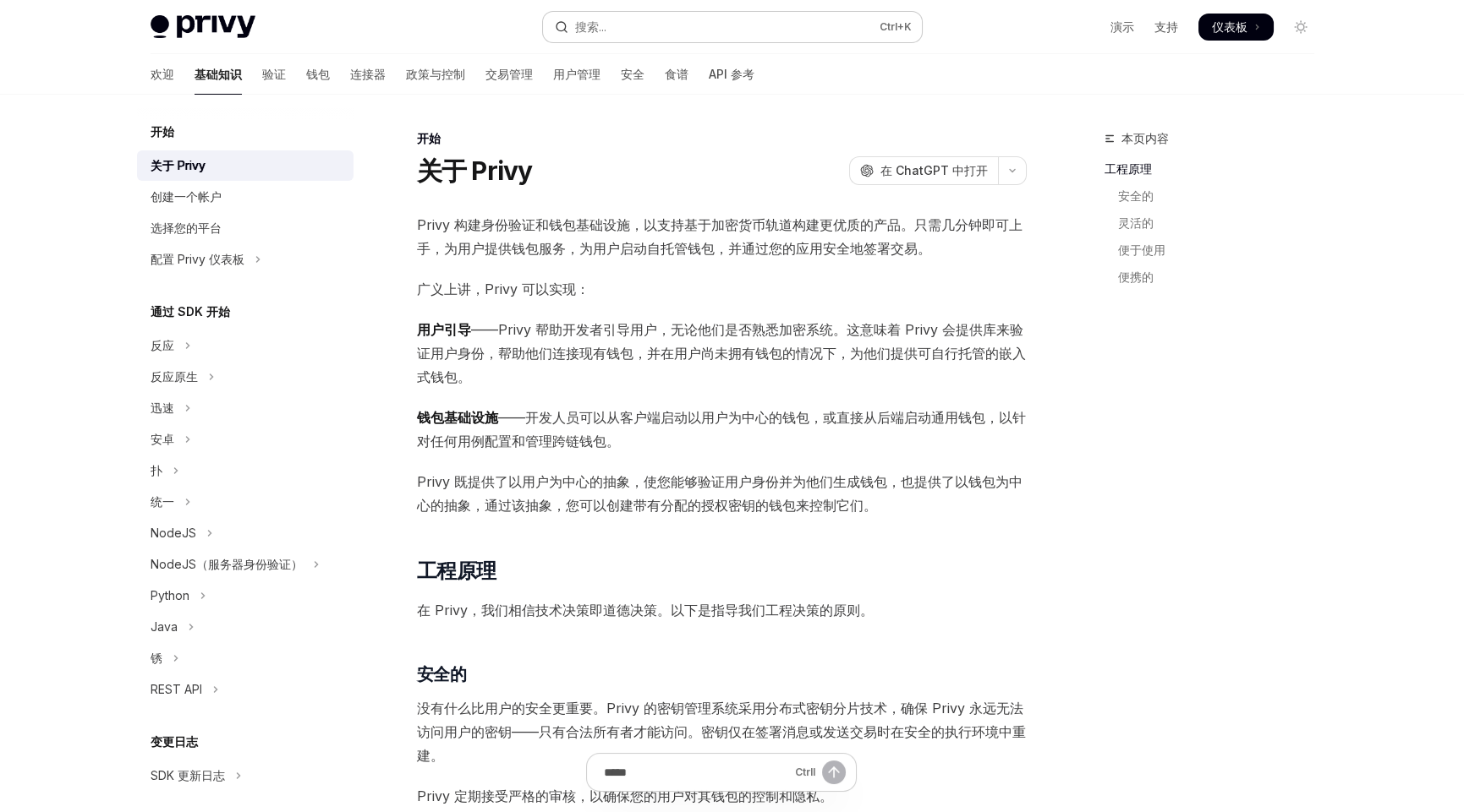
click at [650, 22] on button "搜索... Ctrl +K" at bounding box center [732, 27] width 379 height 30
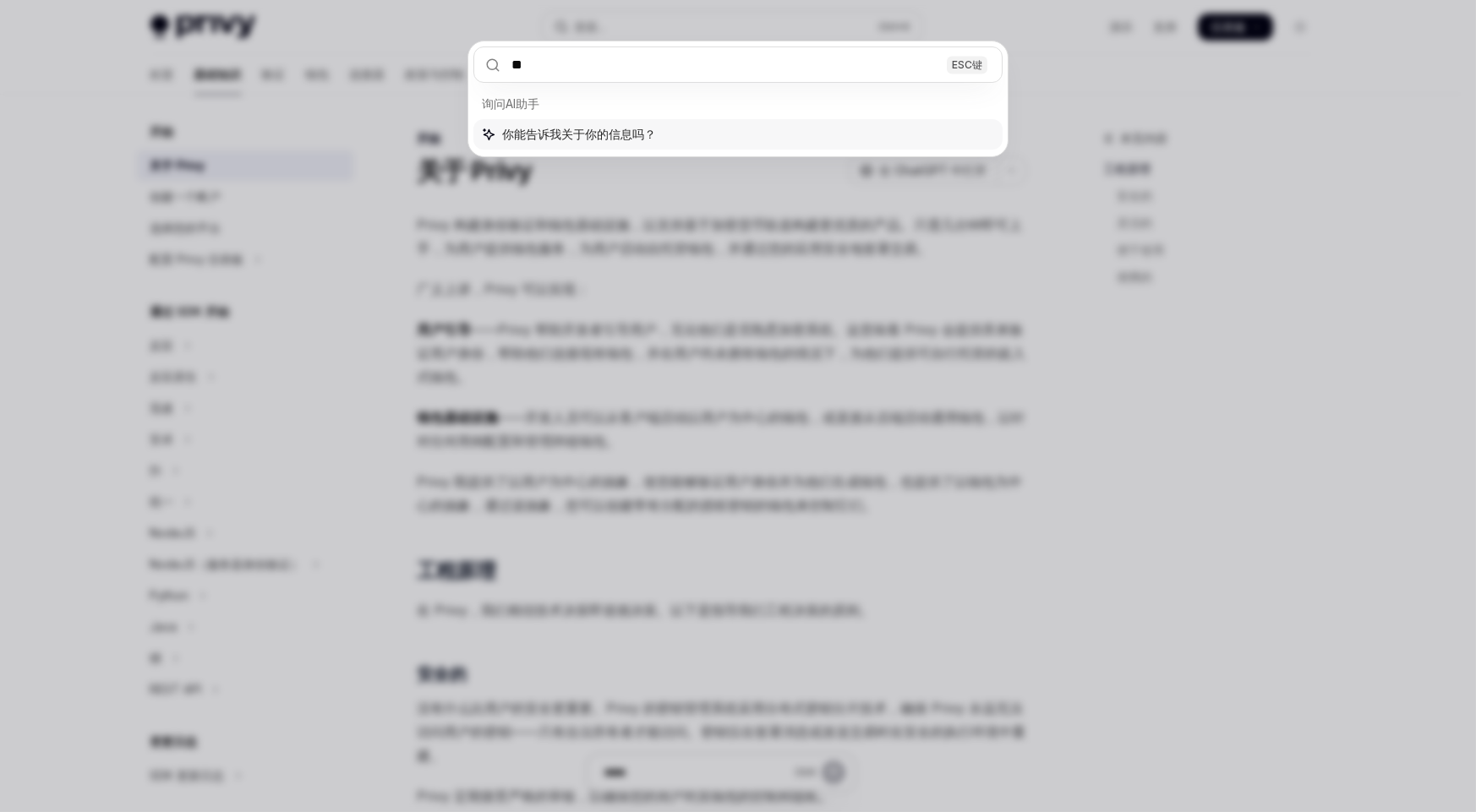
type input "*"
type input "***"
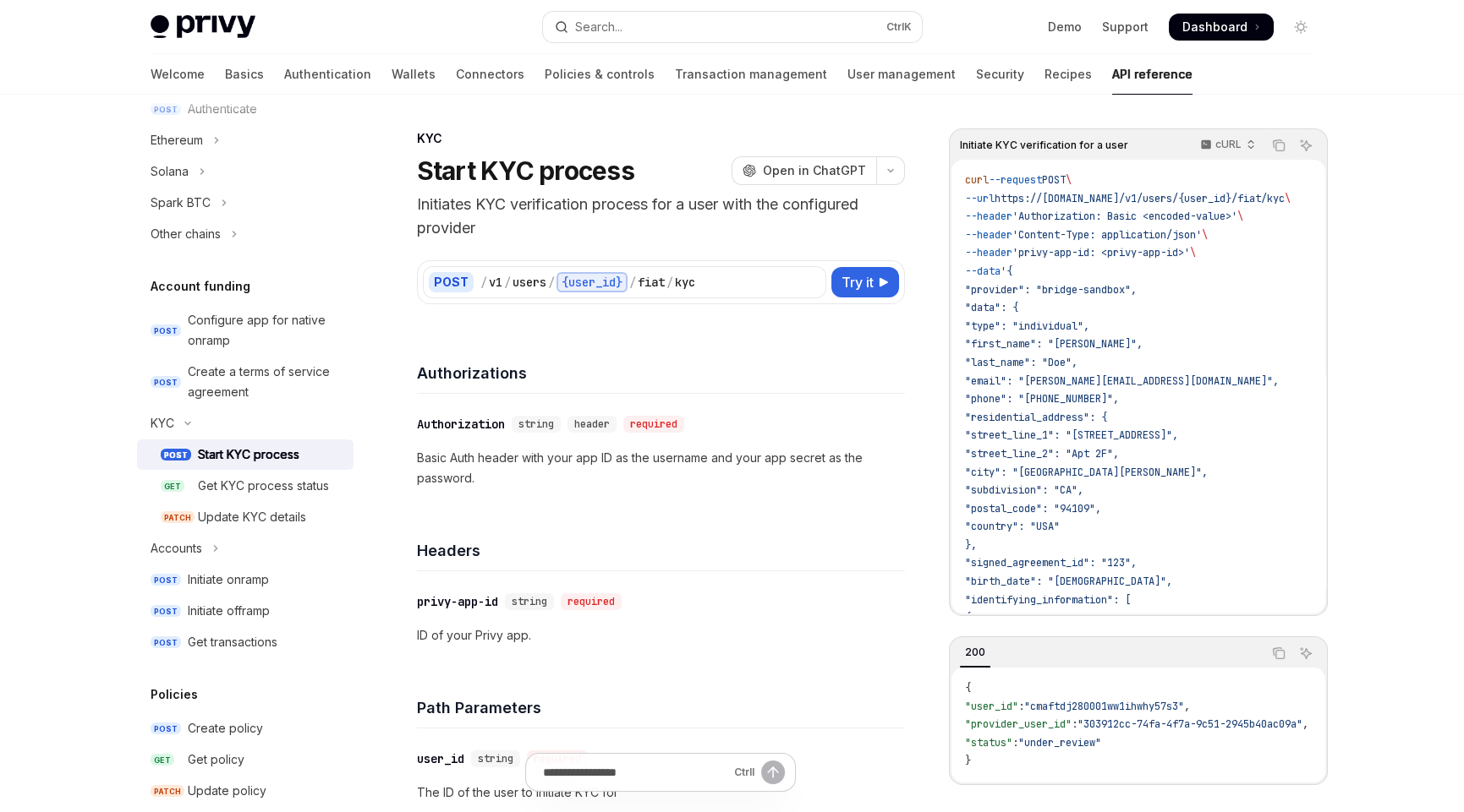
click at [686, 348] on div "Authorizations" at bounding box center [661, 363] width 488 height 63
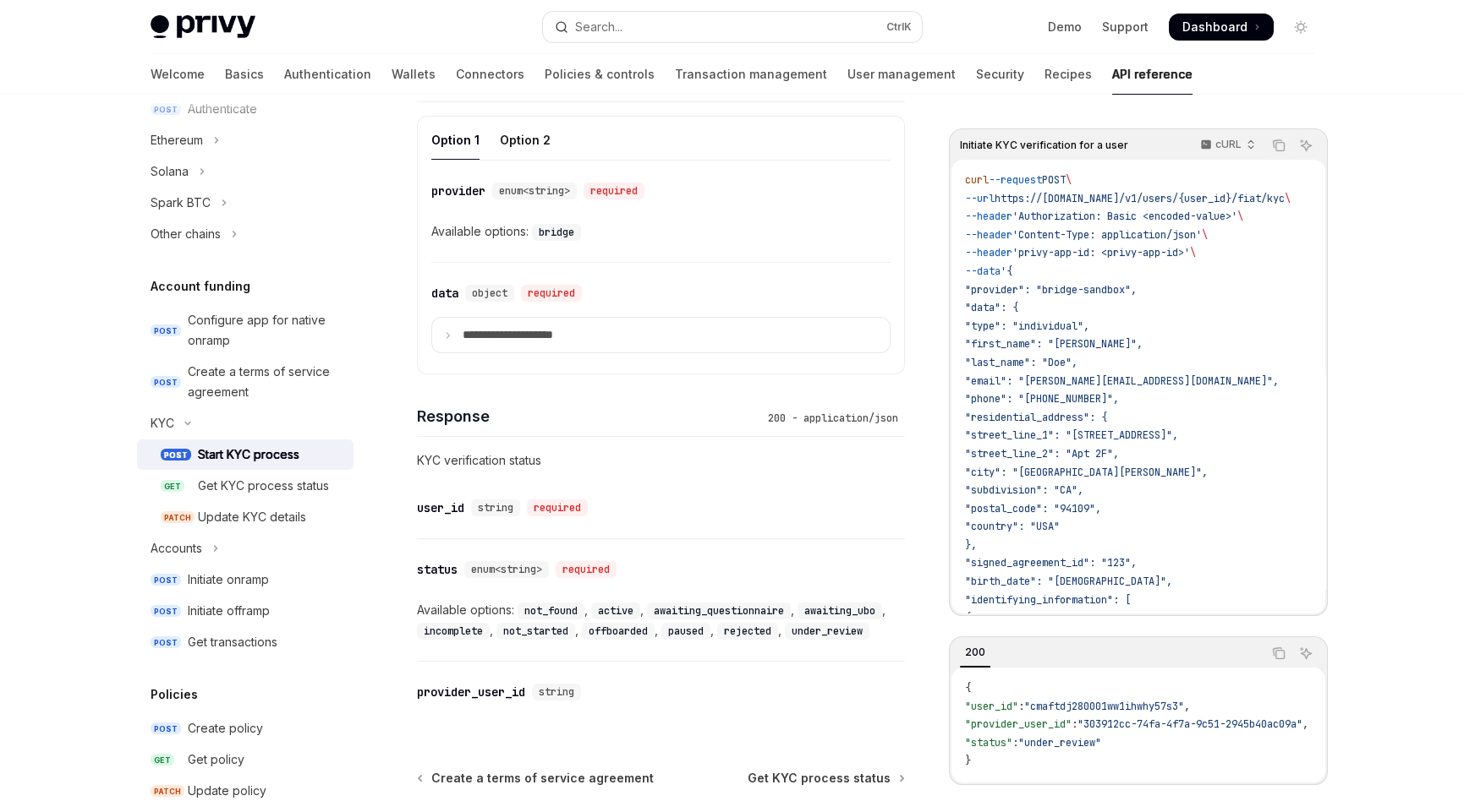
scroll to position [960, 0]
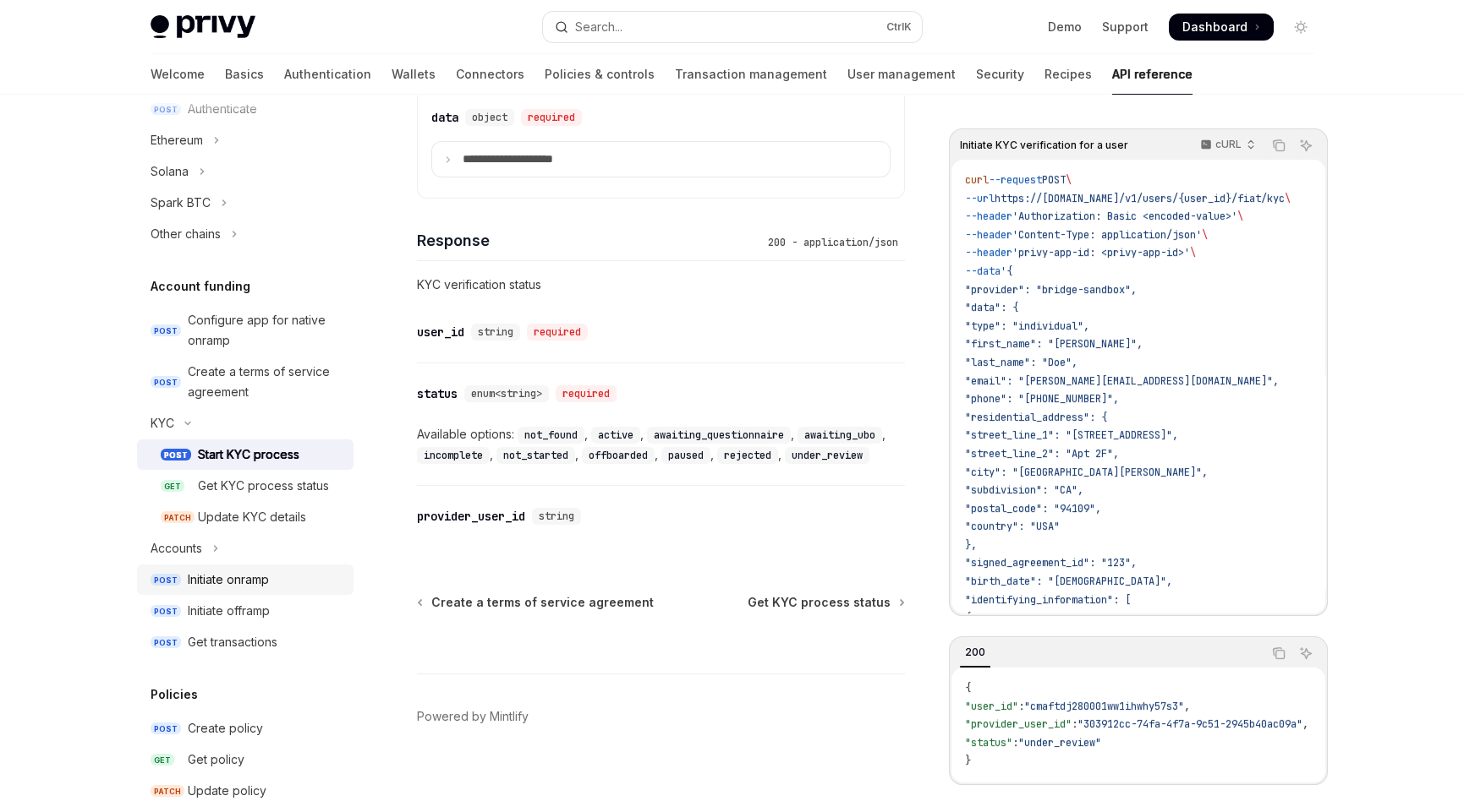
click at [242, 578] on div "Initiate onramp" at bounding box center [228, 579] width 81 height 20
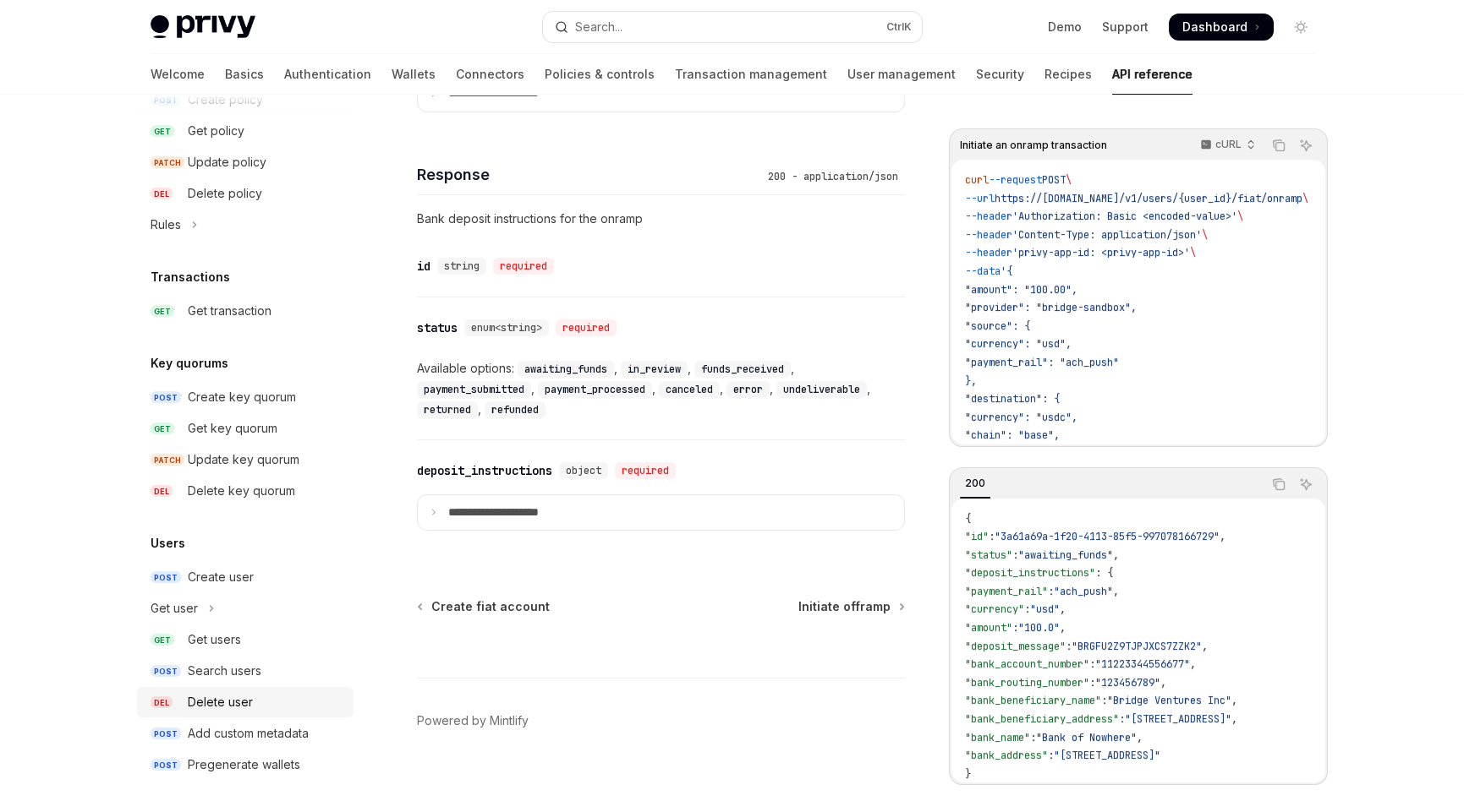
scroll to position [1164, 0]
click at [223, 576] on div "Create user" at bounding box center [220, 577] width 66 height 20
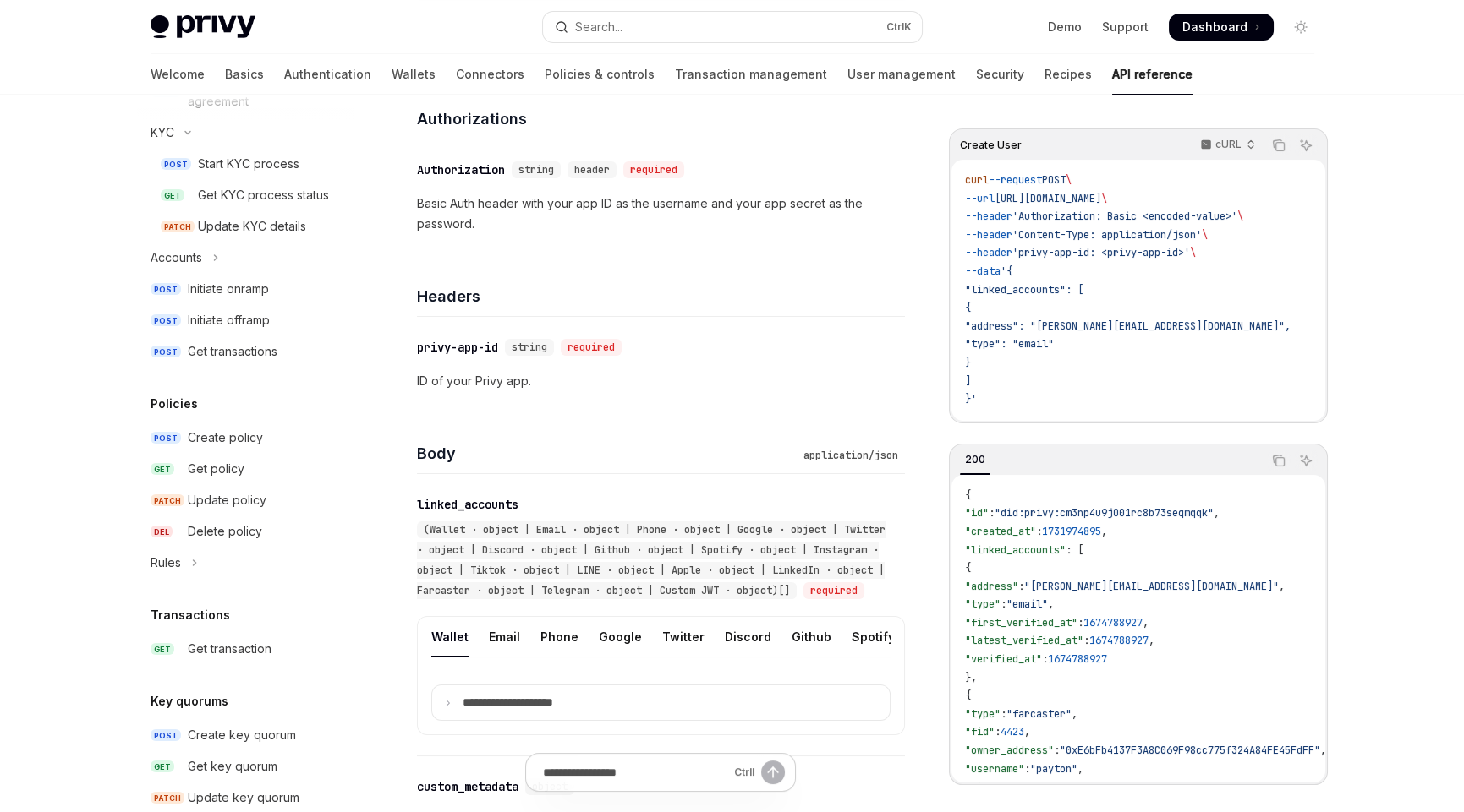
scroll to position [408, 0]
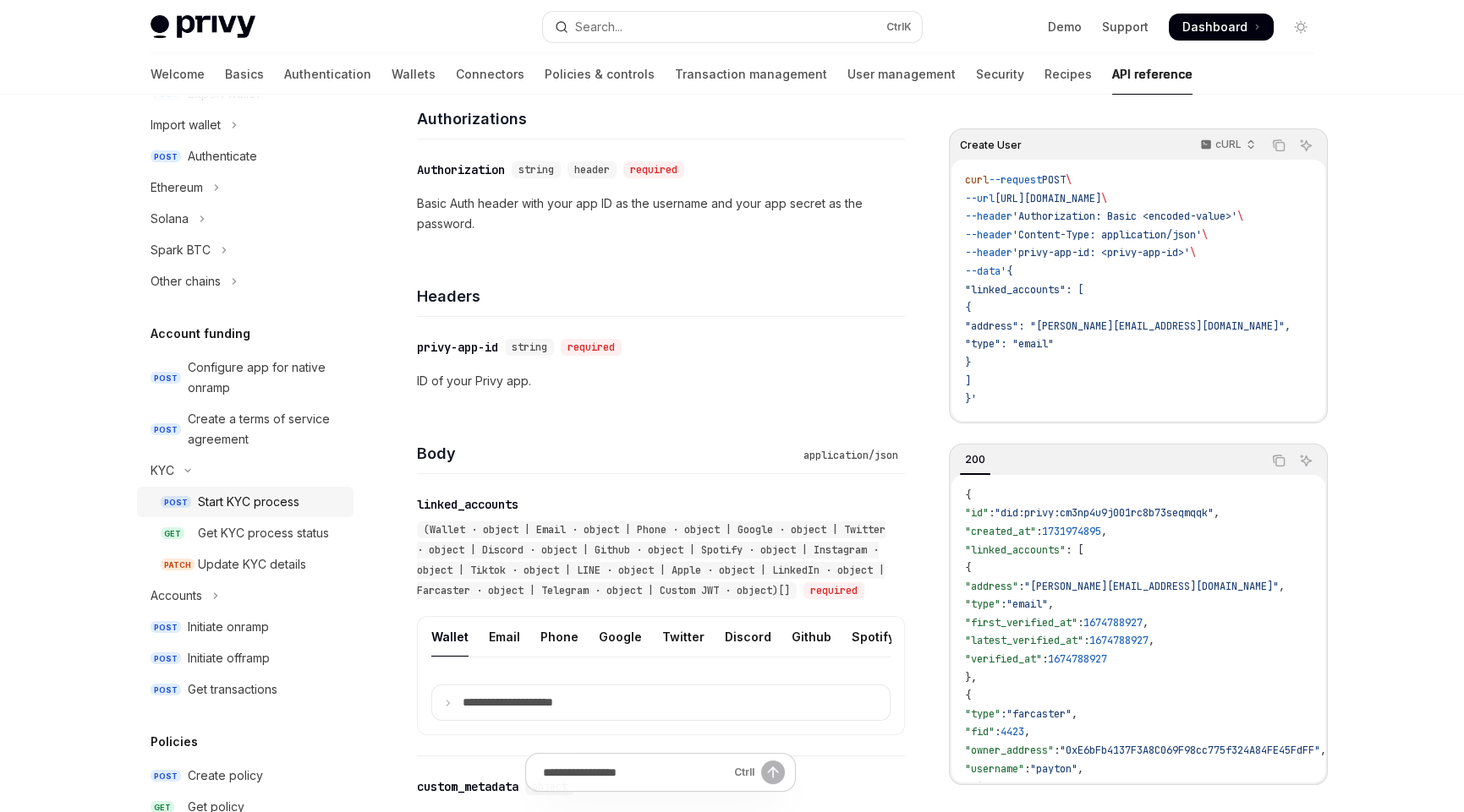
click at [233, 496] on div "Start KYC process" at bounding box center [249, 502] width 102 height 20
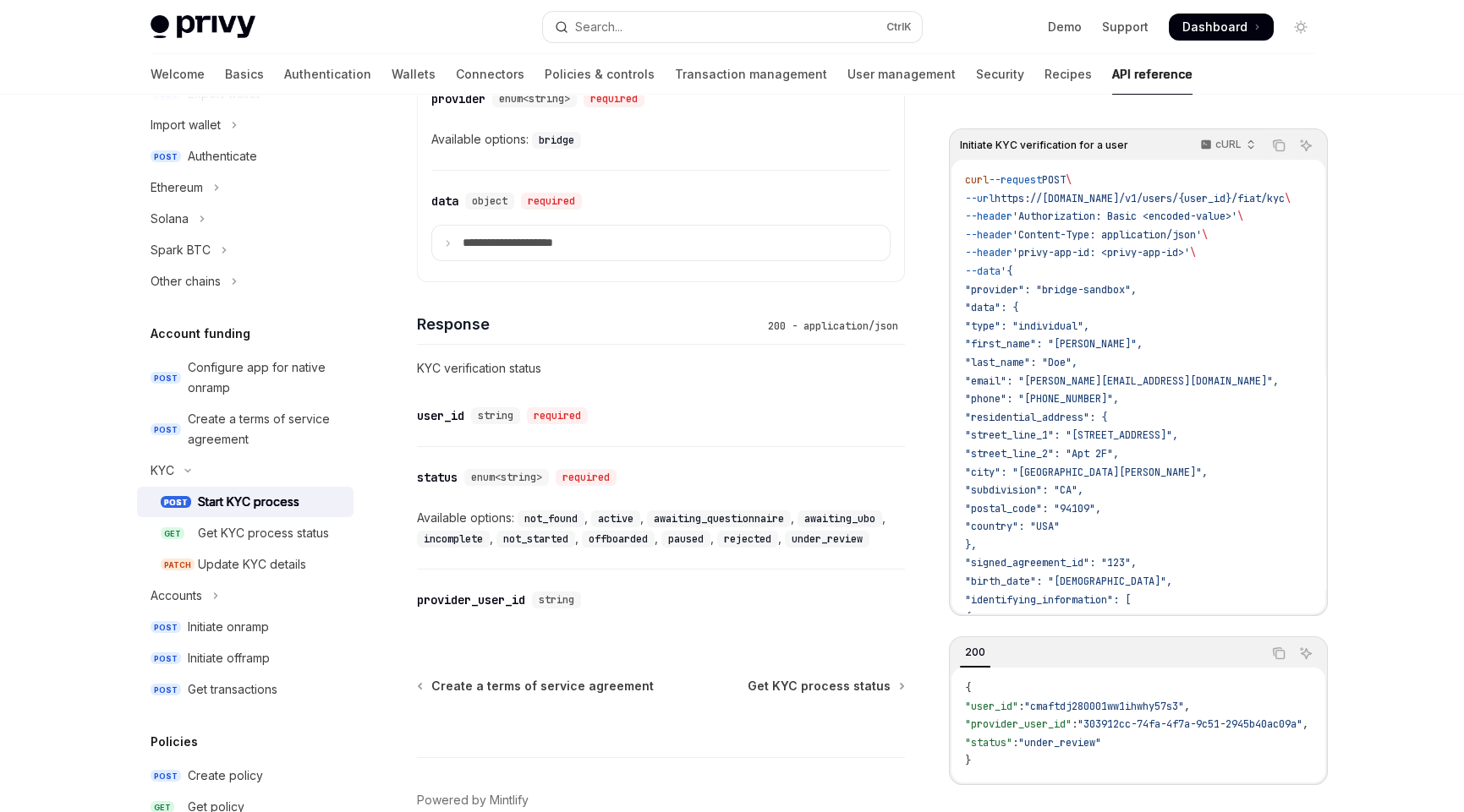
scroll to position [960, 0]
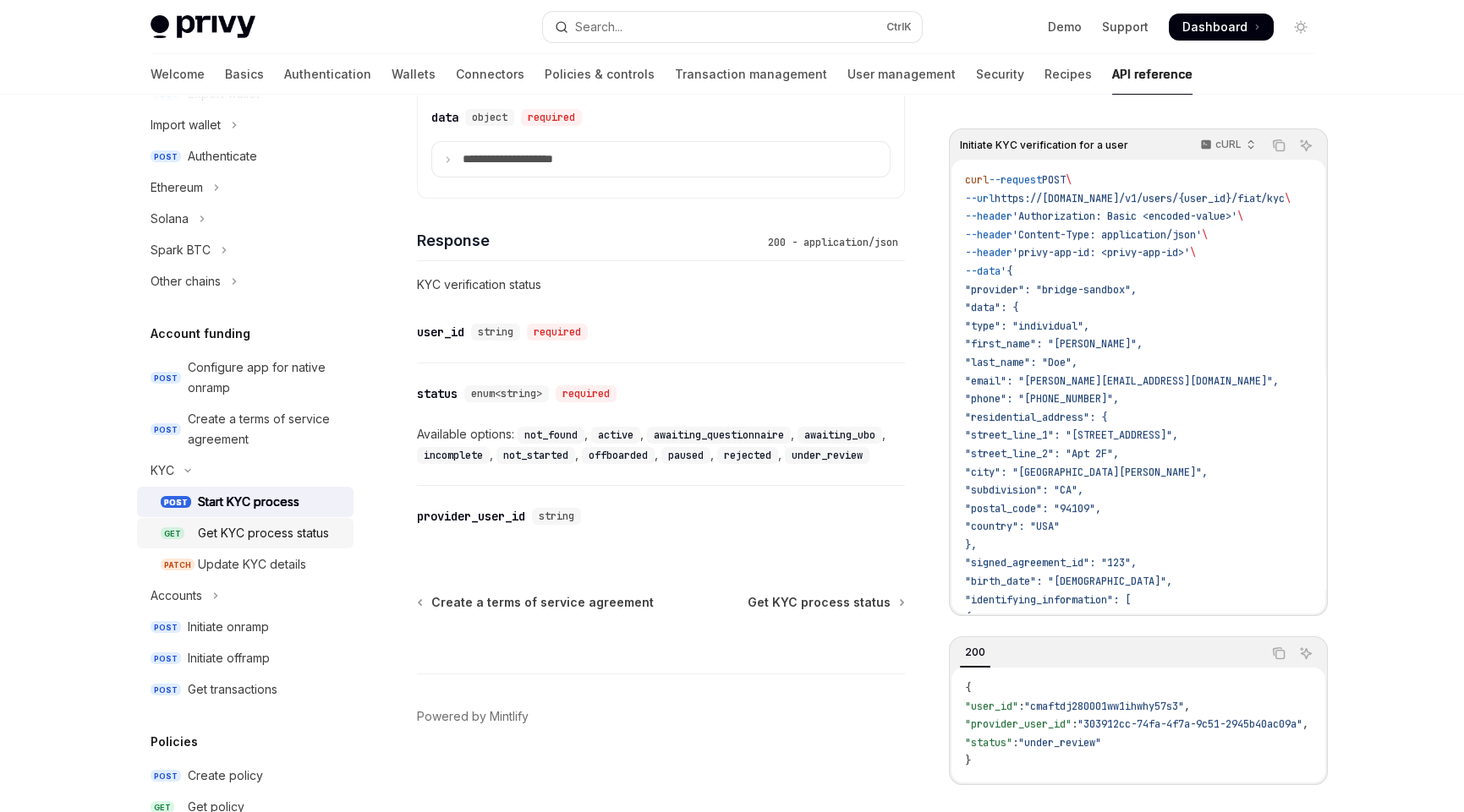
click at [267, 526] on div "Get KYC process status" at bounding box center [264, 533] width 131 height 20
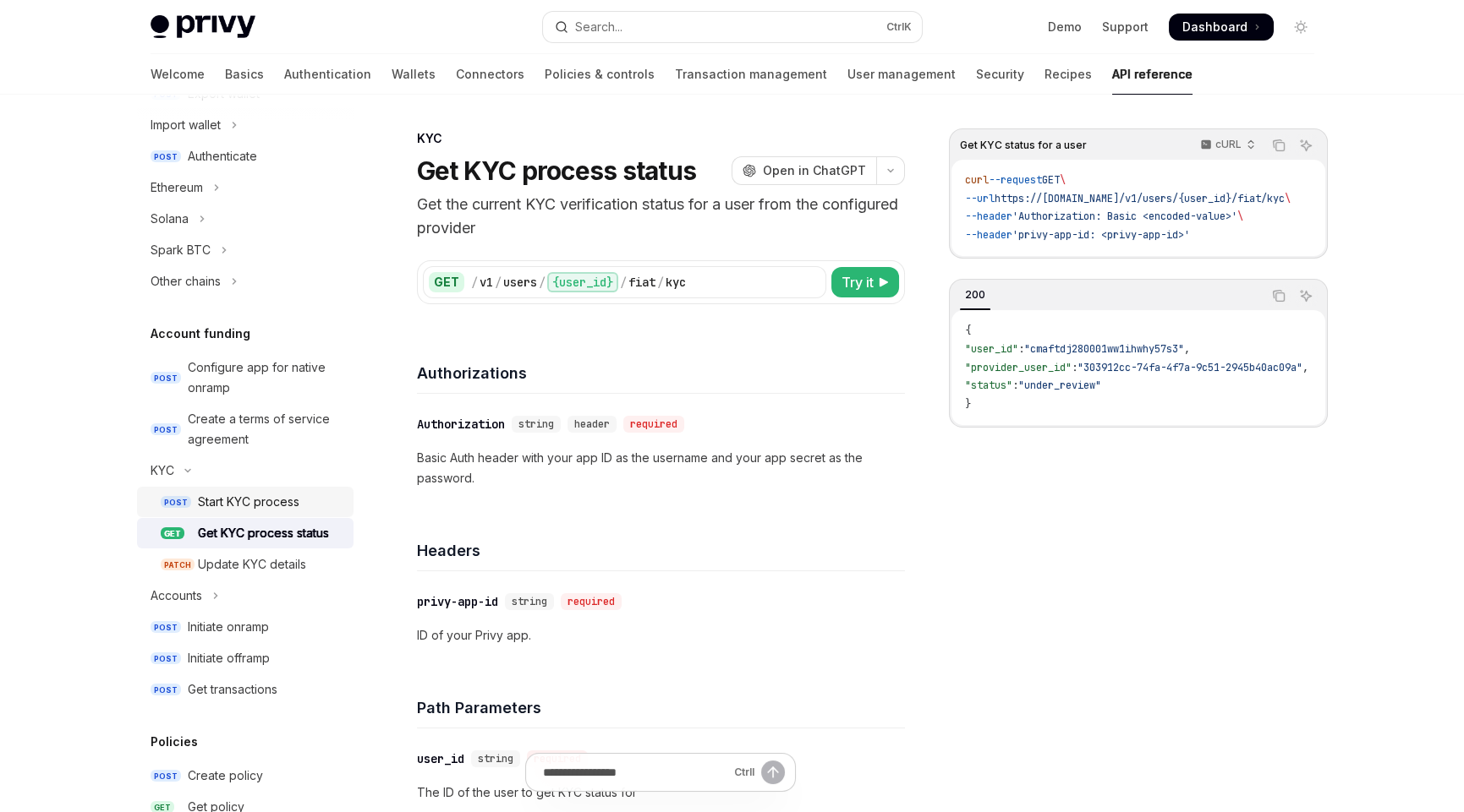
click at [247, 501] on div "Start KYC process" at bounding box center [249, 502] width 102 height 20
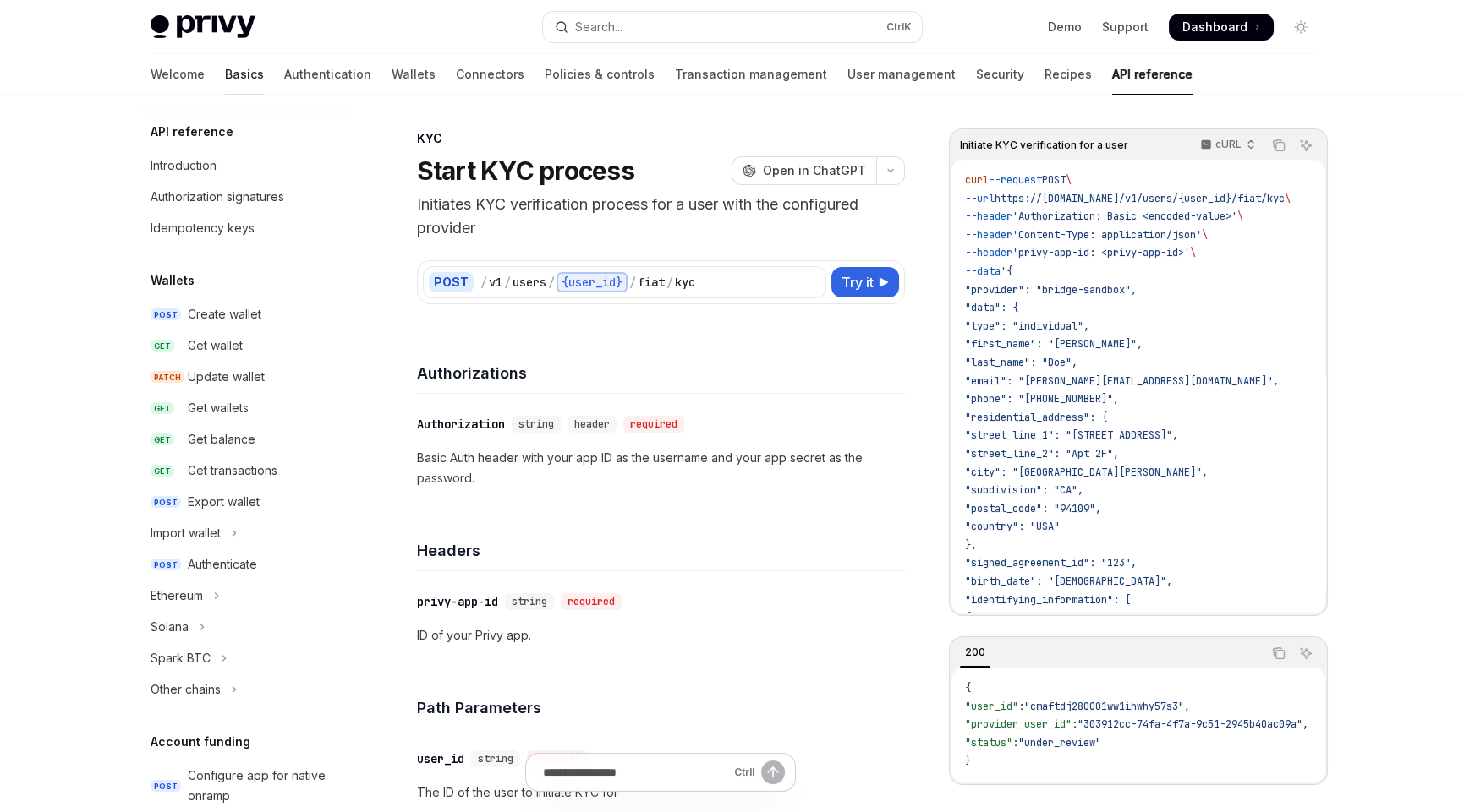
click at [225, 77] on link "Basics" at bounding box center [244, 74] width 39 height 41
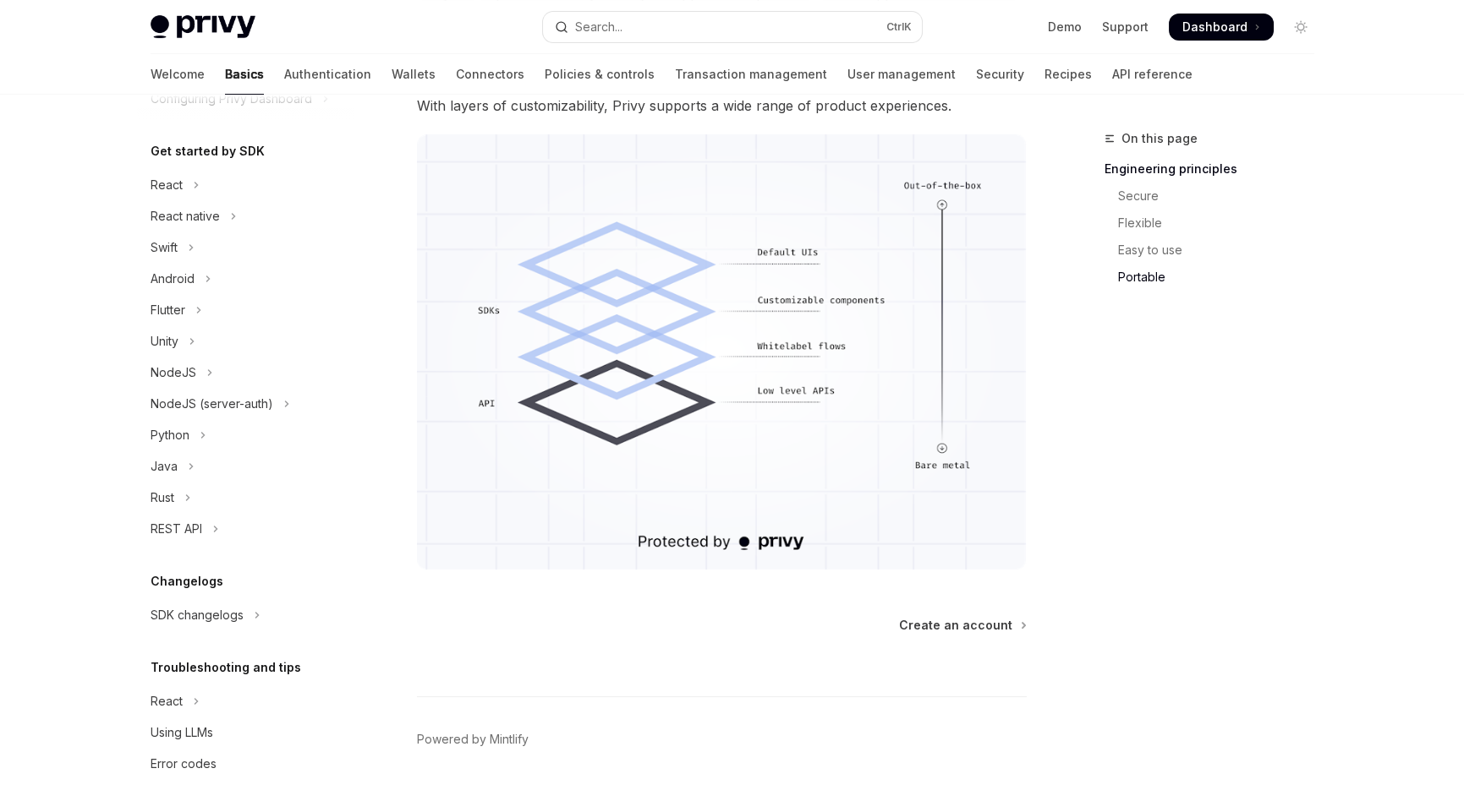
scroll to position [1409, 0]
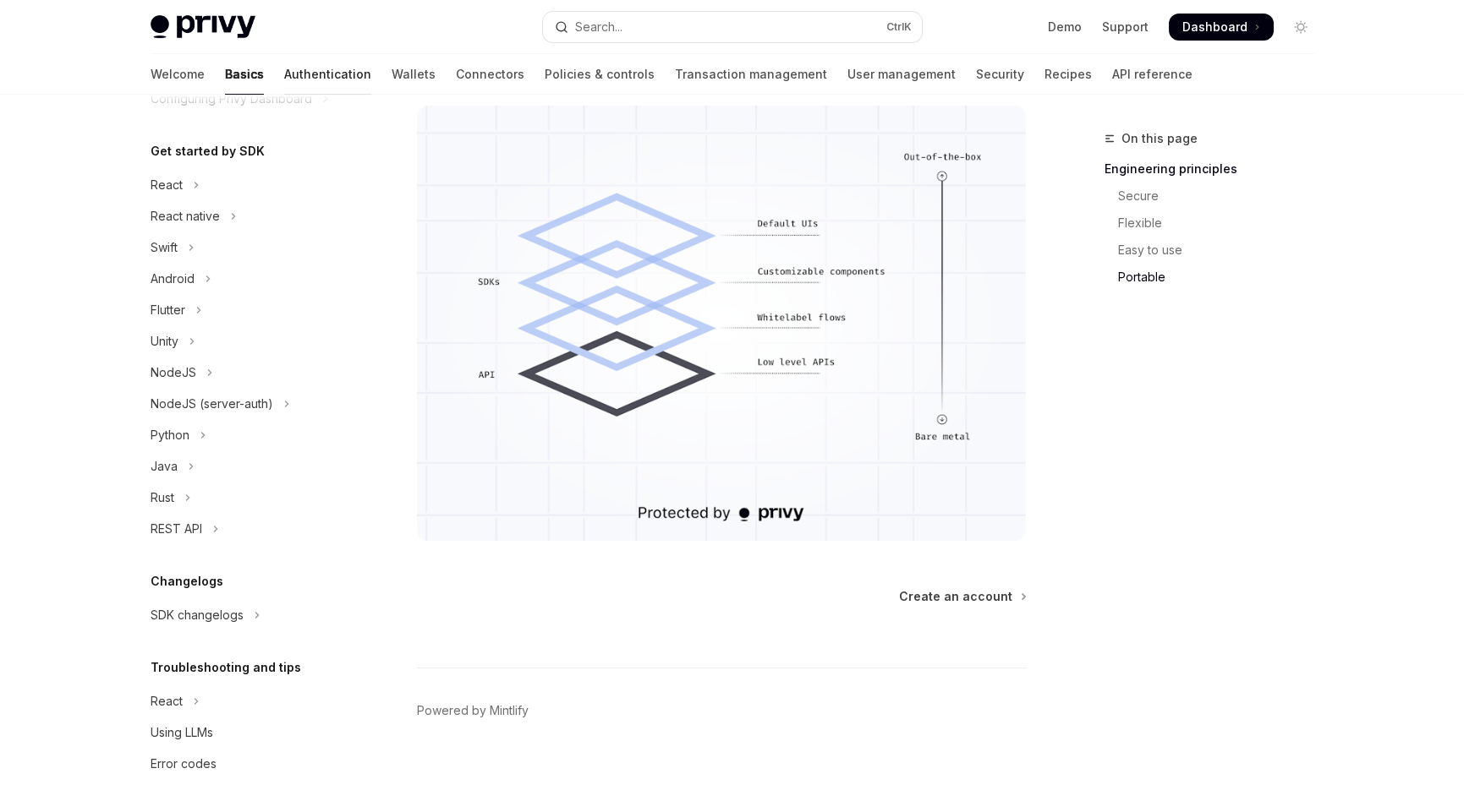
click at [284, 65] on link "Authentication" at bounding box center [327, 74] width 87 height 41
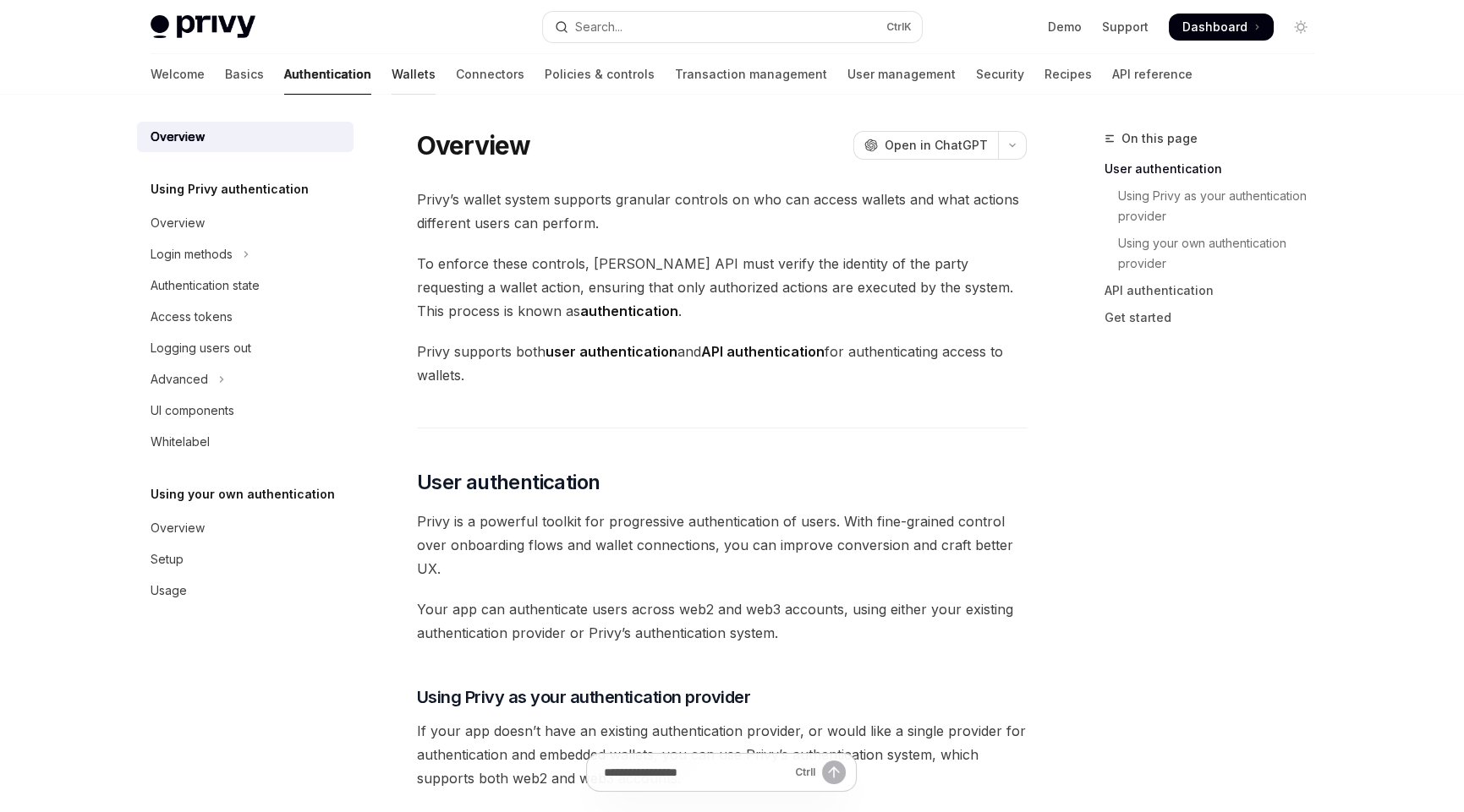
click at [391, 72] on link "Wallets" at bounding box center [413, 74] width 44 height 41
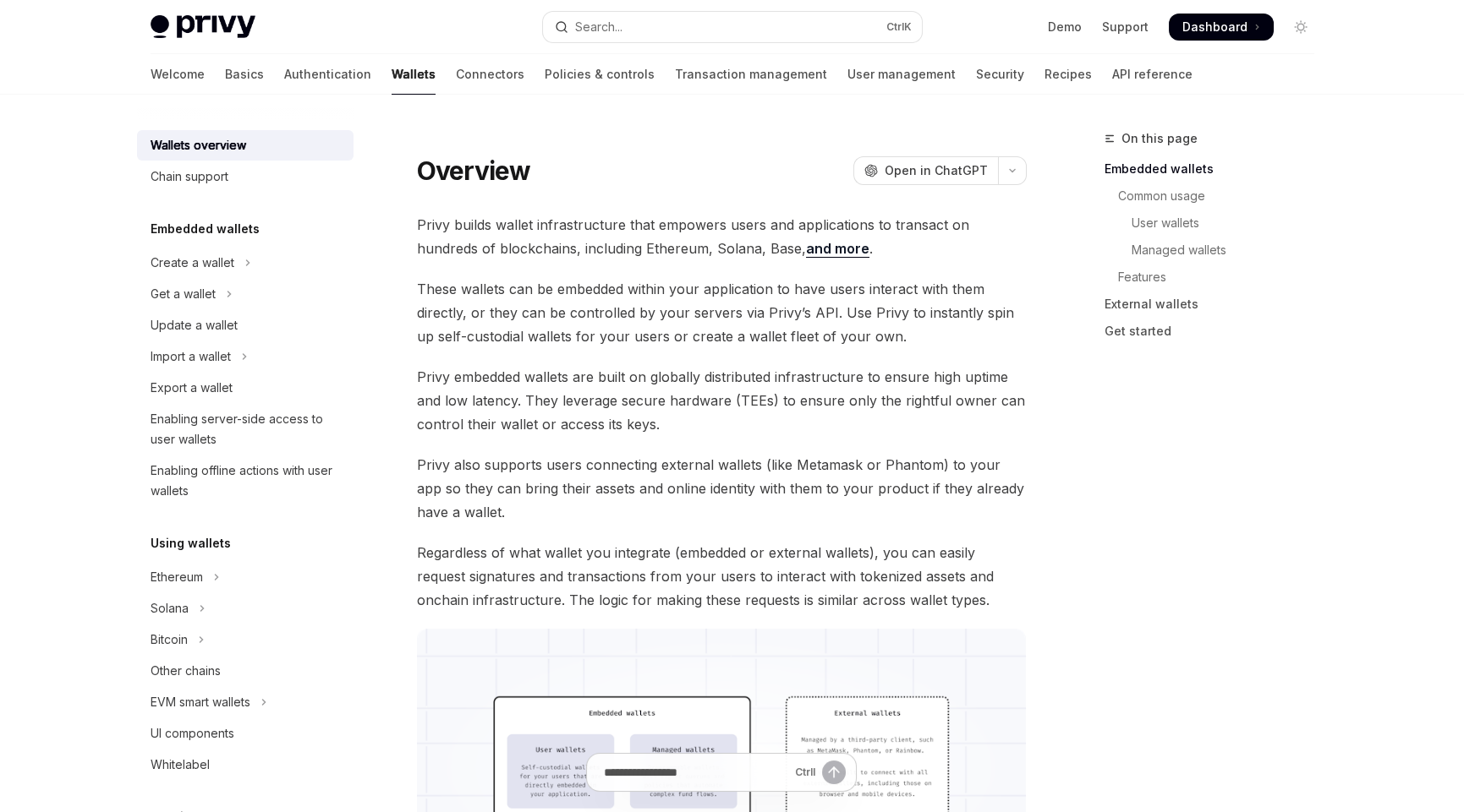
click at [1218, 22] on span "Dashboard" at bounding box center [1214, 28] width 65 height 17
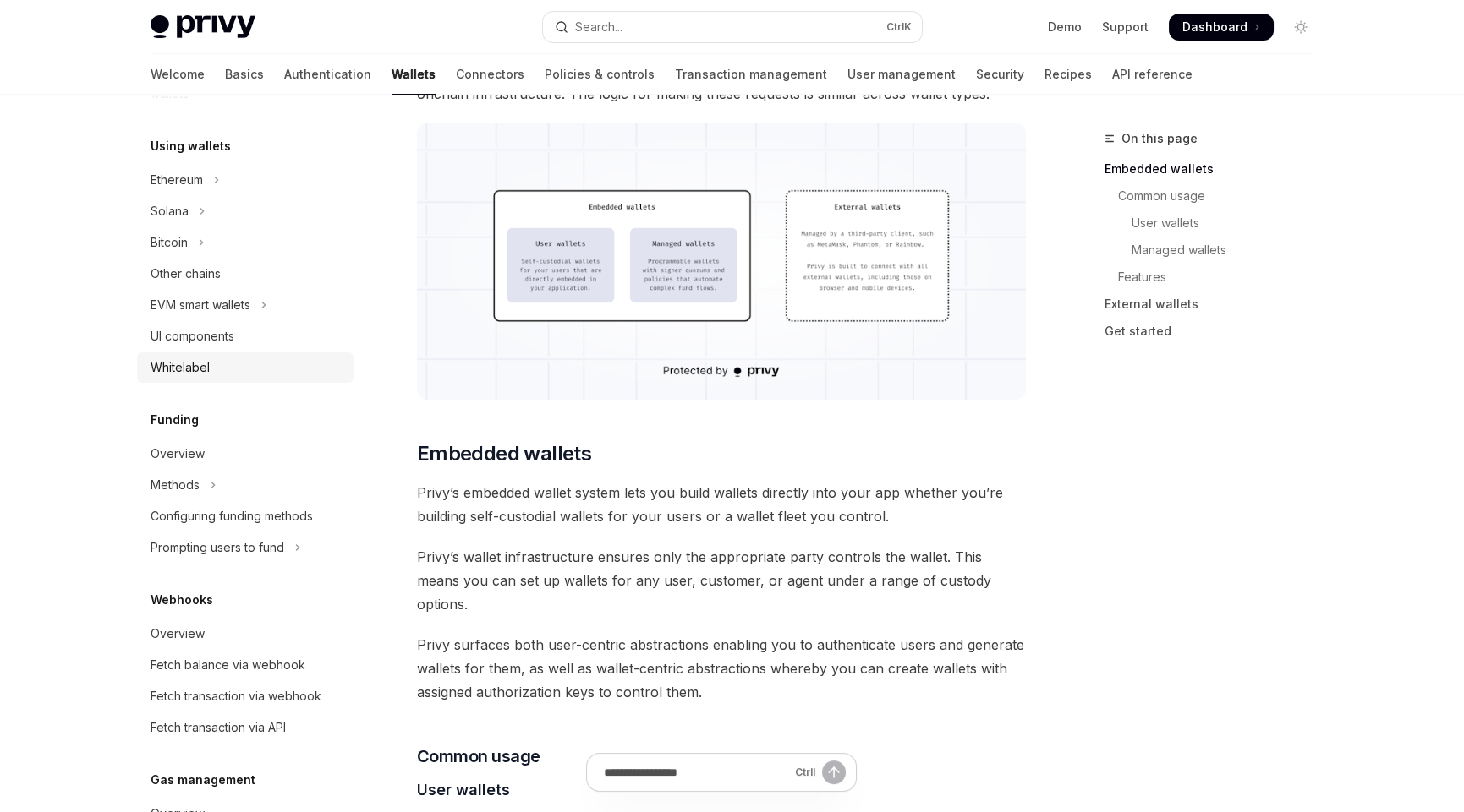
scroll to position [236, 0]
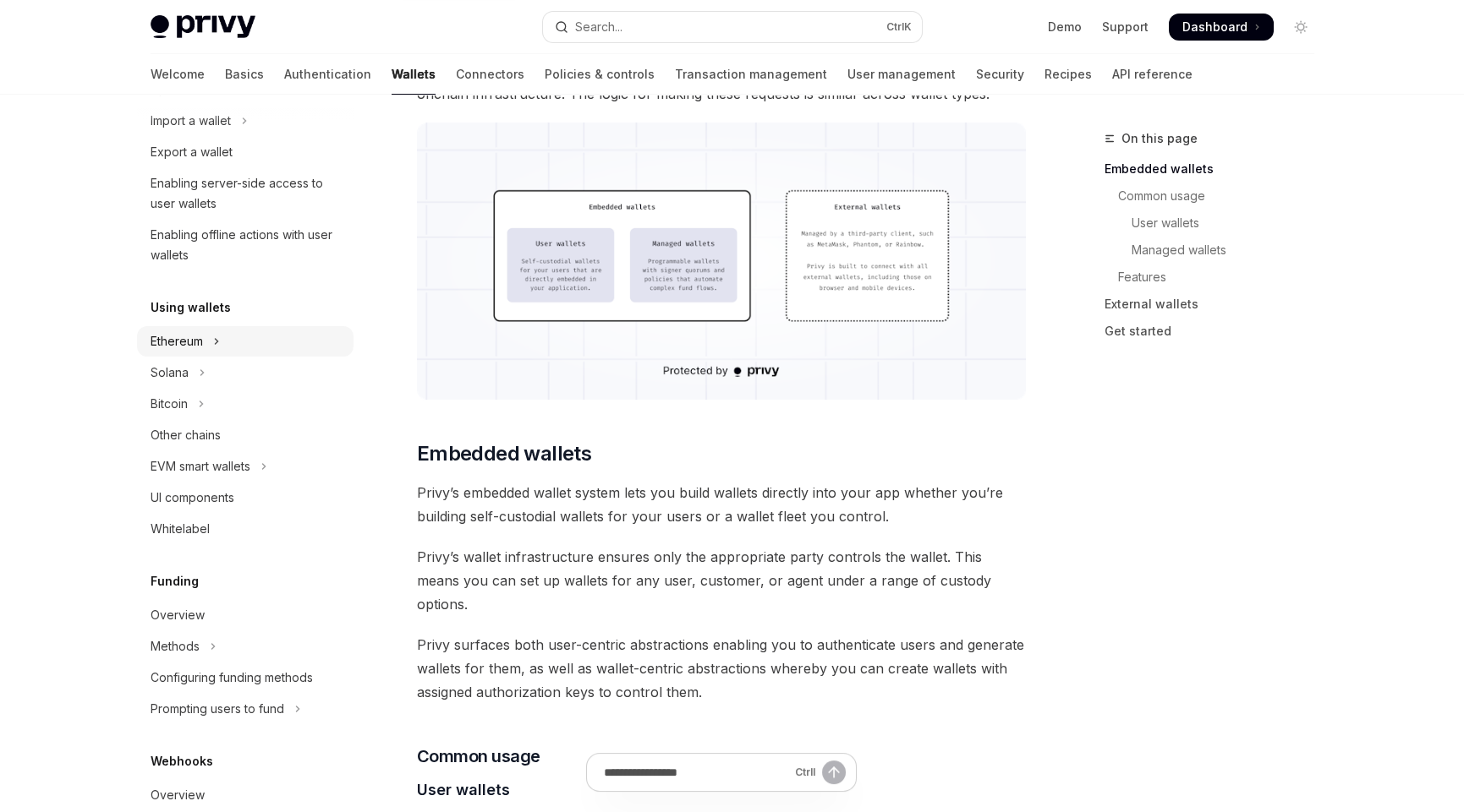
click at [192, 331] on div "Ethereum" at bounding box center [176, 341] width 52 height 20
type textarea "*"
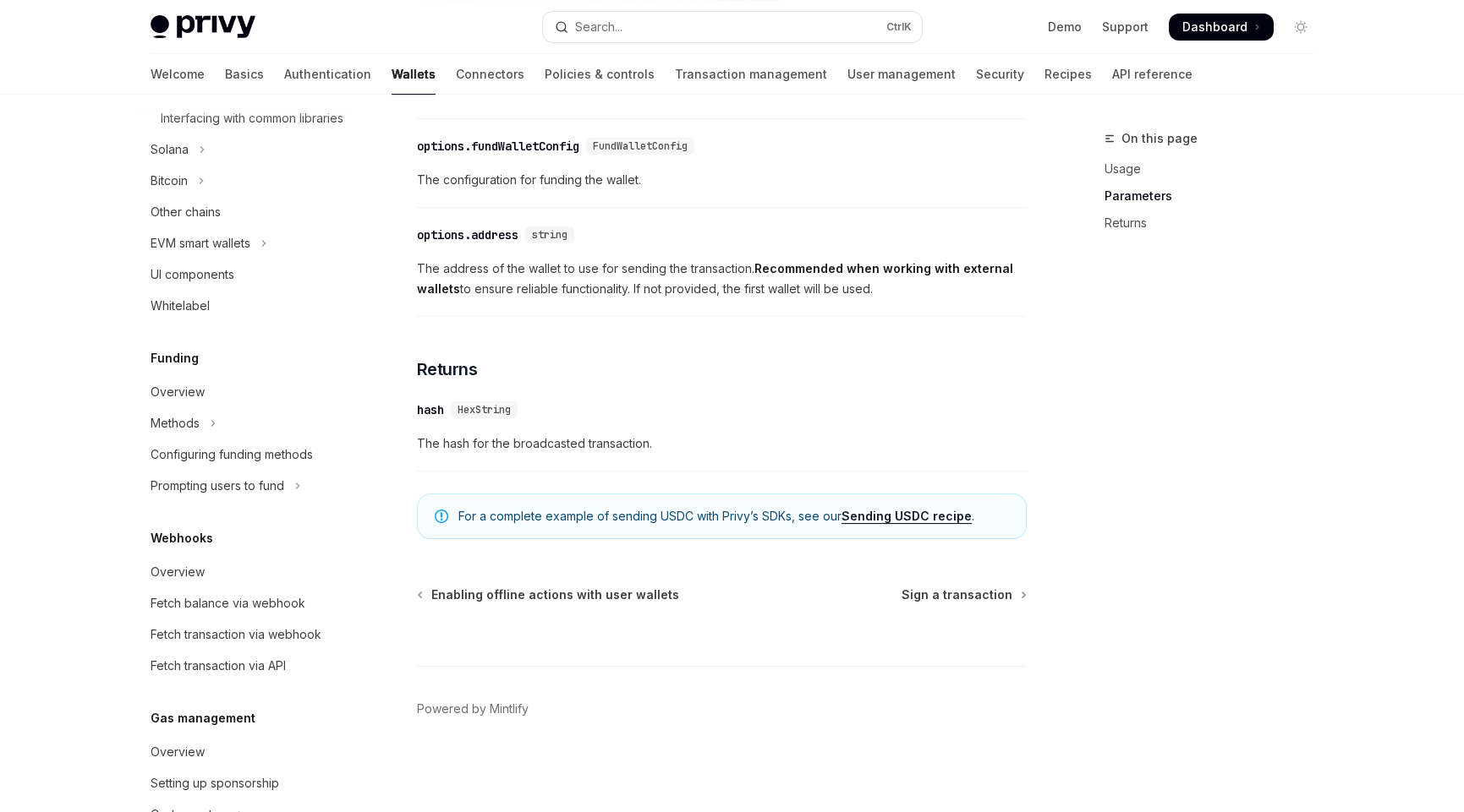
scroll to position [705, 0]
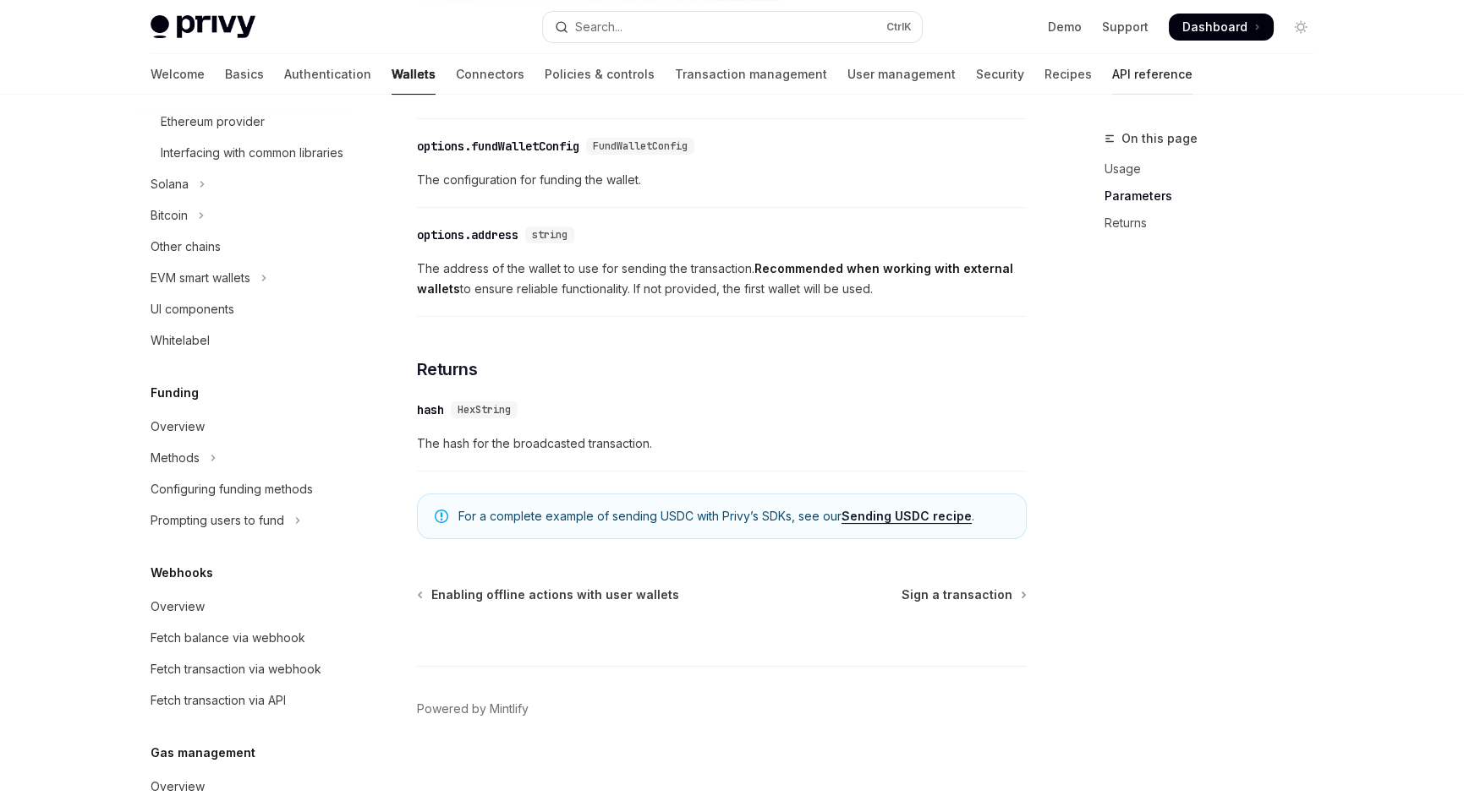
click at [1113, 74] on link "API reference" at bounding box center [1153, 74] width 80 height 41
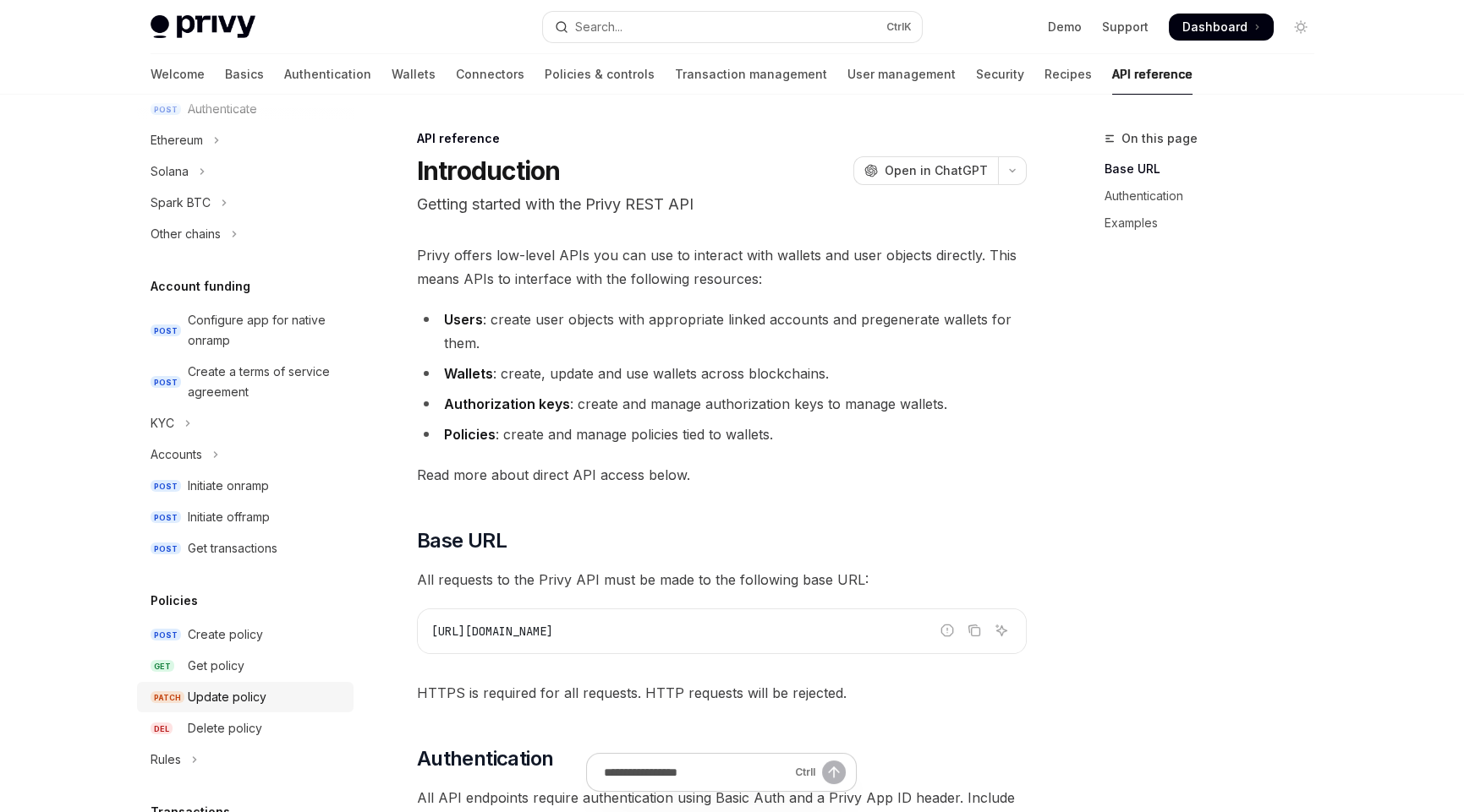
scroll to position [506, 0]
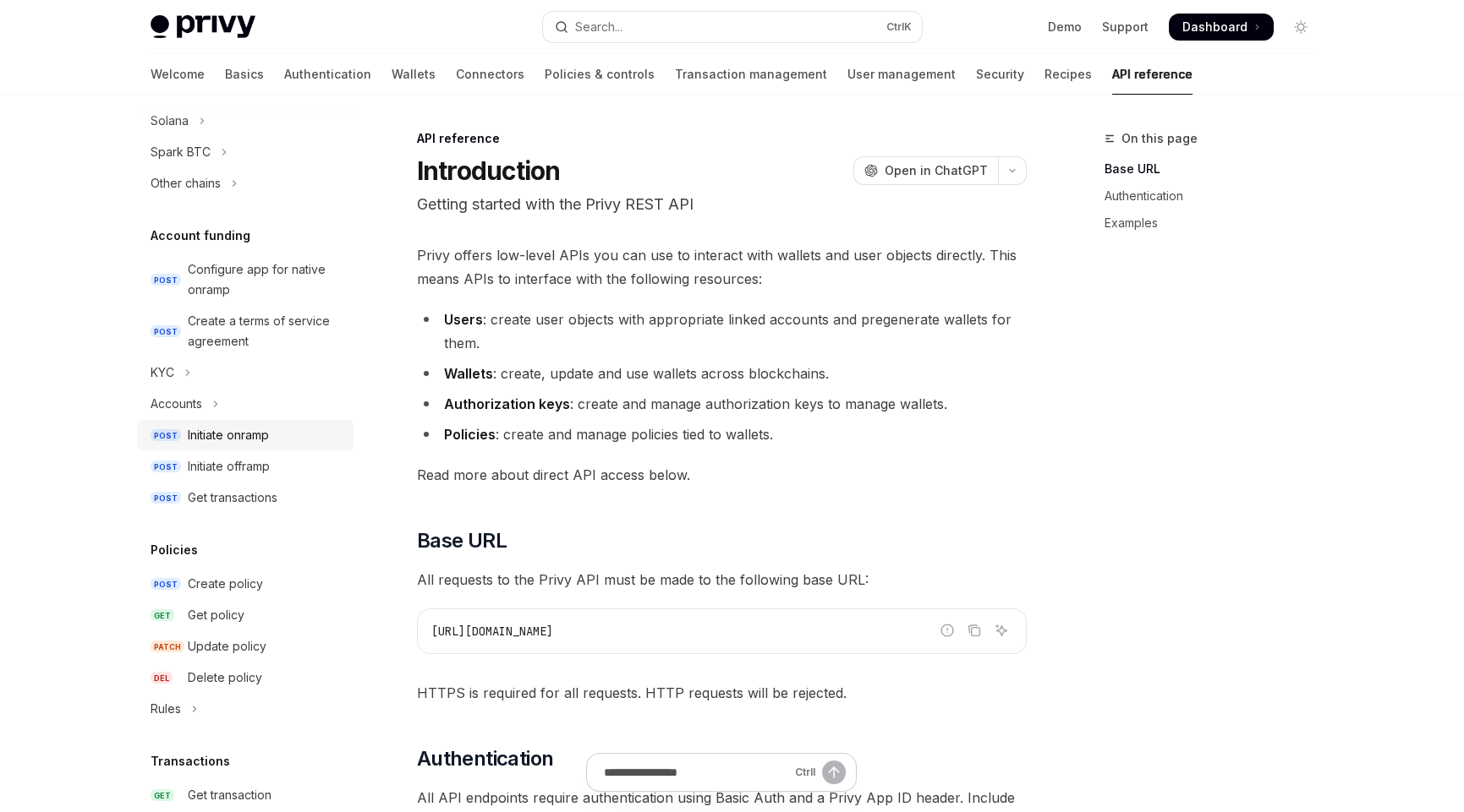
click at [216, 432] on div "Initiate onramp" at bounding box center [228, 435] width 81 height 20
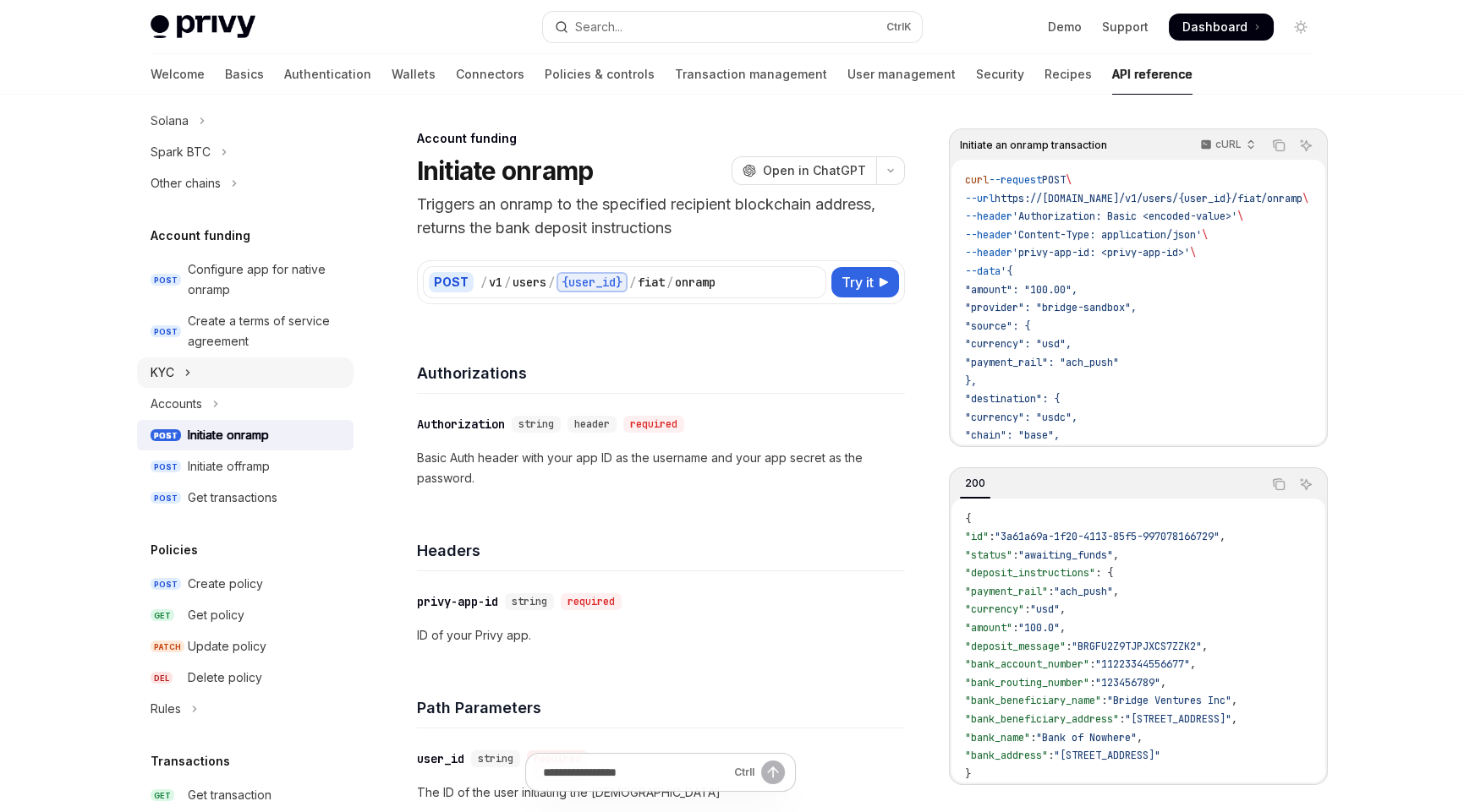
click at [170, 366] on div "KYC" at bounding box center [162, 372] width 24 height 20
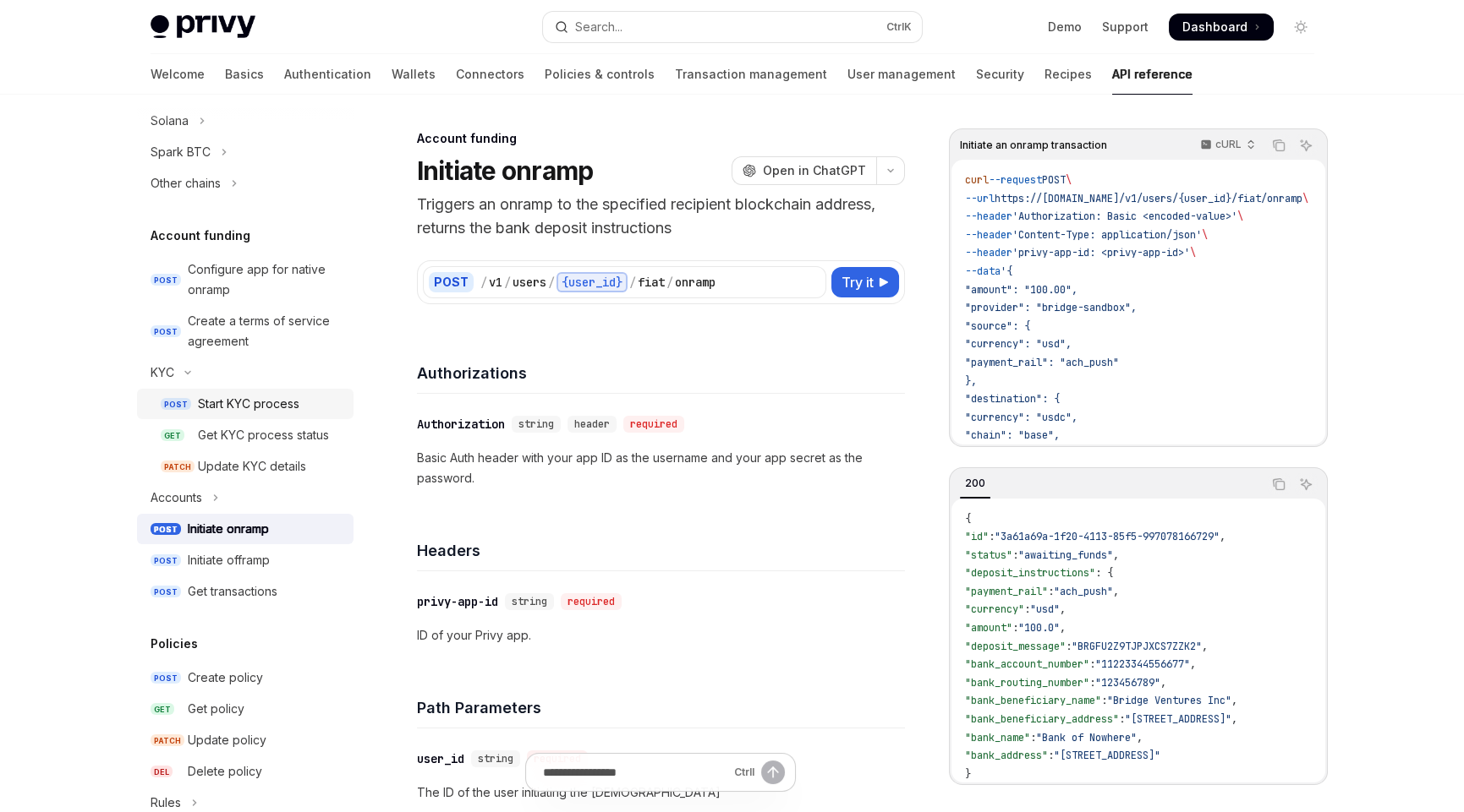
click at [223, 403] on div "Start KYC process" at bounding box center [249, 404] width 102 height 20
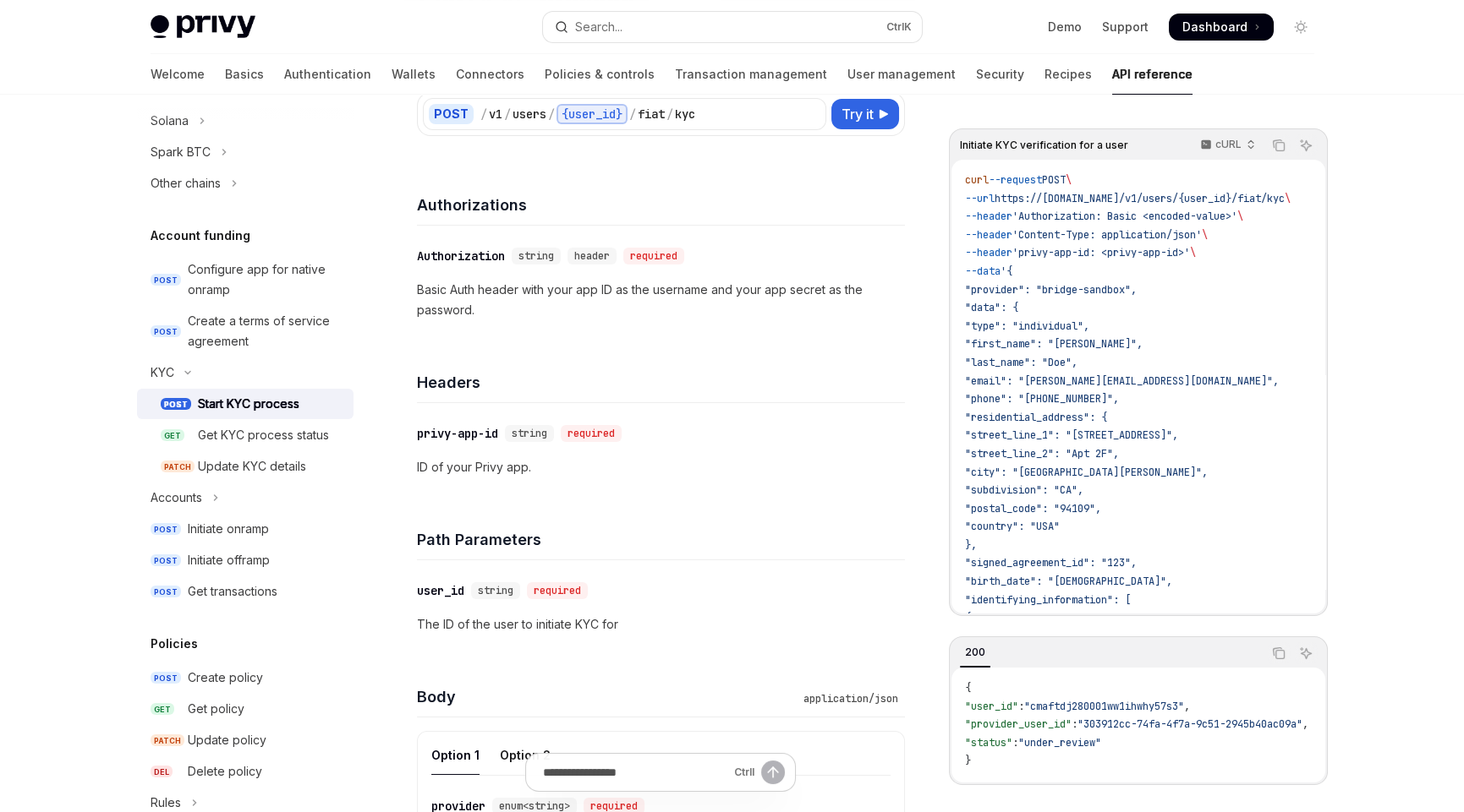
scroll to position [84, 0]
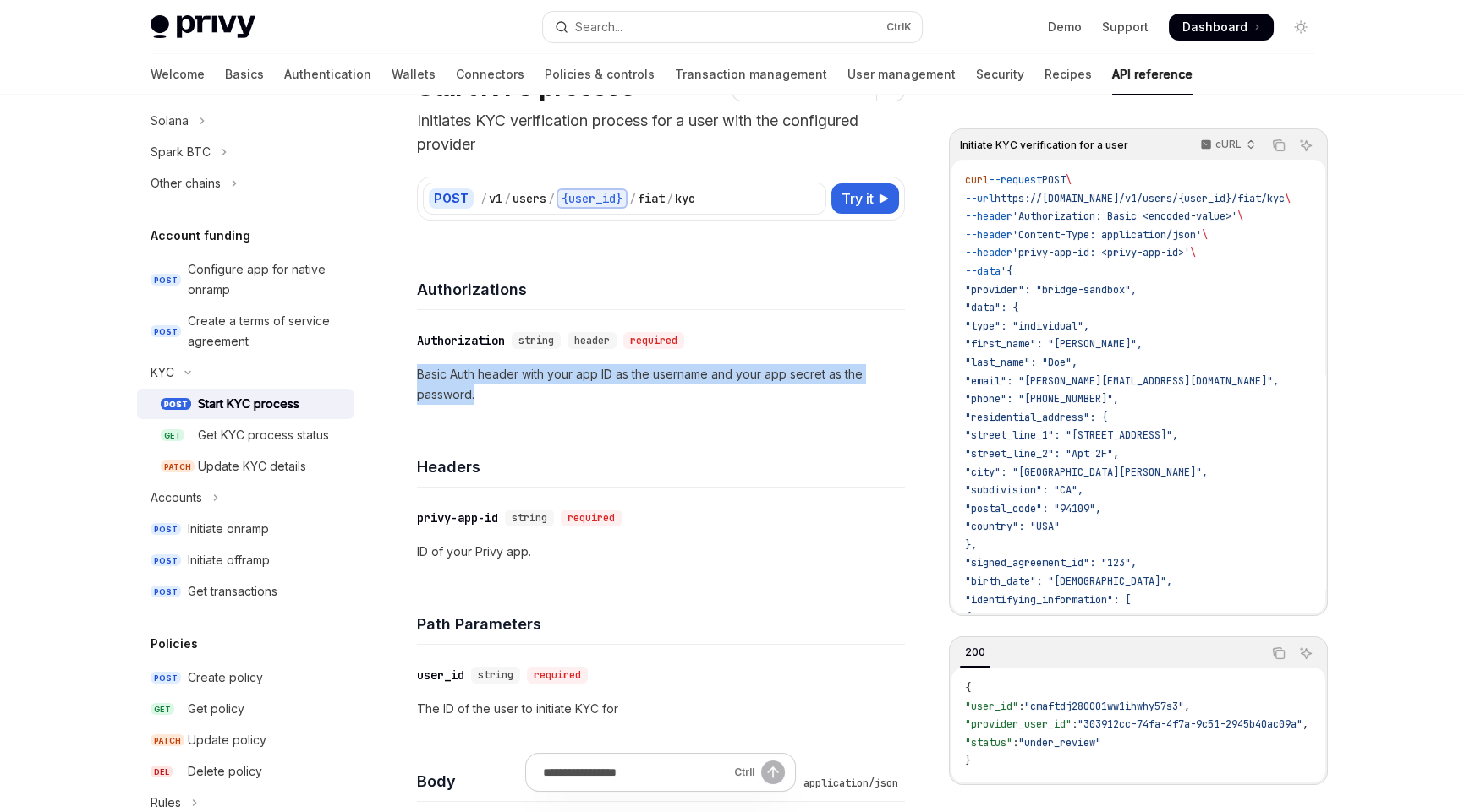
drag, startPoint x: 522, startPoint y: 396, endPoint x: 406, endPoint y: 376, distance: 117.7
click at [617, 390] on p "Basic Auth header with your app ID as the username and your app secret as the p…" at bounding box center [661, 385] width 488 height 41
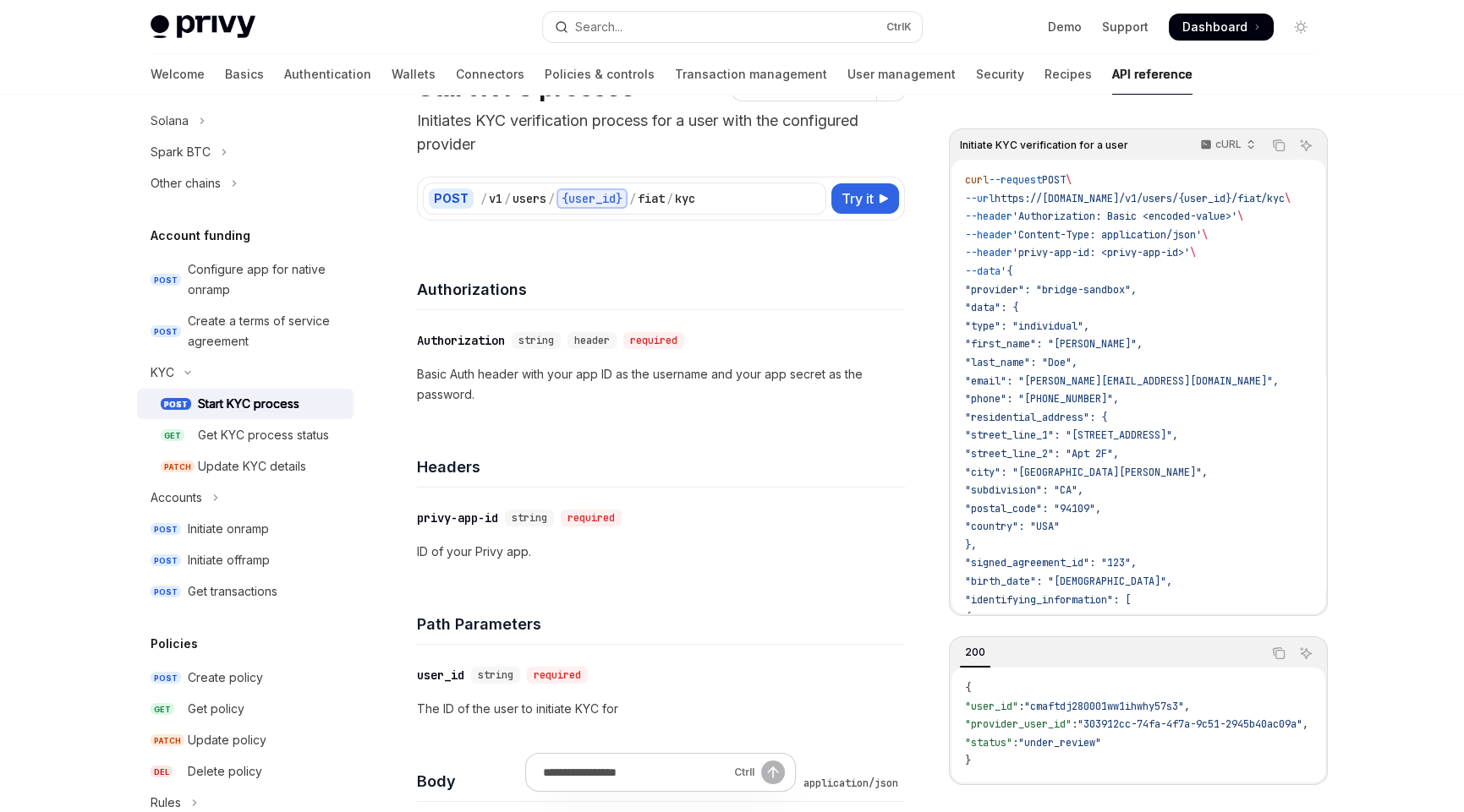
click at [528, 388] on p "Basic Auth header with your app ID as the username and your app secret as the p…" at bounding box center [661, 385] width 488 height 41
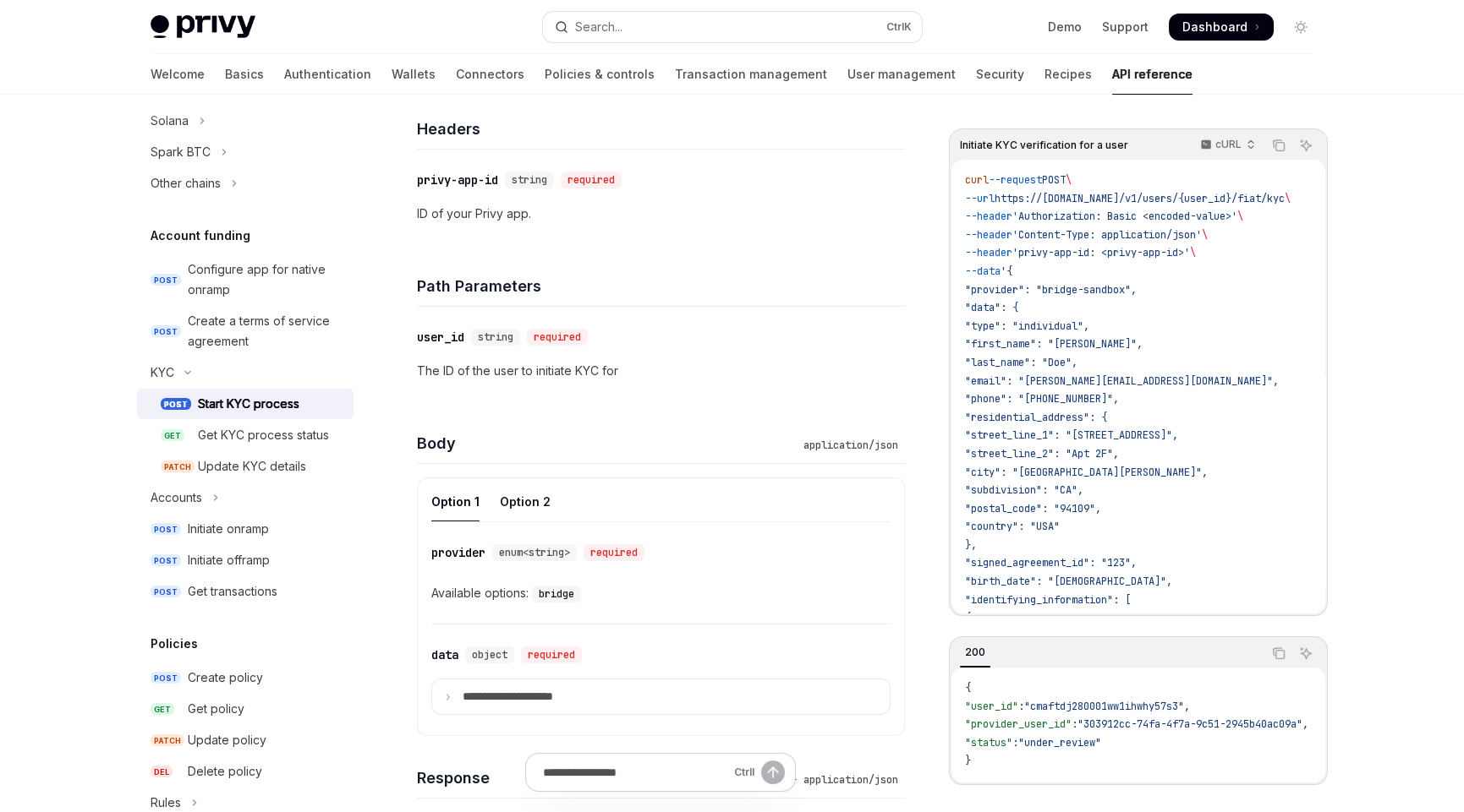
scroll to position [591, 0]
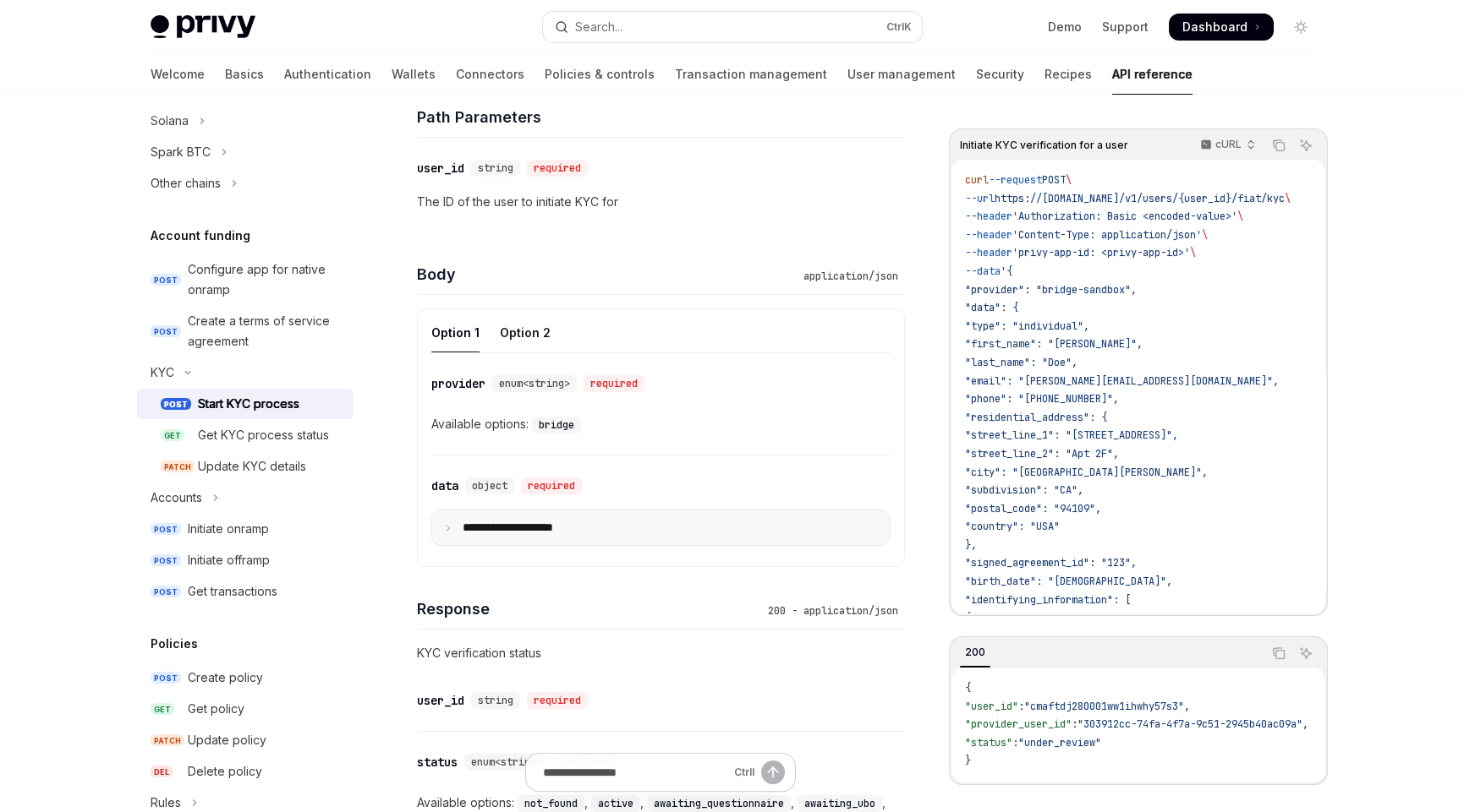
click at [451, 525] on icon at bounding box center [448, 528] width 9 height 9
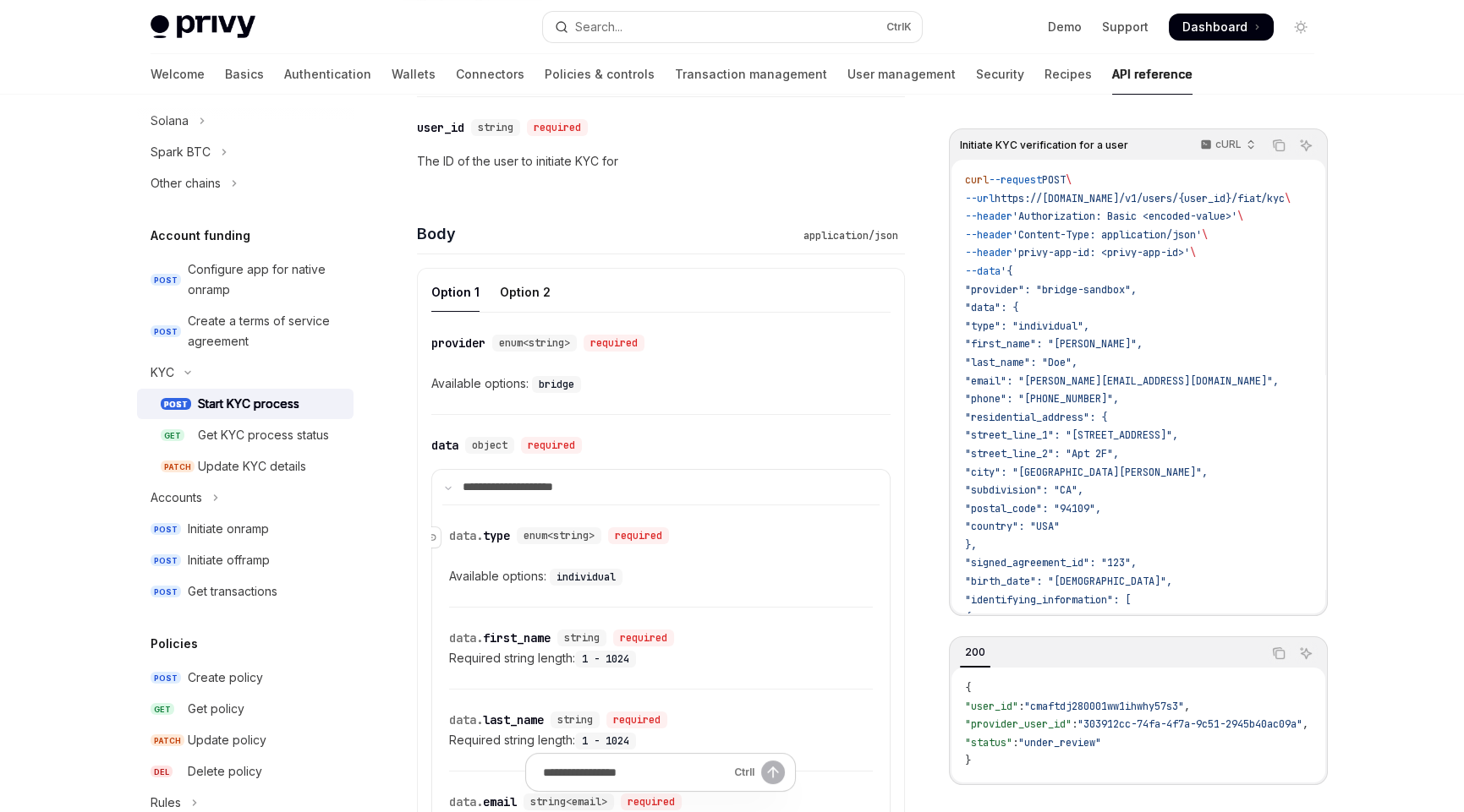
scroll to position [675, 0]
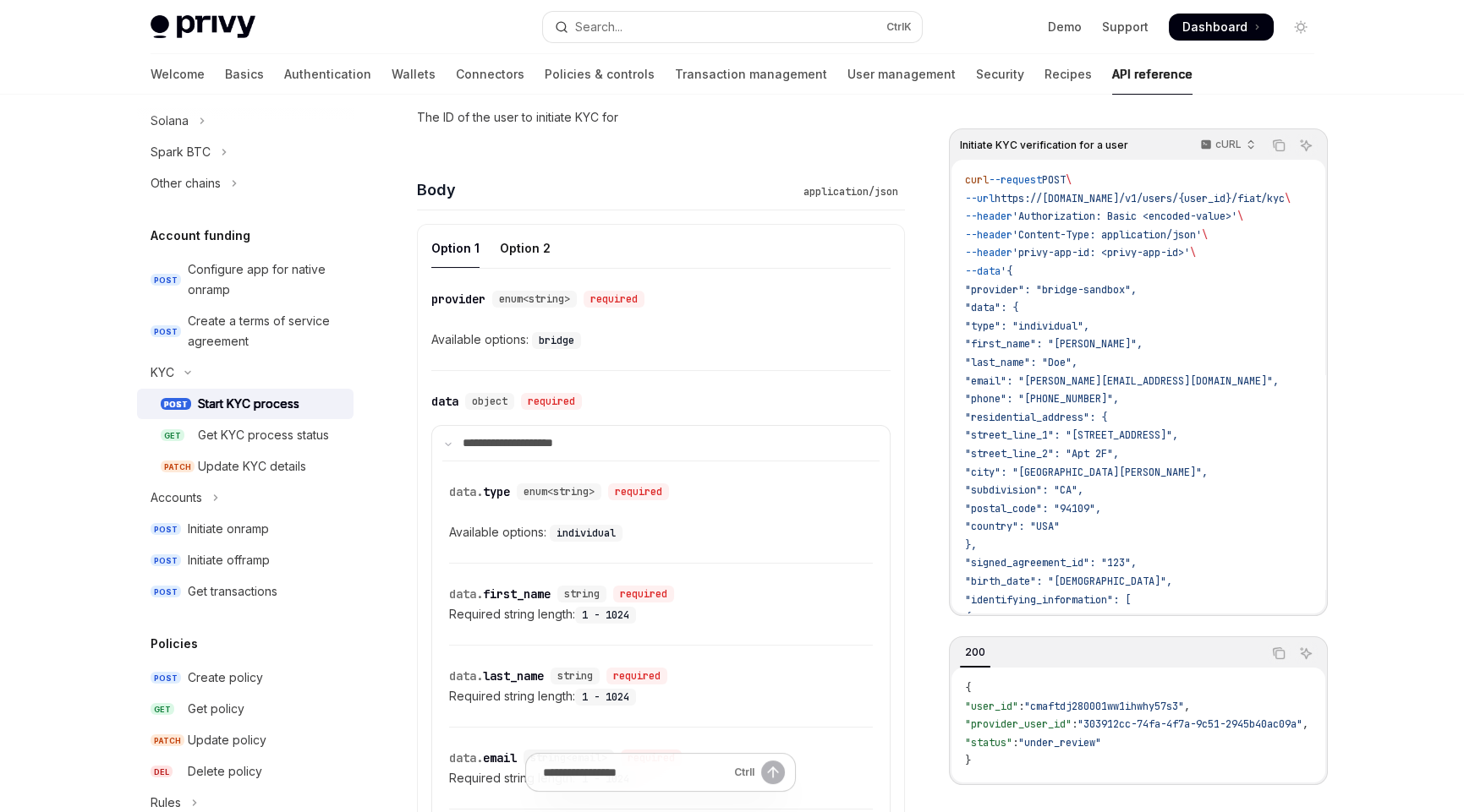
click at [591, 525] on code "individual" at bounding box center [586, 533] width 72 height 17
click at [669, 532] on div "Available options: individual" at bounding box center [660, 532] width 424 height 20
click at [585, 529] on code "individual" at bounding box center [586, 533] width 72 height 17
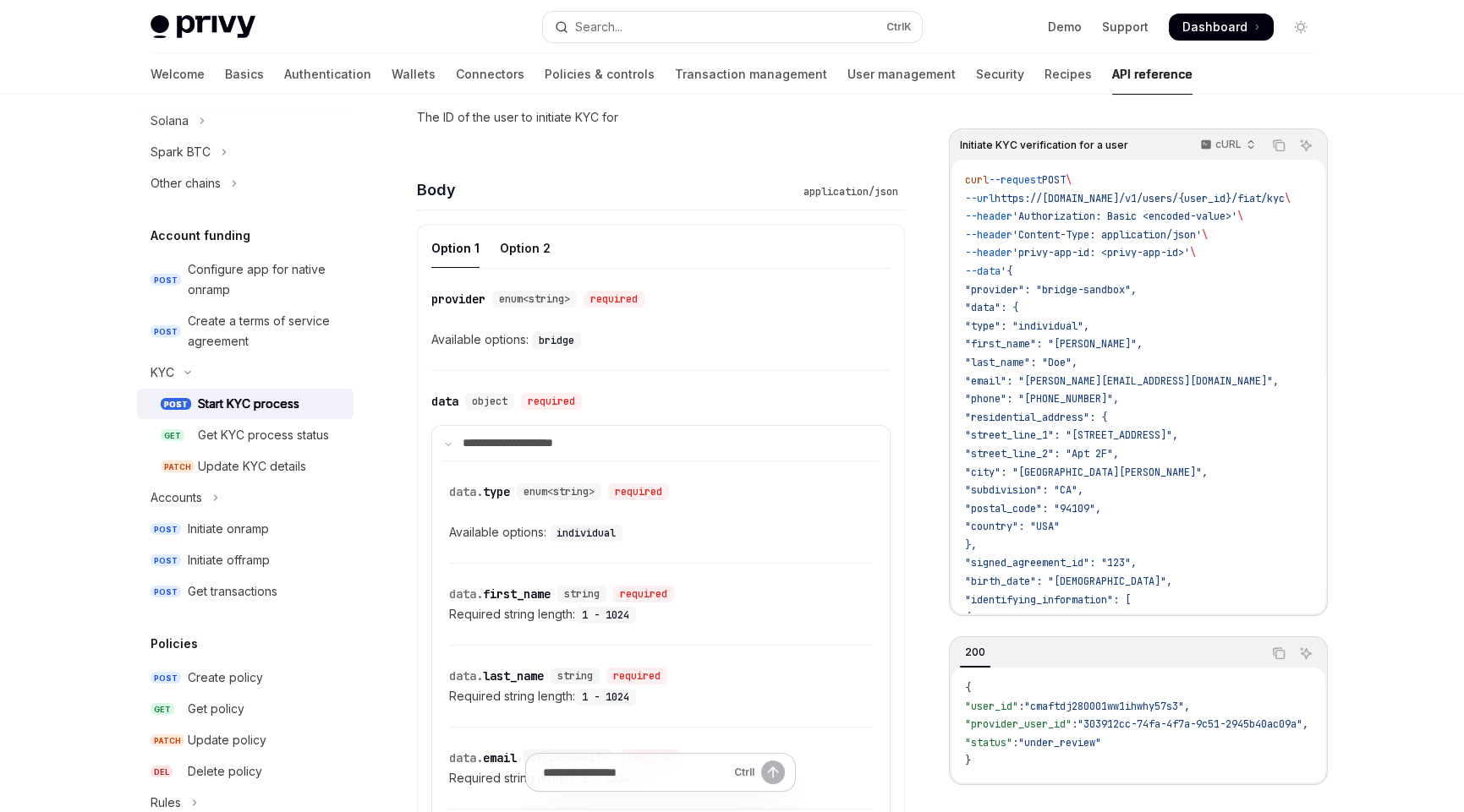
click at [717, 529] on div "Available options: individual" at bounding box center [660, 532] width 424 height 20
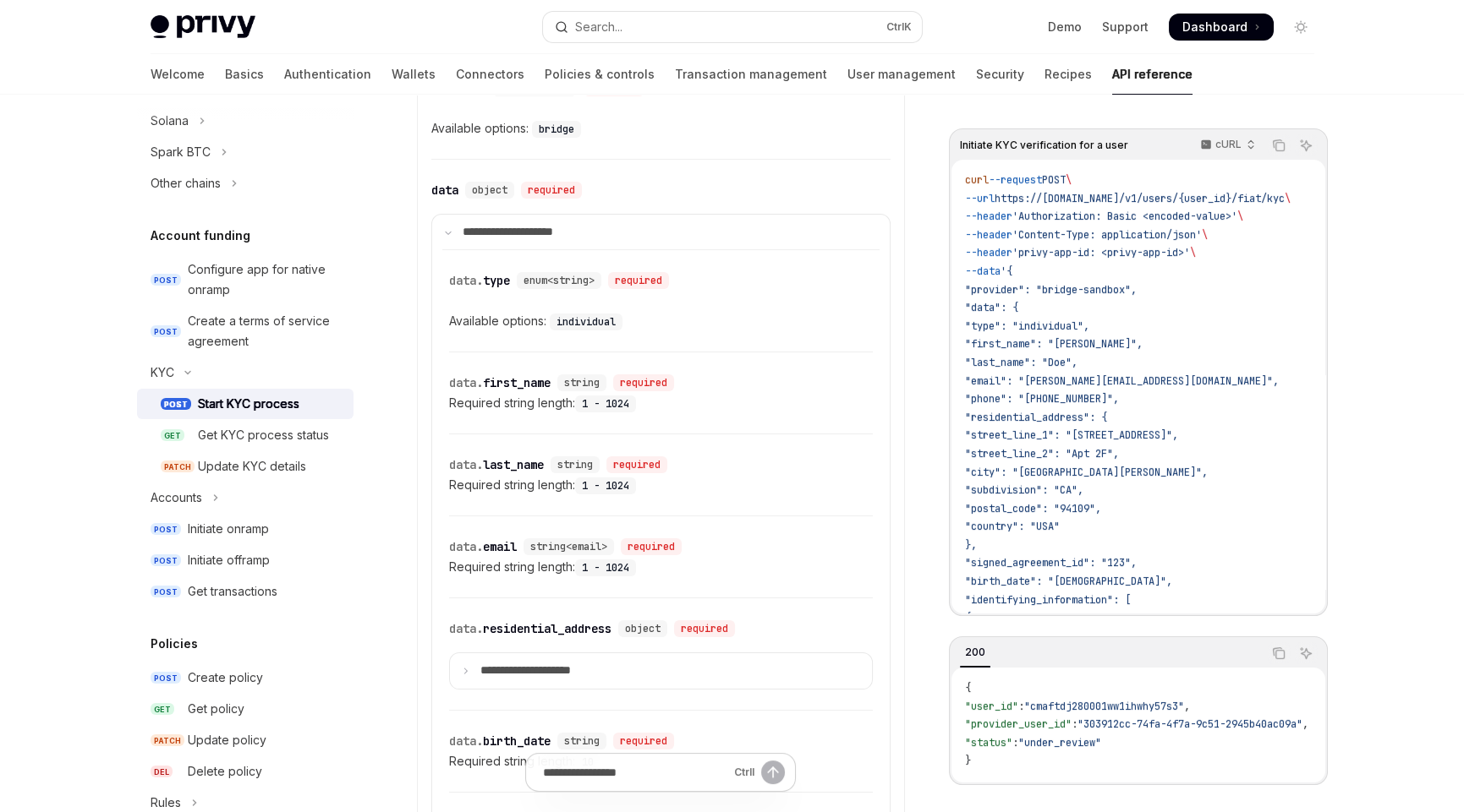
scroll to position [929, 0]
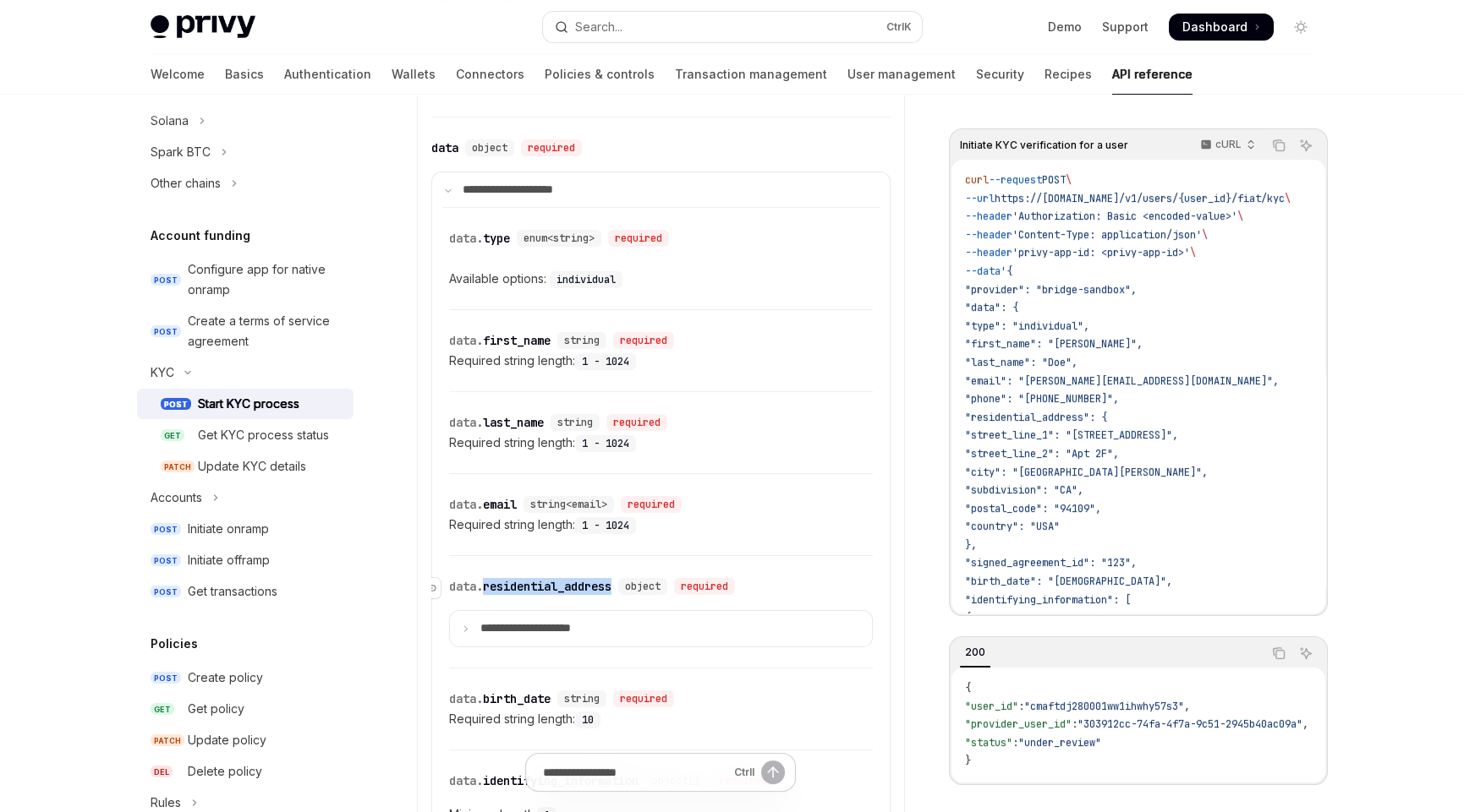
drag, startPoint x: 619, startPoint y: 580, endPoint x: 485, endPoint y: 582, distance: 134.0
click at [485, 582] on div "​ data. residential_address object required" at bounding box center [594, 586] width 292 height 17
click at [809, 565] on div "**********" at bounding box center [660, 611] width 424 height 110
click at [468, 616] on summary "**********" at bounding box center [660, 628] width 422 height 34
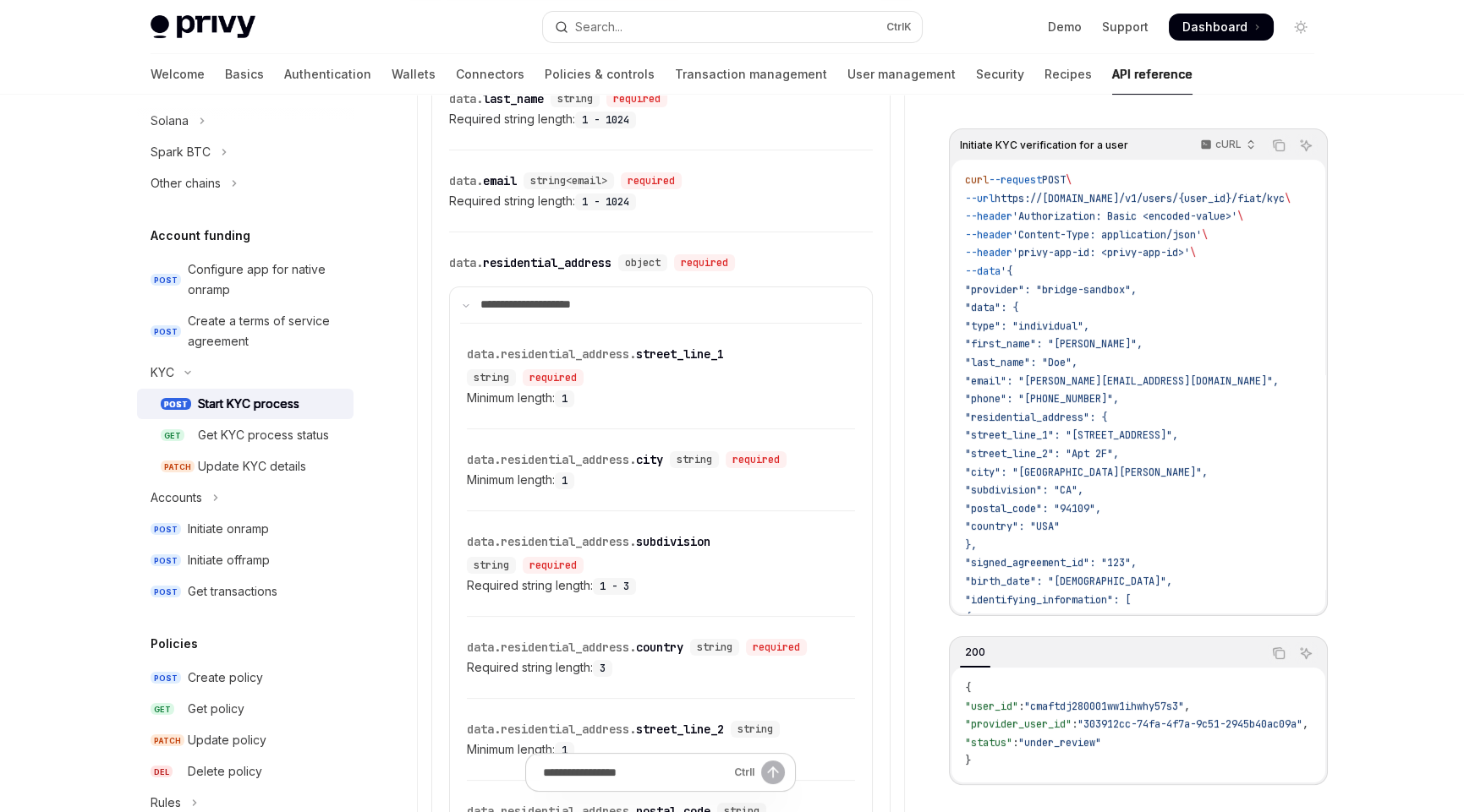
scroll to position [1267, 0]
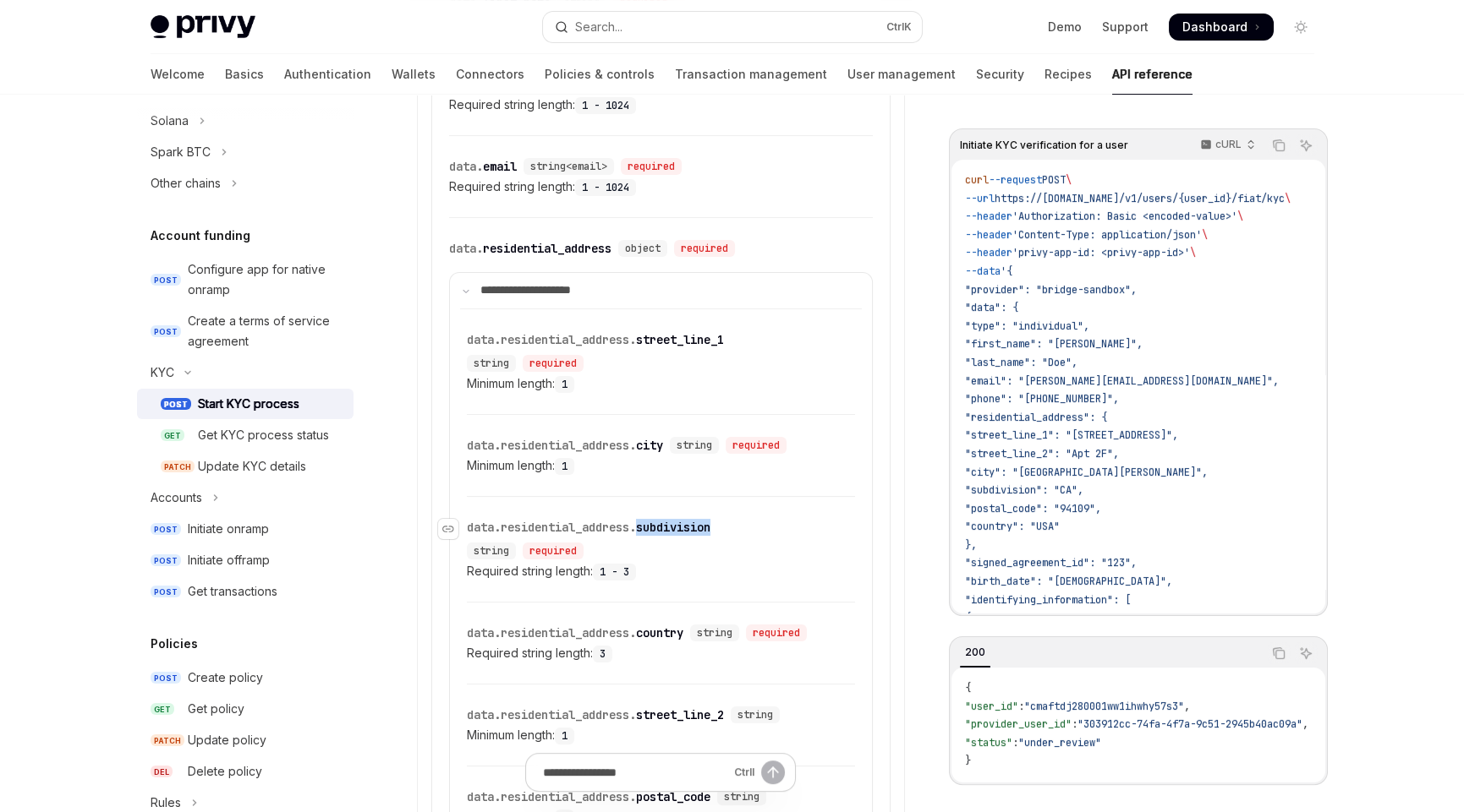
drag, startPoint x: 734, startPoint y: 516, endPoint x: 641, endPoint y: 523, distance: 93.3
click at [641, 523] on div "​ data.residential_address. subdivision string required" at bounding box center [652, 539] width 371 height 41
click at [726, 563] on div "Required string length: 1 - 3" at bounding box center [661, 571] width 389 height 20
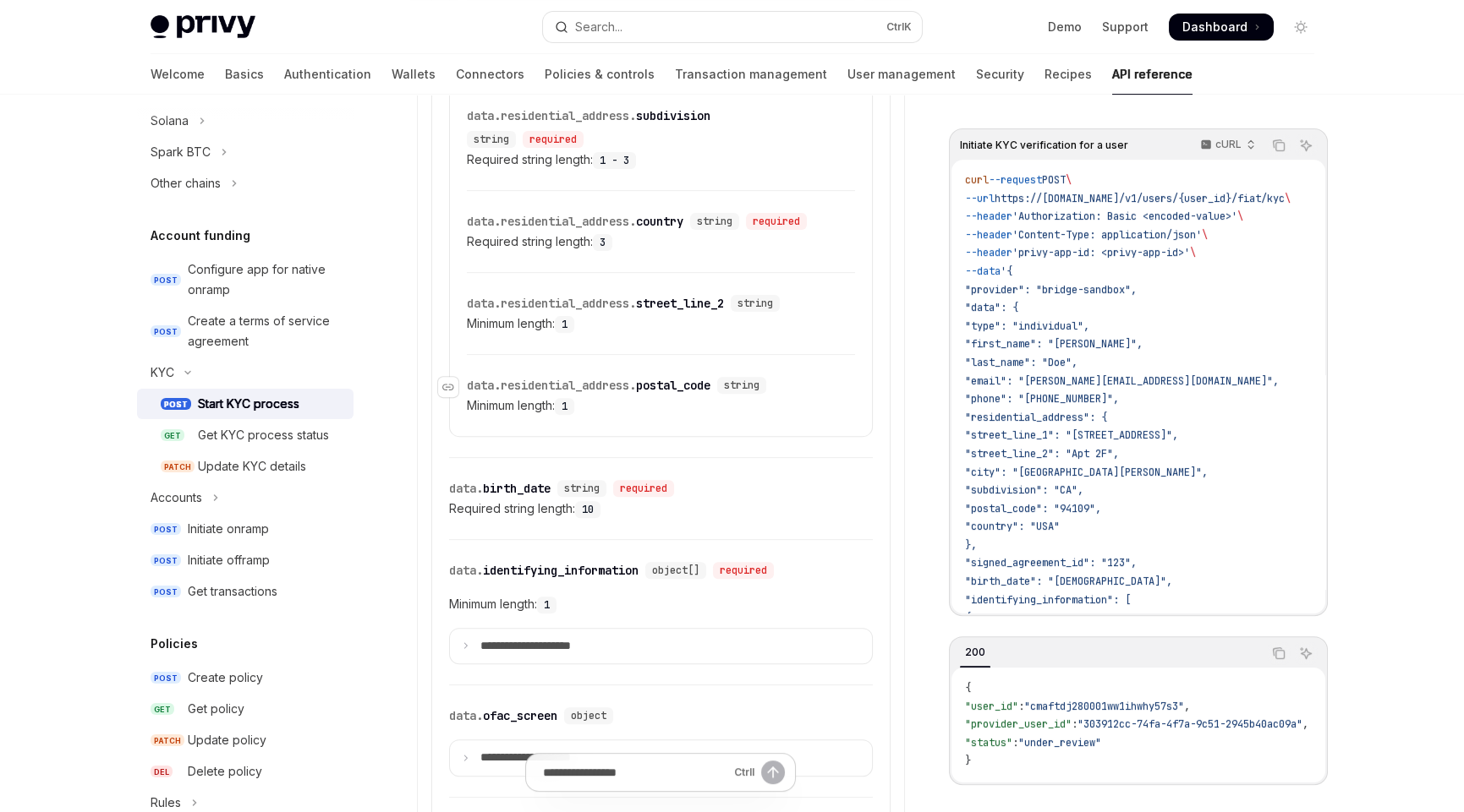
scroll to position [1690, 0]
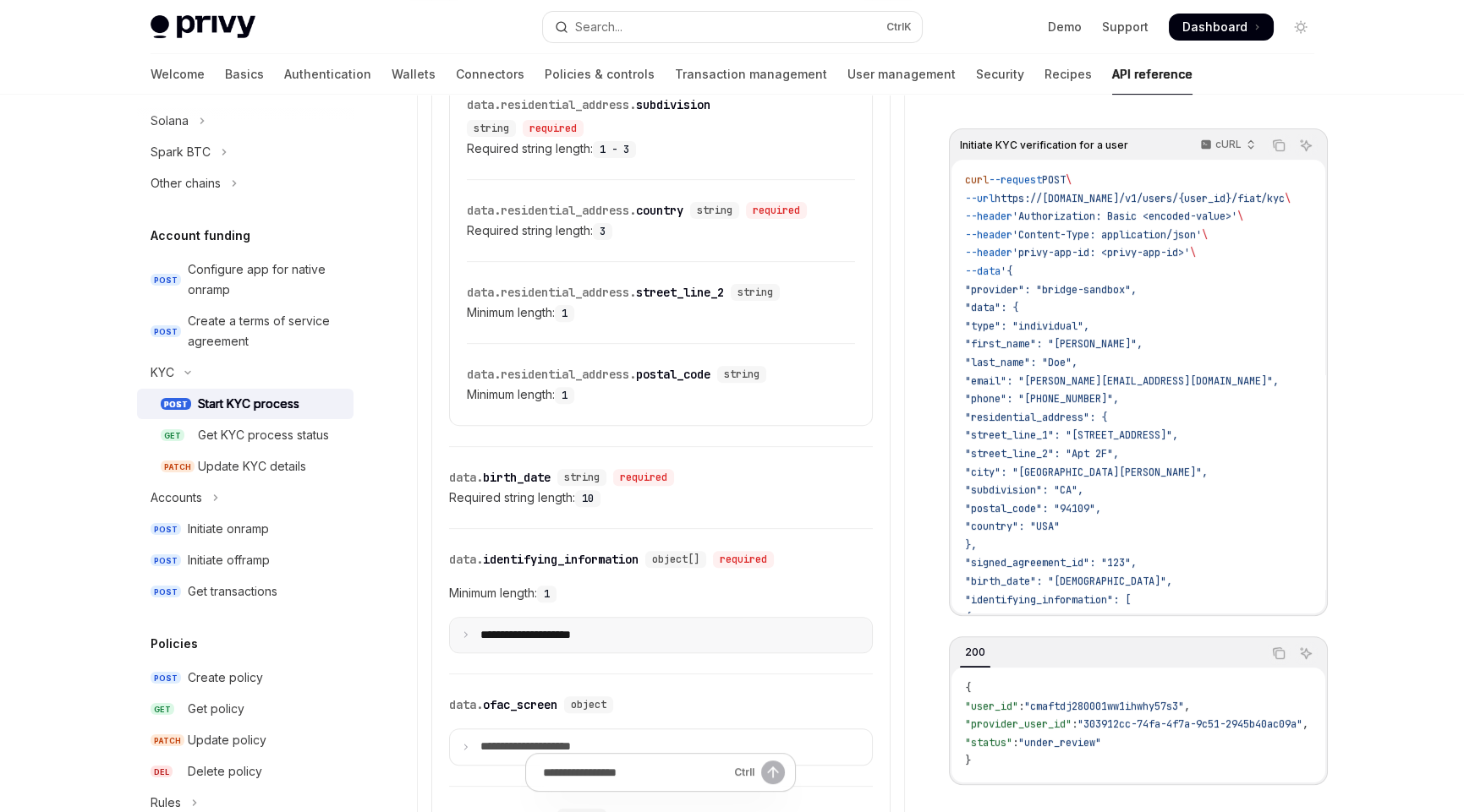
click at [463, 630] on icon at bounding box center [466, 634] width 9 height 9
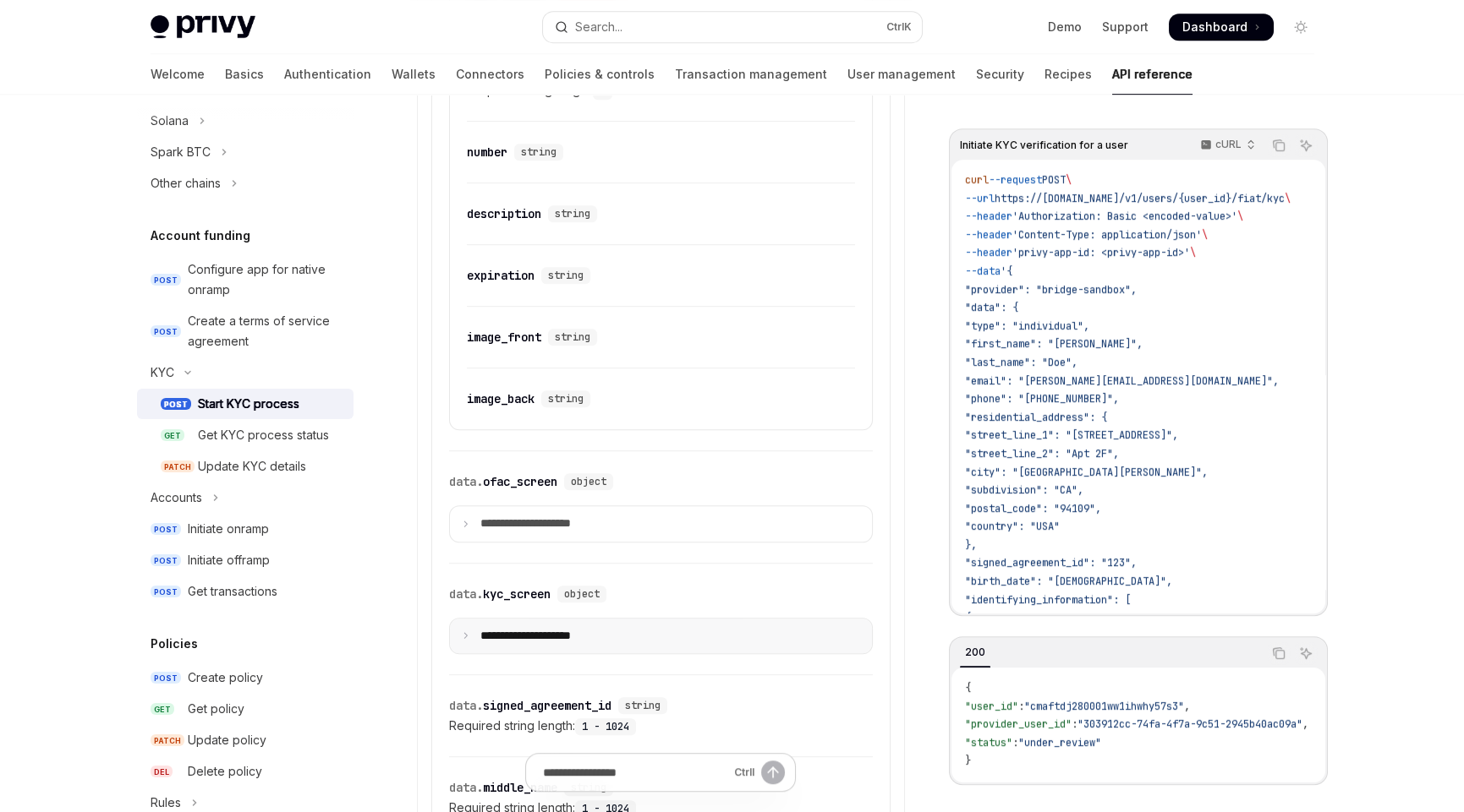
scroll to position [2366, 0]
click at [527, 472] on div "data. ofac_screen" at bounding box center [503, 481] width 109 height 17
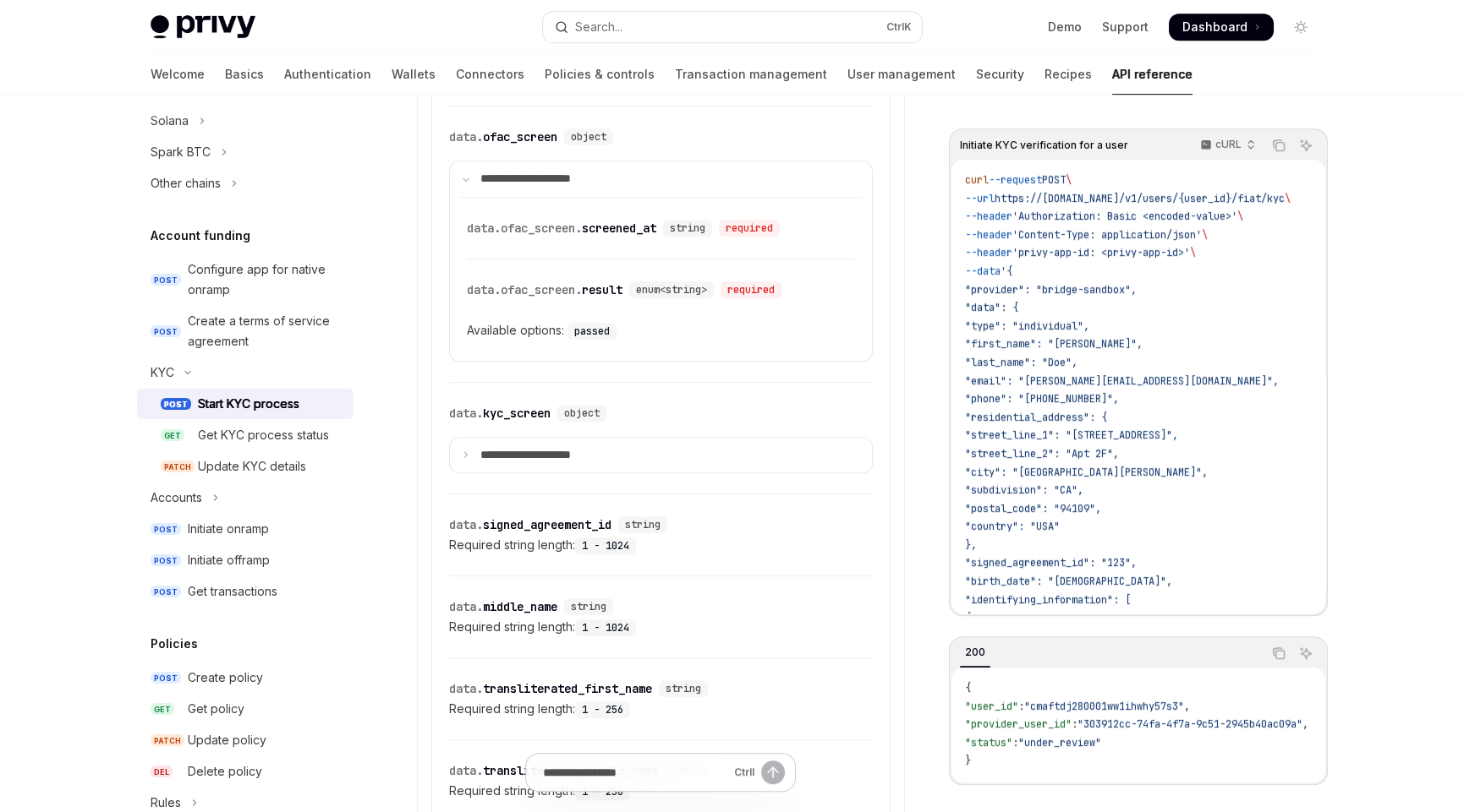
scroll to position [2459, 0]
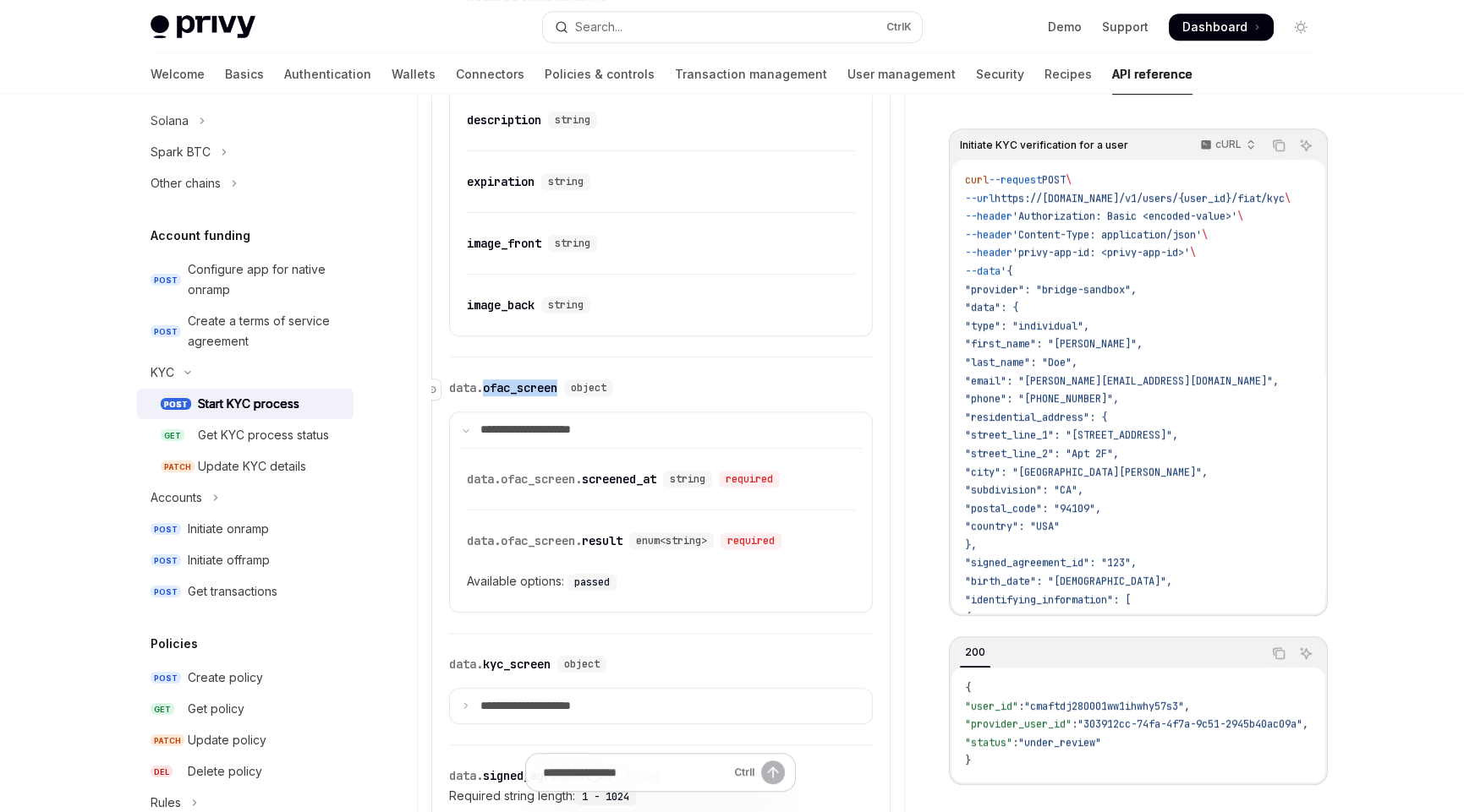
drag, startPoint x: 562, startPoint y: 373, endPoint x: 485, endPoint y: 371, distance: 77.0
click at [485, 380] on div "data. ofac_screen" at bounding box center [503, 388] width 109 height 17
click at [892, 611] on div "**********" at bounding box center [661, 342] width 488 height 3803
drag, startPoint x: 554, startPoint y: 650, endPoint x: 486, endPoint y: 650, distance: 68.0
click at [486, 656] on div "​ data. kyc_screen object" at bounding box center [531, 664] width 164 height 17
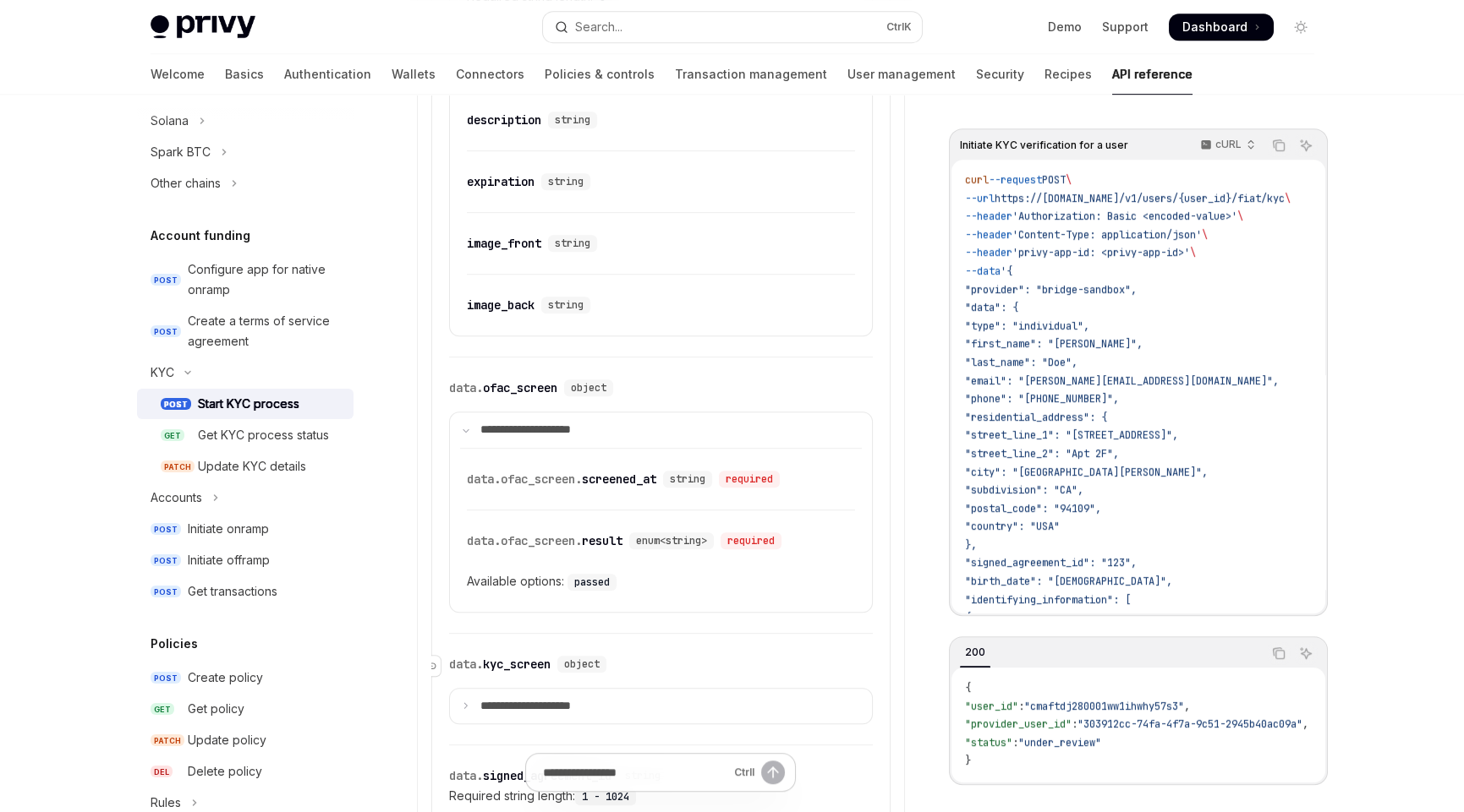
click at [722, 654] on div "​ data. kyc_screen object" at bounding box center [652, 663] width 407 height 20
click at [467, 702] on icon at bounding box center [466, 705] width 9 height 9
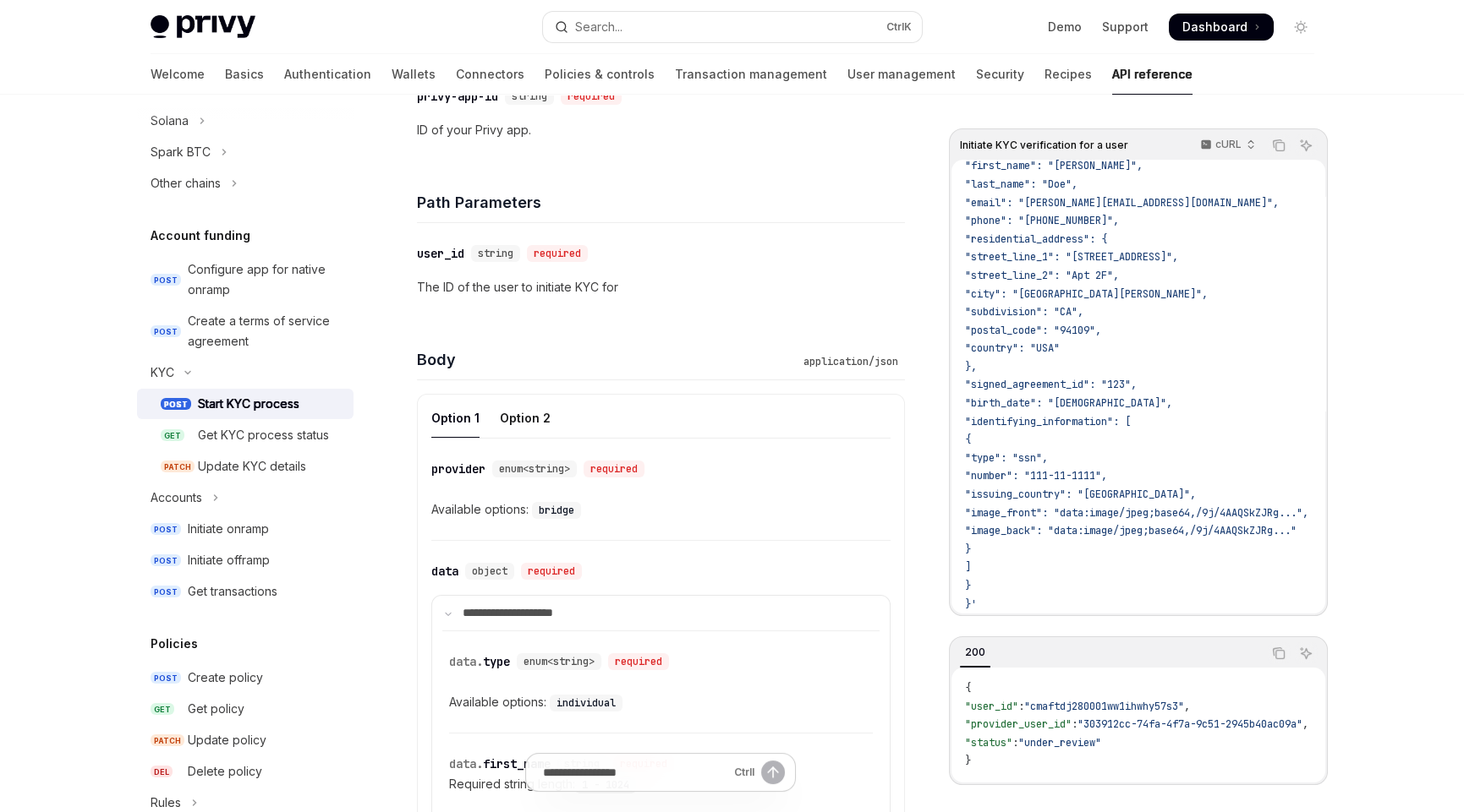
scroll to position [505, 0]
click at [524, 414] on div "Option 2" at bounding box center [525, 418] width 50 height 40
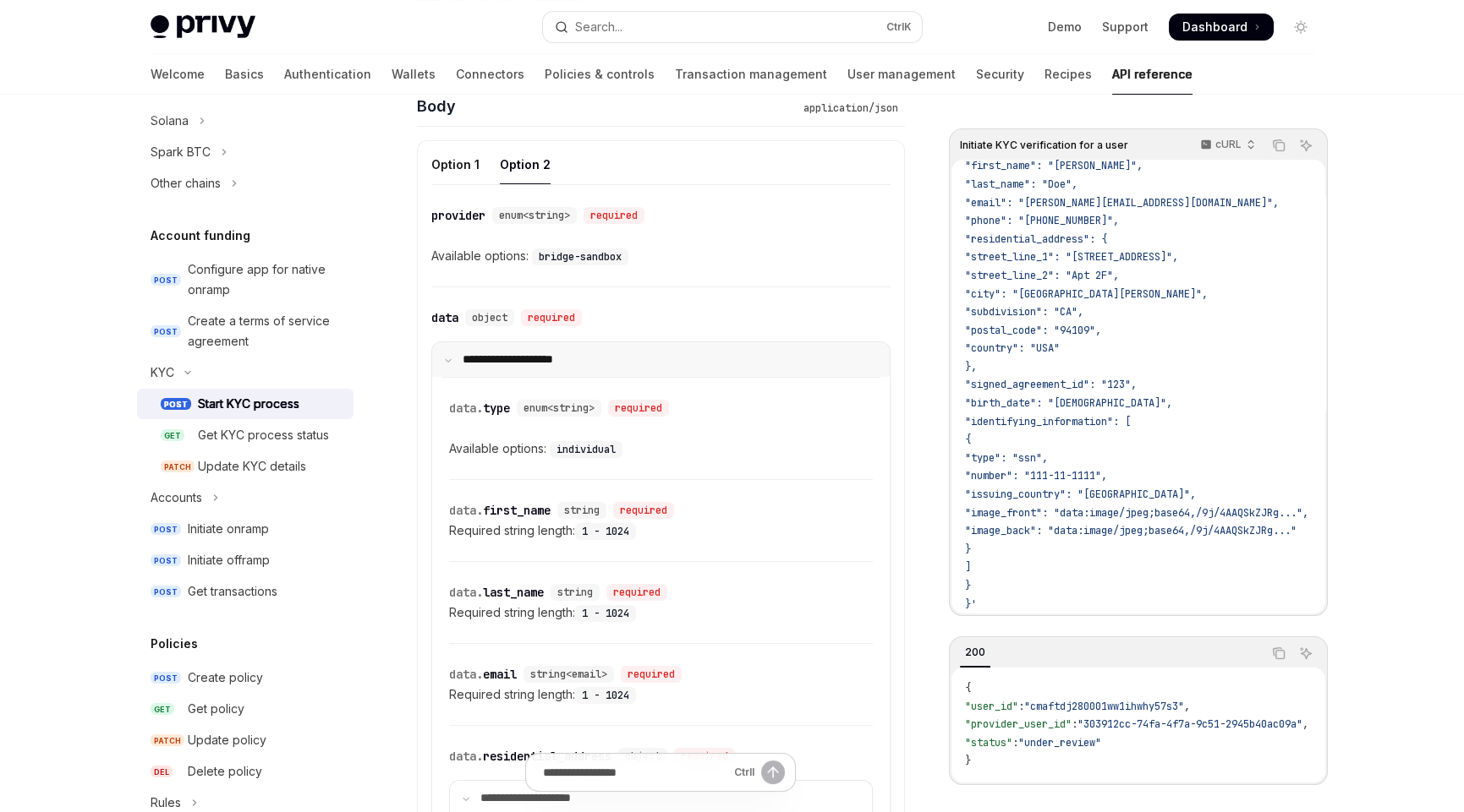
scroll to position [590, 0]
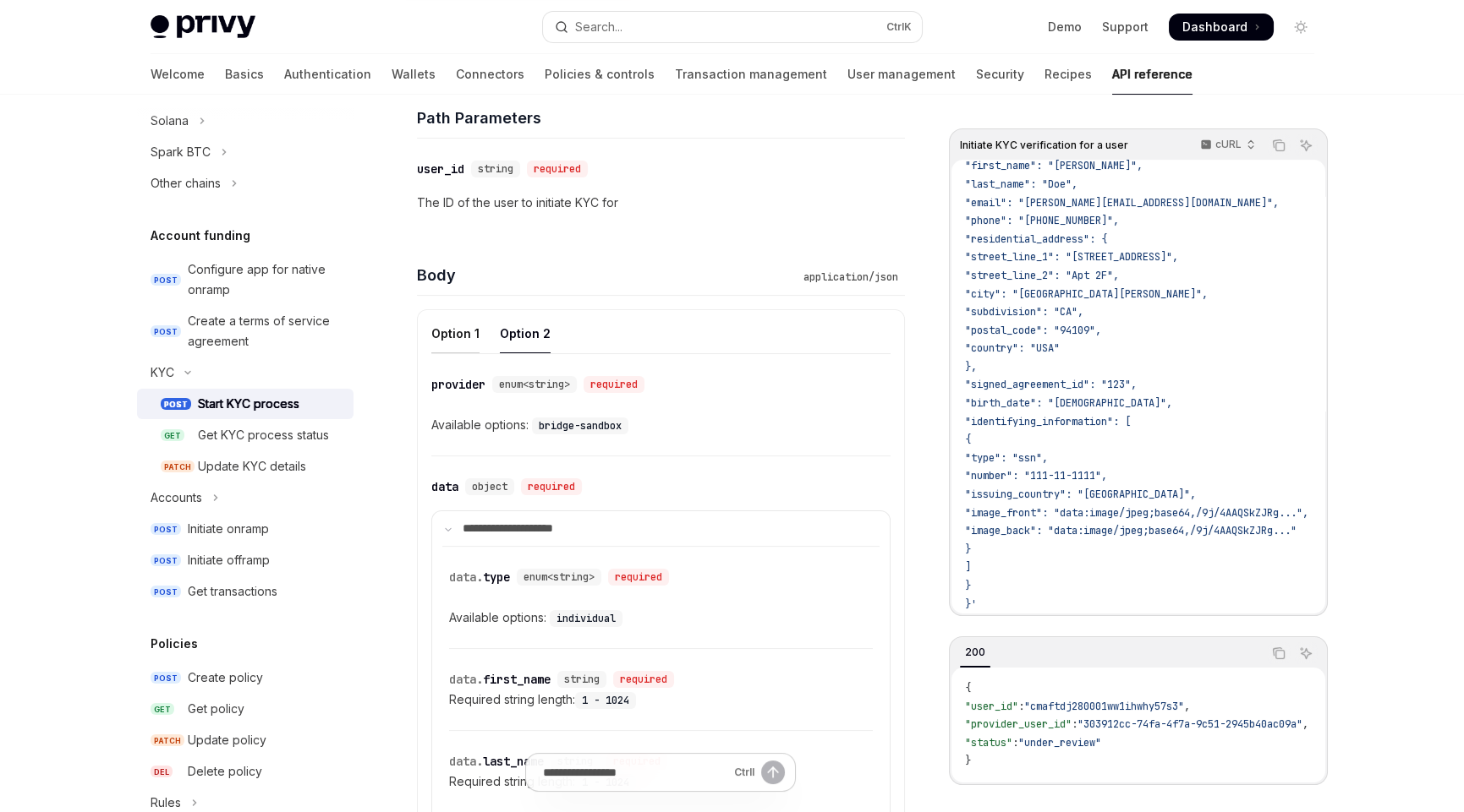
click at [451, 327] on div "Option 1" at bounding box center [455, 333] width 49 height 40
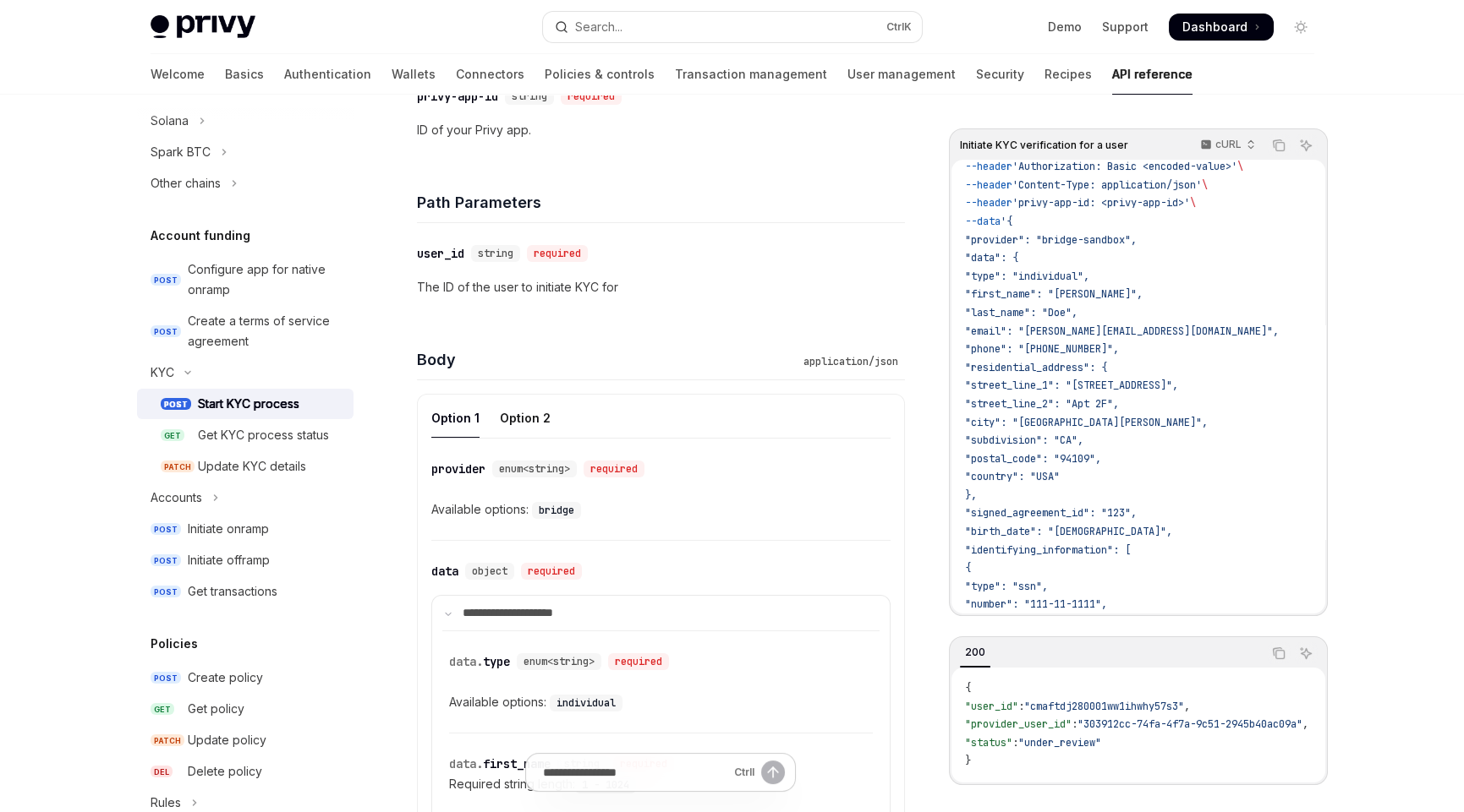
scroll to position [168, 0]
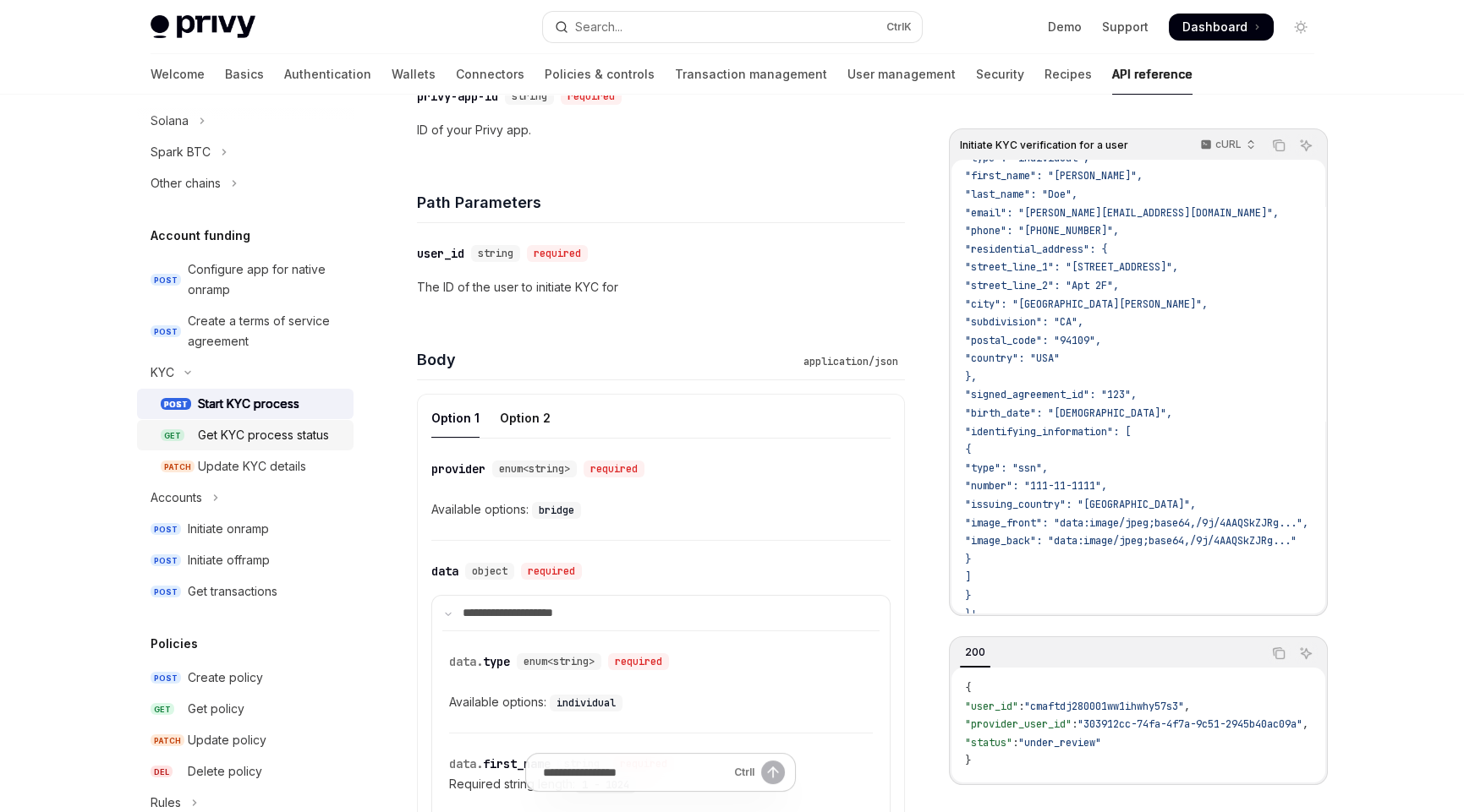
click at [252, 429] on div "Get KYC process status" at bounding box center [264, 435] width 131 height 20
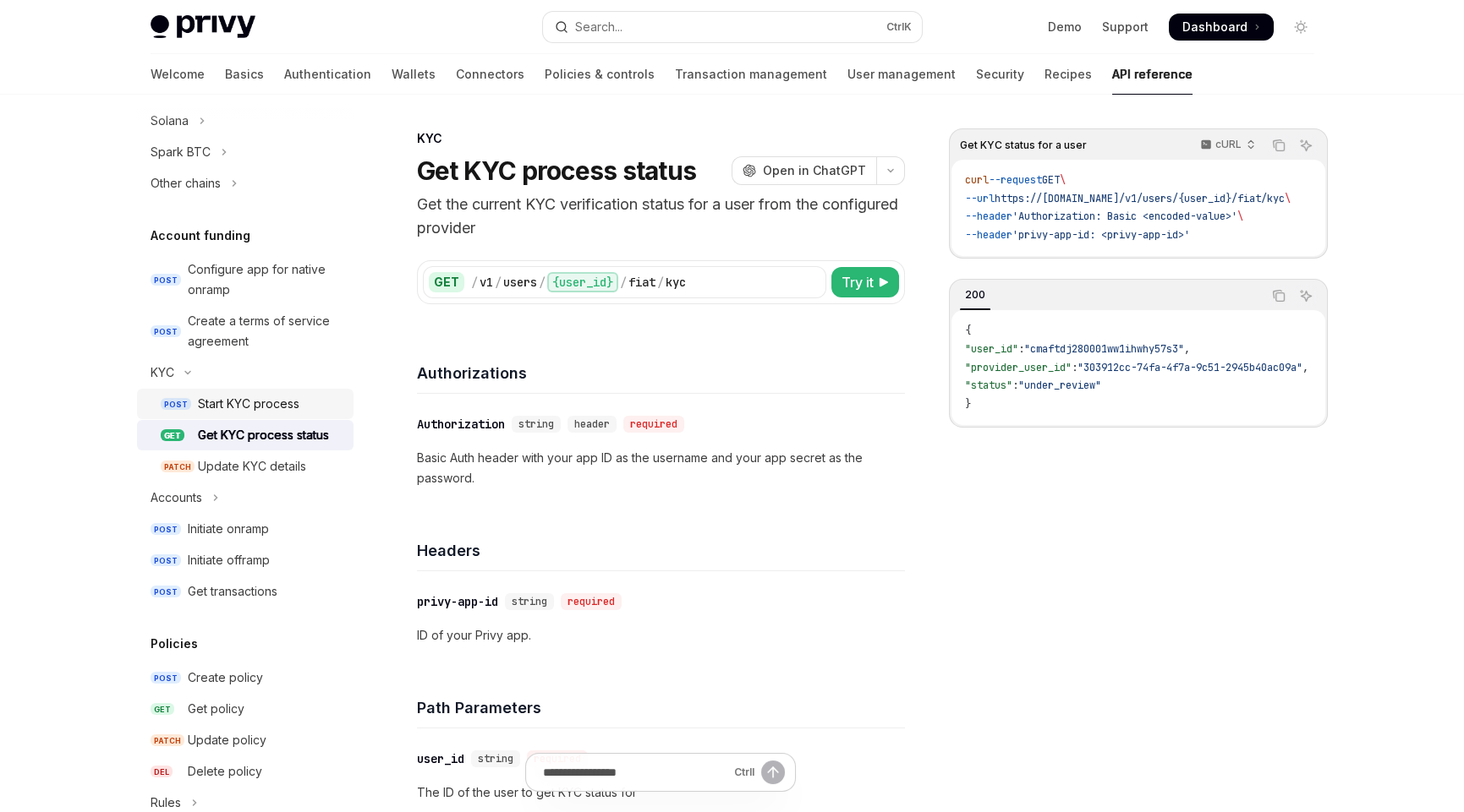
click at [231, 406] on div "Start KYC process" at bounding box center [249, 404] width 102 height 20
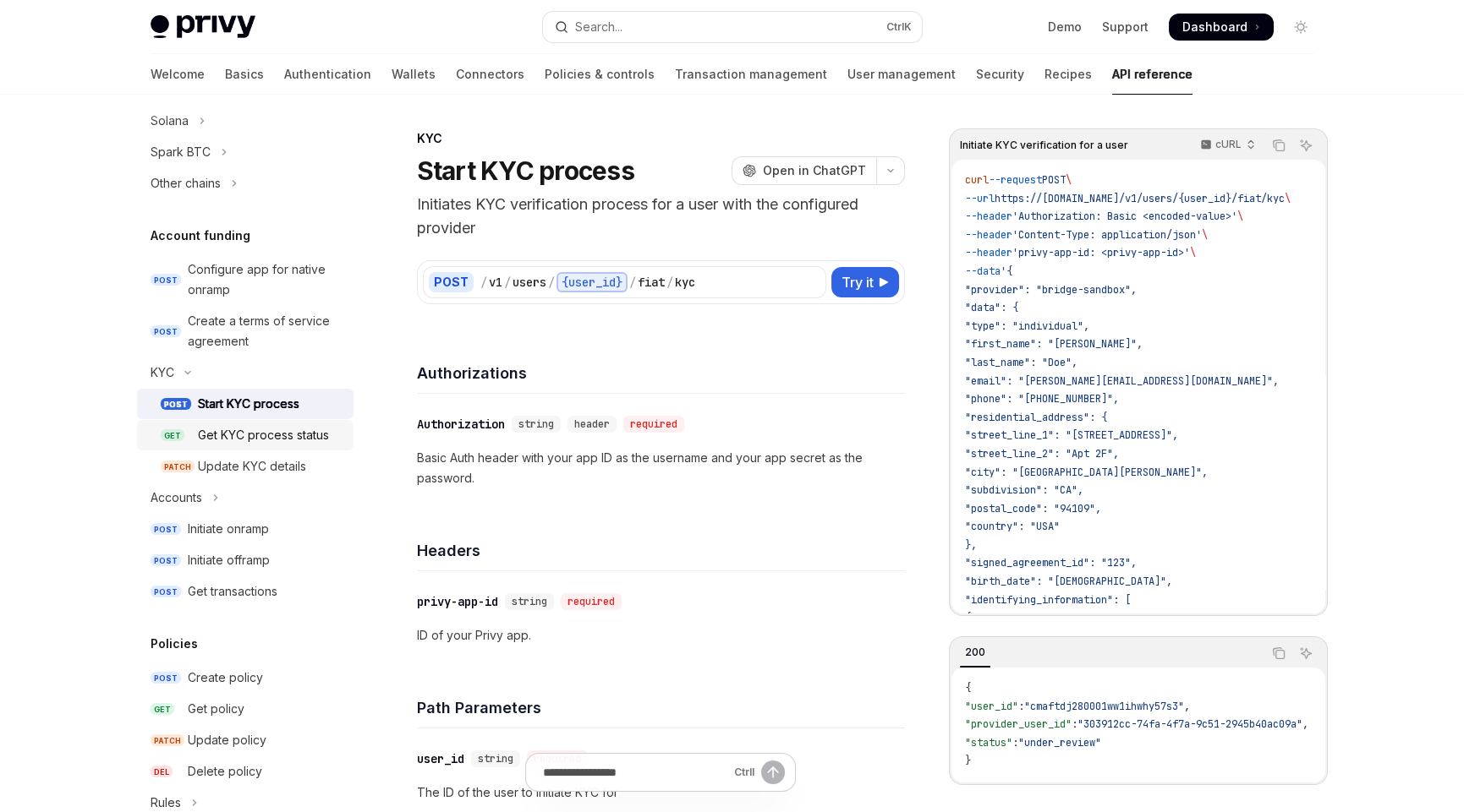
click at [260, 437] on div "Get KYC process status" at bounding box center [264, 435] width 131 height 20
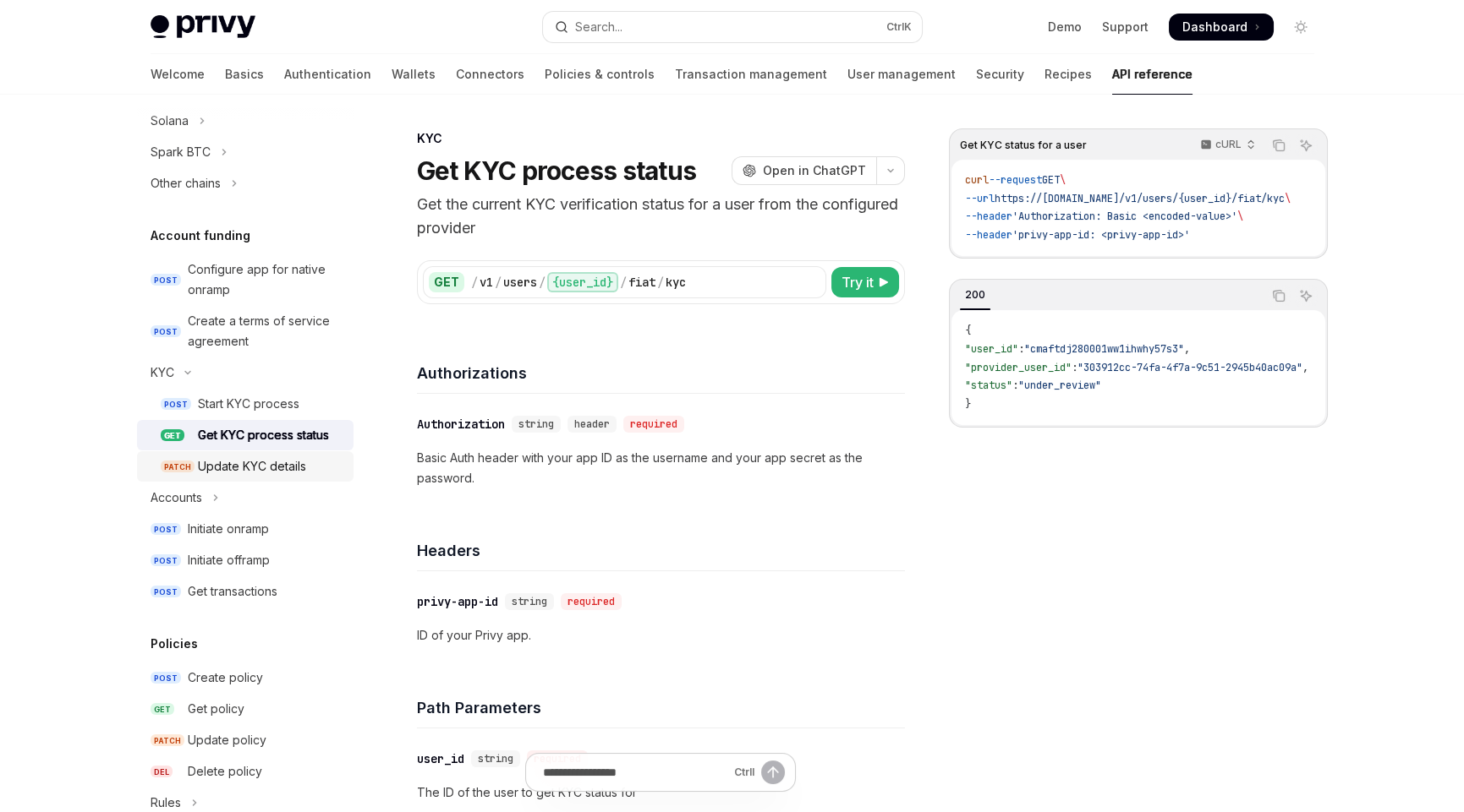
click at [273, 464] on div "Update KYC details" at bounding box center [252, 465] width 109 height 20
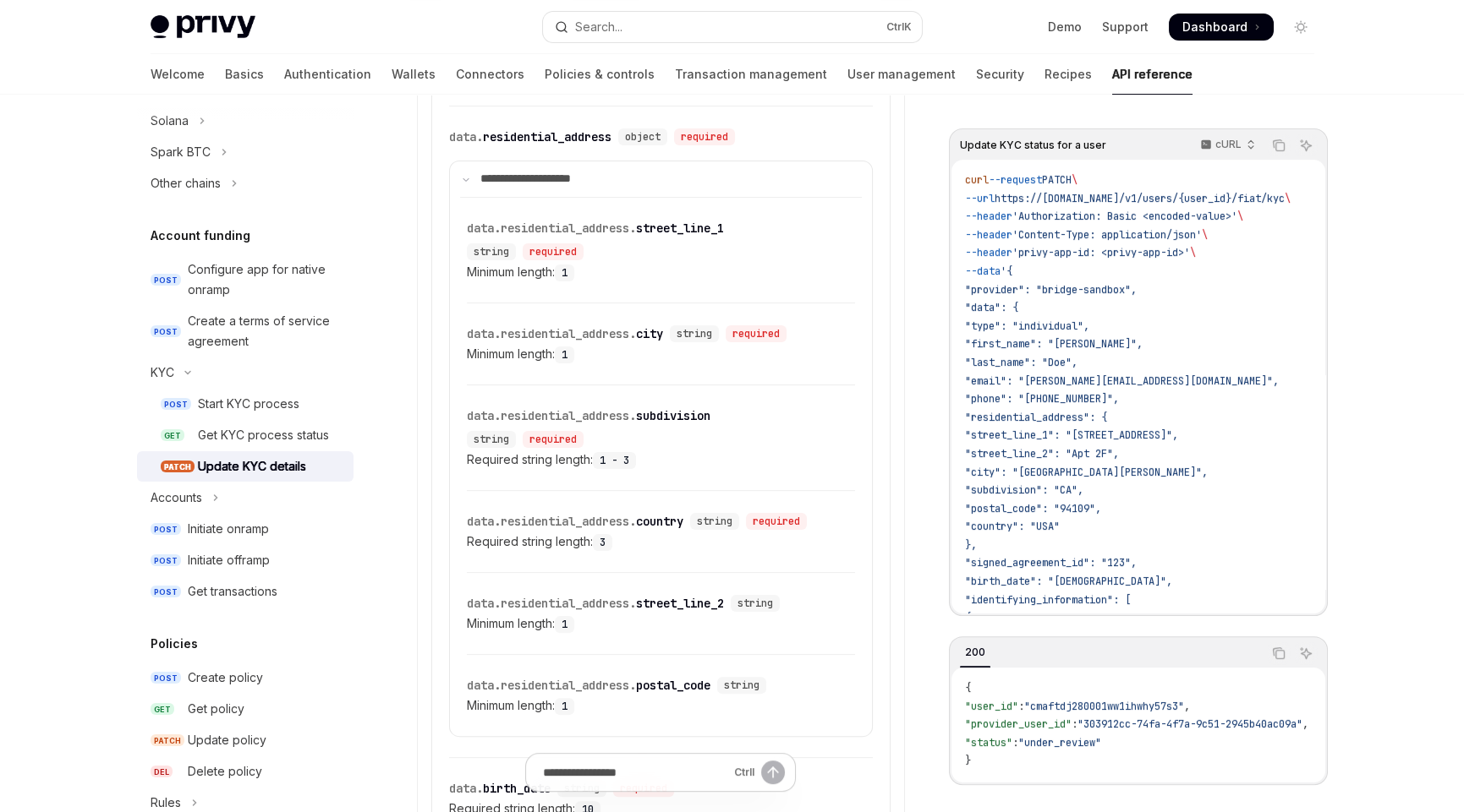
scroll to position [1272, 0]
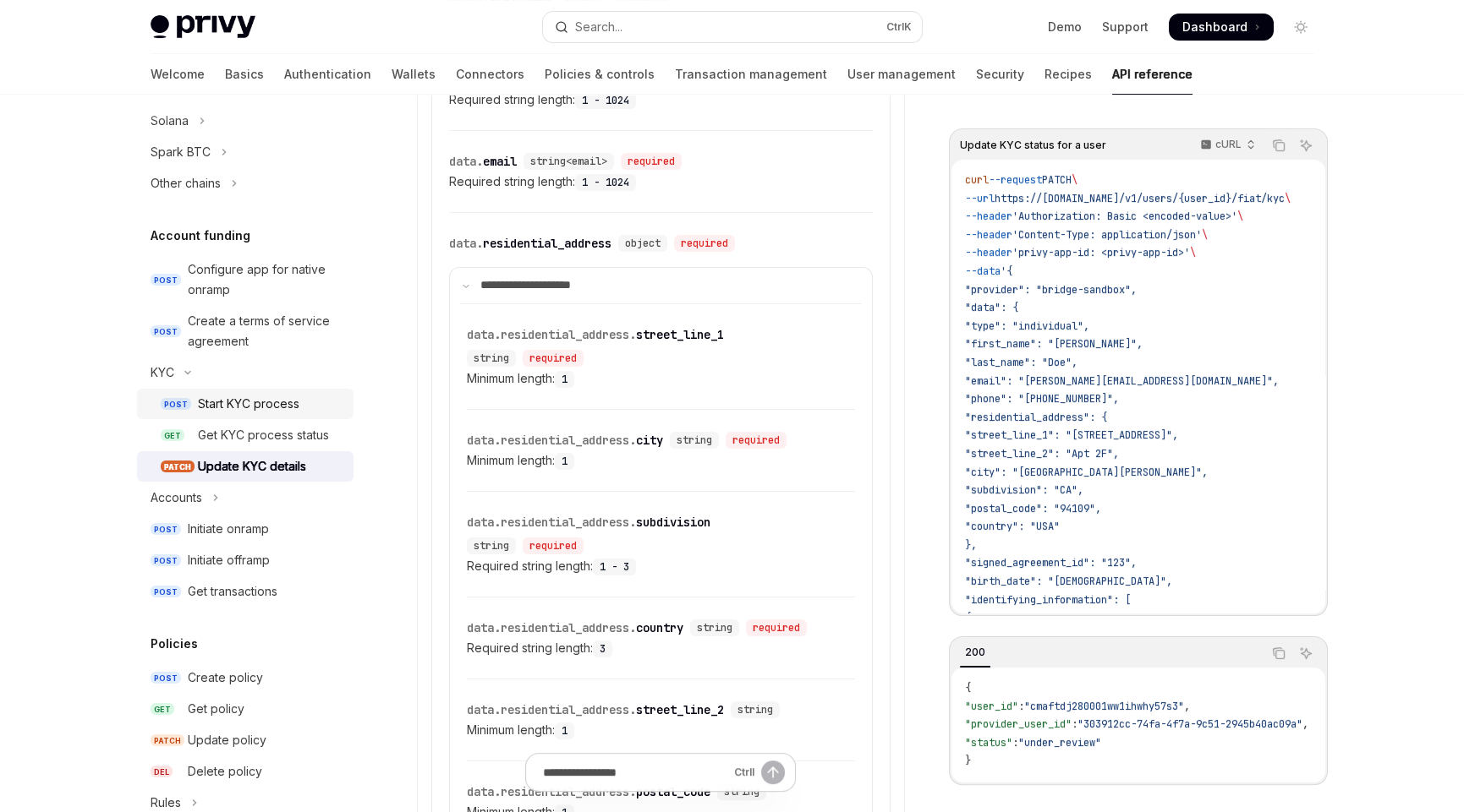
click at [236, 404] on div "Start KYC process" at bounding box center [249, 404] width 102 height 20
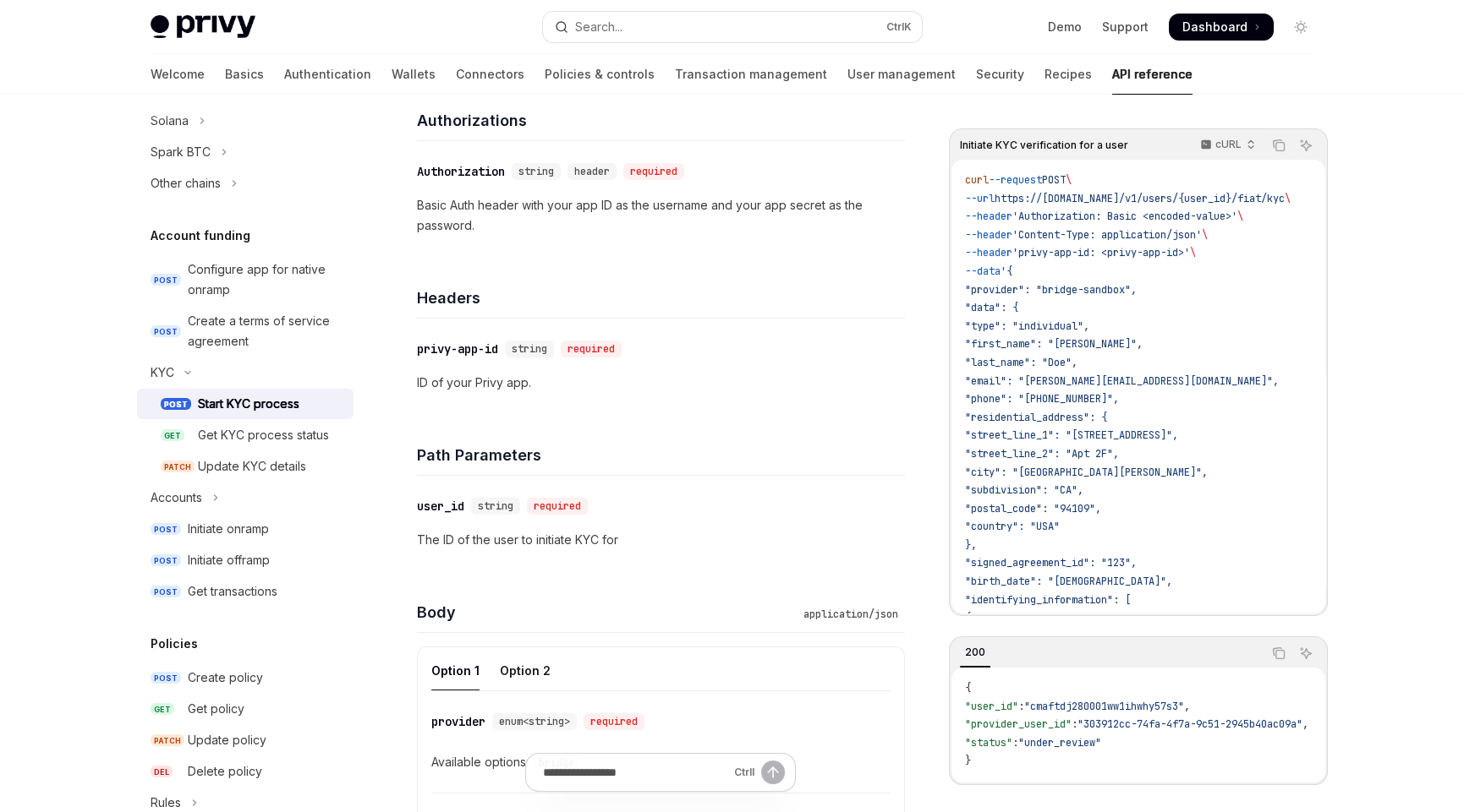
scroll to position [591, 0]
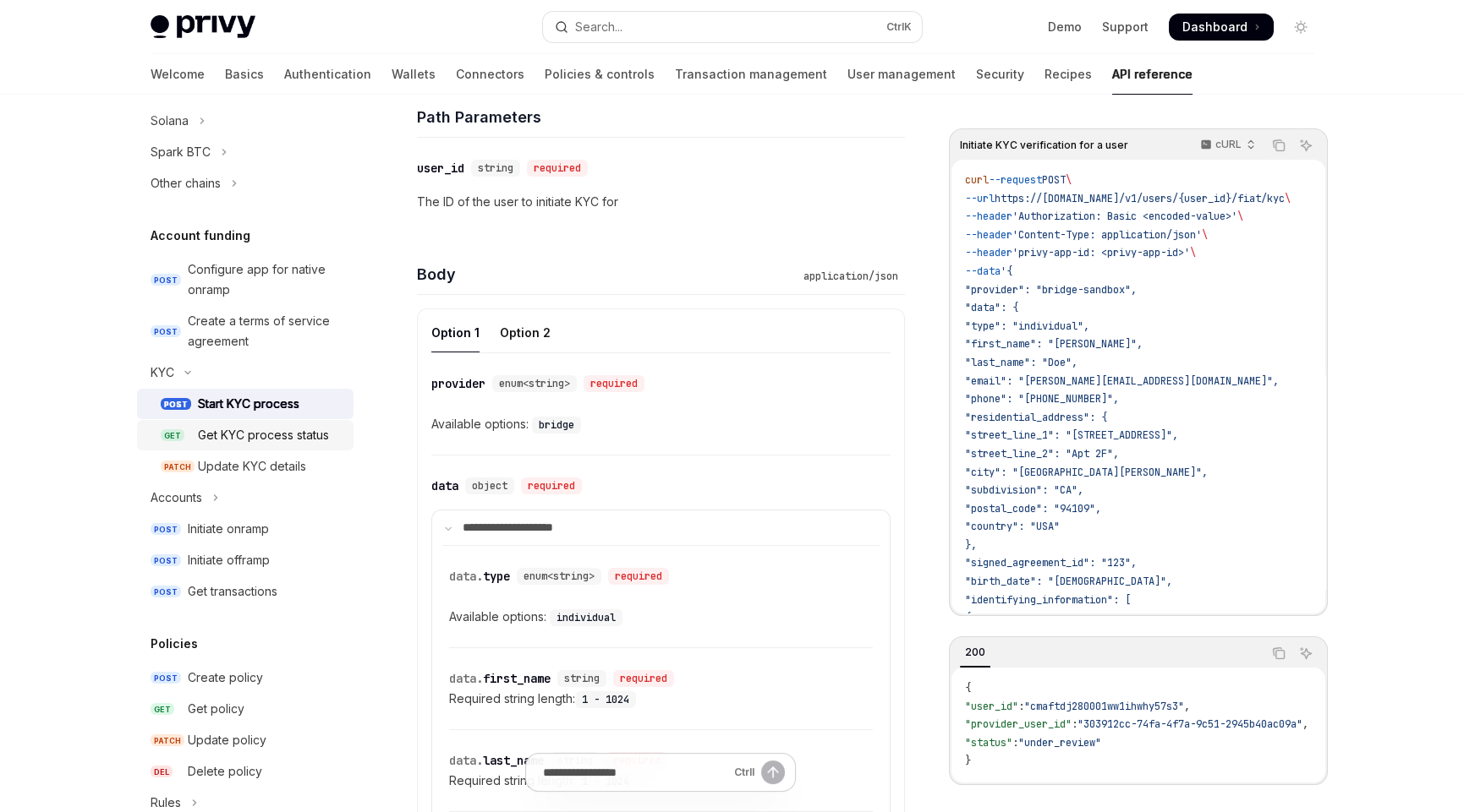
click at [289, 440] on div "Get KYC process status" at bounding box center [264, 435] width 131 height 20
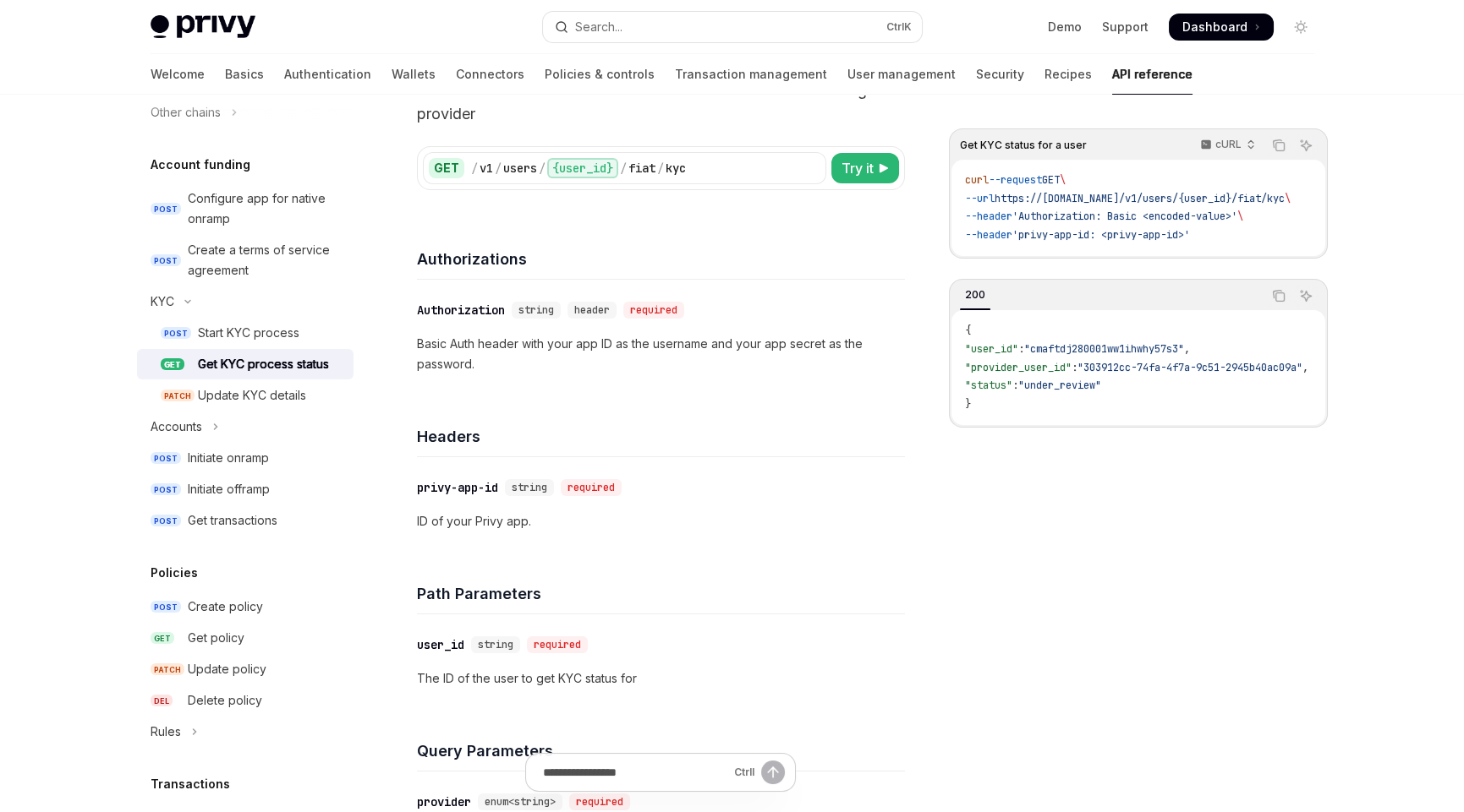
scroll to position [30, 0]
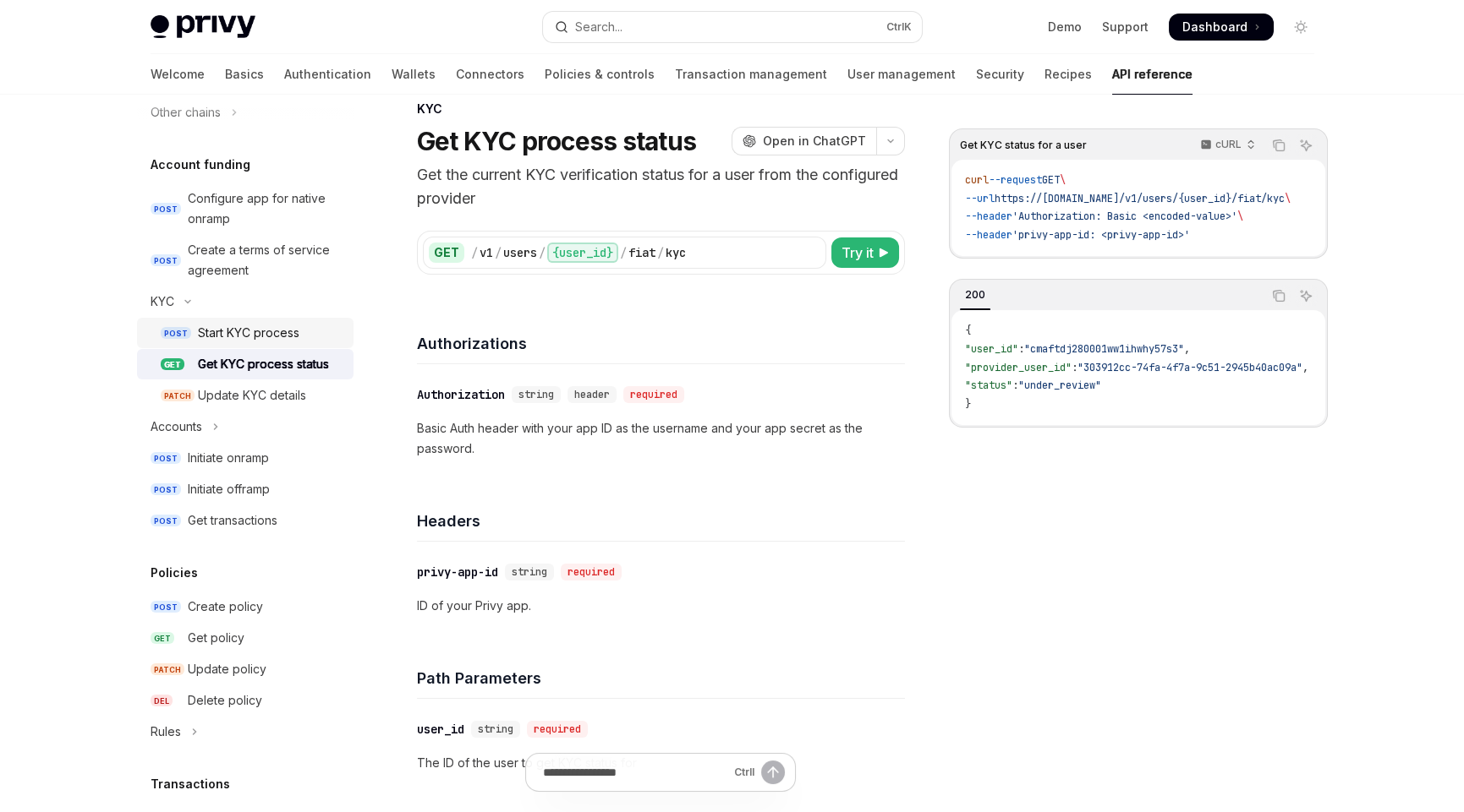
click at [275, 328] on div "Start KYC process" at bounding box center [249, 332] width 102 height 20
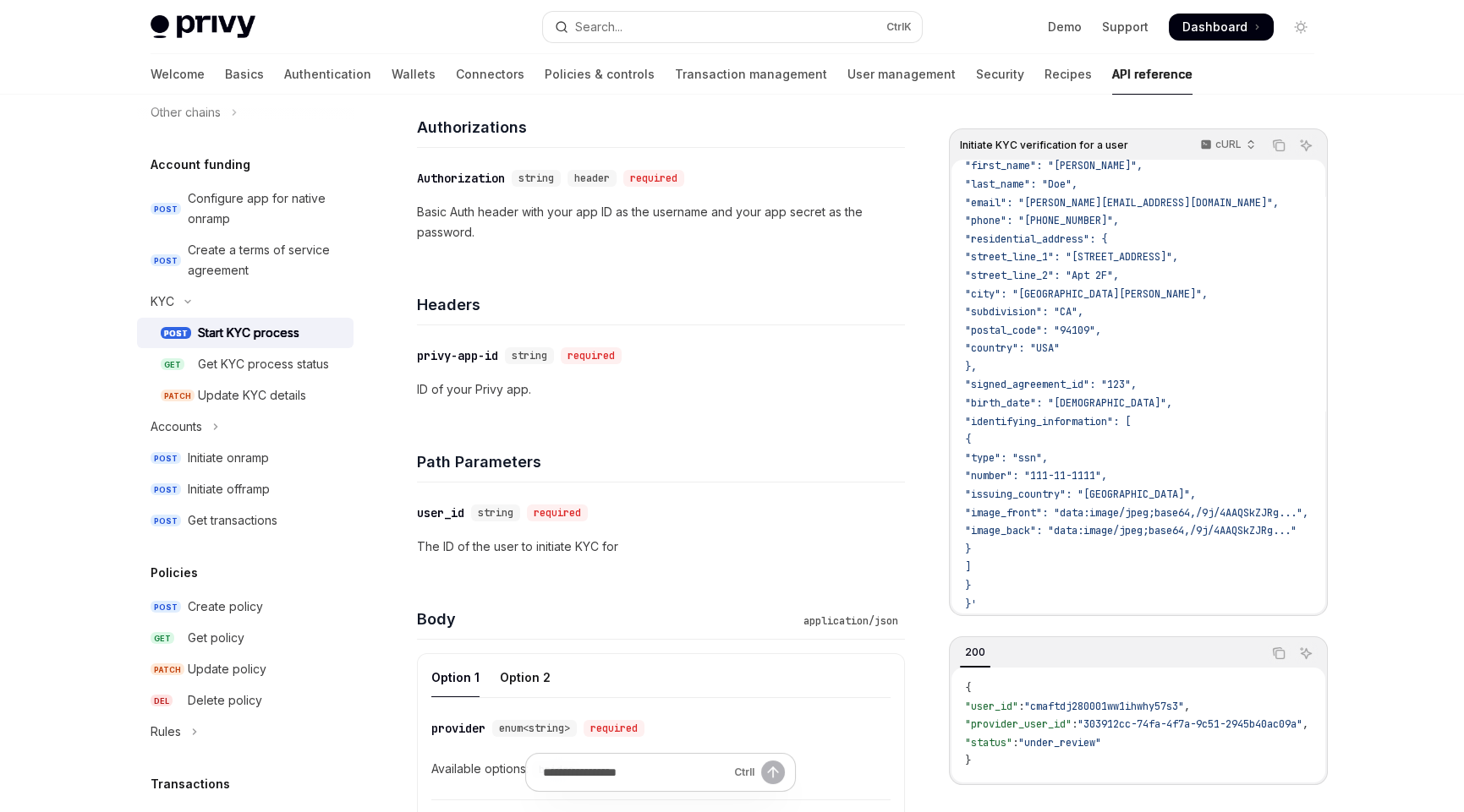
scroll to position [283, 0]
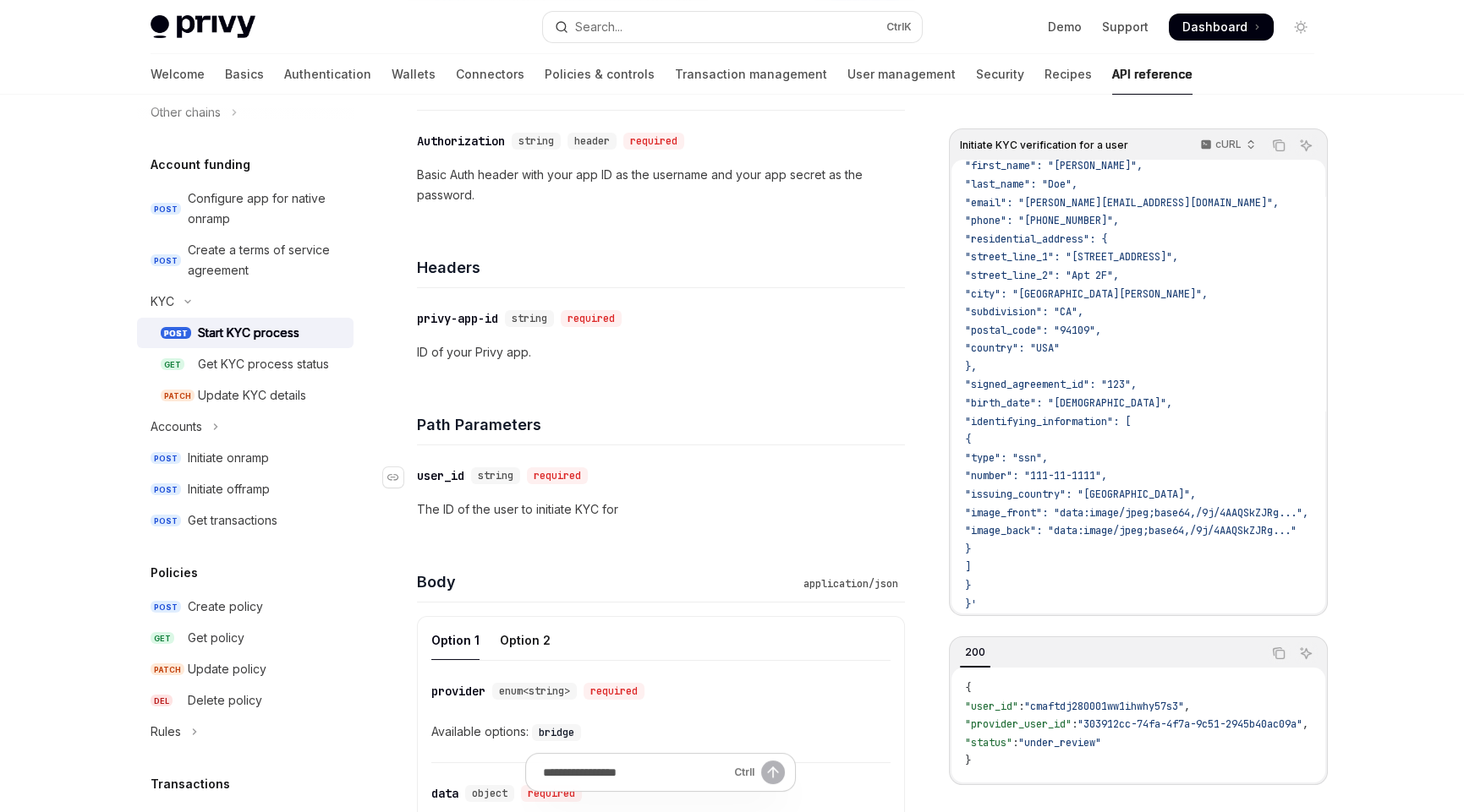
click at [737, 465] on div "​ user_id string required" at bounding box center [652, 475] width 471 height 20
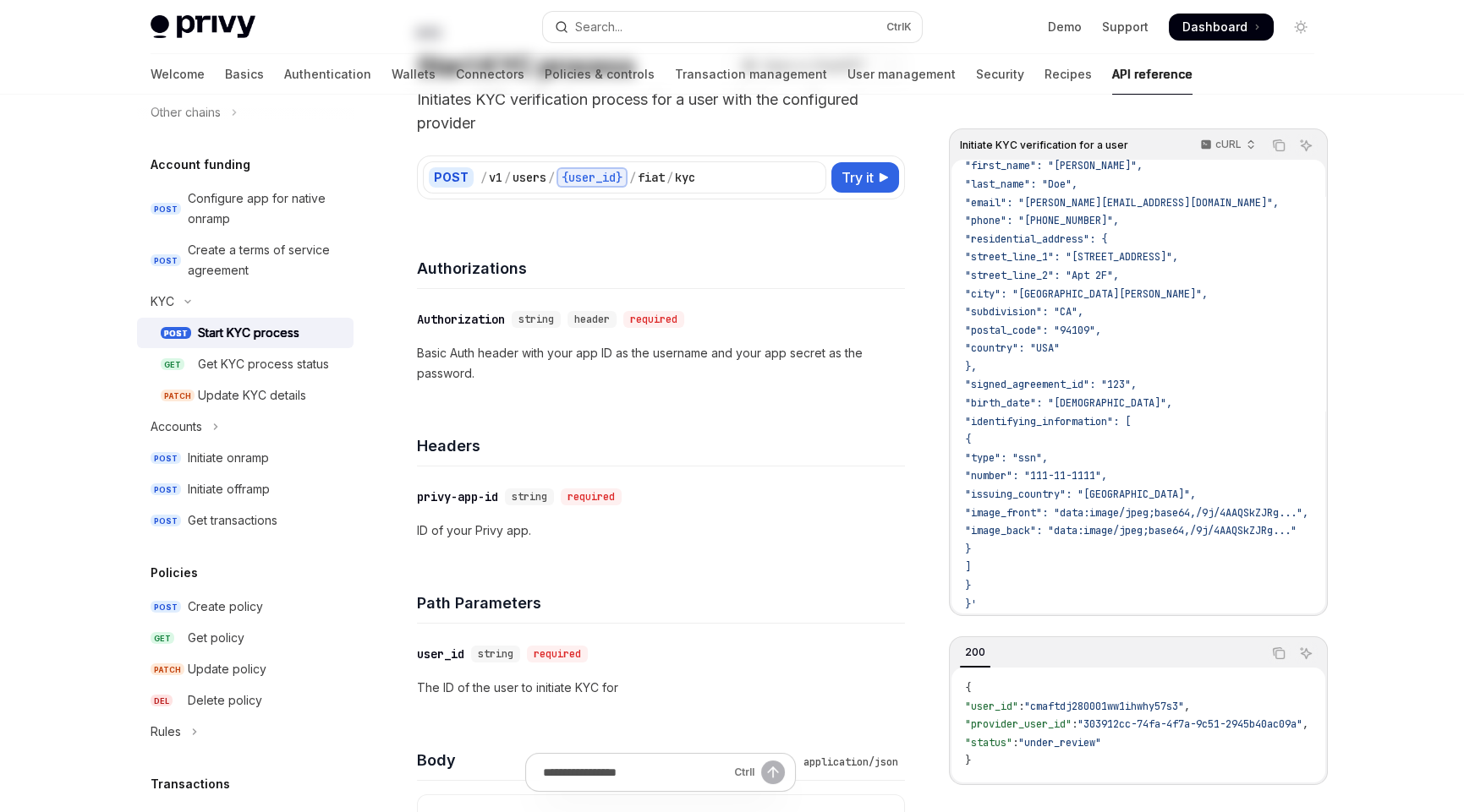
scroll to position [0, 0]
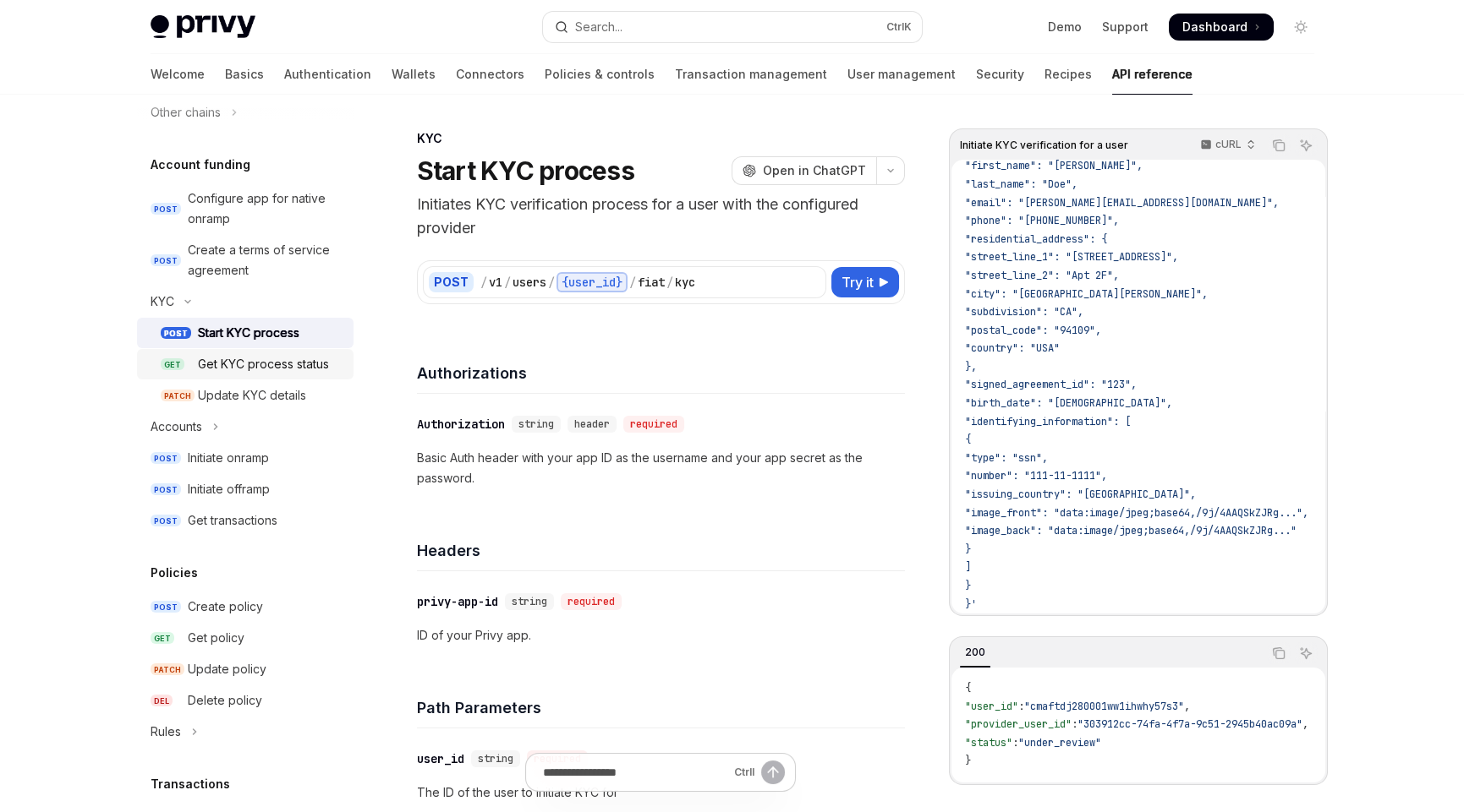
click at [270, 366] on div "Get KYC process status" at bounding box center [264, 364] width 131 height 20
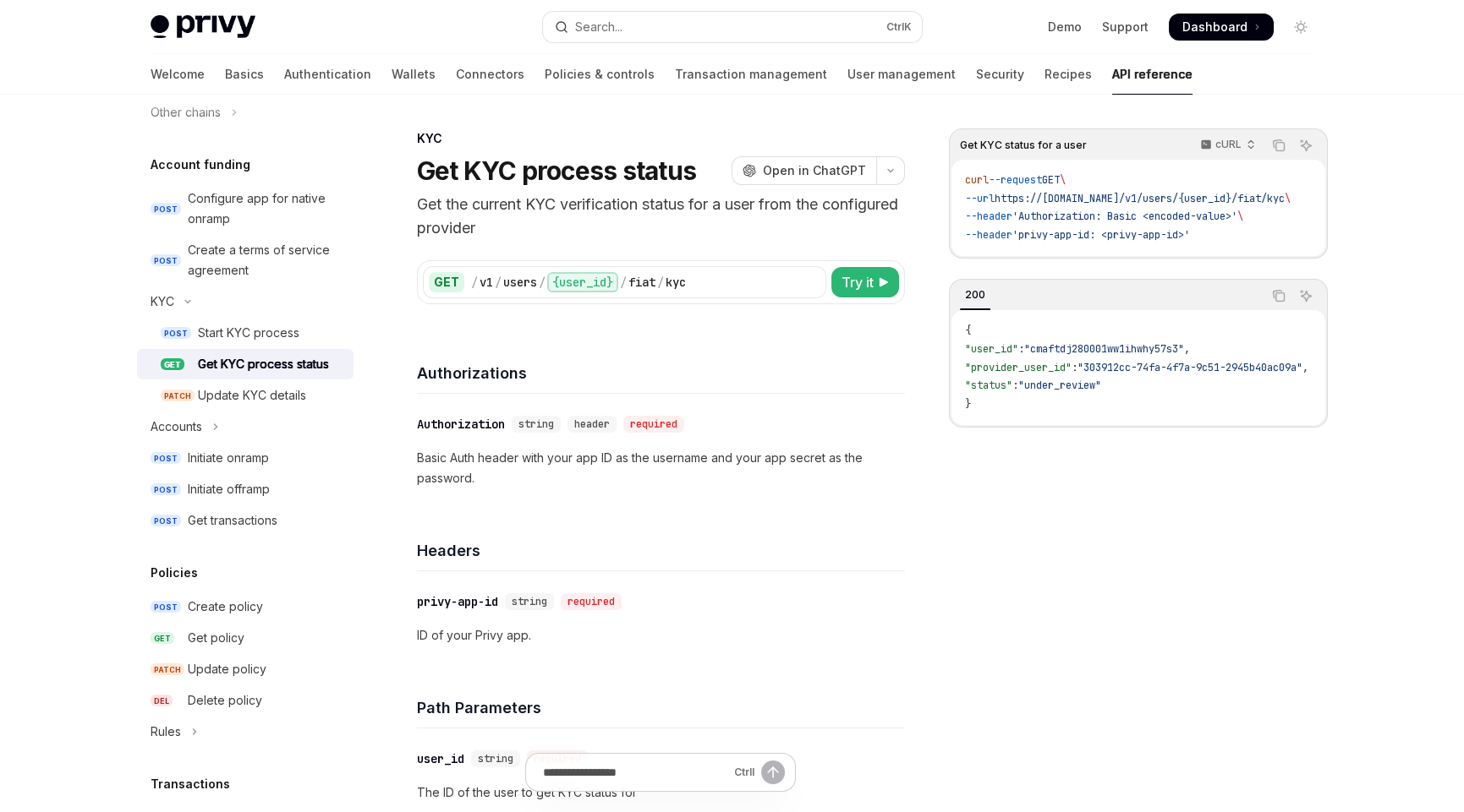
click at [1029, 374] on span ""provider_user_id"" at bounding box center [1018, 367] width 107 height 13
click at [1021, 373] on span ""provider_user_id"" at bounding box center [1018, 367] width 107 height 13
click at [1132, 374] on span ""303912cc-74fa-4f7a-9c51-2945b40ac09a"" at bounding box center [1190, 367] width 225 height 13
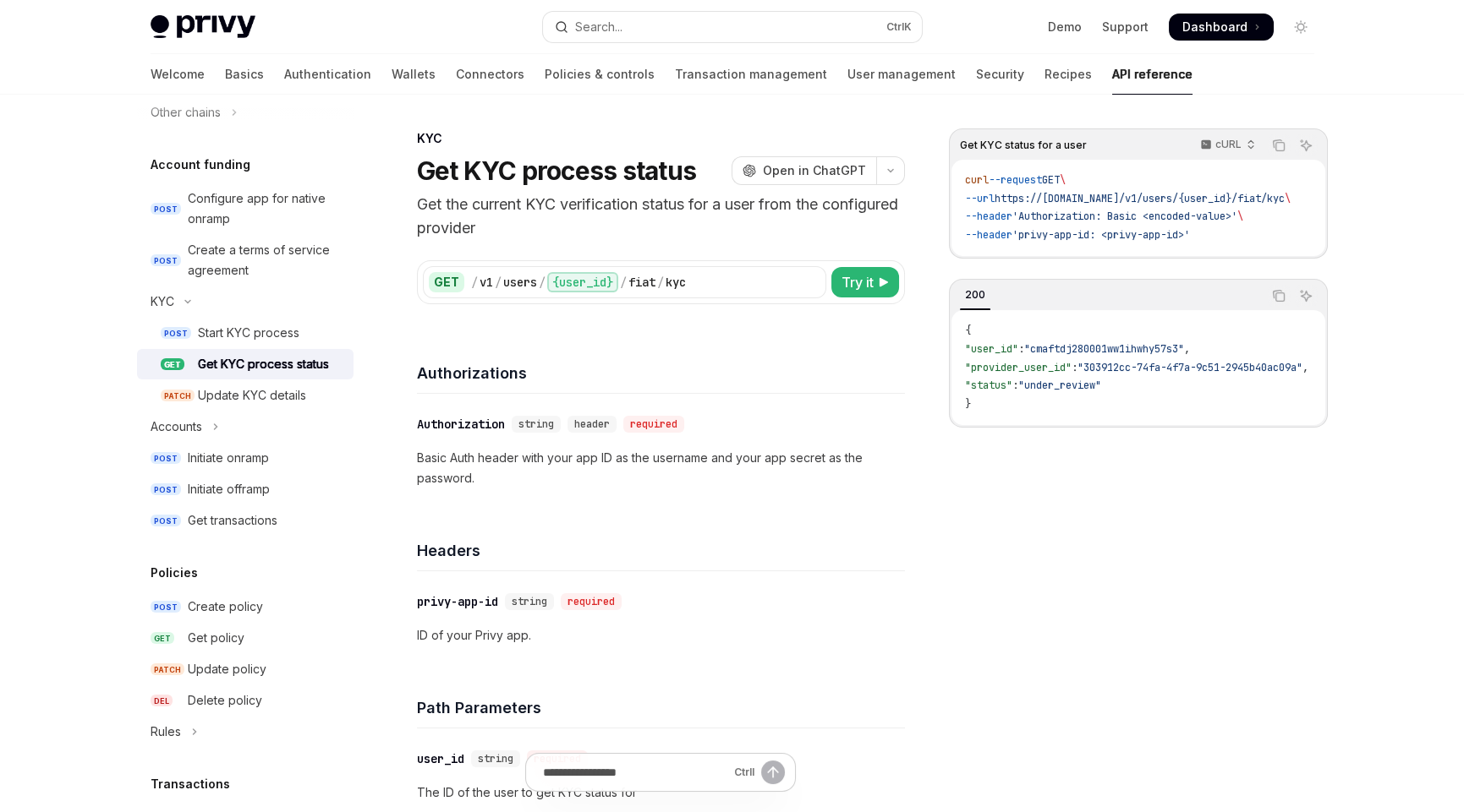
click at [1052, 374] on span ""provider_user_id"" at bounding box center [1018, 367] width 107 height 13
click at [1037, 577] on div "Get KYC status for a user cURL Copy Ask AI curl --request GET \ --url https://[…" at bounding box center [1138, 470] width 379 height 683
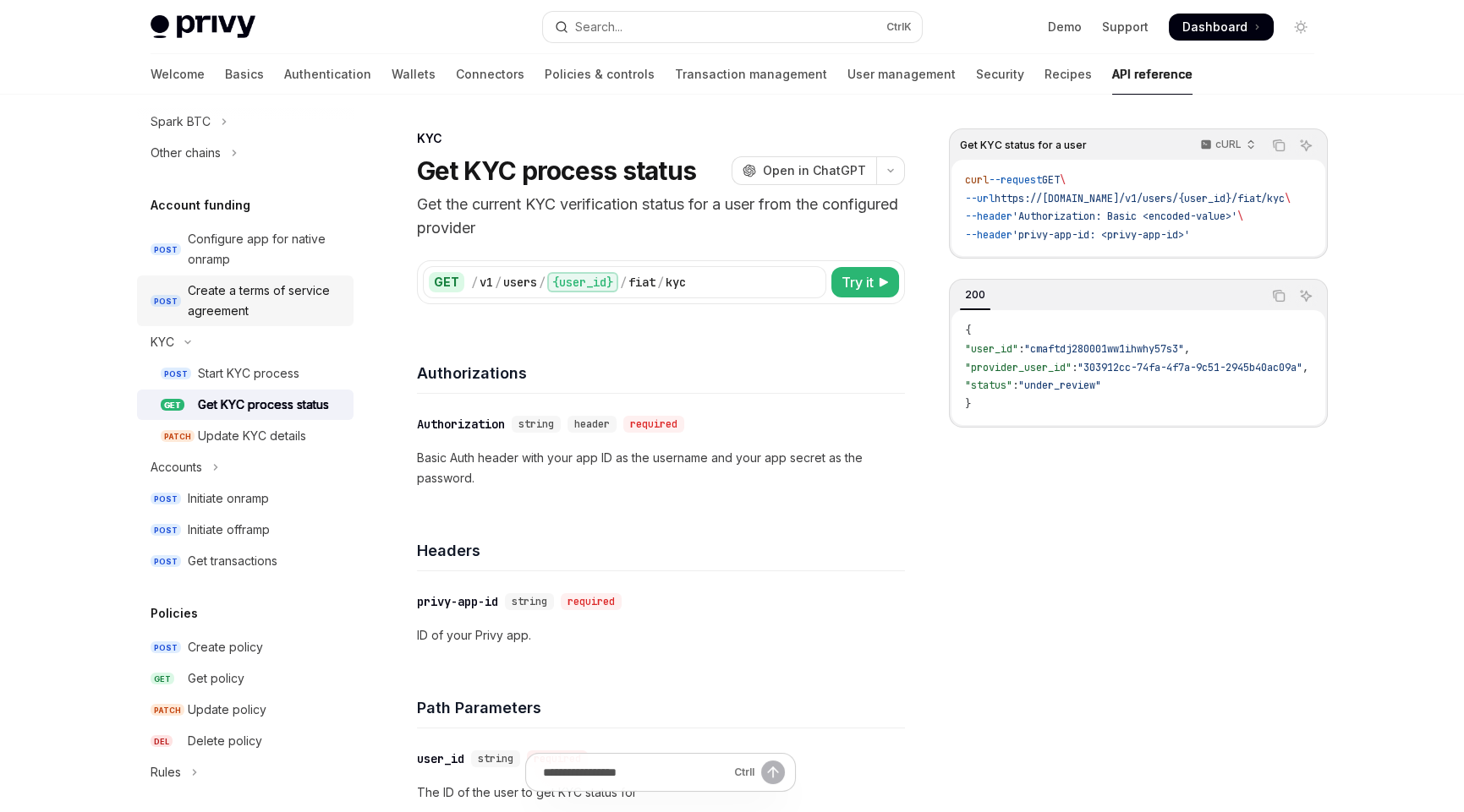
scroll to position [493, 0]
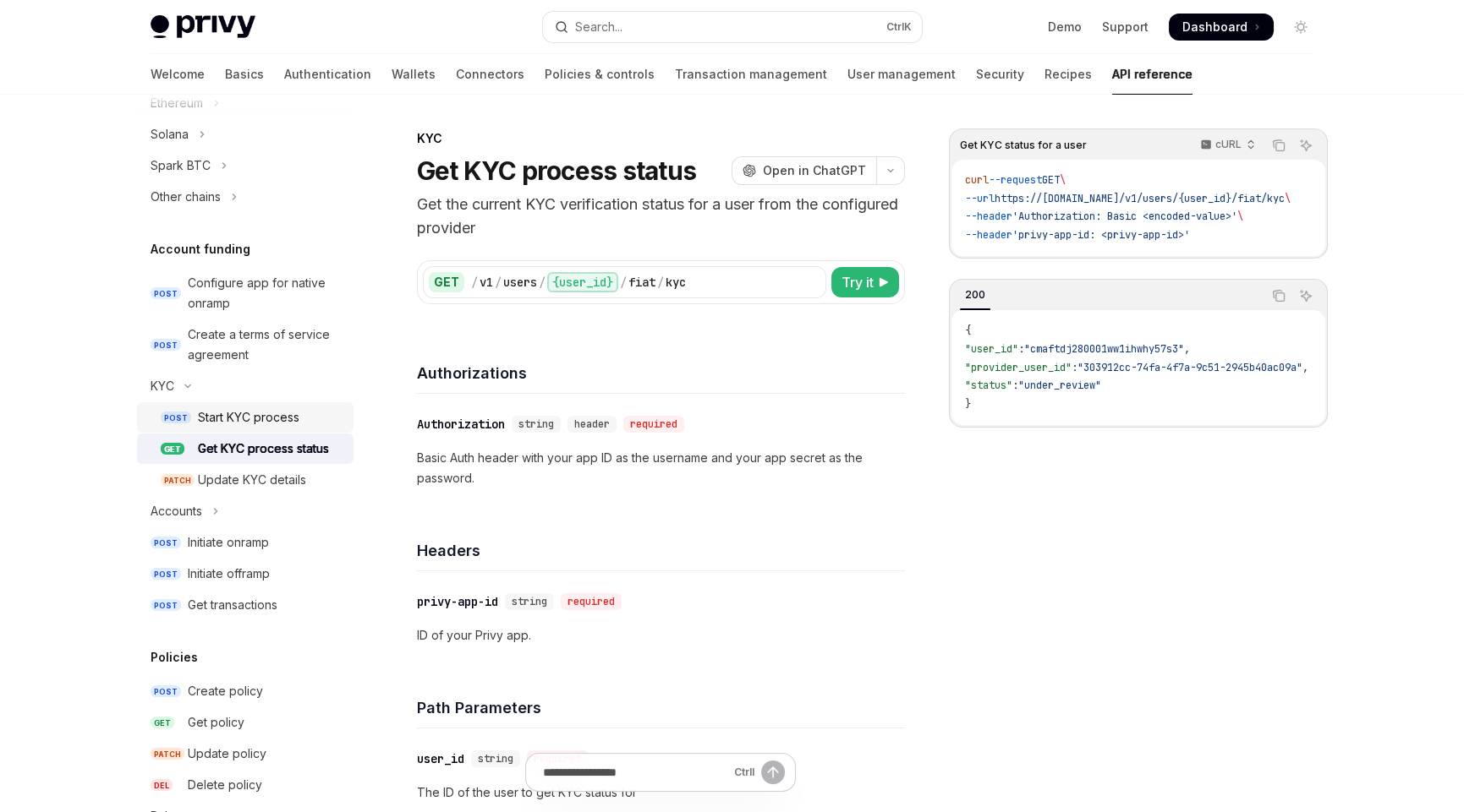
click at [250, 412] on div "Start KYC process" at bounding box center [249, 417] width 102 height 20
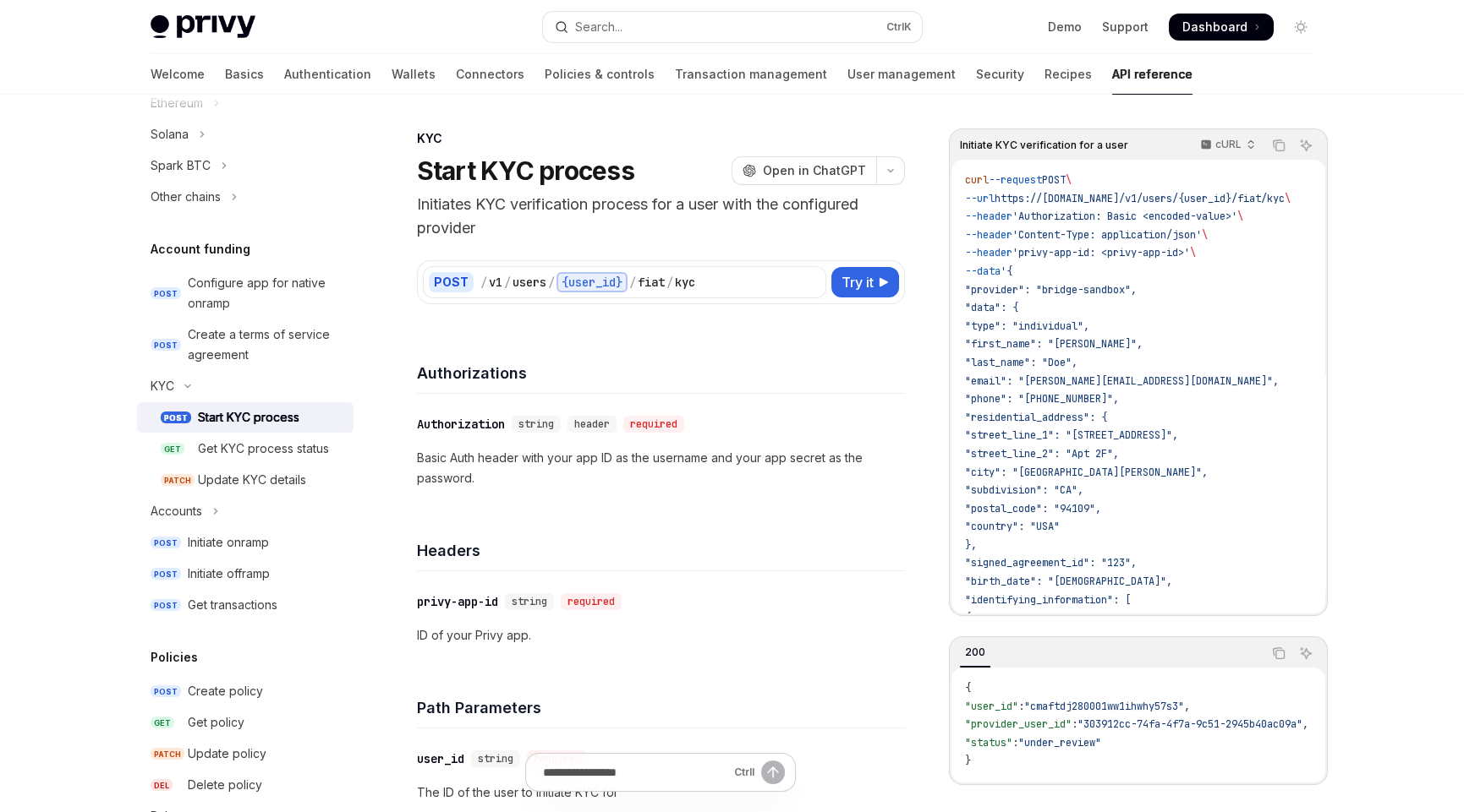
type textarea "*"
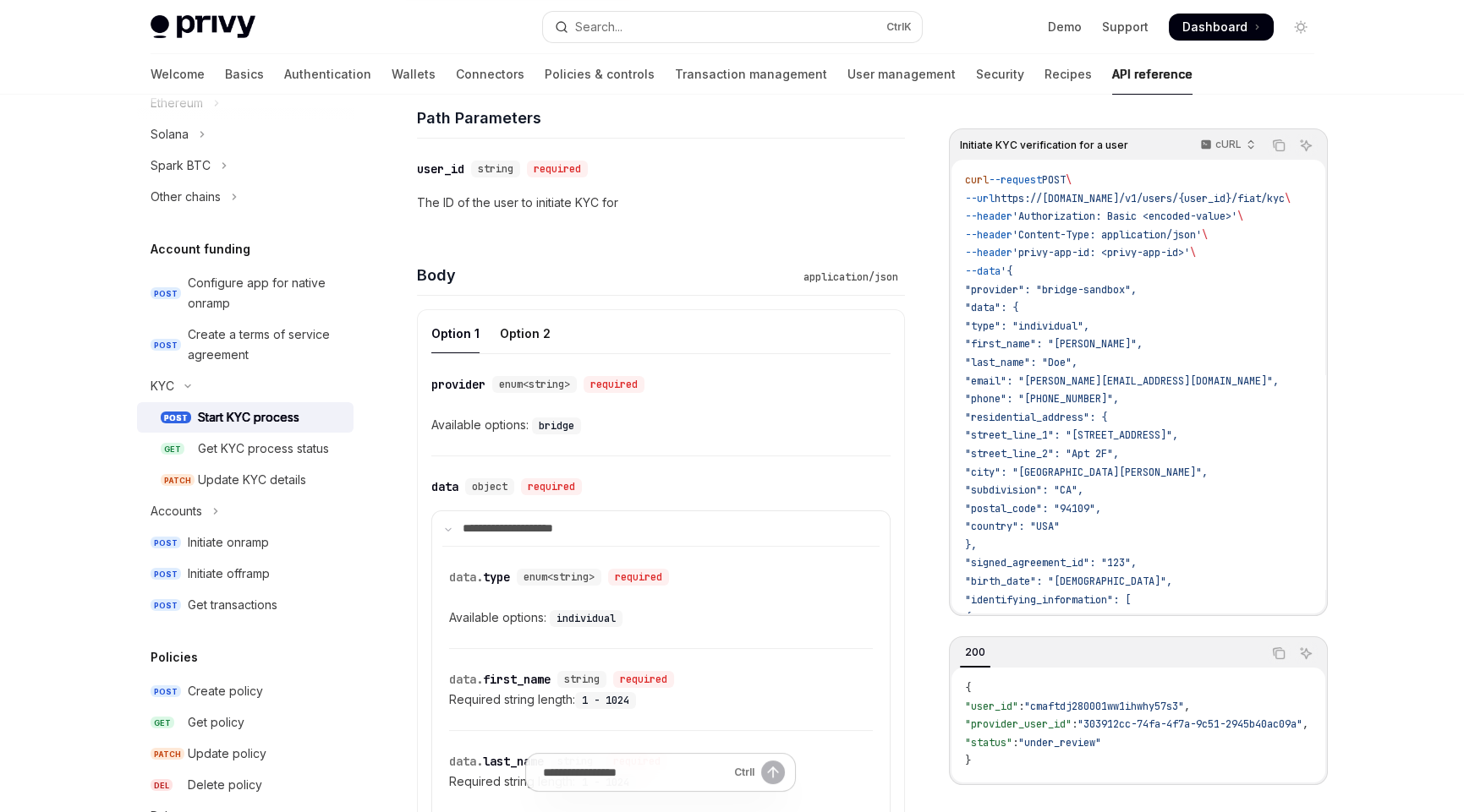
scroll to position [591, 0]
click at [828, 430] on div "​ provider enum<string> required Available options: bridge" at bounding box center [661, 404] width 459 height 102
